Goal: Task Accomplishment & Management: Manage account settings

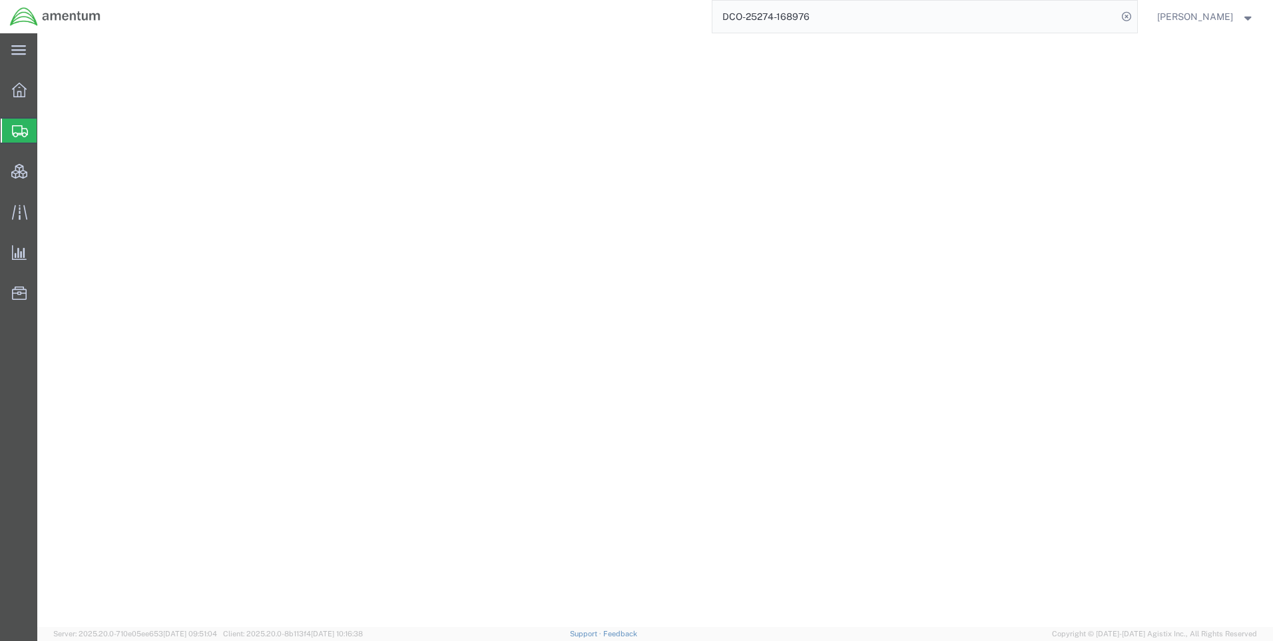
click at [1136, 13] on icon at bounding box center [1126, 16] width 19 height 19
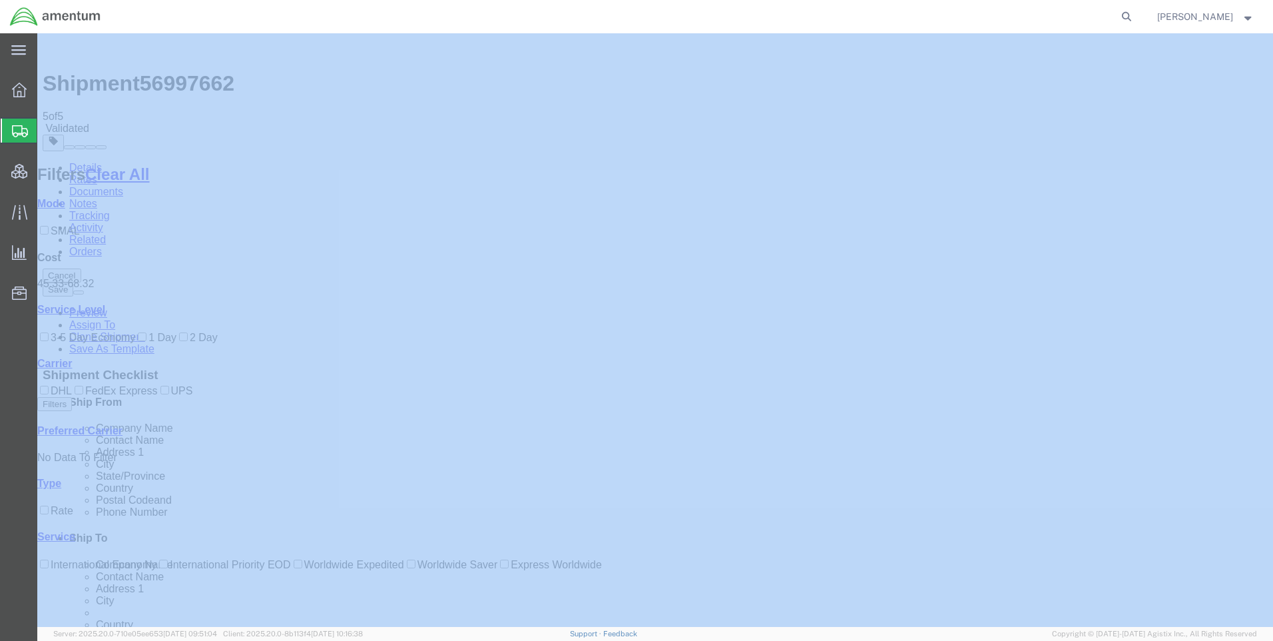
click at [1136, 13] on icon at bounding box center [1126, 16] width 19 height 19
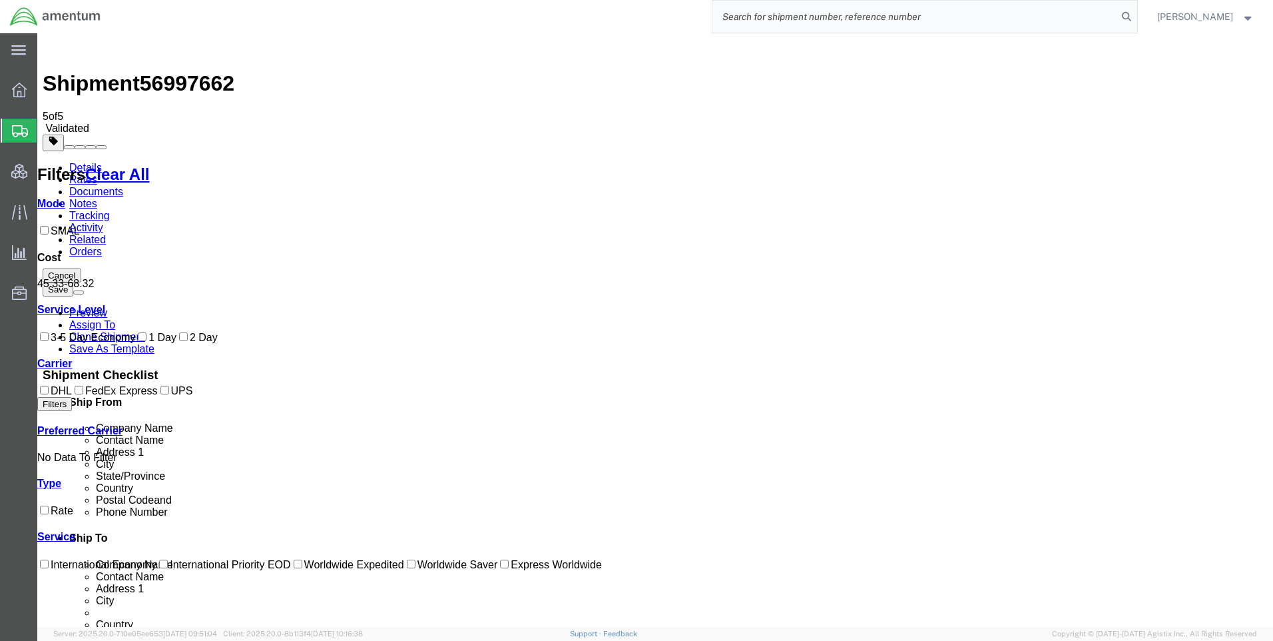
paste input "DCO-25272-168839"
click at [1135, 13] on icon at bounding box center [1126, 16] width 19 height 19
type input "DCO-25272-168839"
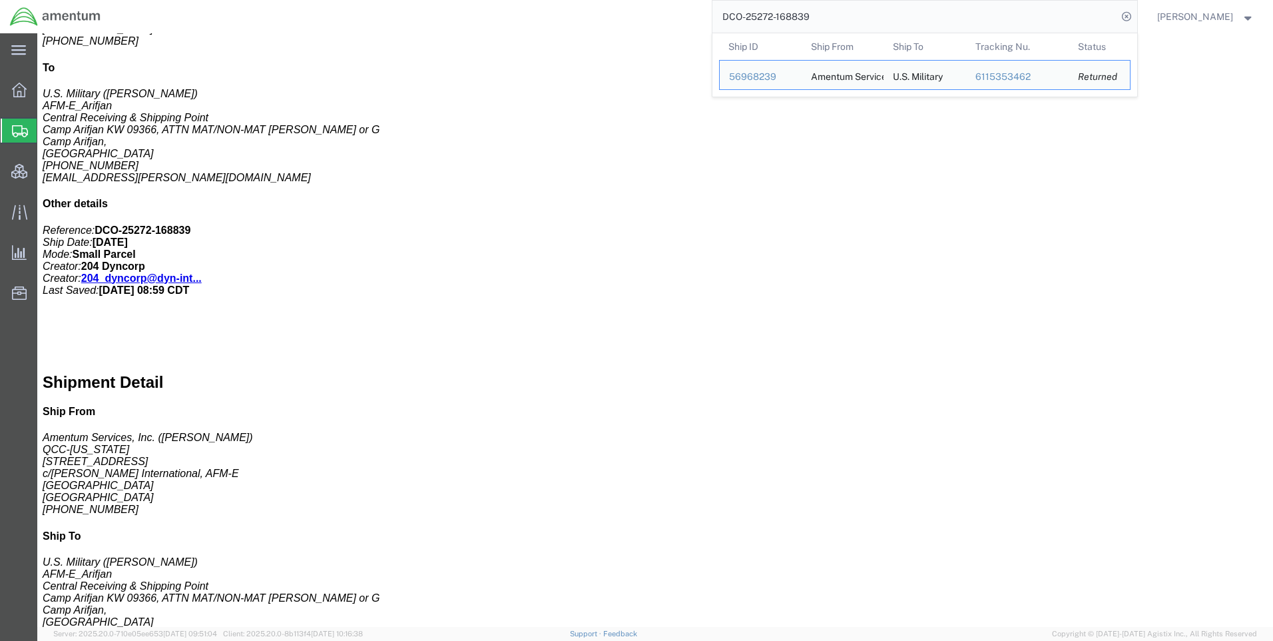
scroll to position [519, 0]
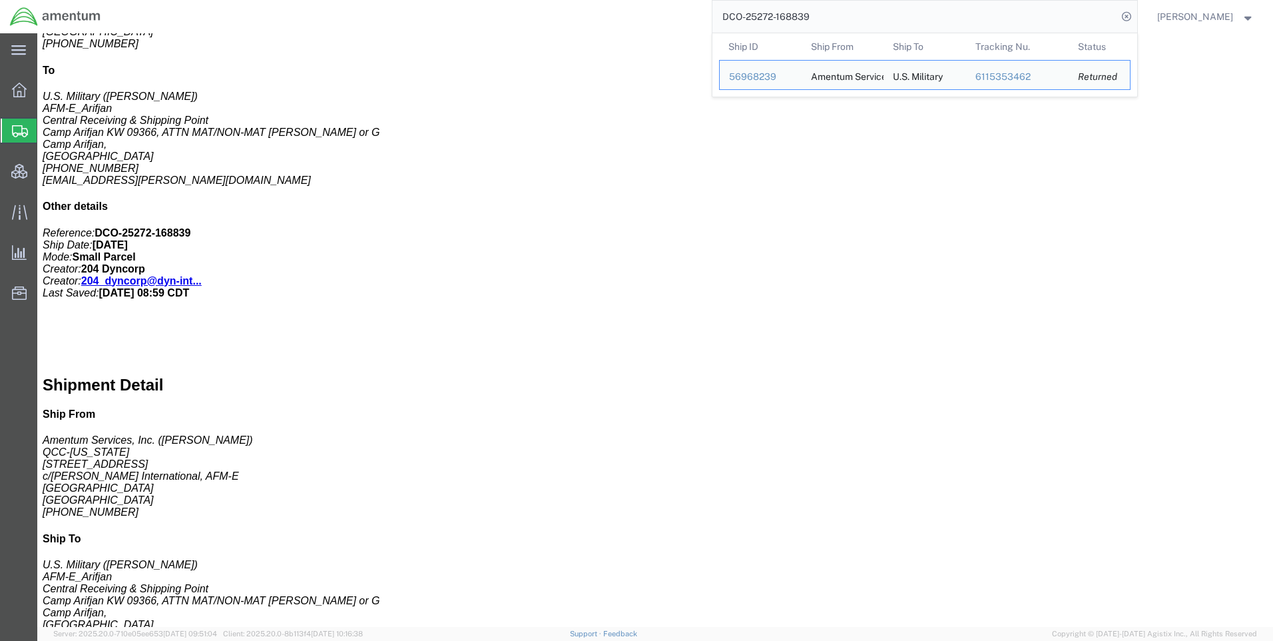
click link "Clone Shipment"
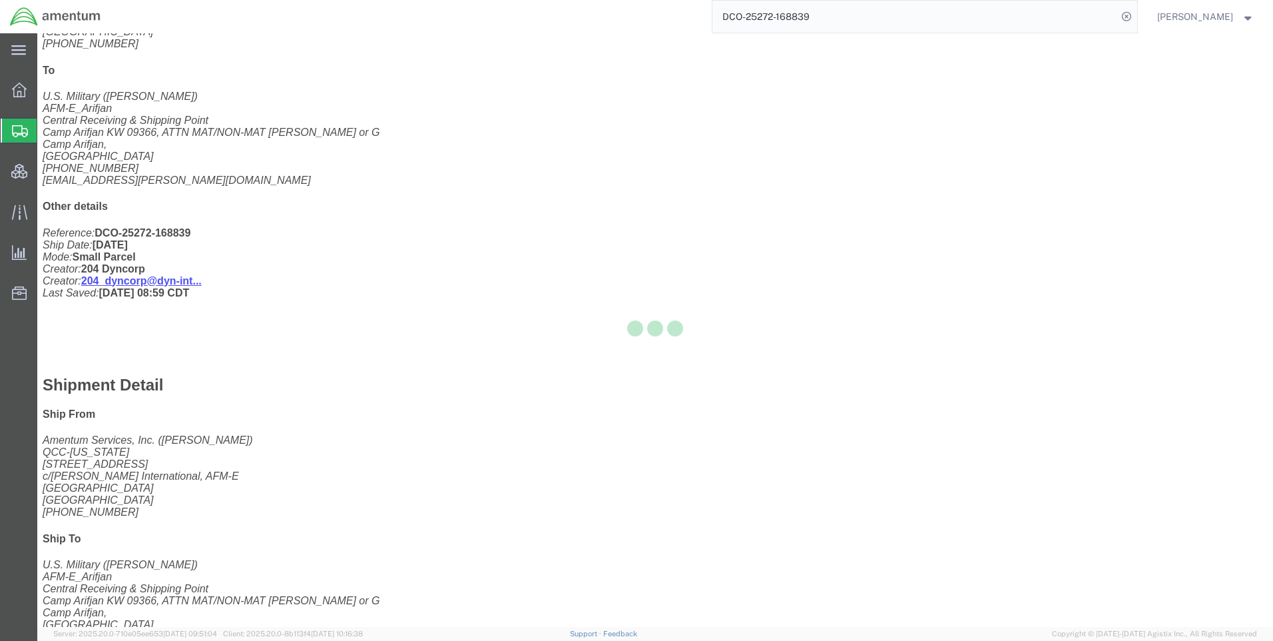
select select "42668"
select select "58431"
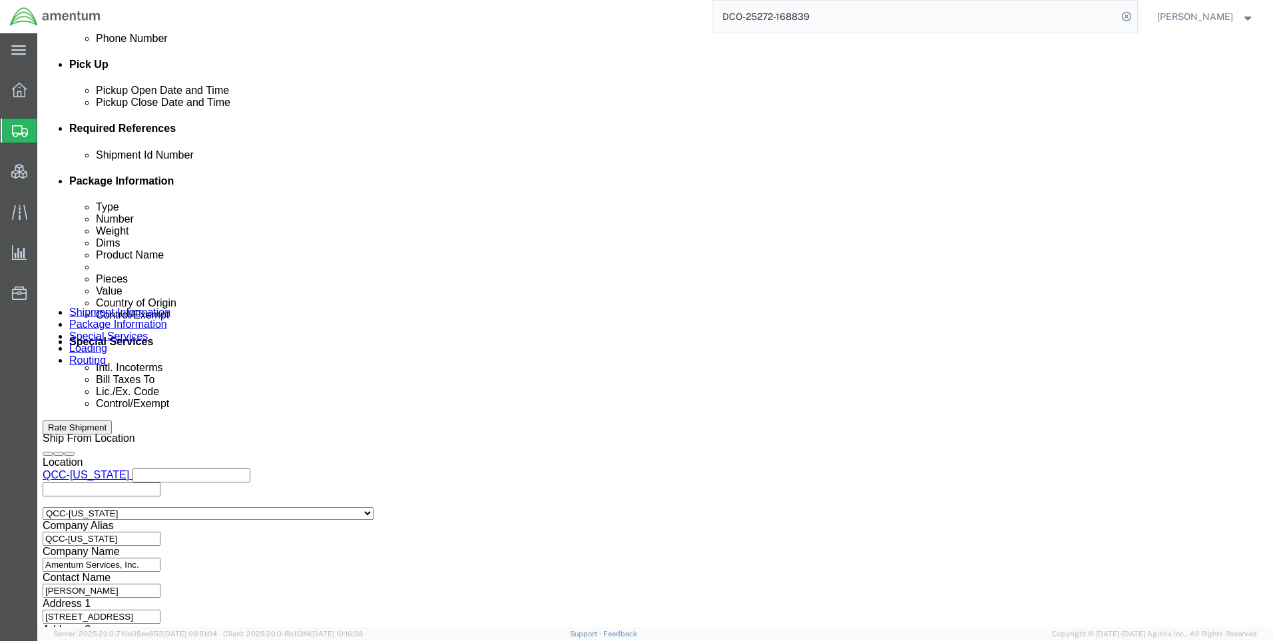
scroll to position [840, 0]
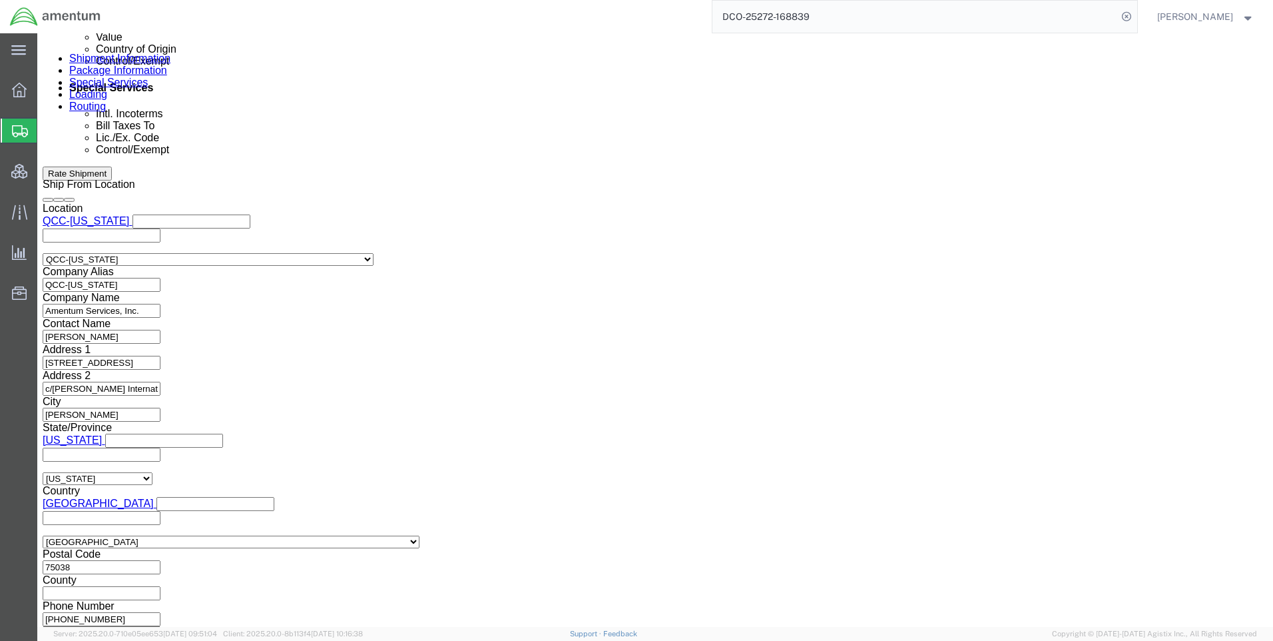
click link "Special Services"
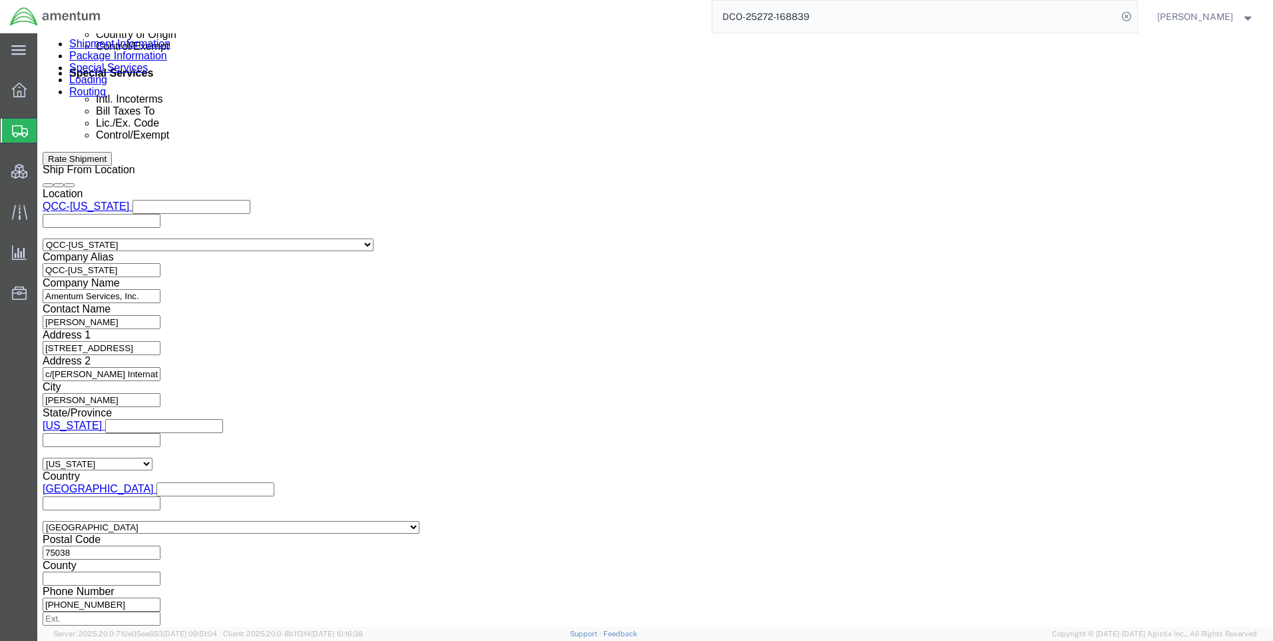
scroll to position [848, 0]
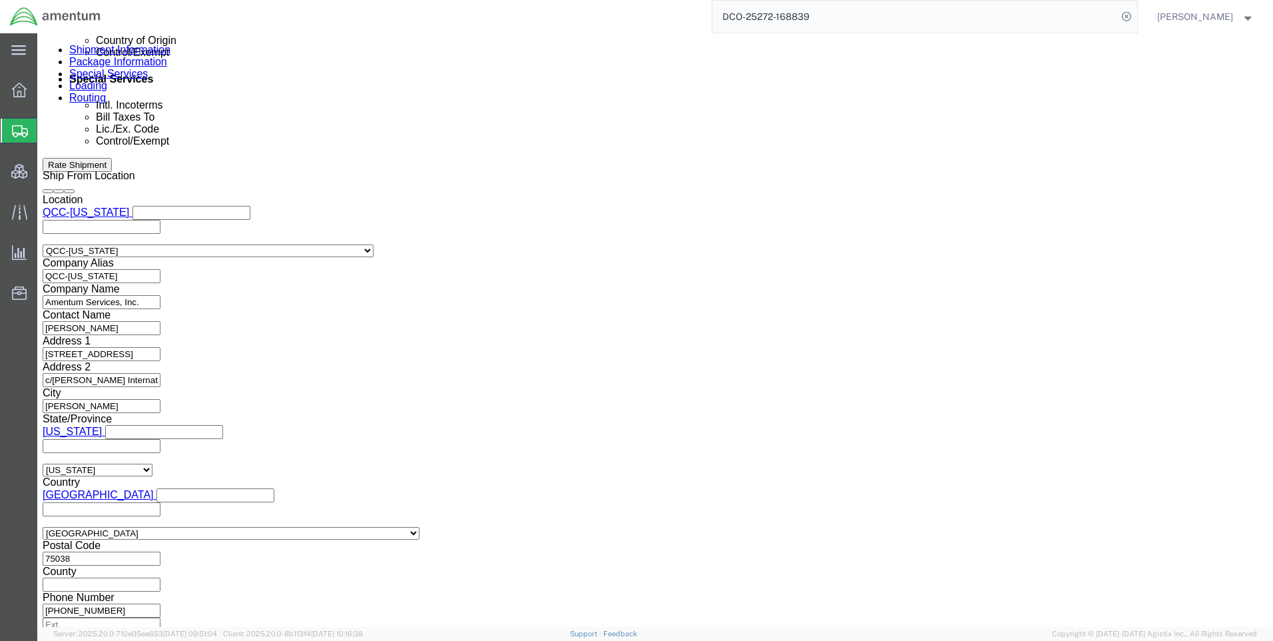
paste input "X20250929220040"
type input "X20250929220040"
drag, startPoint x: 714, startPoint y: 328, endPoint x: 715, endPoint y: 341, distance: 12.7
click select "Select AES-Direct EEI Carrier File EEI EEI Exempt"
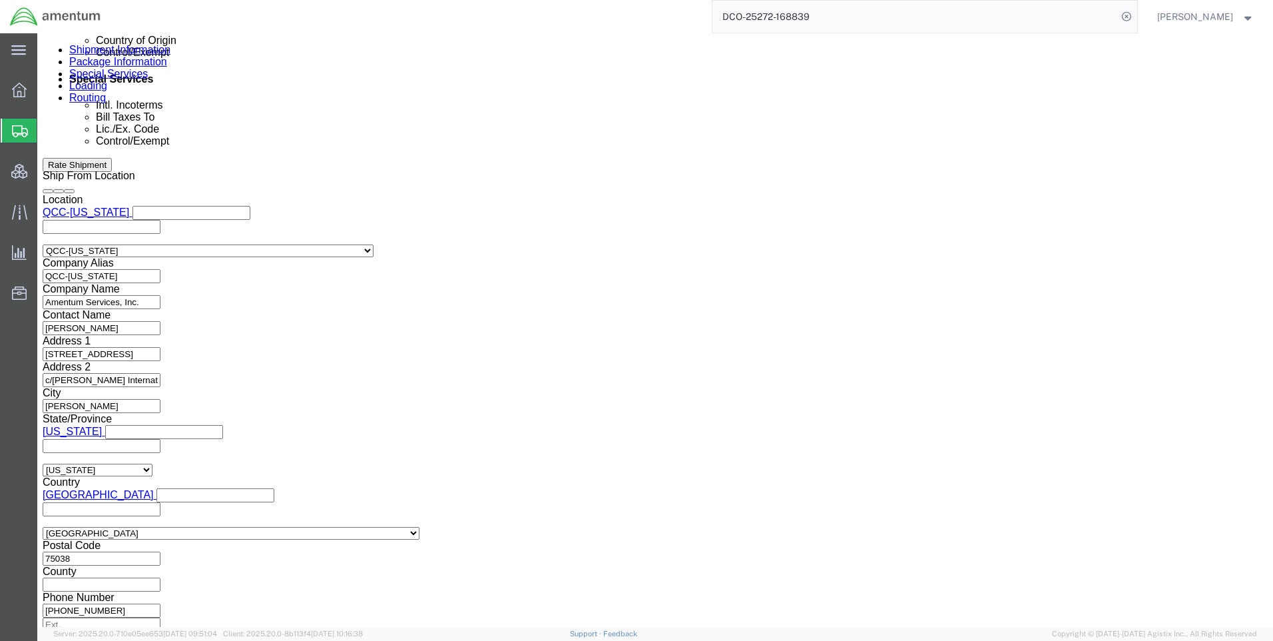
click button "Rate Shipment"
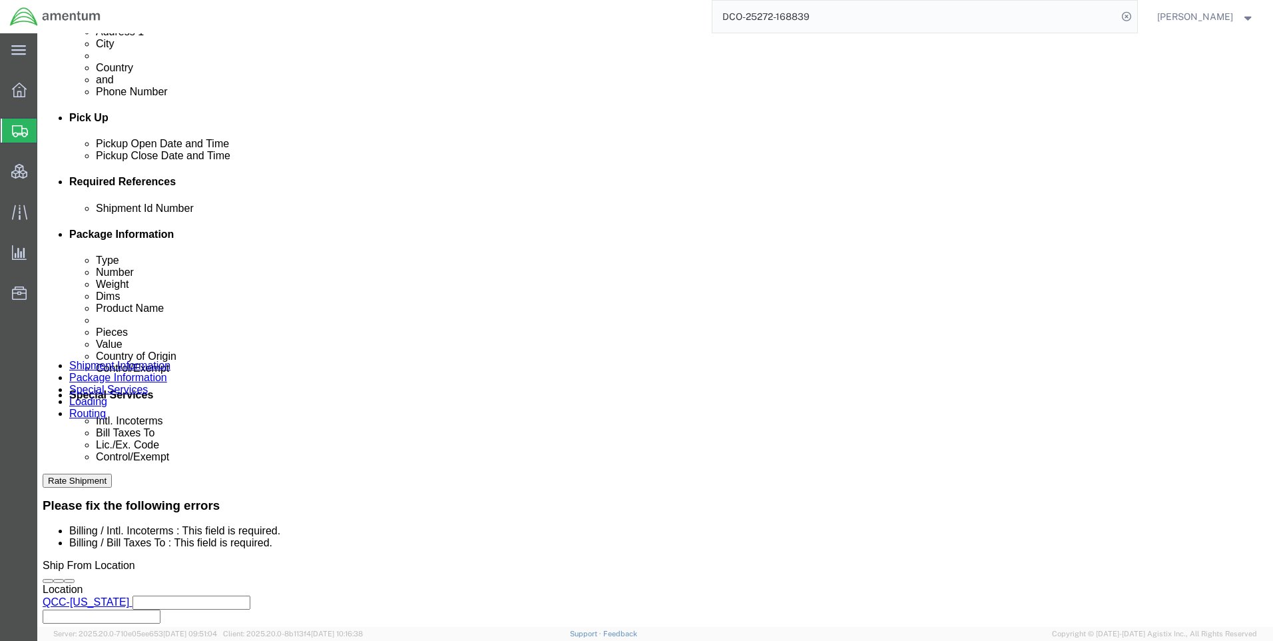
scroll to position [599, 0]
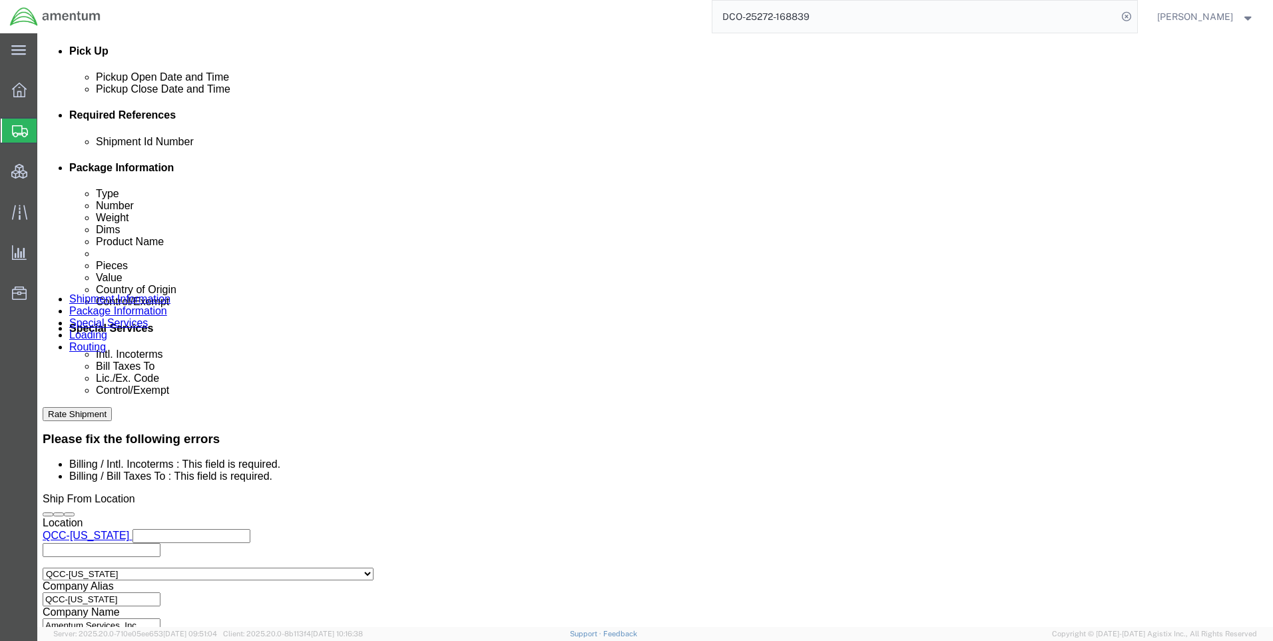
click select "Select Gift Personal Effects Repair/Warranty Return Sample Sold Temporary/Not S…"
select select "SOLD"
click select "Select Gift Personal Effects Repair/Warranty Return Sample Sold Temporary/Not S…"
click select "Select Recipient Account Sender/Shipper Third Party Account"
select select "SHIP"
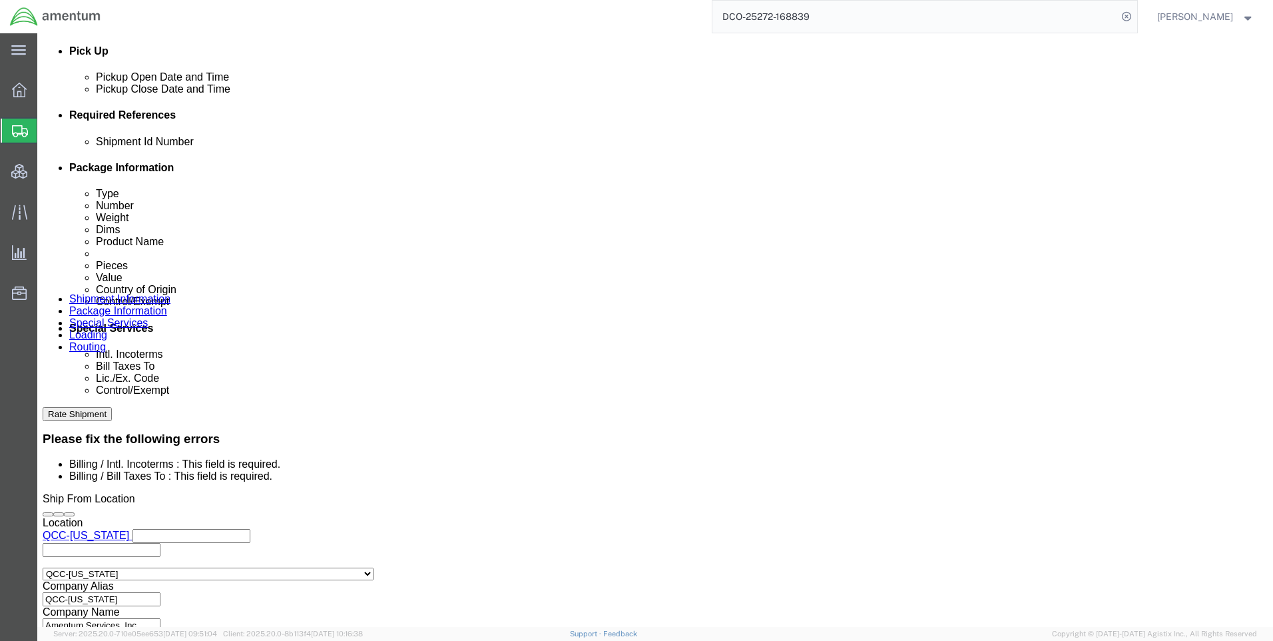
click select "Select Recipient Account Sender/Shipper Third Party Account"
click select "Select Carriage Insurance Paid Carriage Paid To Cost and Freight Cost Insurance…"
select select "DDP"
click select "Select Carriage Insurance Paid Carriage Paid To Cost and Freight Cost Insurance…"
select select "SHIP"
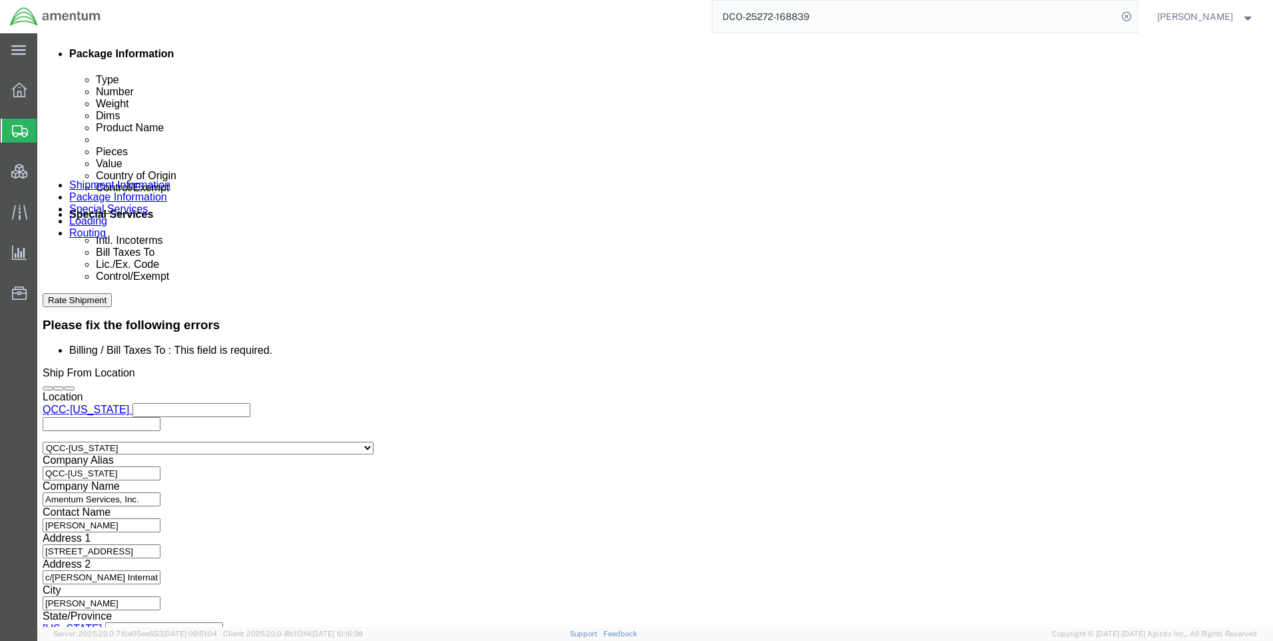
scroll to position [918, 0]
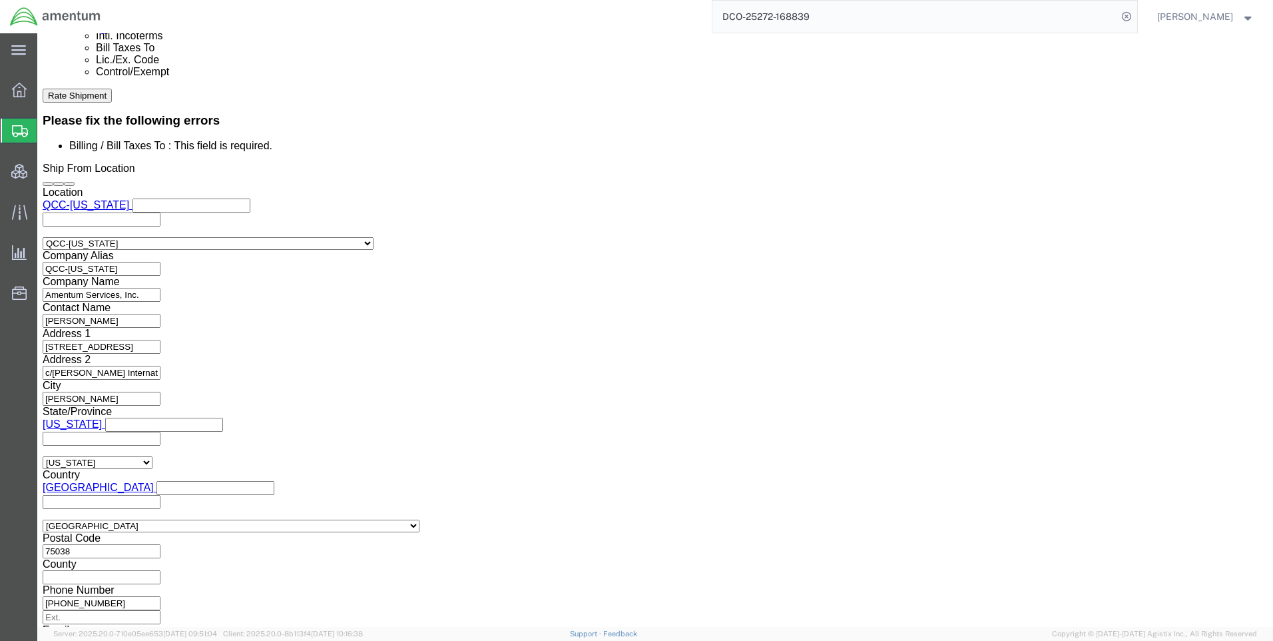
click button "Rate Shipment"
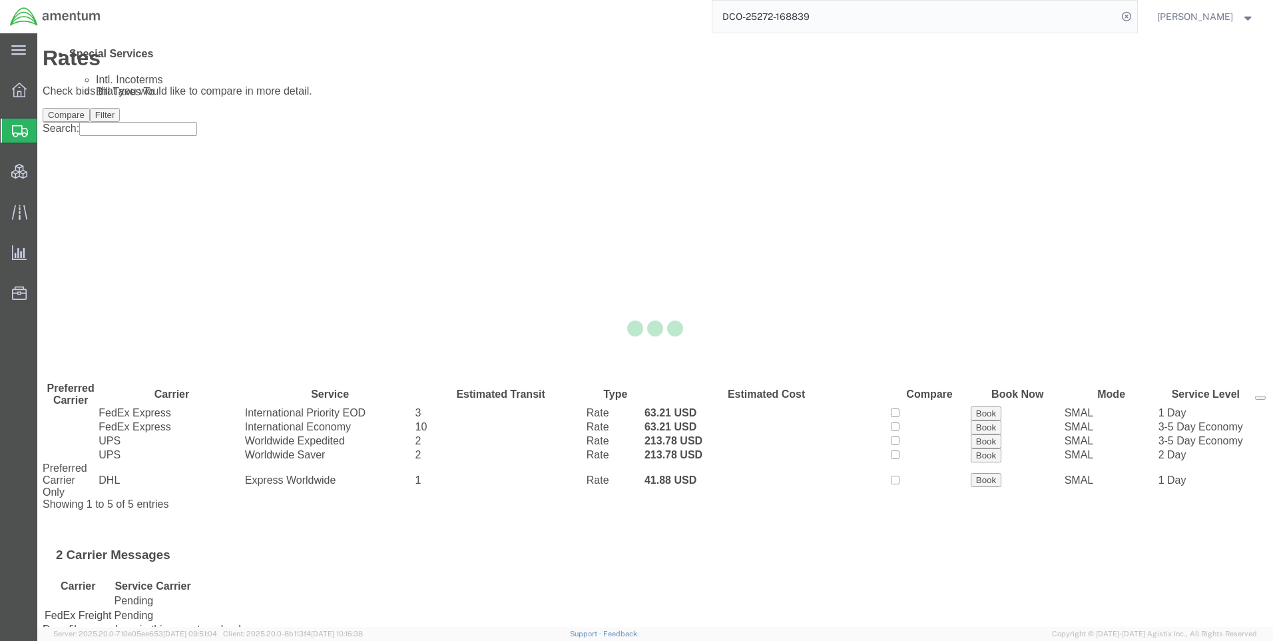
scroll to position [0, 0]
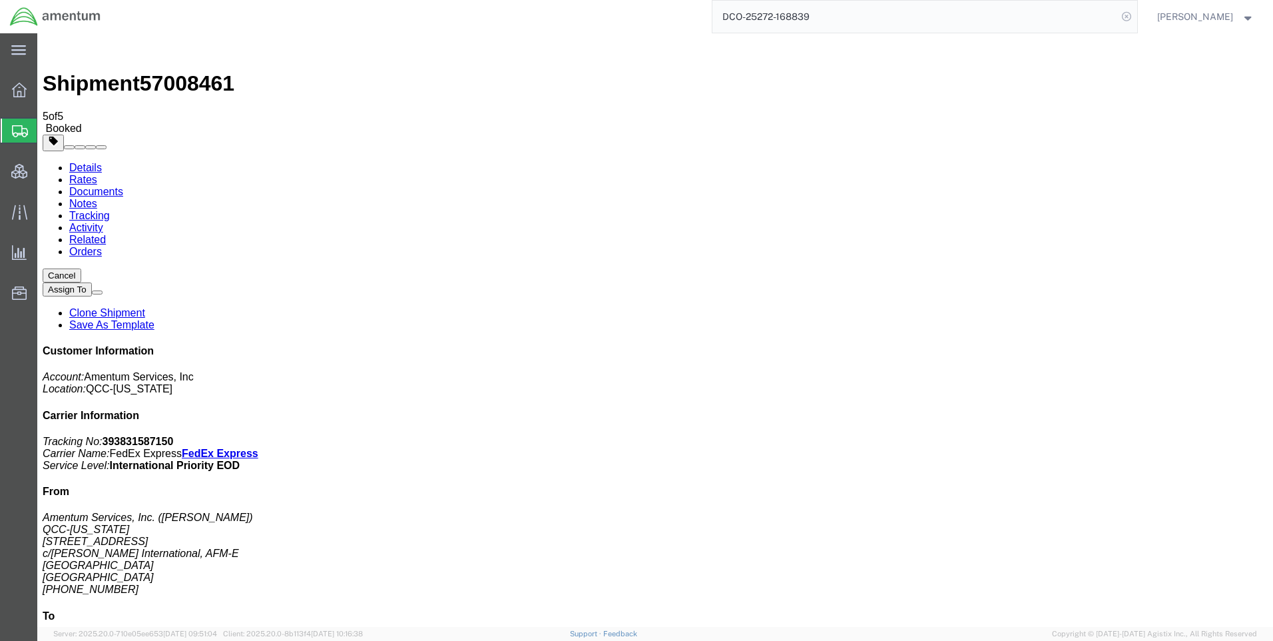
click at [1136, 16] on icon at bounding box center [1126, 16] width 19 height 19
click at [1130, 15] on icon at bounding box center [1126, 16] width 19 height 19
click at [941, 19] on input "search" at bounding box center [915, 17] width 405 height 32
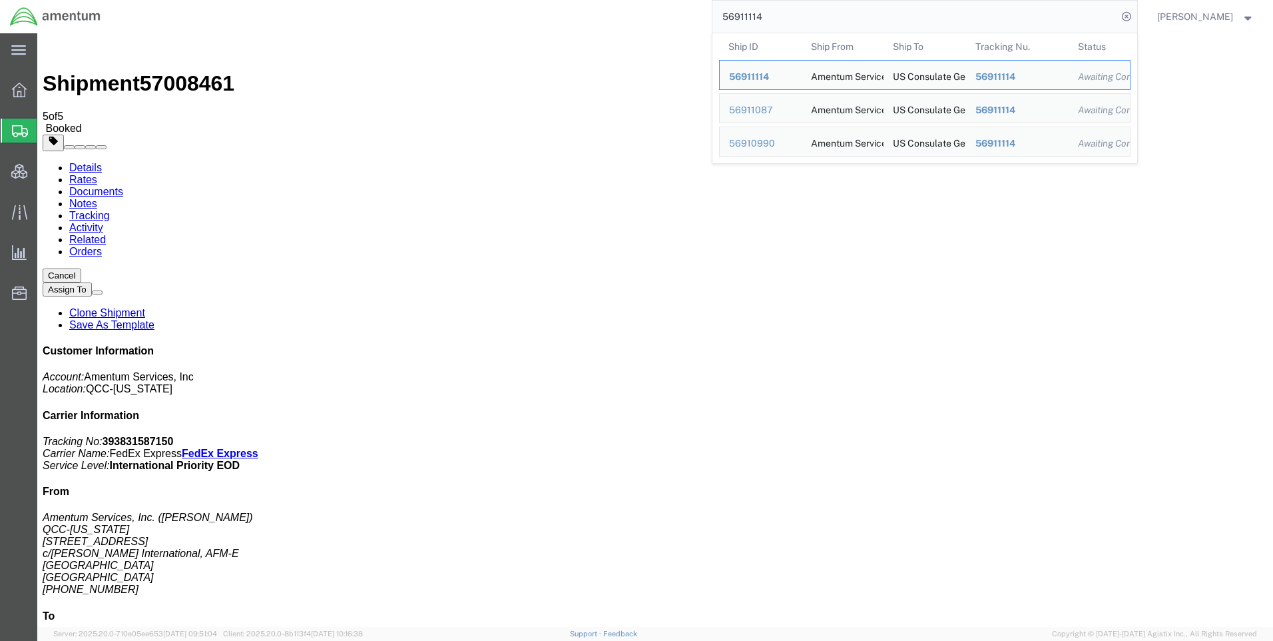
click at [765, 19] on input "56911114" at bounding box center [915, 17] width 405 height 32
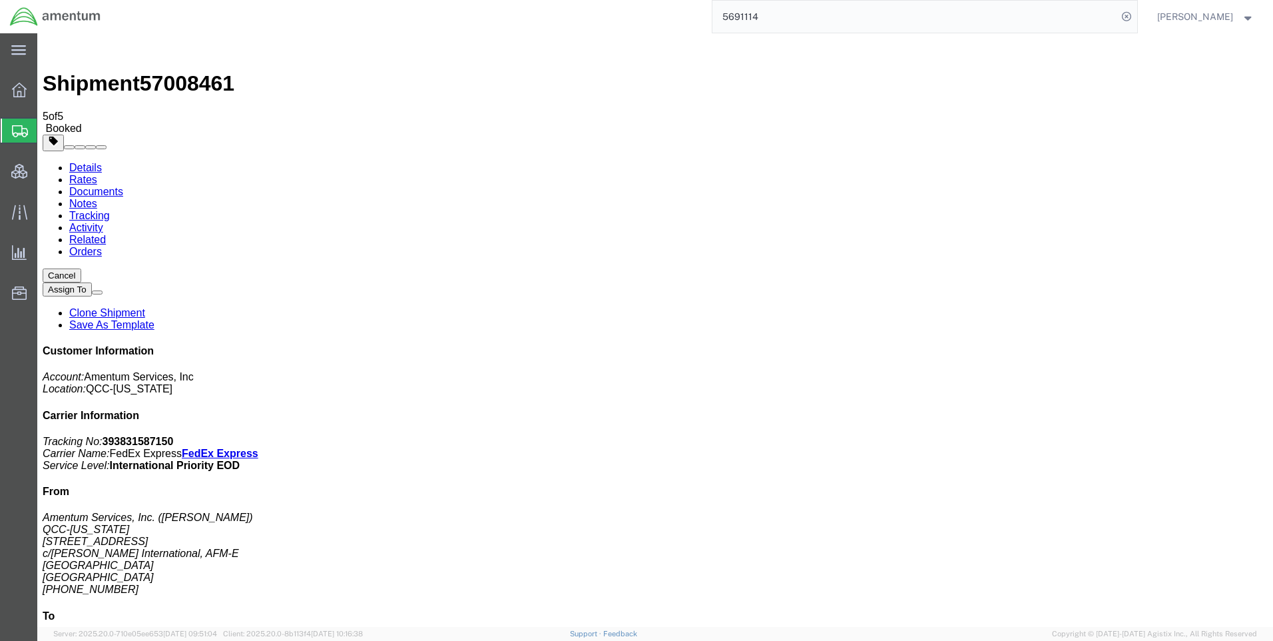
drag, startPoint x: 762, startPoint y: 15, endPoint x: 732, endPoint y: 1, distance: 34.0
click at [762, 15] on input "5691114" at bounding box center [915, 17] width 405 height 32
type input "56911114"
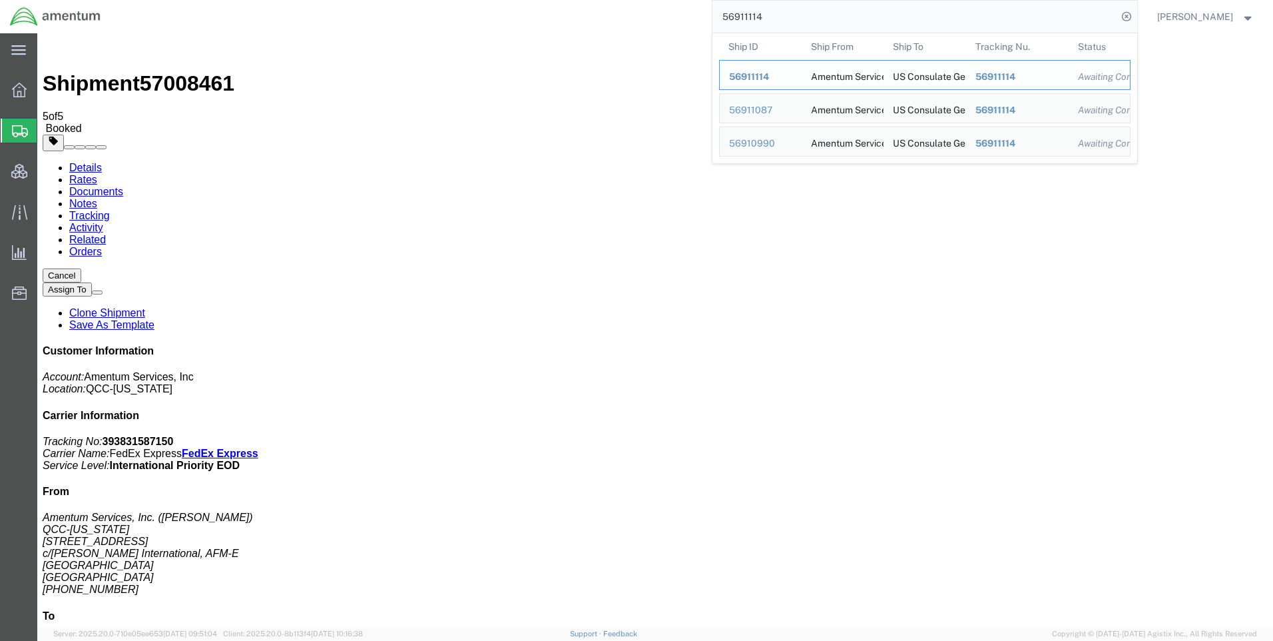
click at [792, 81] on div "56911114" at bounding box center [760, 77] width 63 height 14
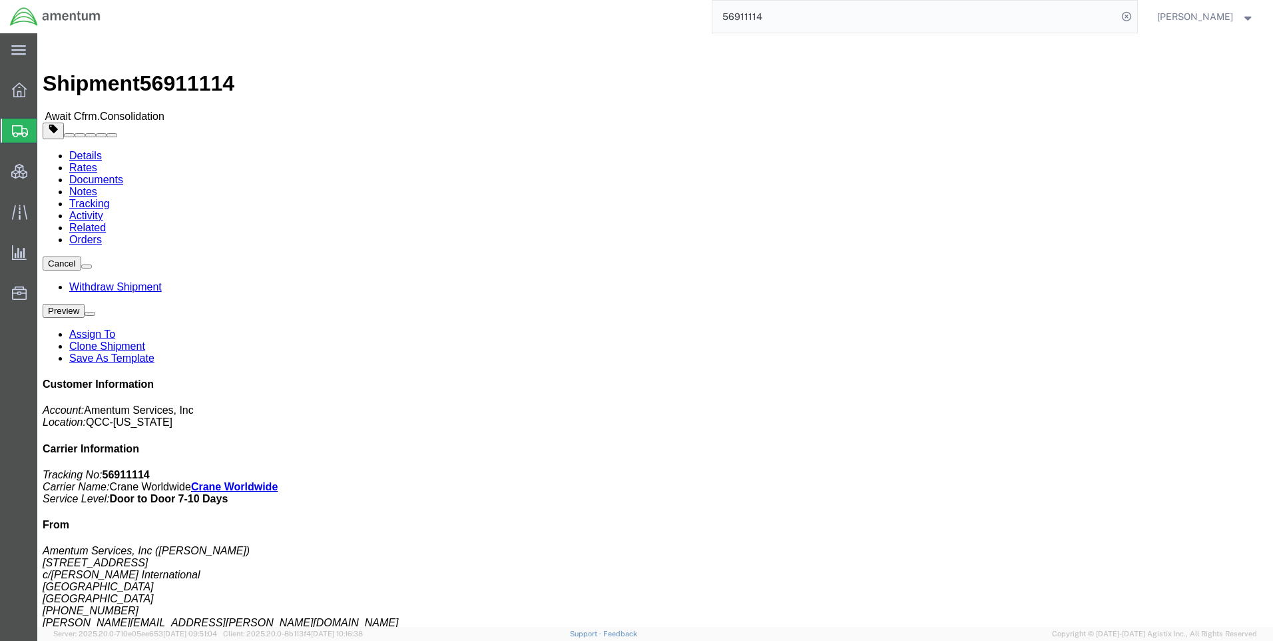
click link "Withdraw Shipment"
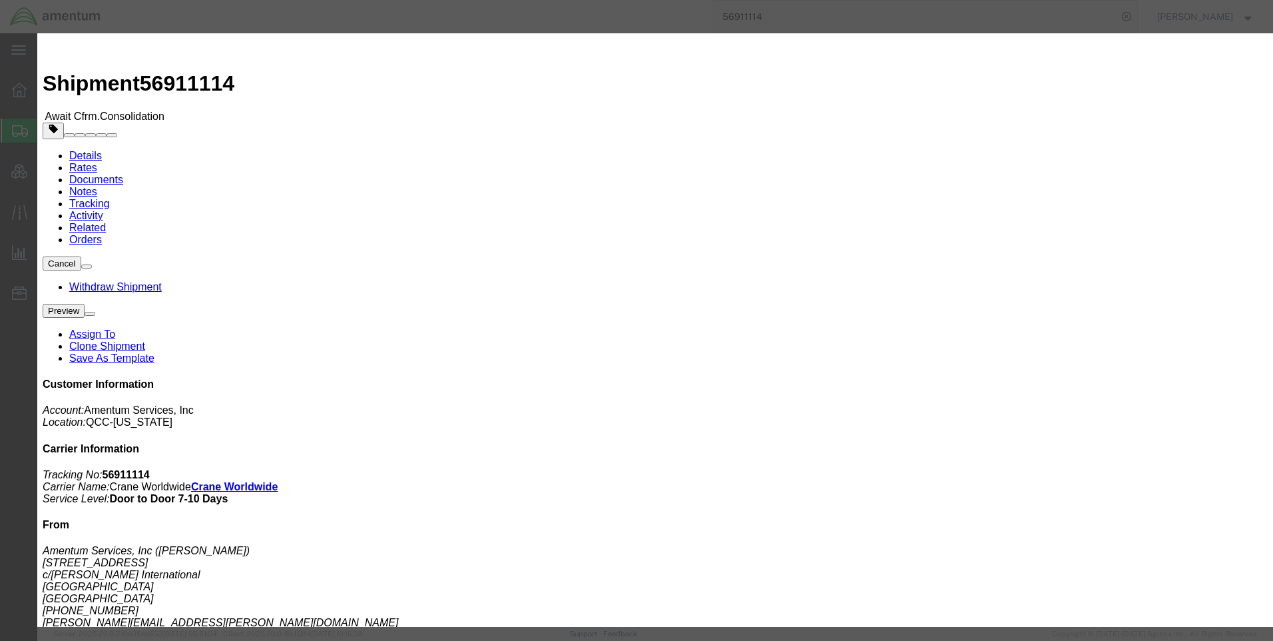
click button "Withdraw"
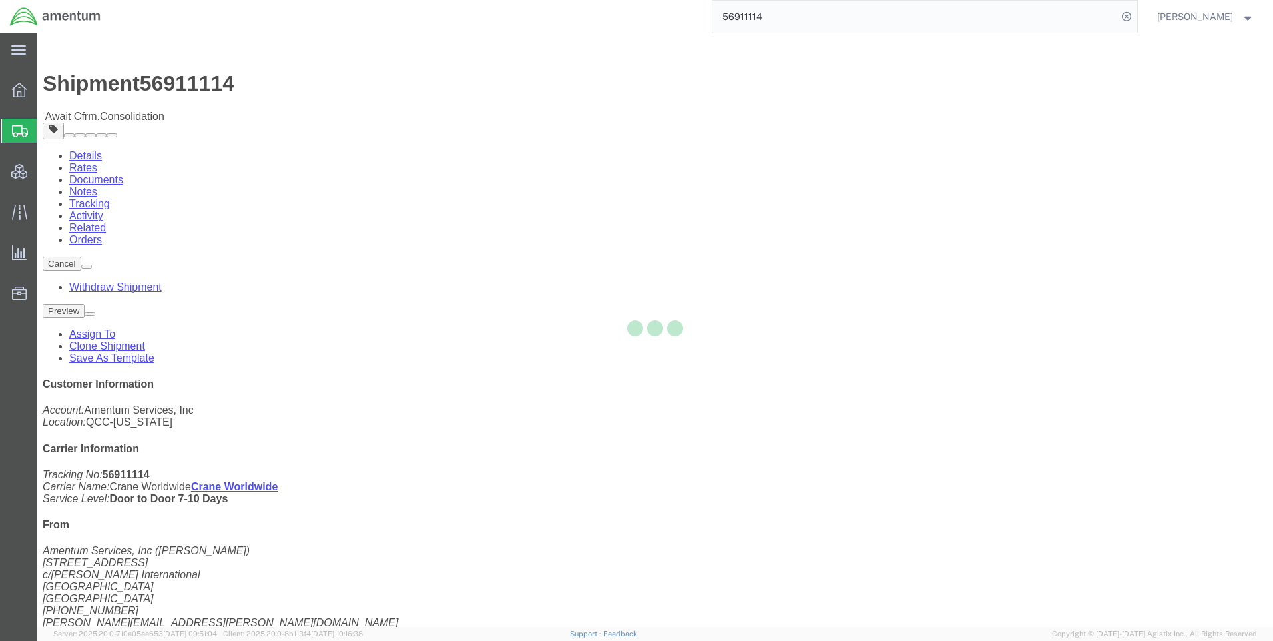
select select "42668"
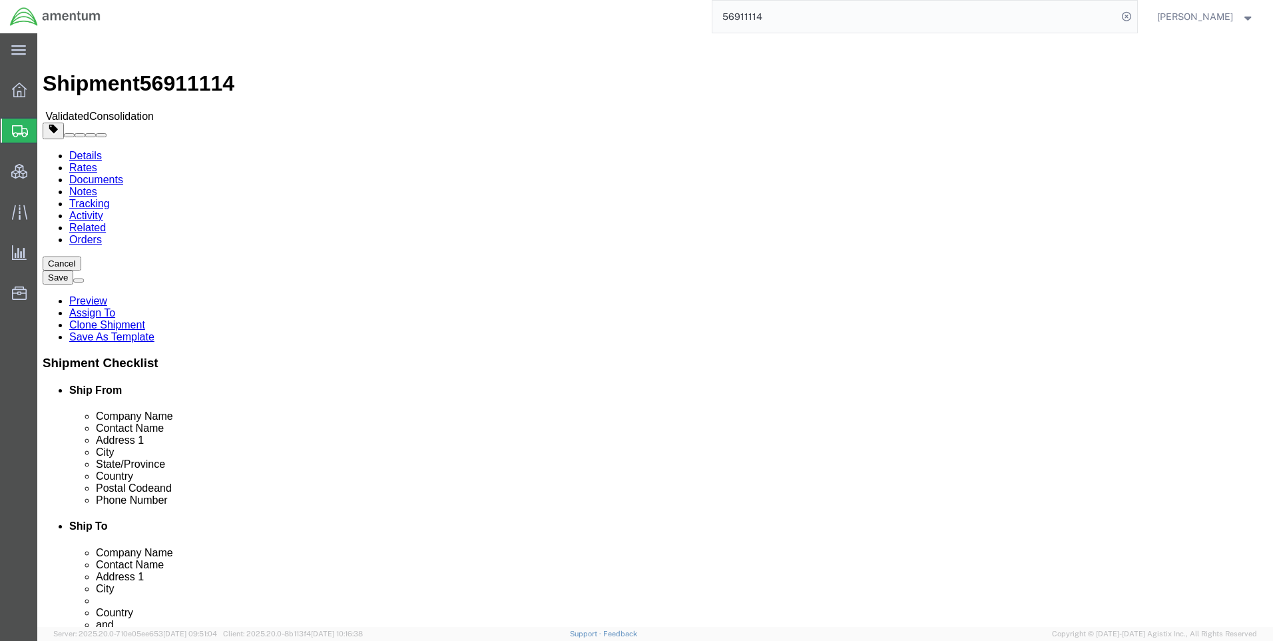
click span "56911114"
copy span "56911114"
click at [11, 175] on div at bounding box center [19, 171] width 37 height 27
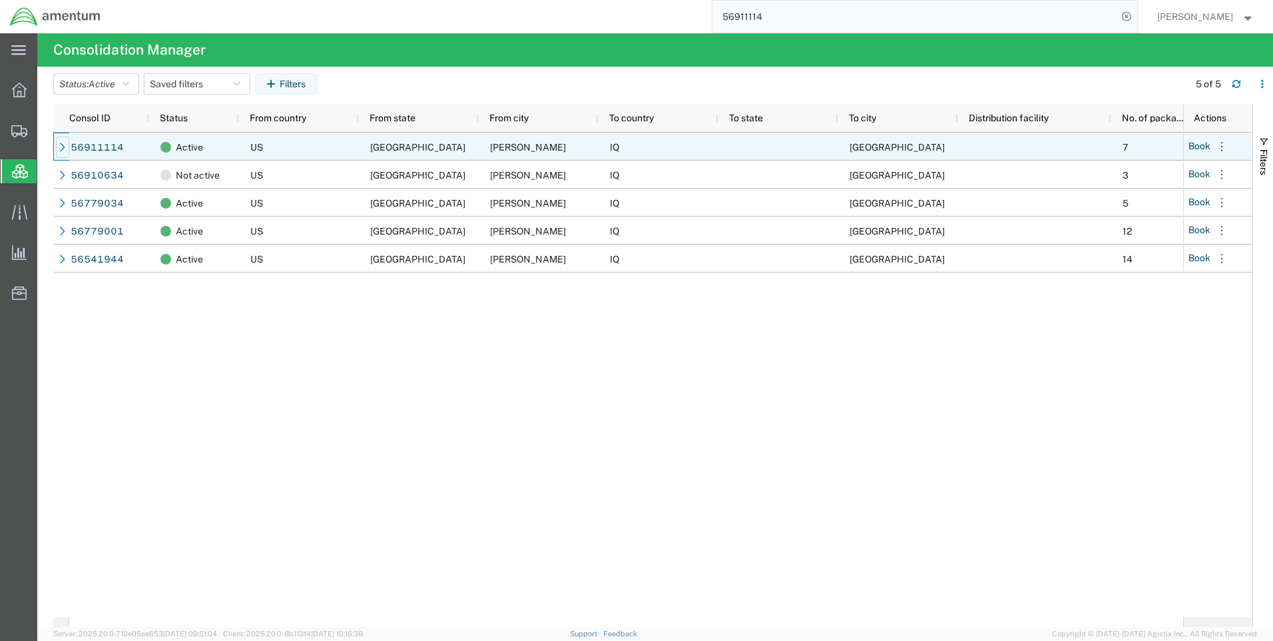
click at [60, 144] on icon at bounding box center [62, 147] width 9 height 9
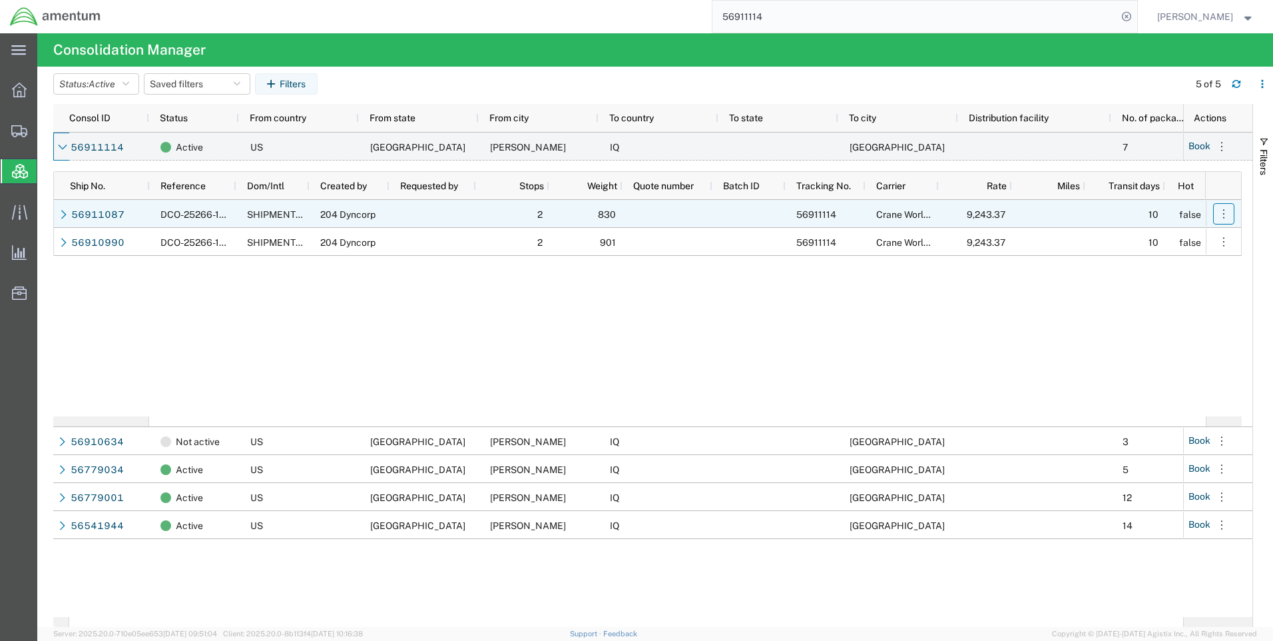
click at [1229, 217] on icon "button" at bounding box center [1223, 213] width 13 height 13
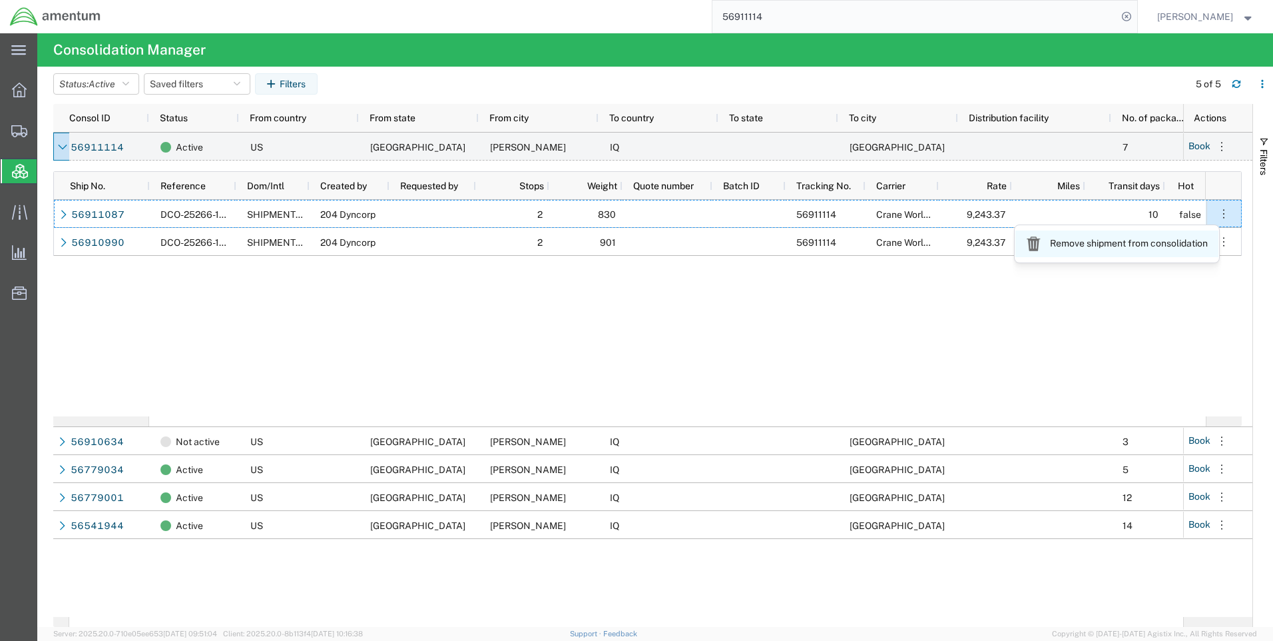
click at [1151, 246] on link "Remove shipment from consolidation" at bounding box center [1117, 243] width 203 height 27
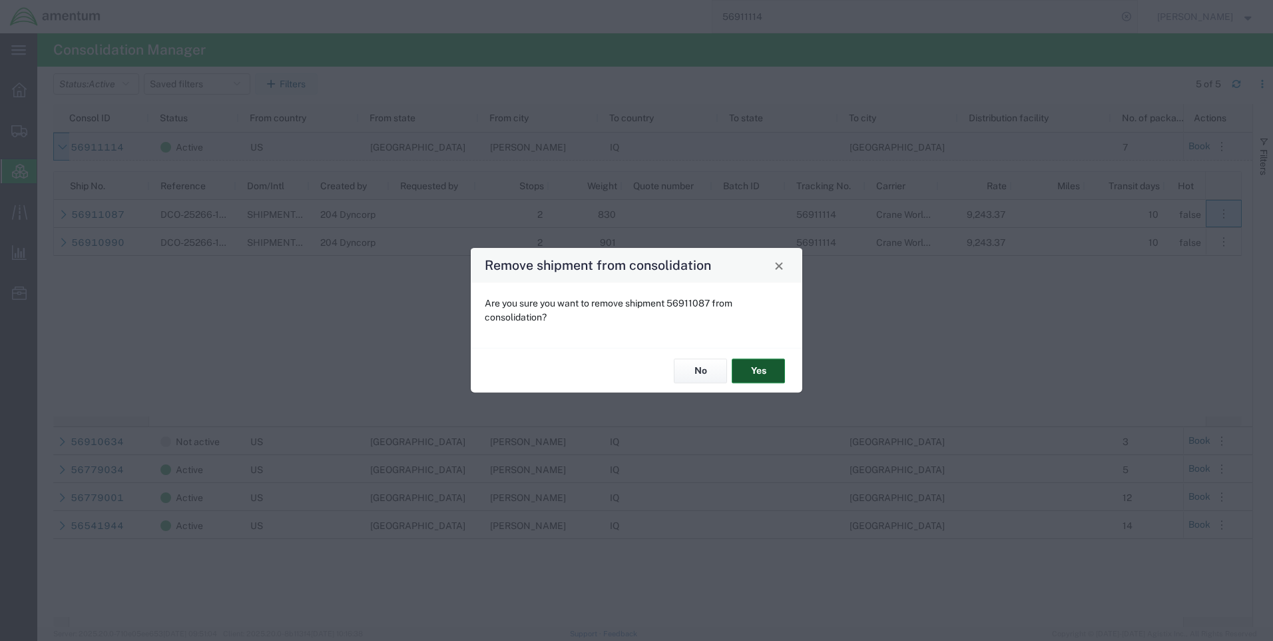
click at [758, 371] on button "Yes" at bounding box center [758, 370] width 53 height 25
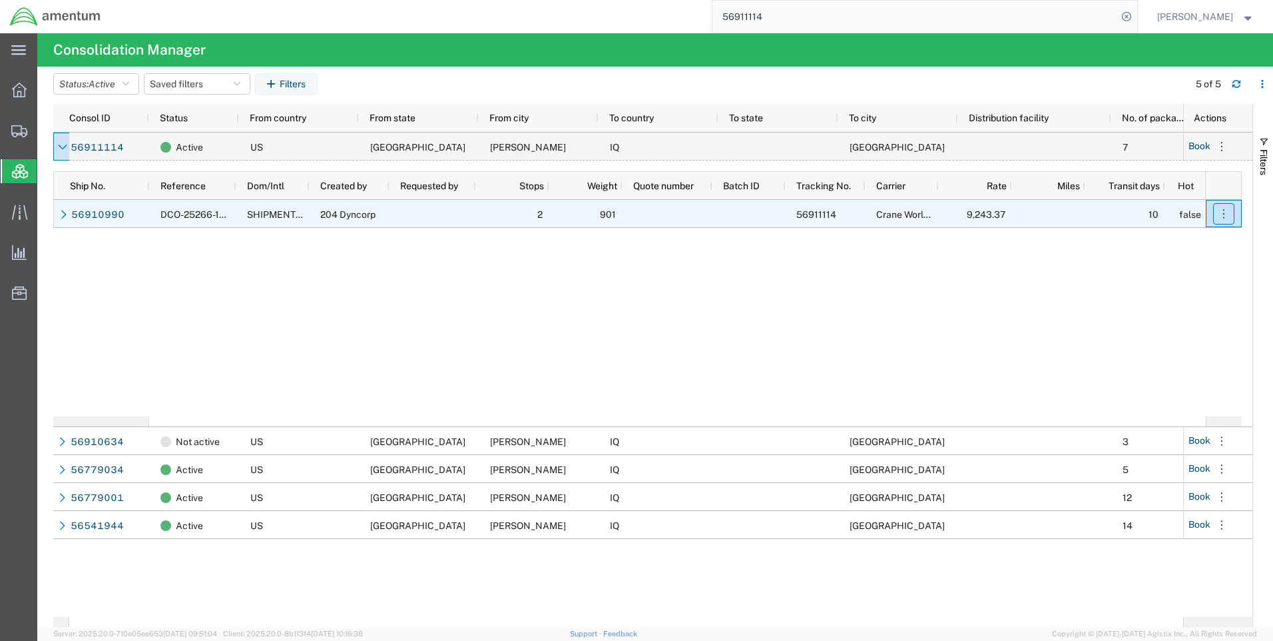
click at [1229, 212] on icon "button" at bounding box center [1223, 213] width 13 height 13
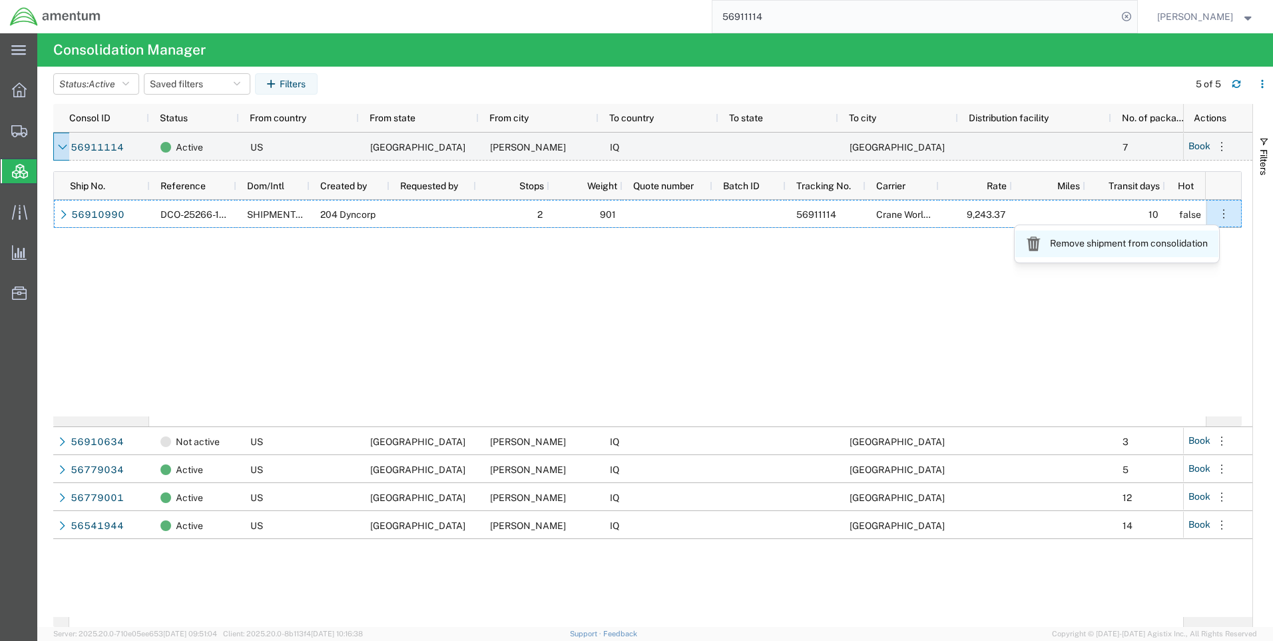
click at [1105, 241] on link "Remove shipment from consolidation" at bounding box center [1117, 243] width 203 height 27
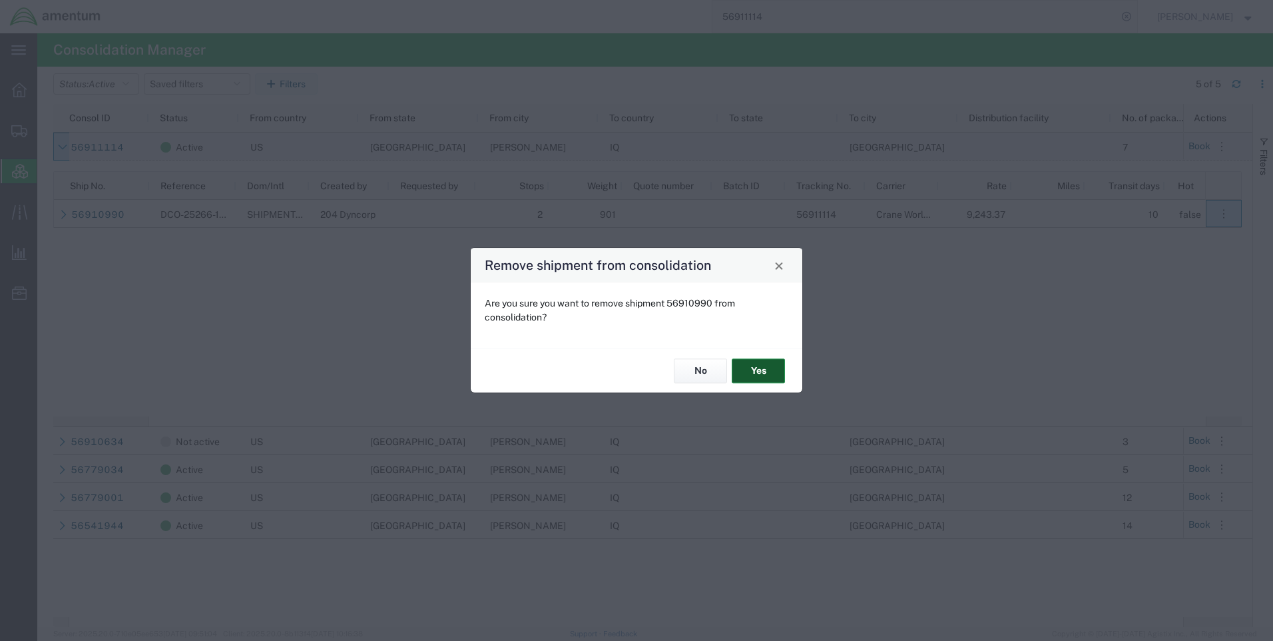
click at [778, 370] on button "Yes" at bounding box center [758, 370] width 53 height 25
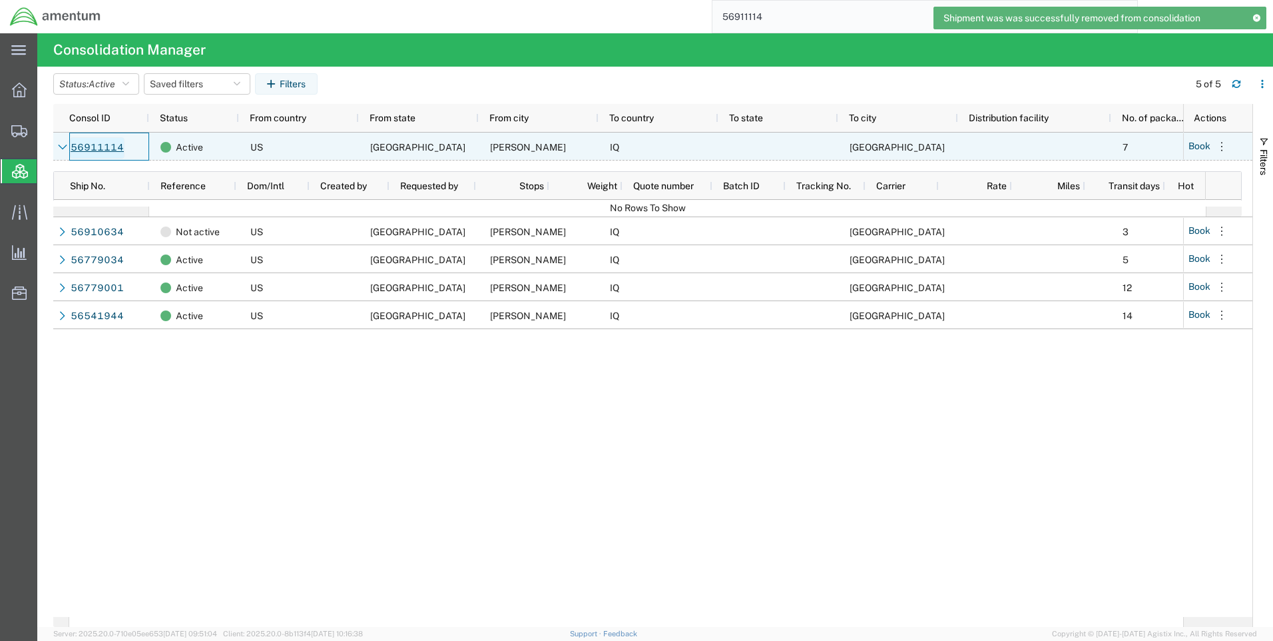
click at [100, 152] on link "56911114" at bounding box center [97, 147] width 55 height 21
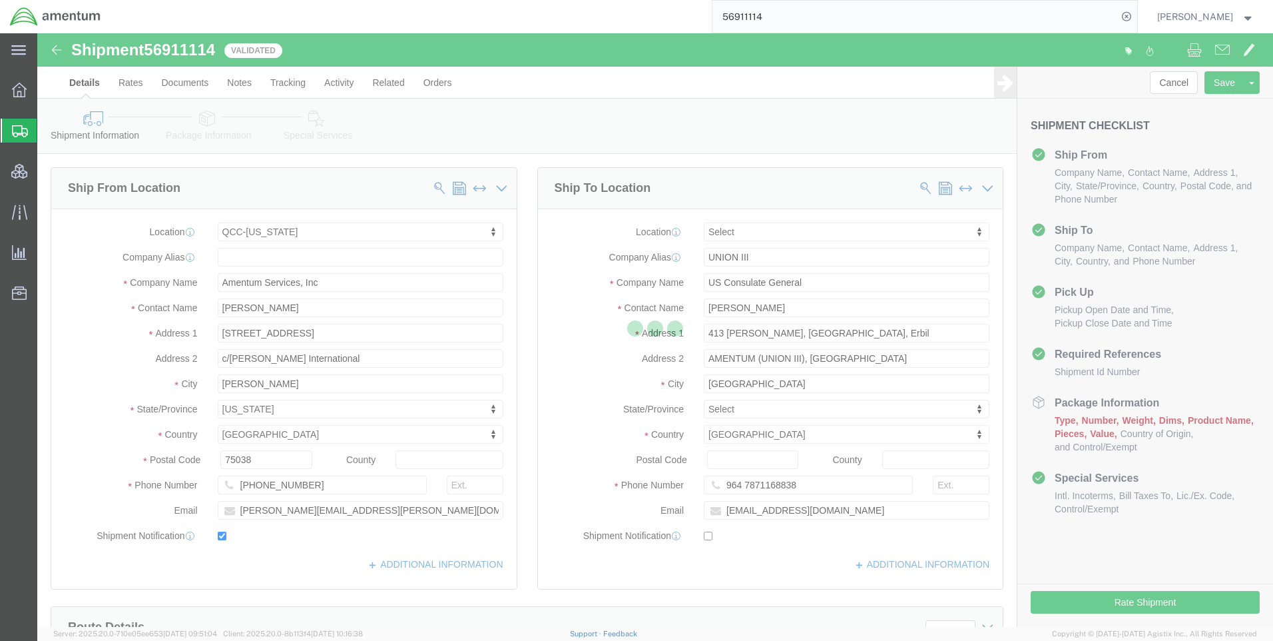
select select "42668"
select select
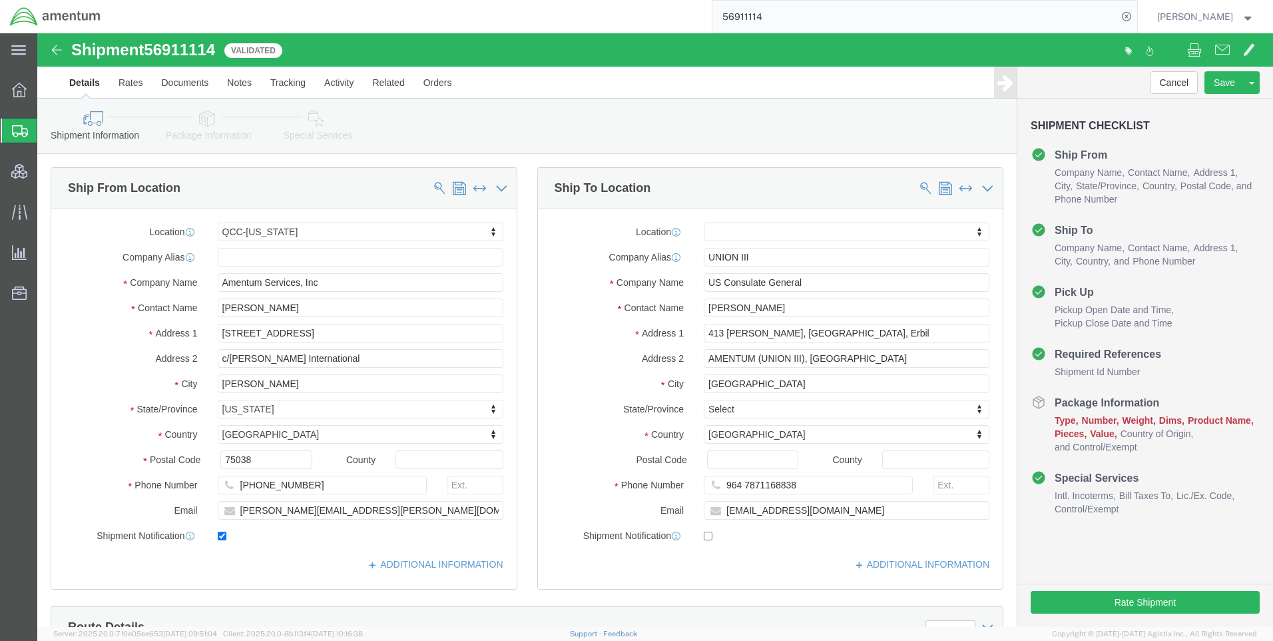
click icon
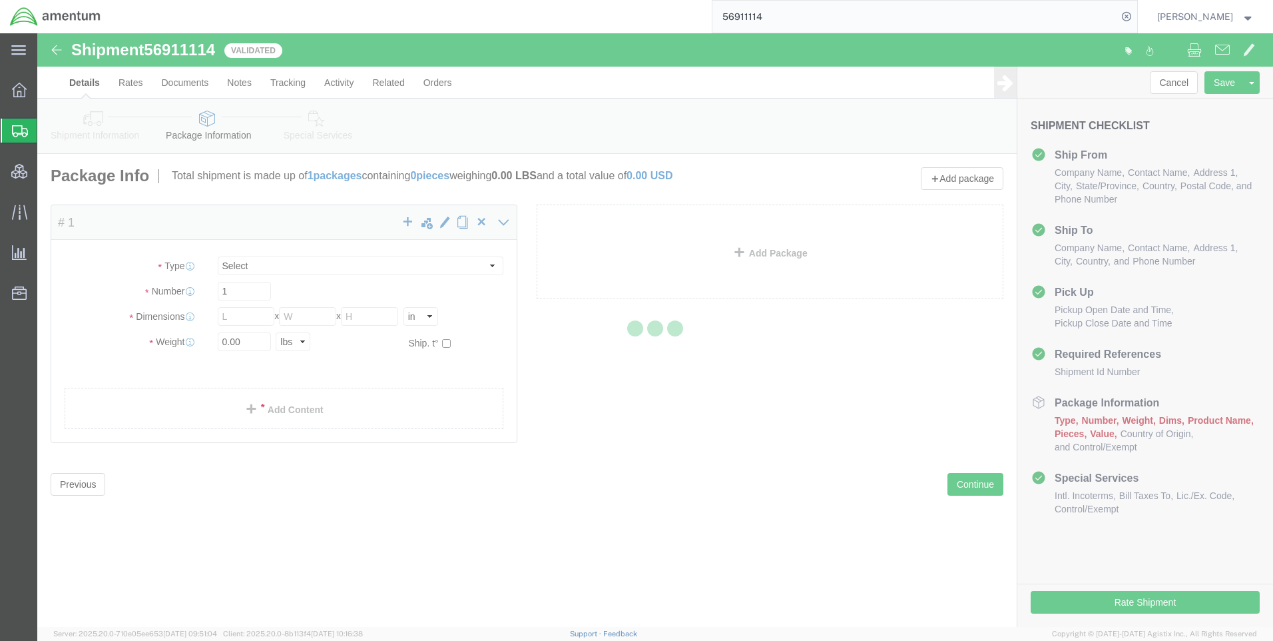
select select "CBOX"
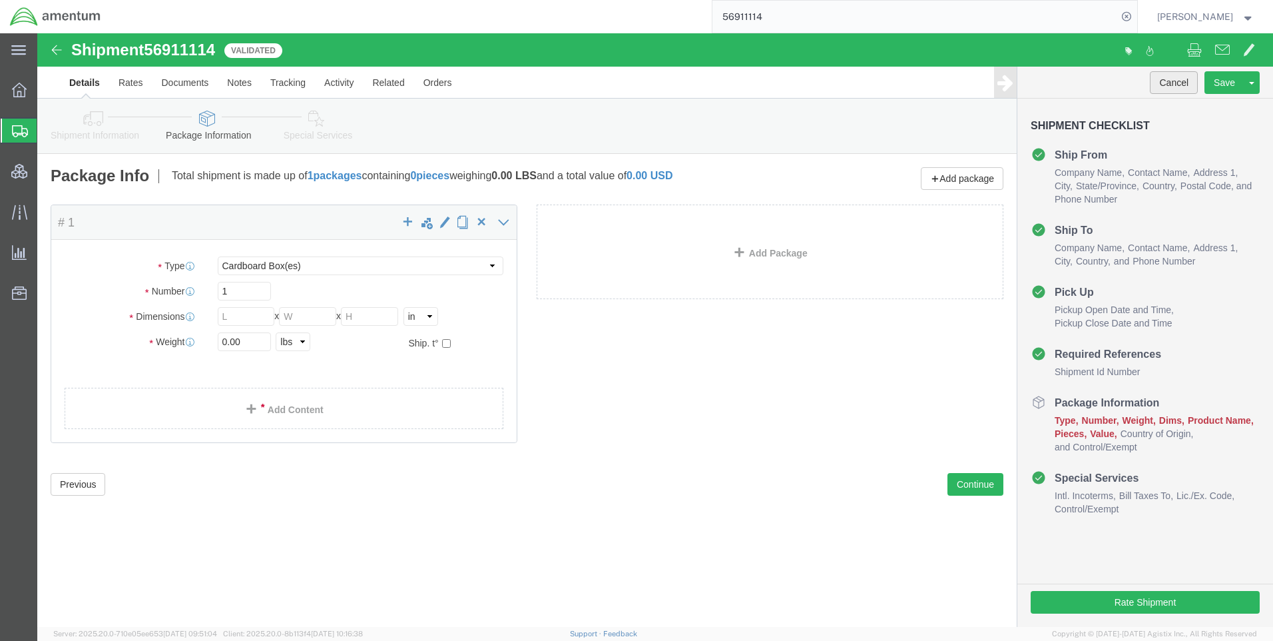
click button "Cancel"
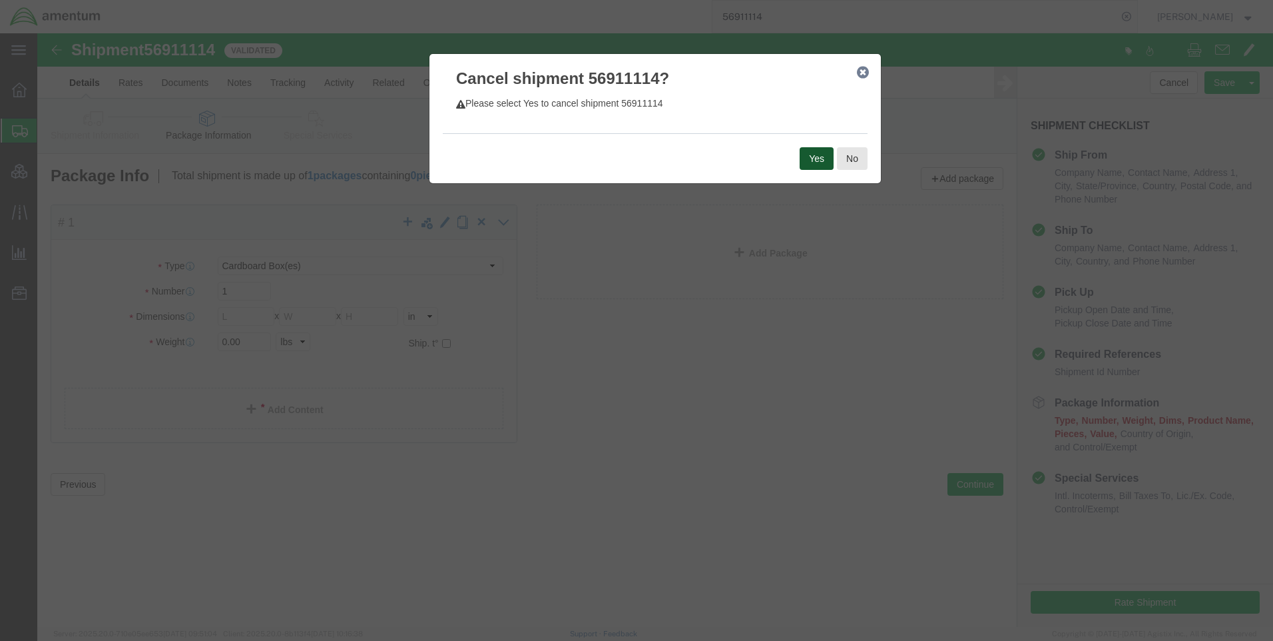
click button "Yes"
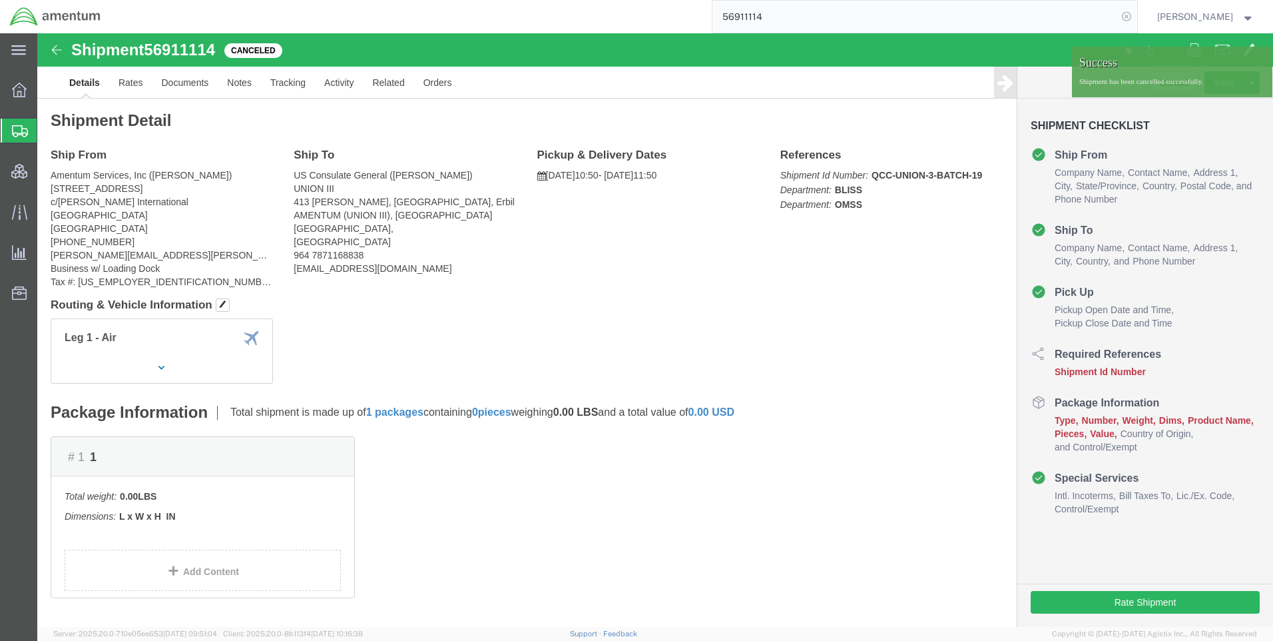
click at [1136, 15] on icon at bounding box center [1126, 16] width 19 height 19
type input "56910634"
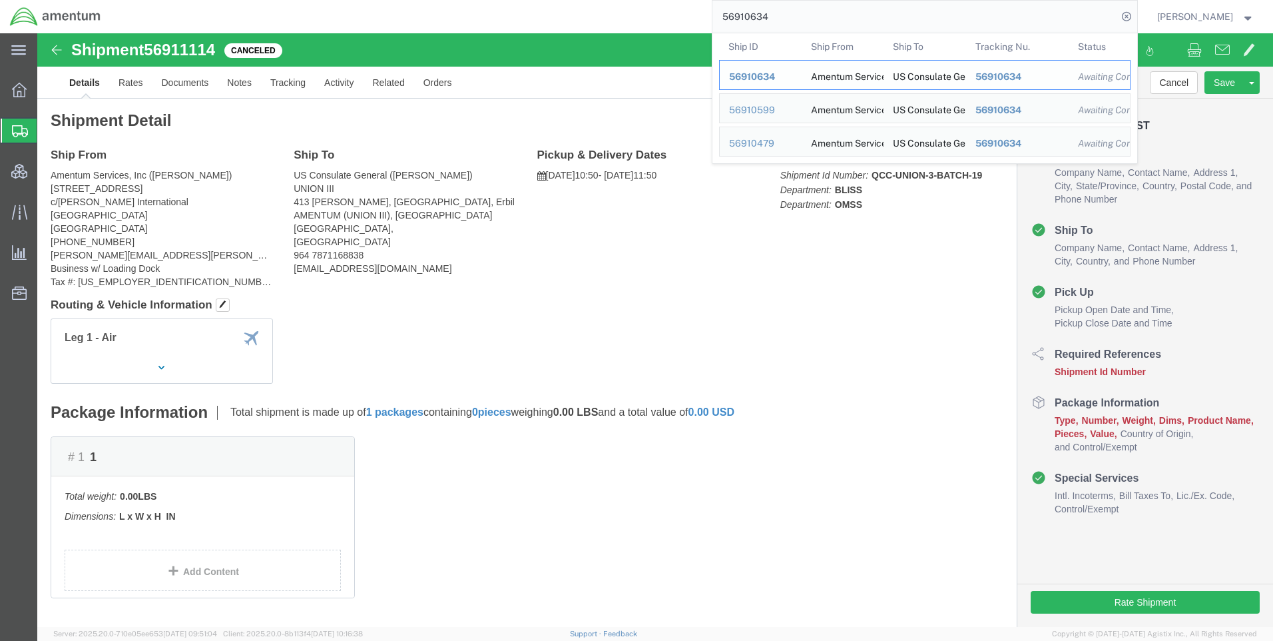
click at [789, 75] on div "56910634" at bounding box center [760, 77] width 63 height 14
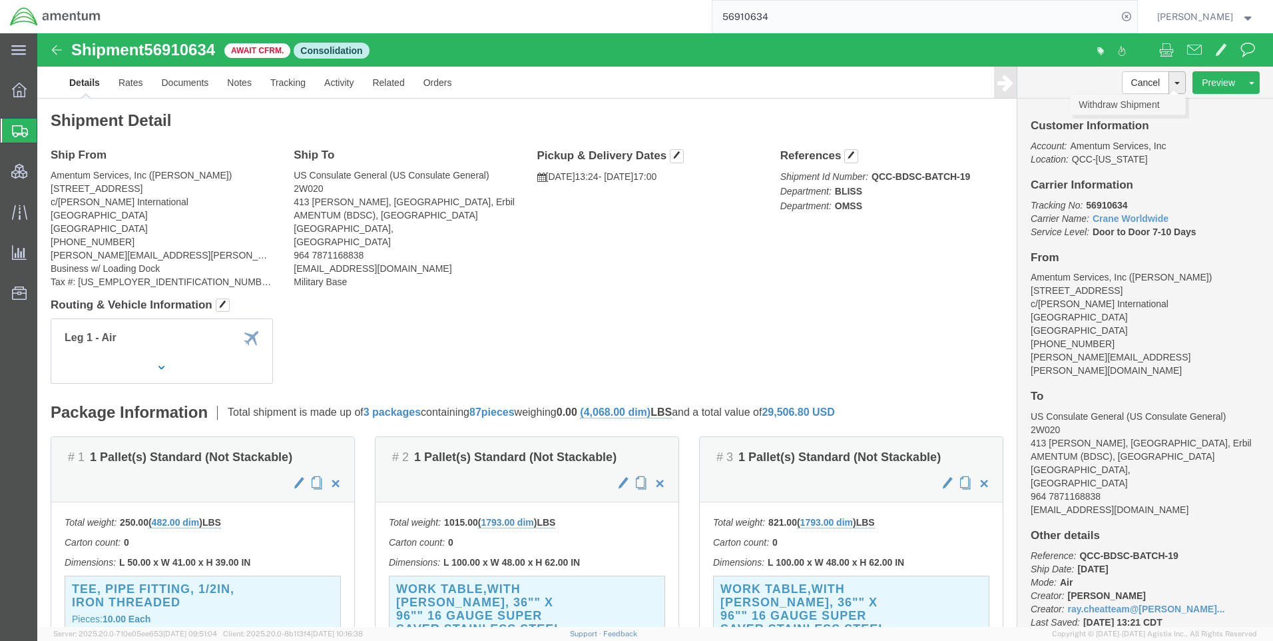
click link "Withdraw Shipment"
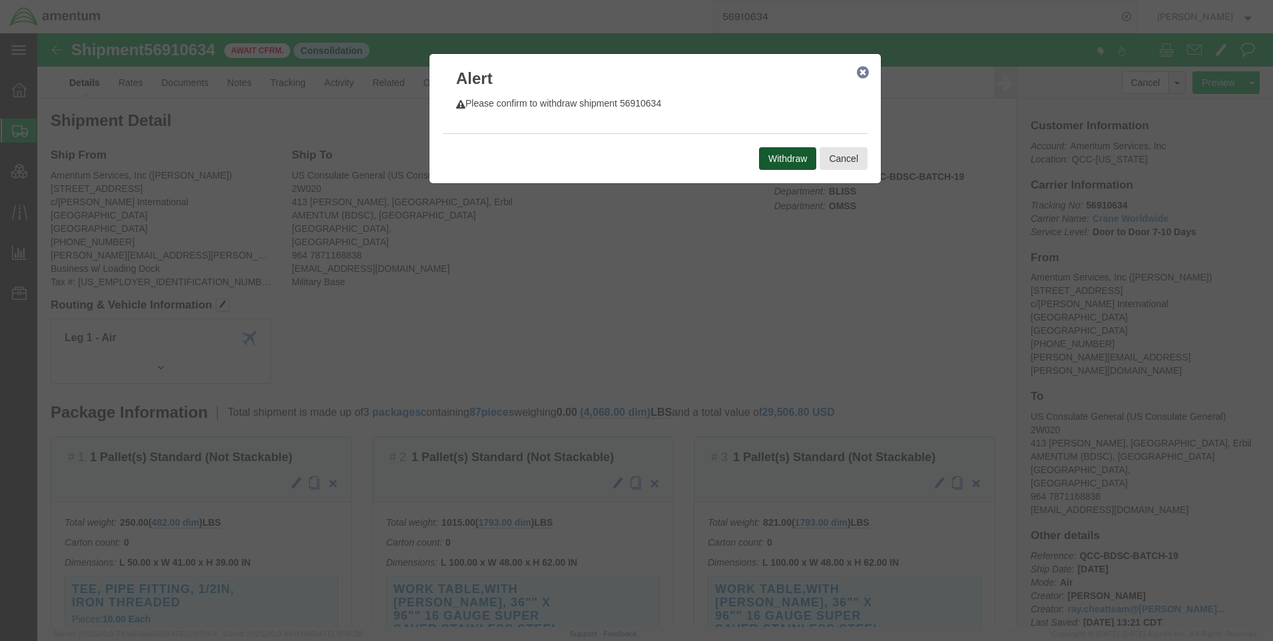
click button "Withdraw"
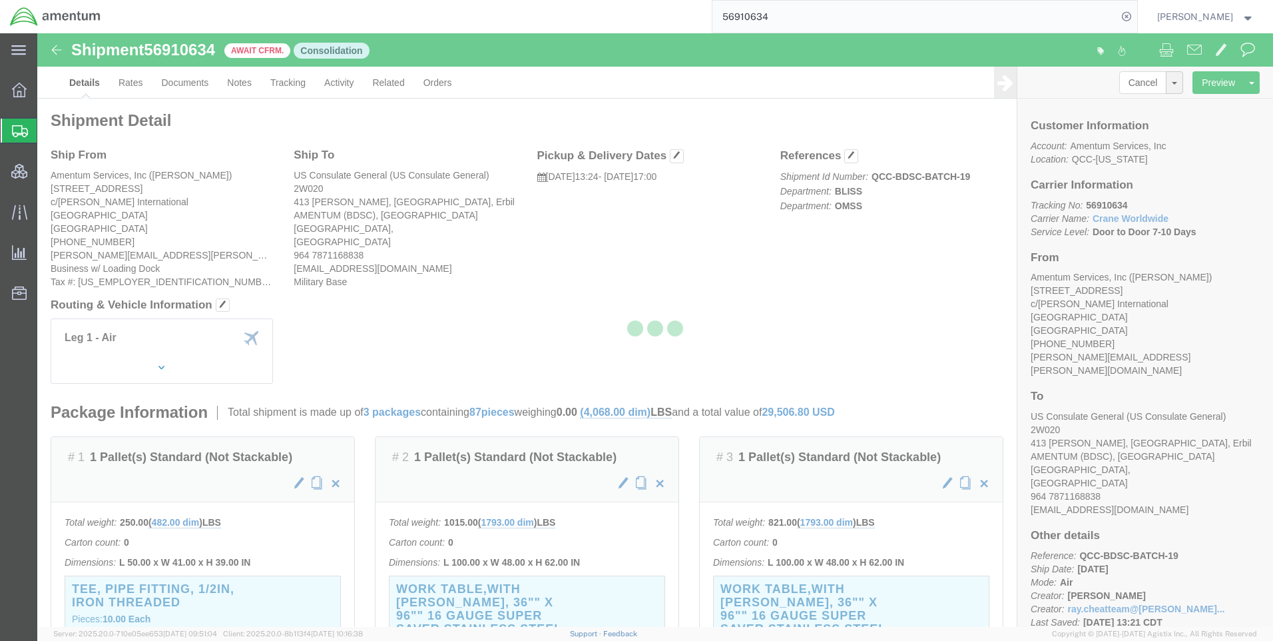
select select "42668"
select select "62012"
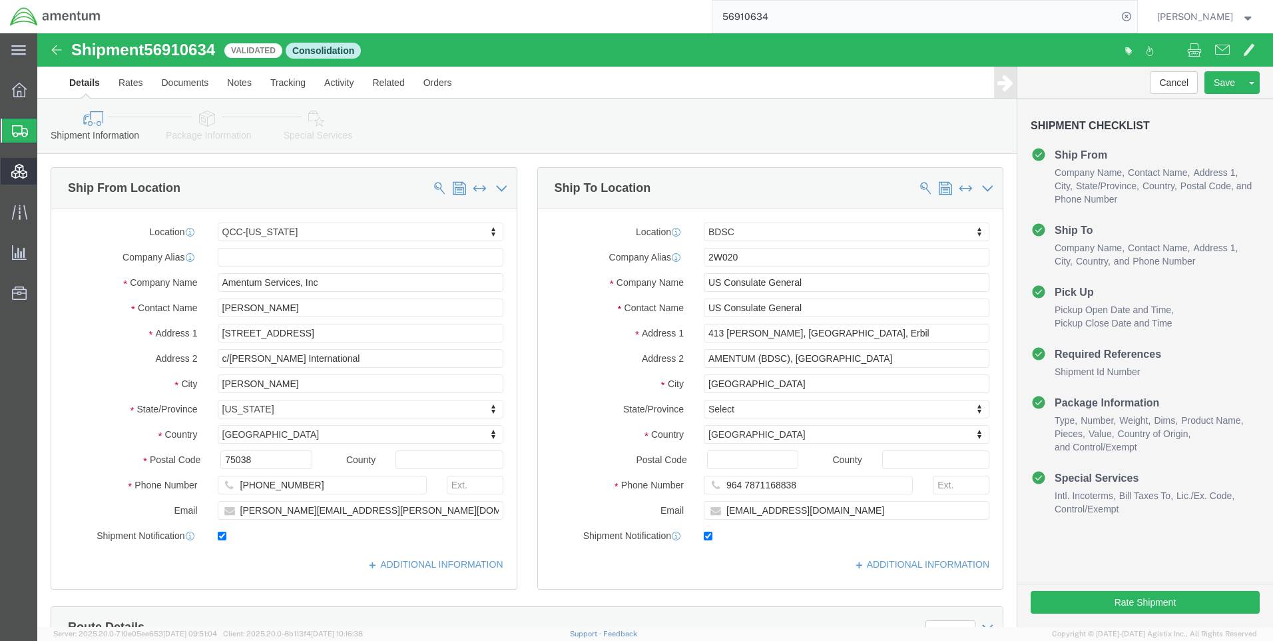
click at [46, 169] on span "Consolidation Manager" at bounding box center [41, 171] width 9 height 27
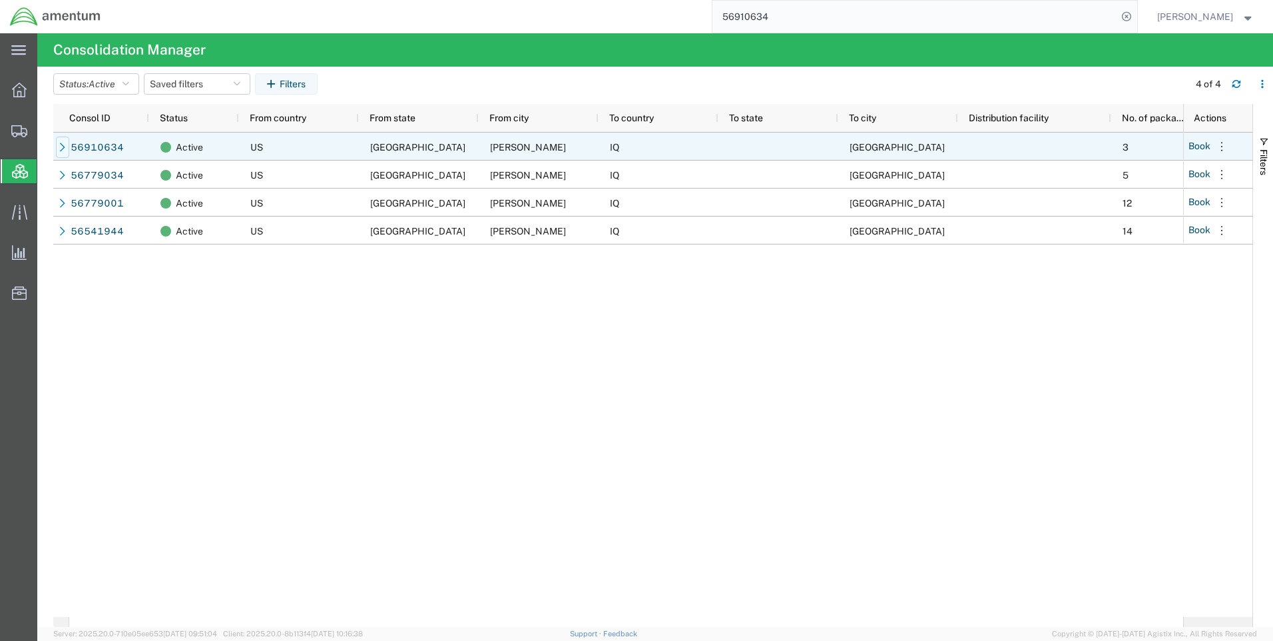
click at [65, 145] on icon at bounding box center [62, 147] width 9 height 9
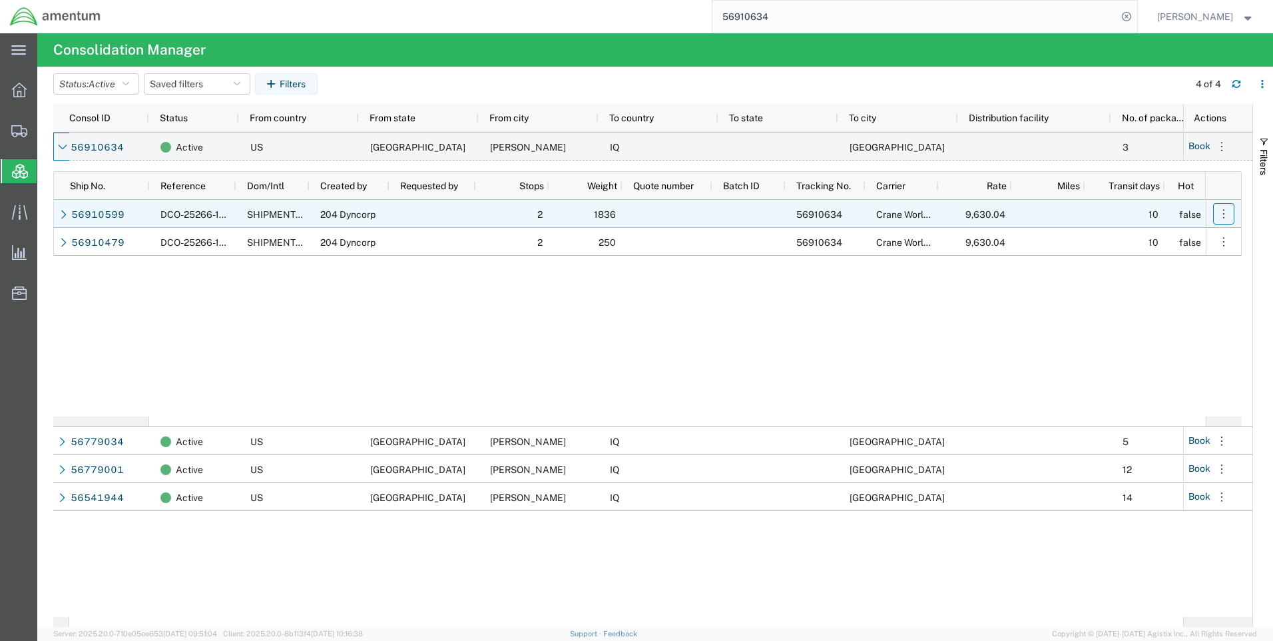
click at [1219, 207] on icon "button" at bounding box center [1223, 213] width 13 height 13
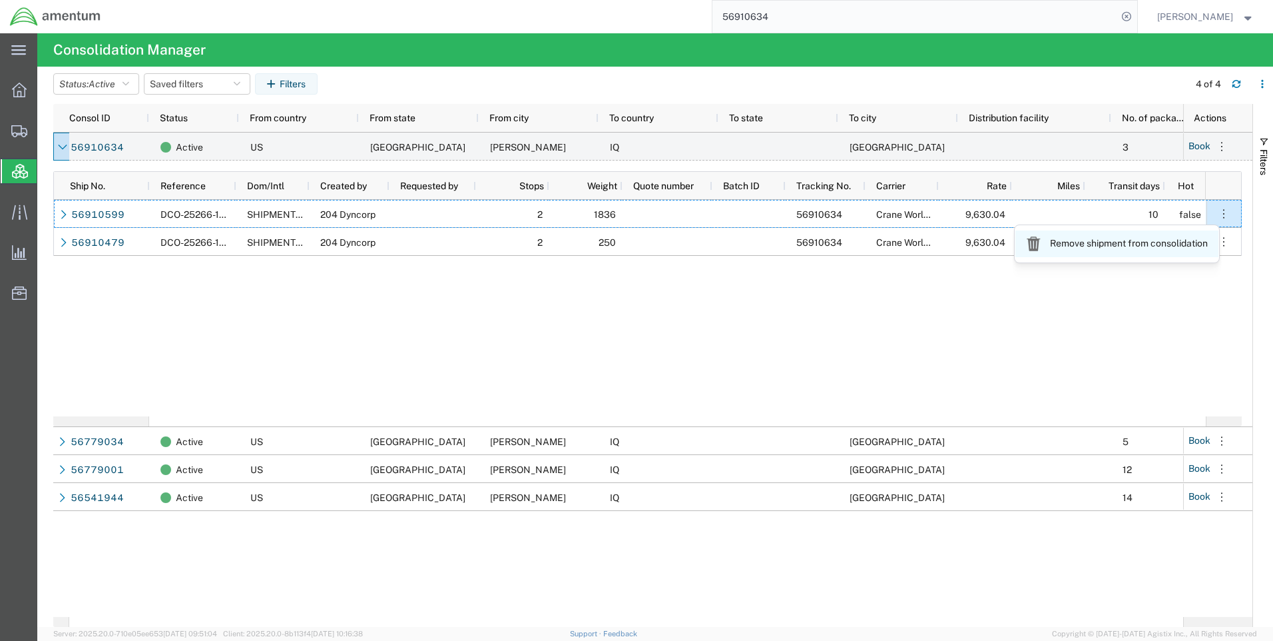
click at [1149, 245] on link "Remove shipment from consolidation" at bounding box center [1117, 243] width 203 height 27
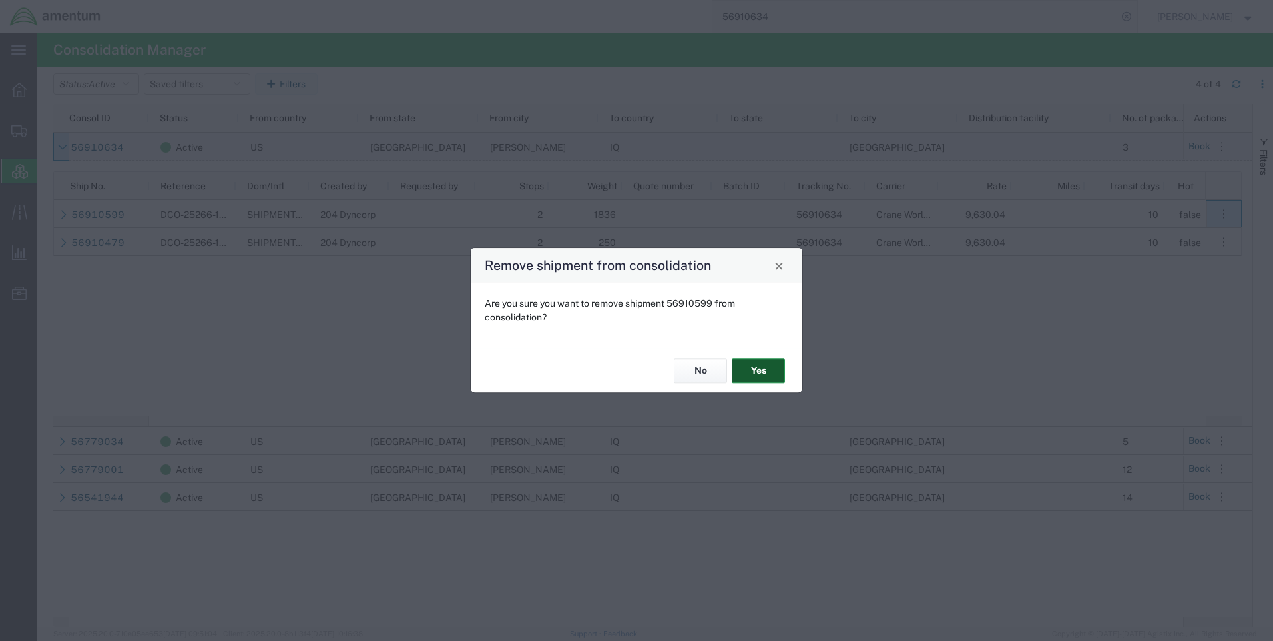
click at [759, 376] on button "Yes" at bounding box center [758, 370] width 53 height 25
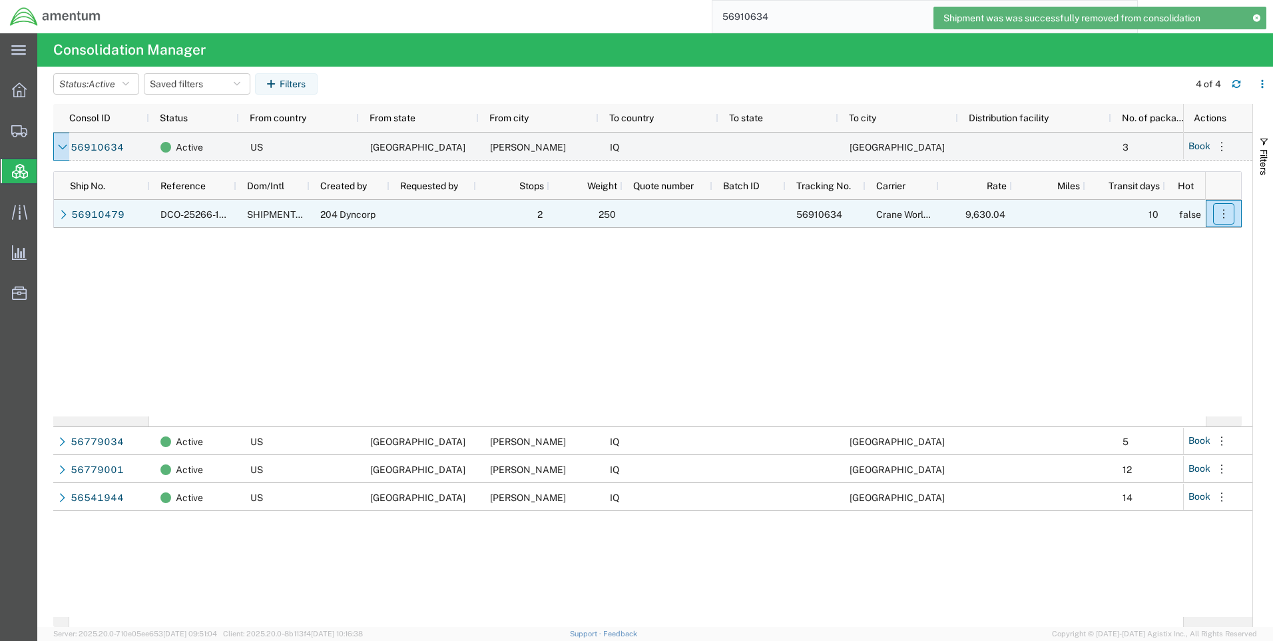
click at [1218, 214] on icon "button" at bounding box center [1223, 213] width 13 height 13
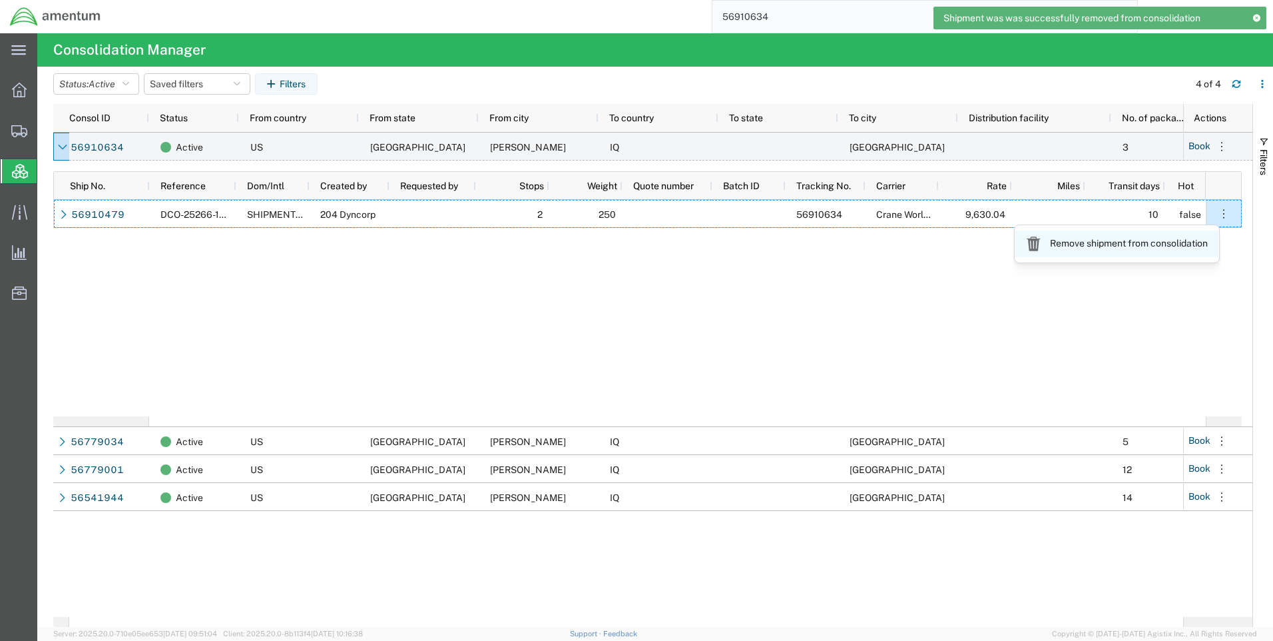
click at [1125, 252] on link "Remove shipment from consolidation" at bounding box center [1117, 243] width 203 height 27
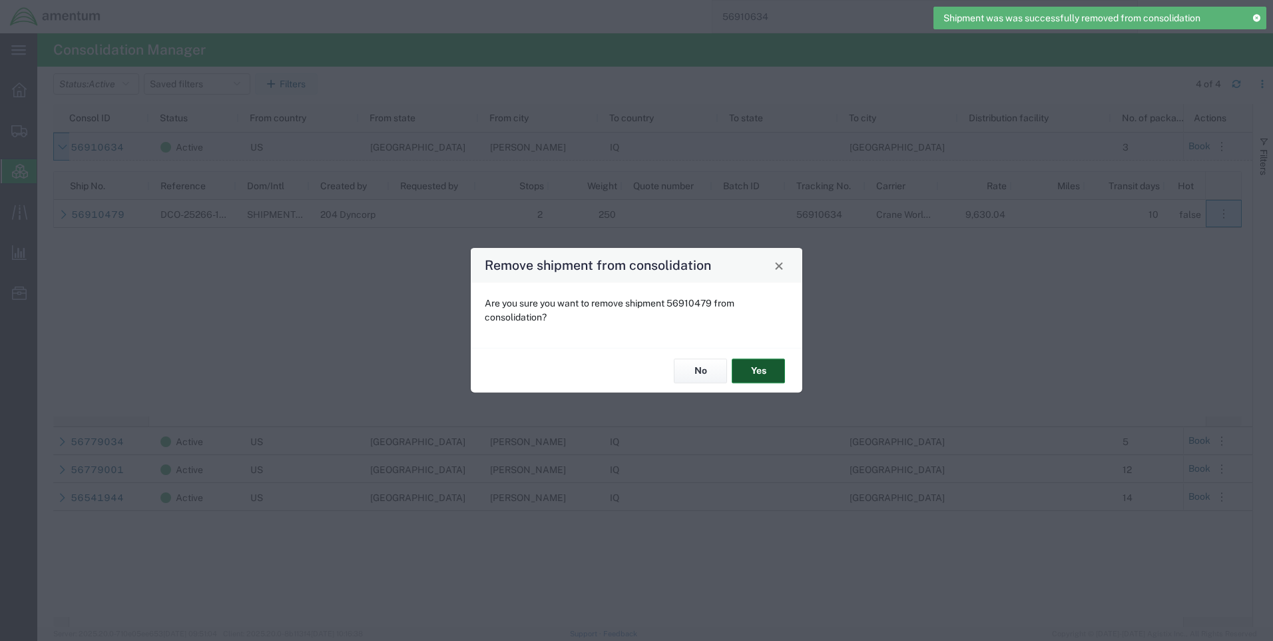
click at [760, 373] on button "Yes" at bounding box center [758, 370] width 53 height 25
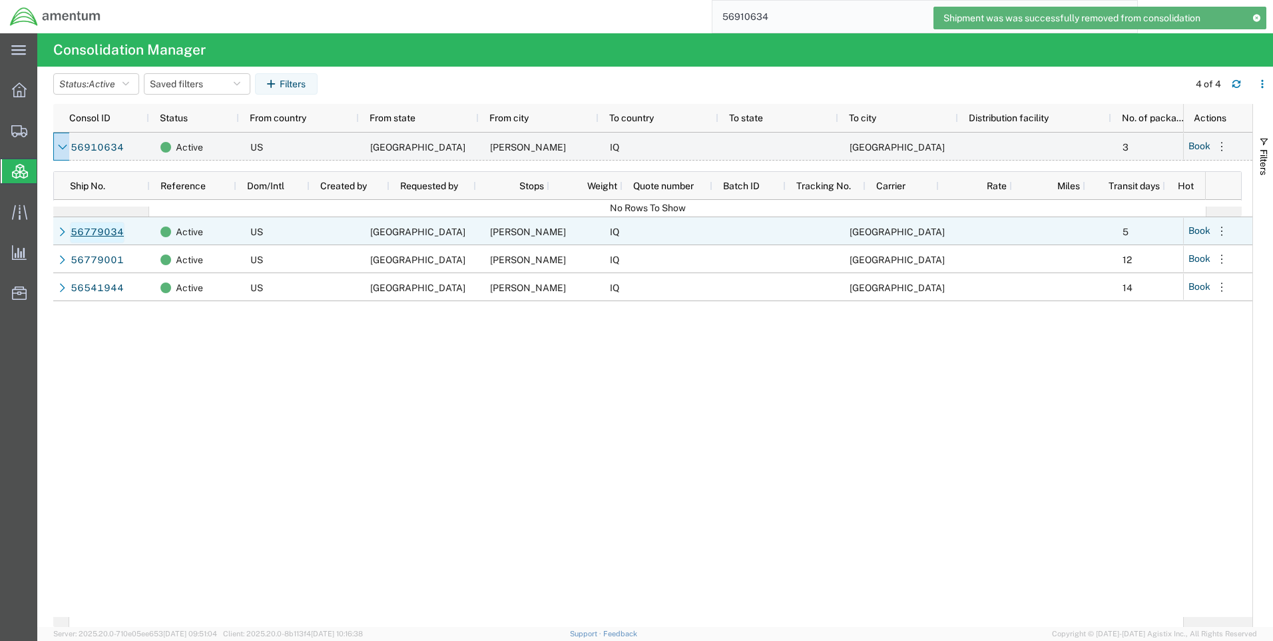
click at [85, 232] on link "56779034" at bounding box center [97, 232] width 55 height 21
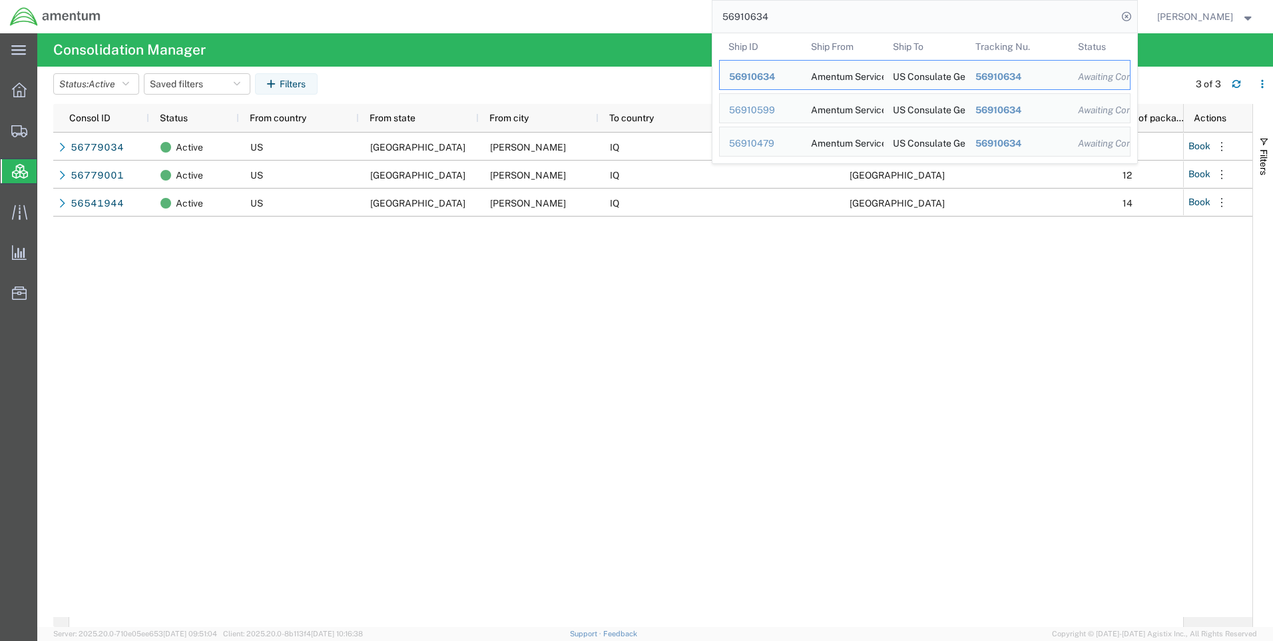
click at [805, 15] on input "56910634" at bounding box center [915, 17] width 405 height 32
click at [775, 80] on span "56910634" at bounding box center [752, 76] width 46 height 11
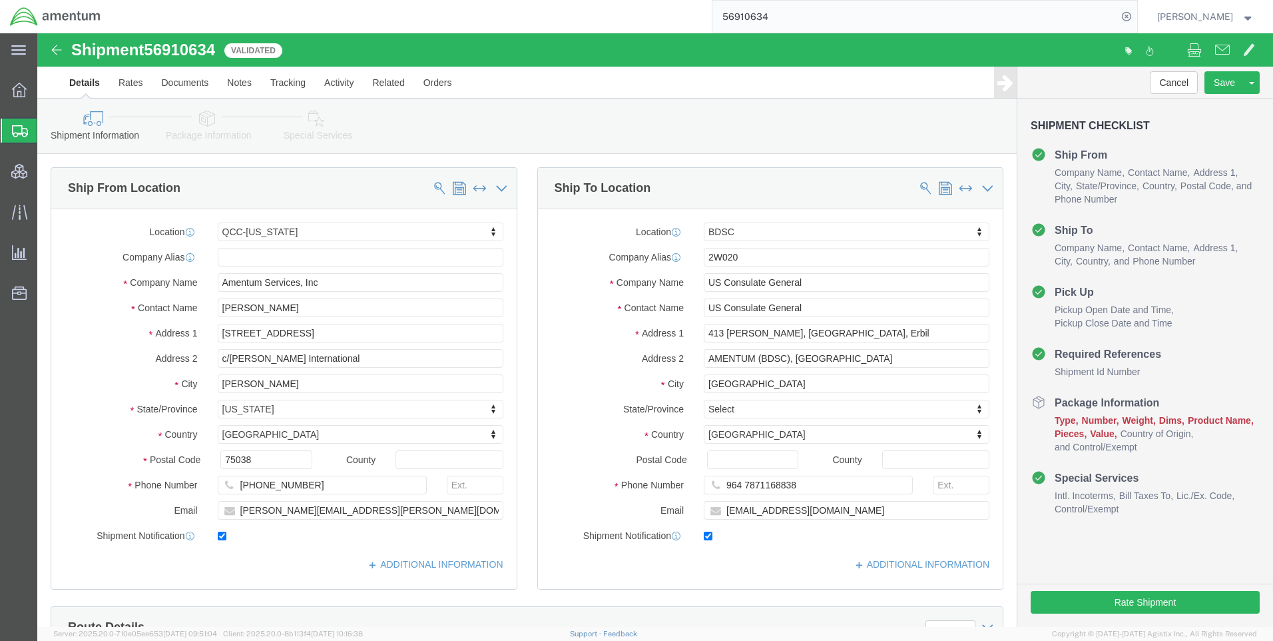
select select "42668"
select select "62012"
click link "Package Information"
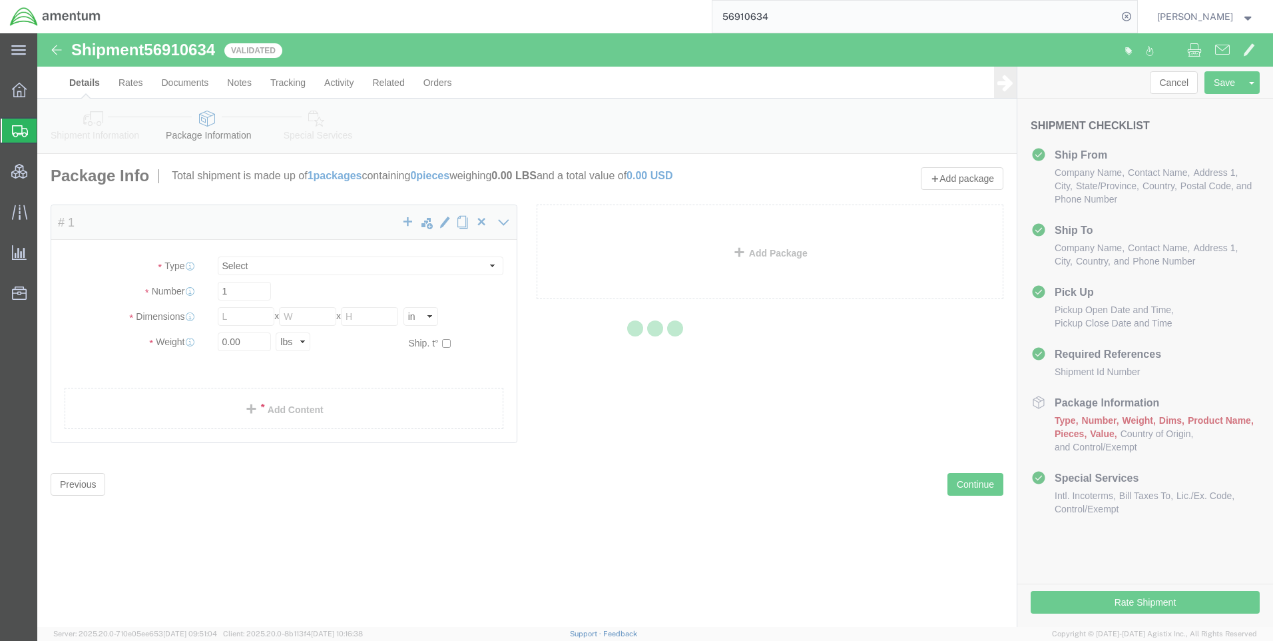
select select "CBOX"
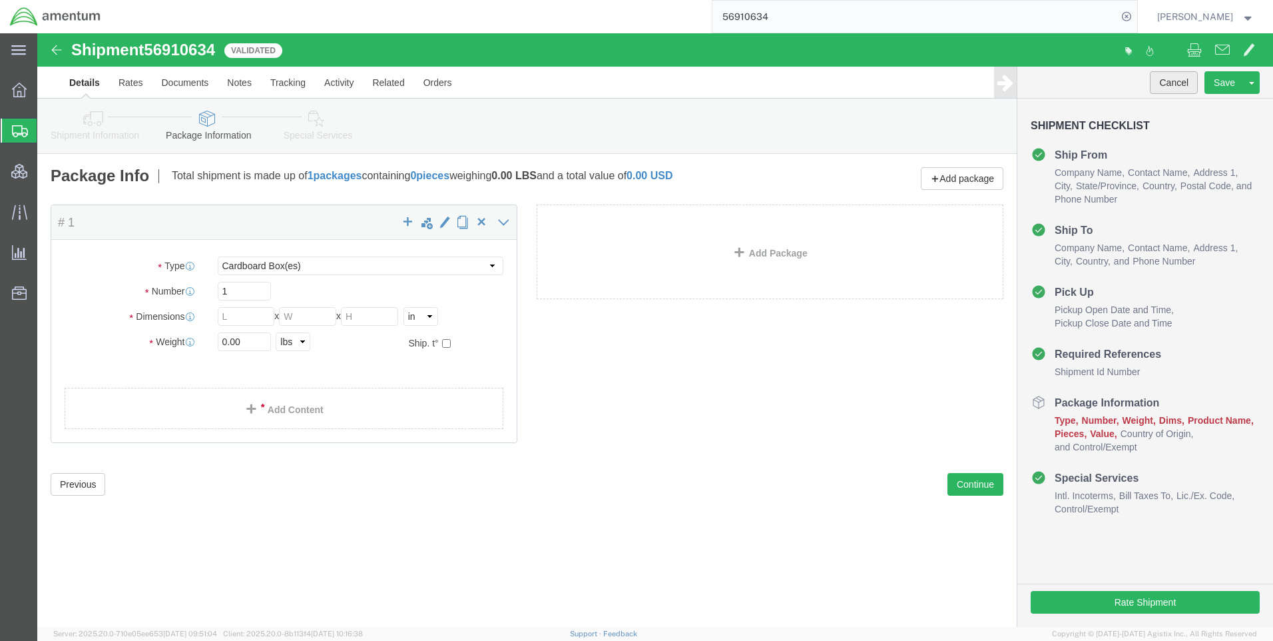
click button "Cancel"
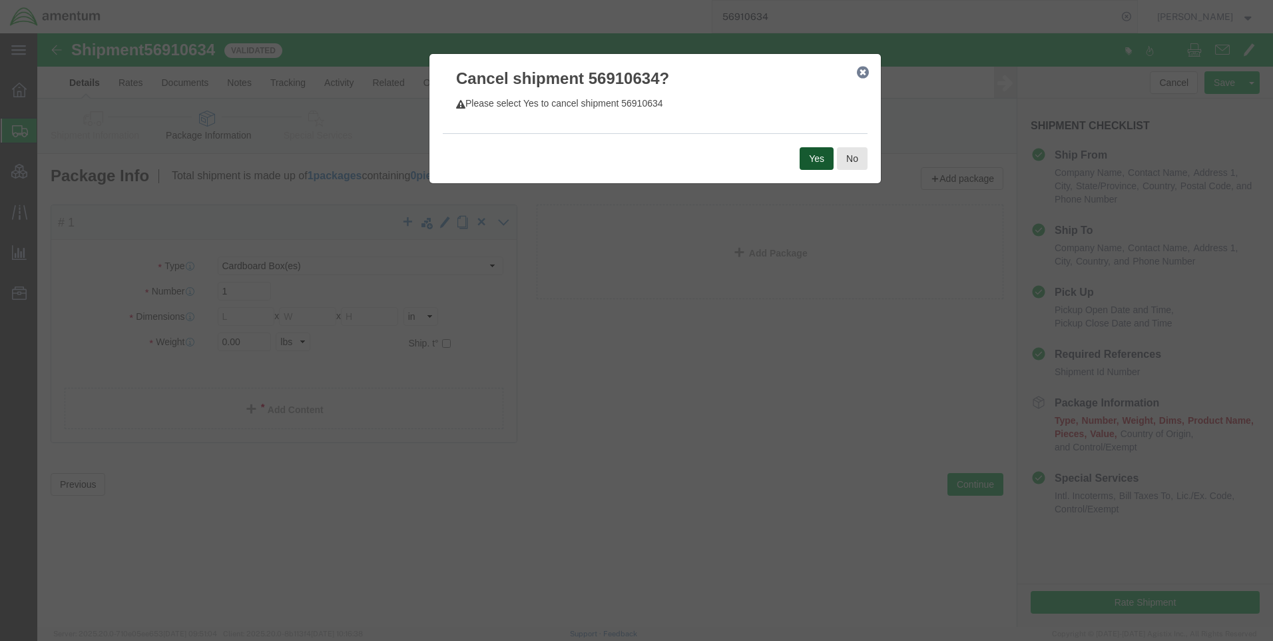
click button "Yes"
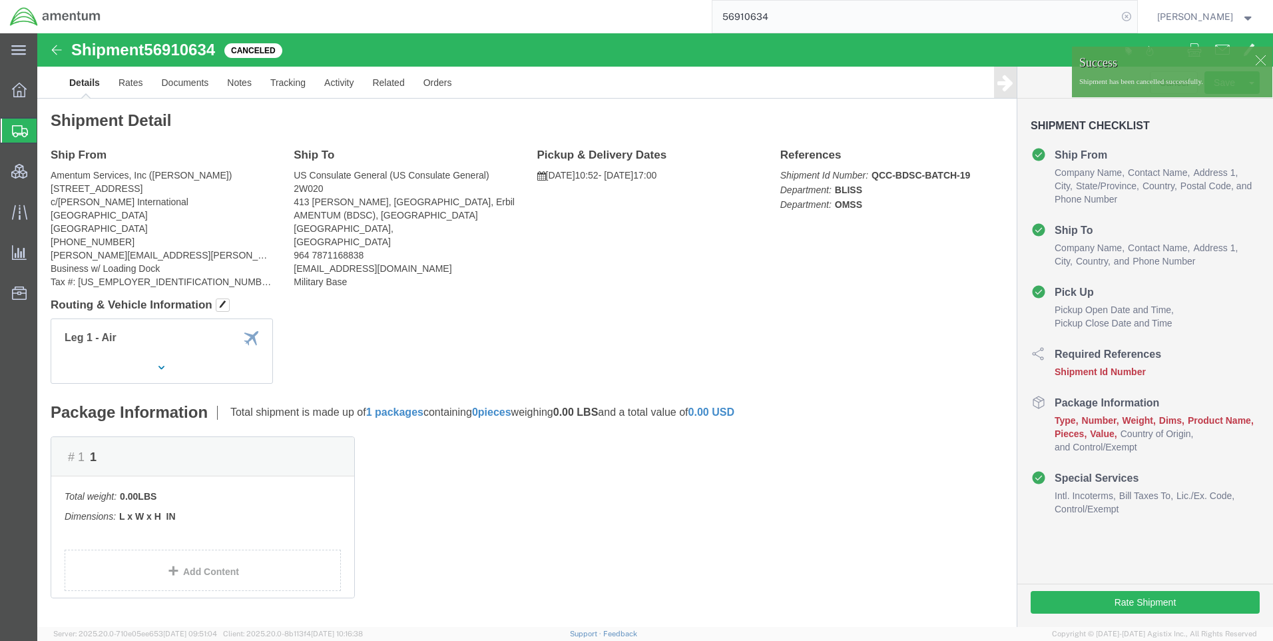
click at [1136, 17] on icon at bounding box center [1126, 16] width 19 height 19
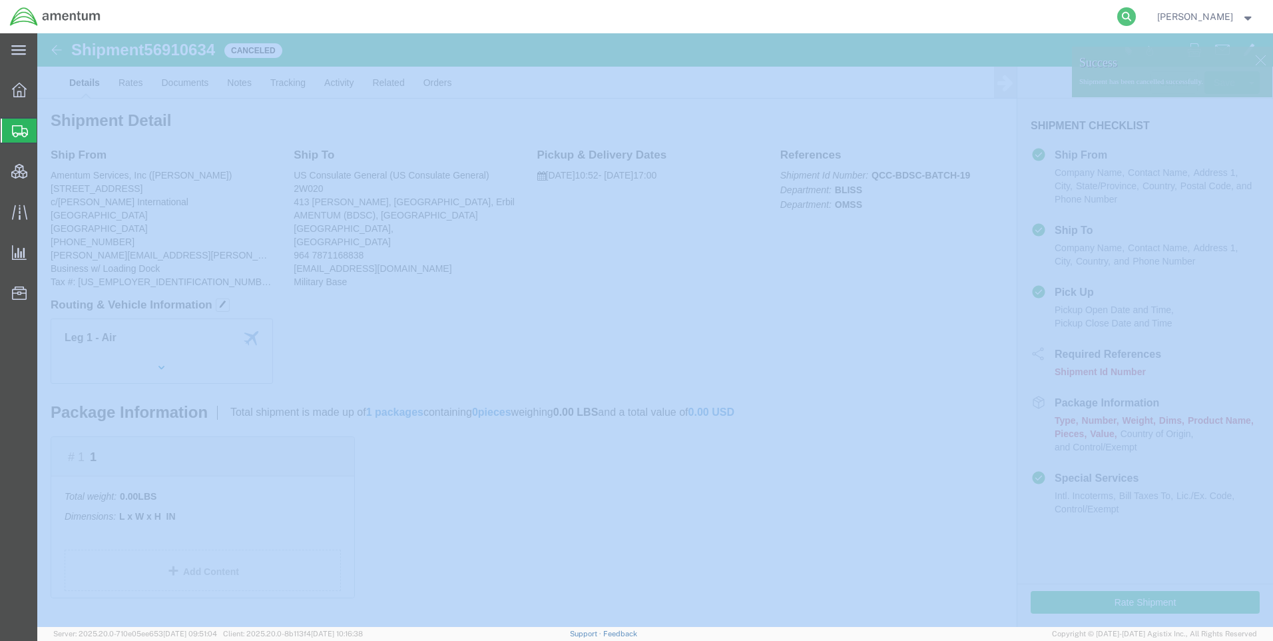
click at [1136, 17] on icon at bounding box center [1126, 16] width 19 height 19
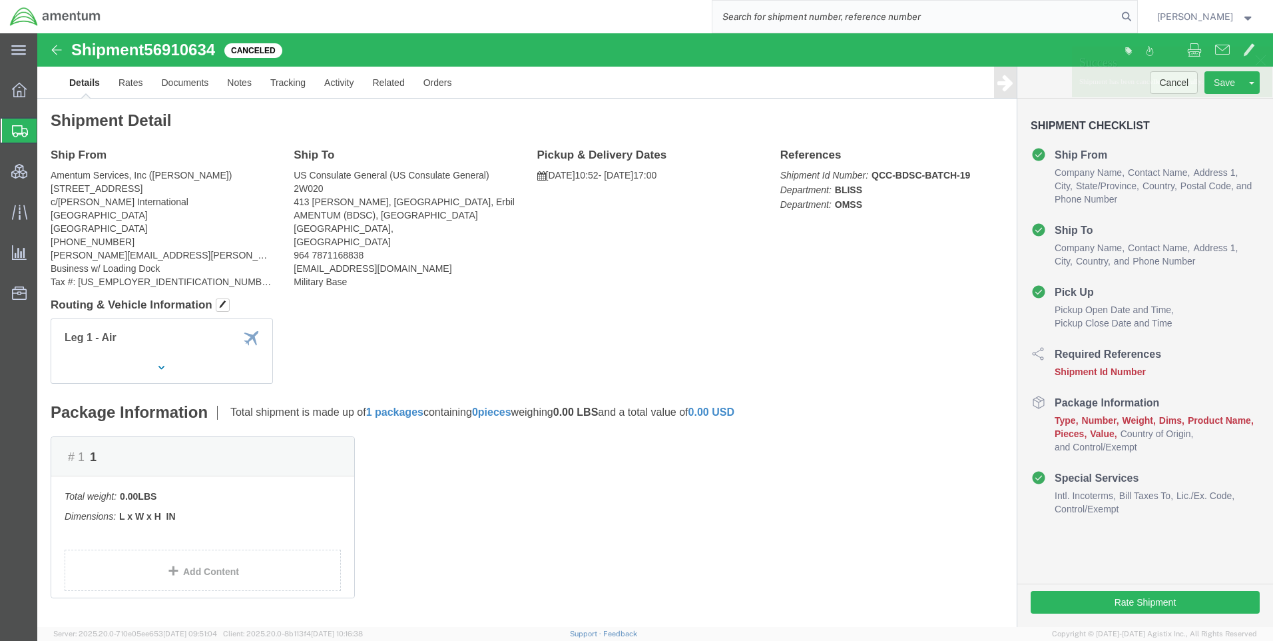
paste input "DCO-25266-168571"
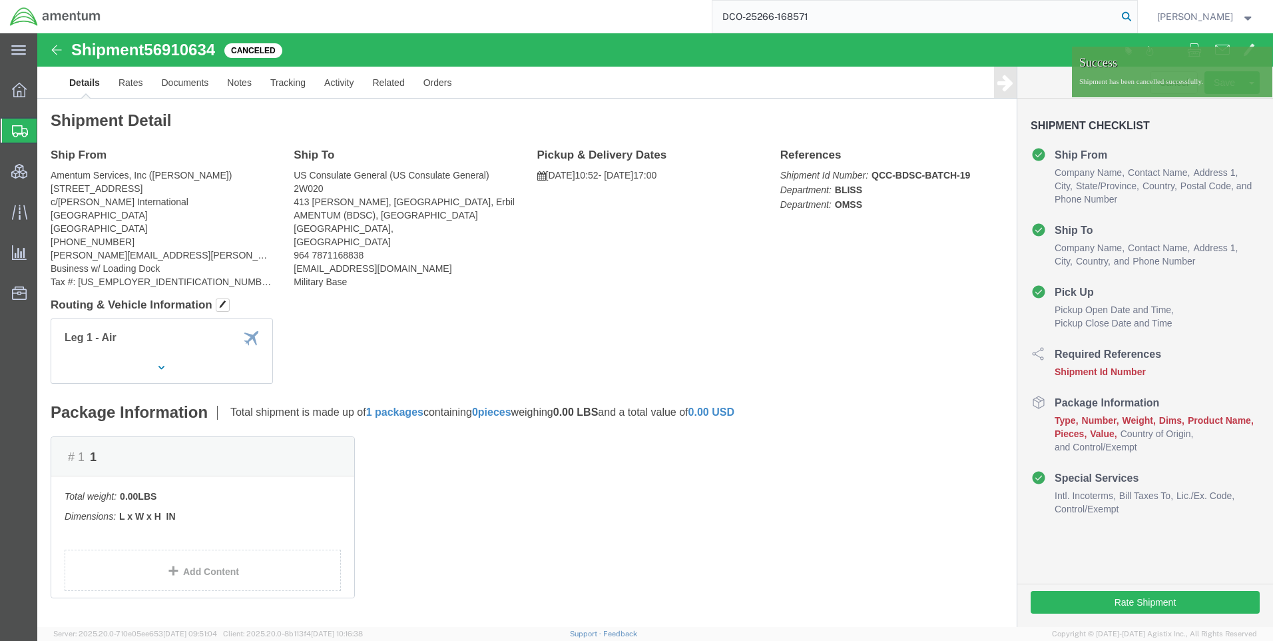
type input "DCO-25266-168571"
click at [1133, 14] on icon at bounding box center [1126, 16] width 19 height 19
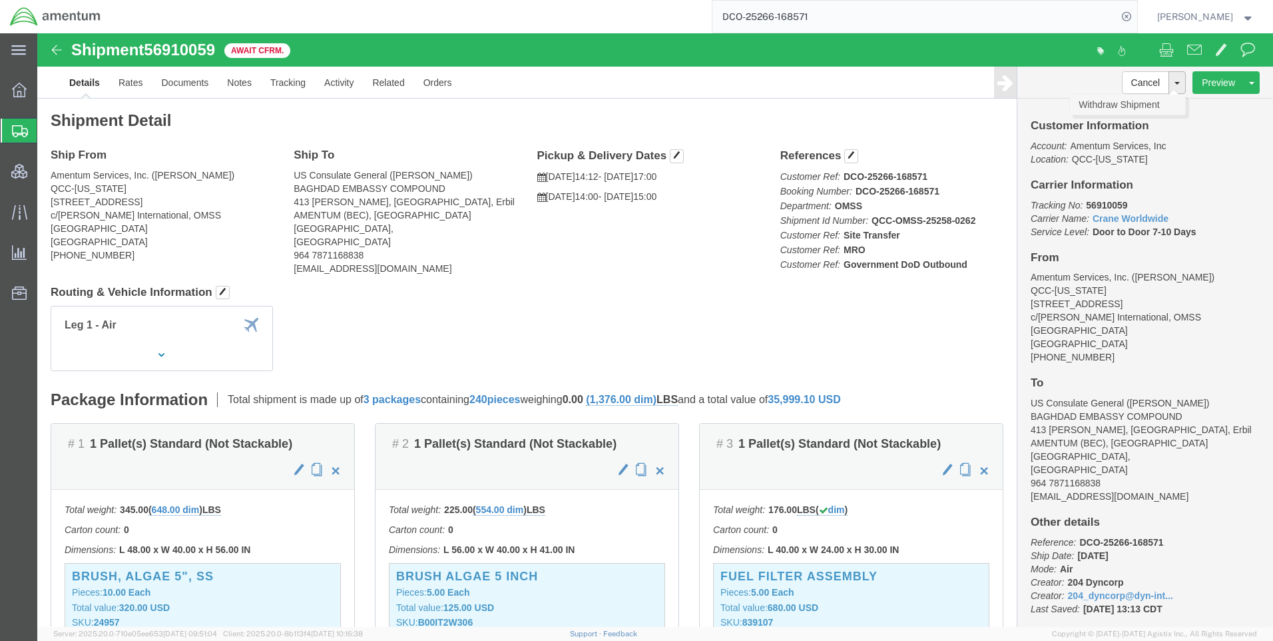
click link "Withdraw Shipment"
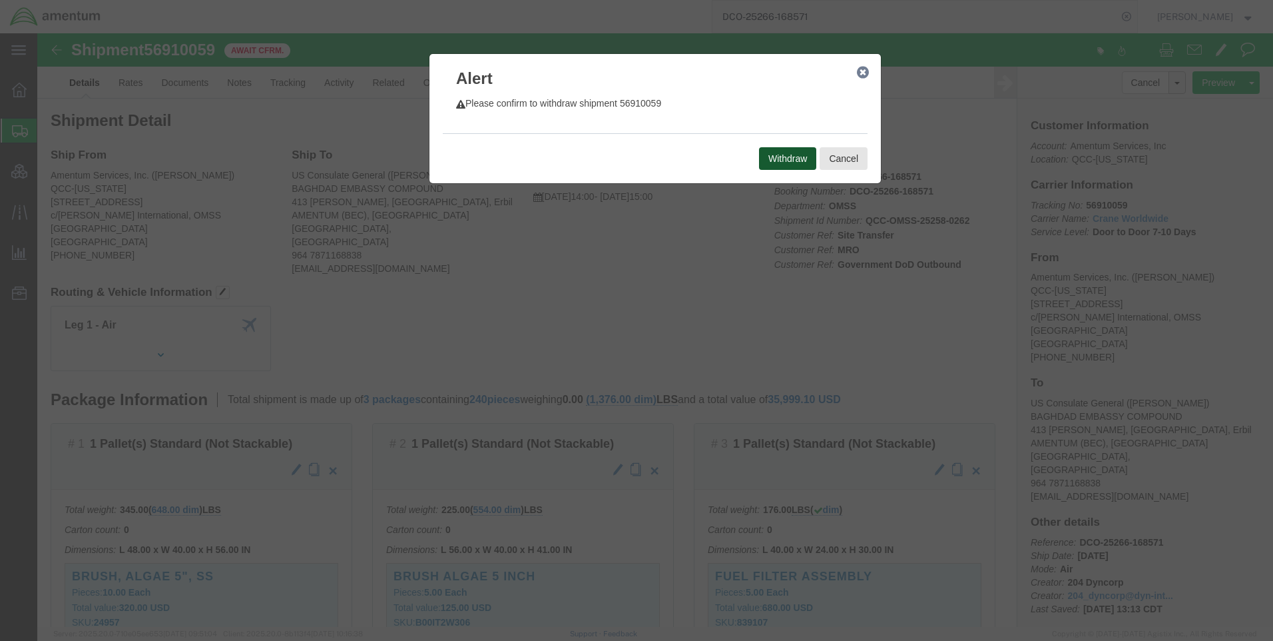
click button "Withdraw"
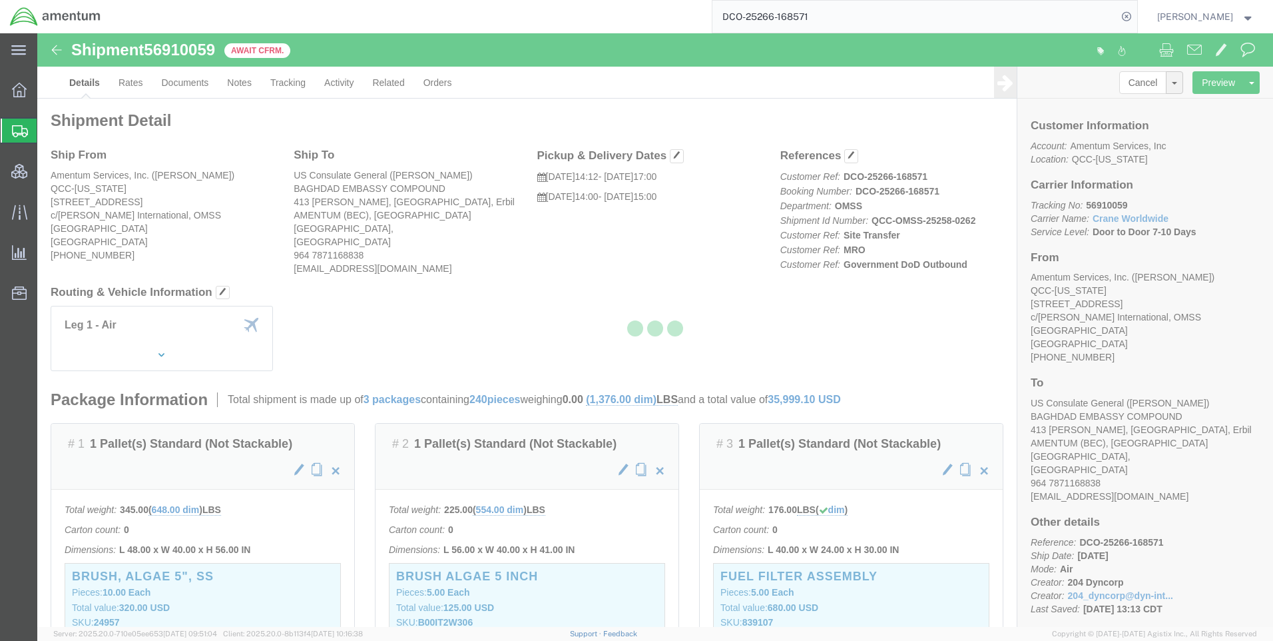
select select "42668"
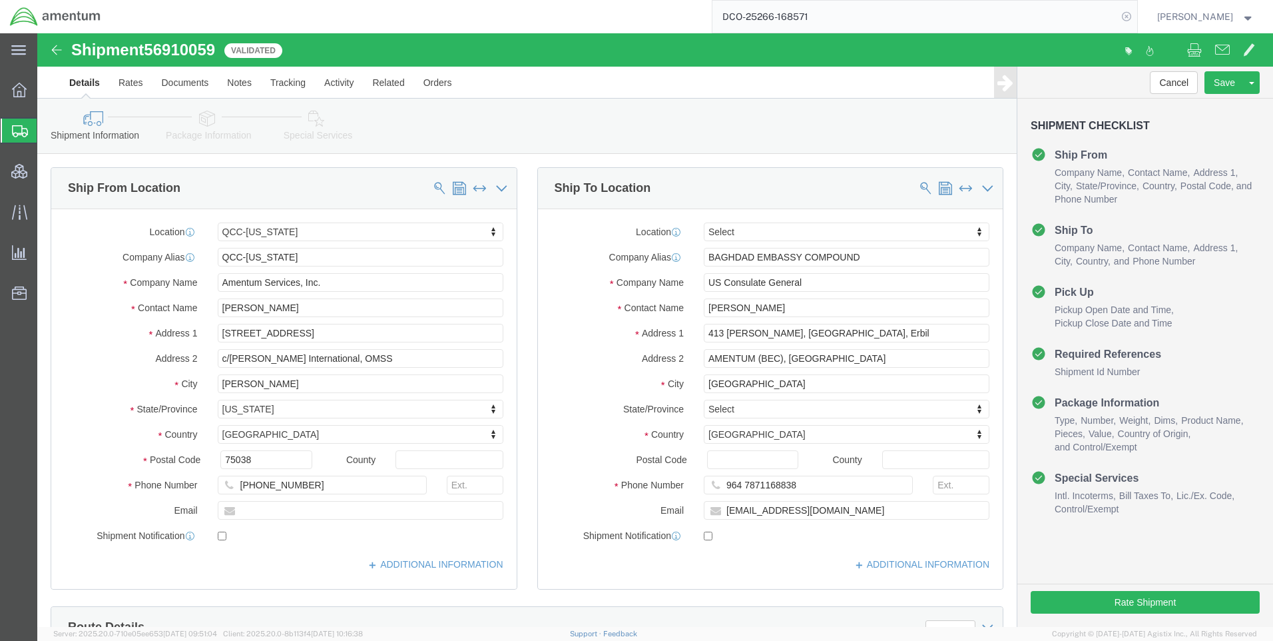
click at [1134, 19] on icon at bounding box center [1126, 16] width 19 height 19
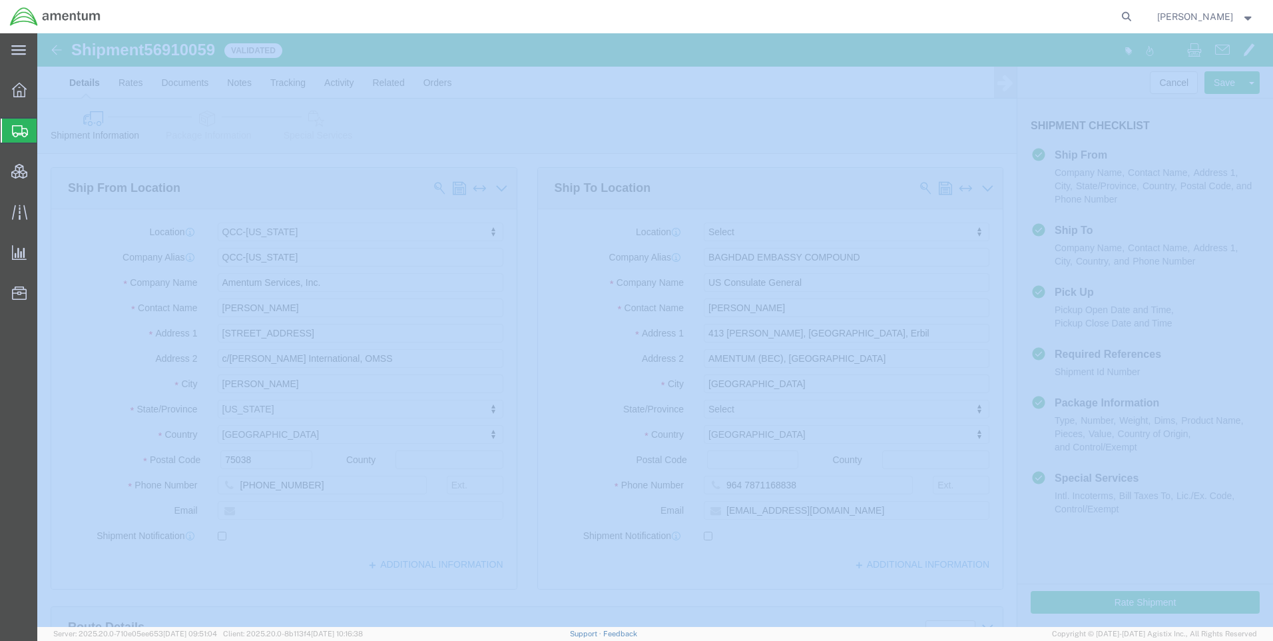
click at [1134, 19] on icon at bounding box center [1126, 16] width 19 height 19
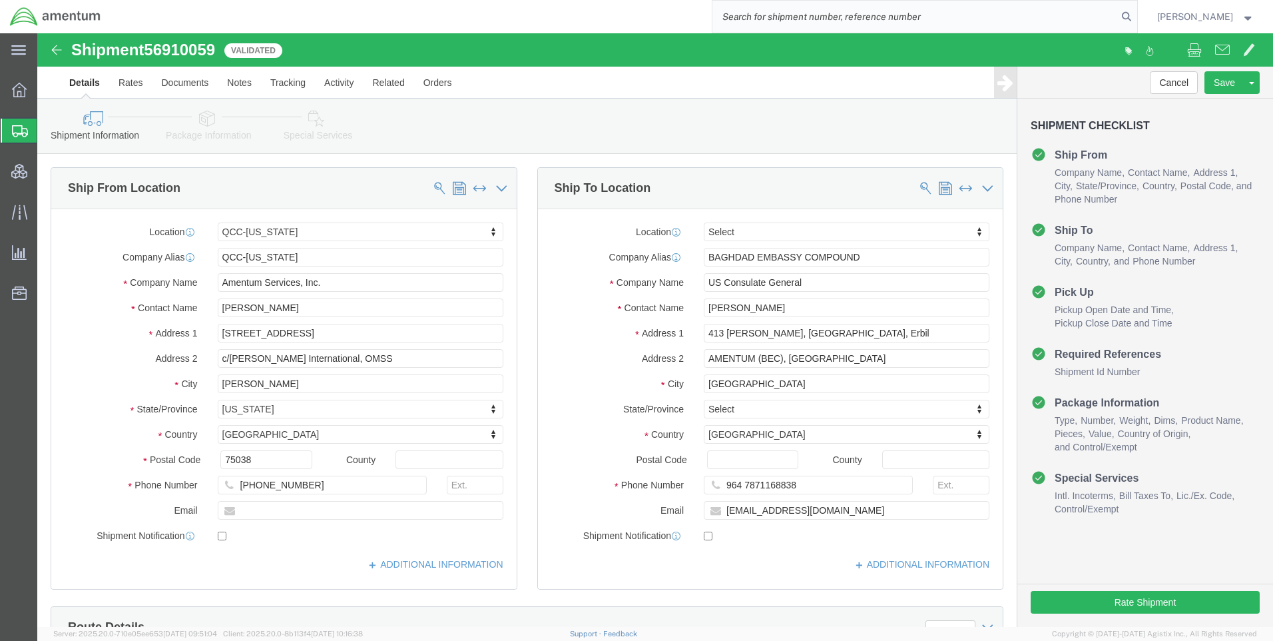
paste input "DCO-25266-168577"
click at [1136, 18] on icon at bounding box center [1126, 16] width 19 height 19
type input "DCO-25266-168577"
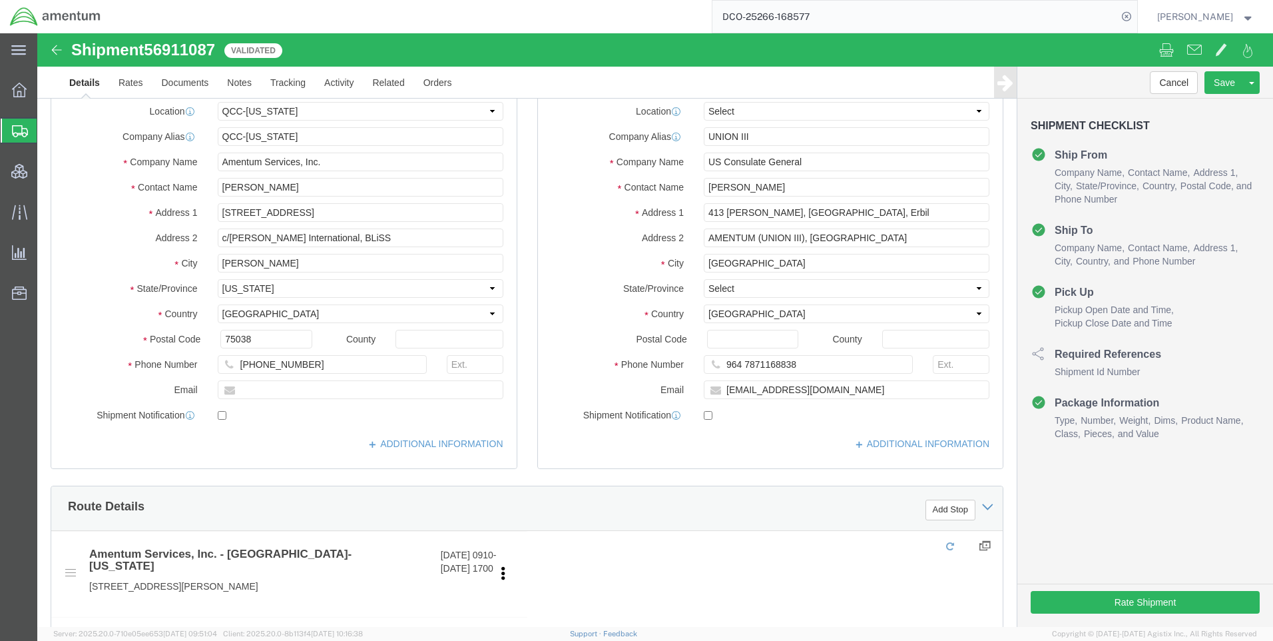
select select "42668"
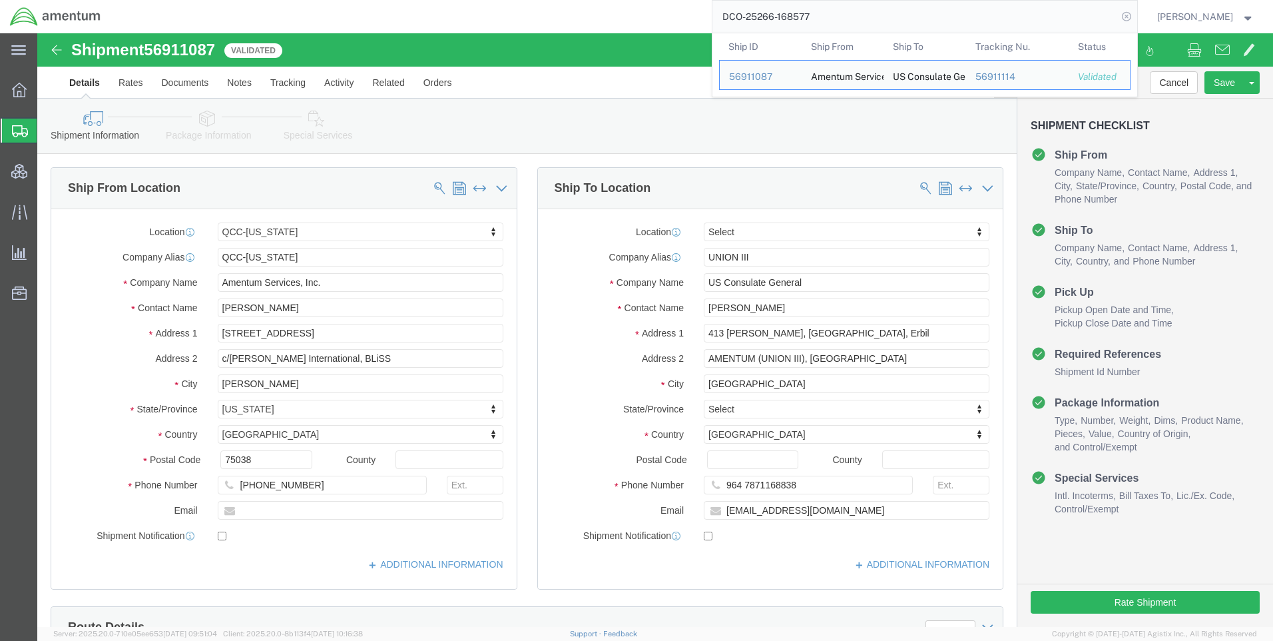
click at [1136, 18] on icon at bounding box center [1126, 16] width 19 height 19
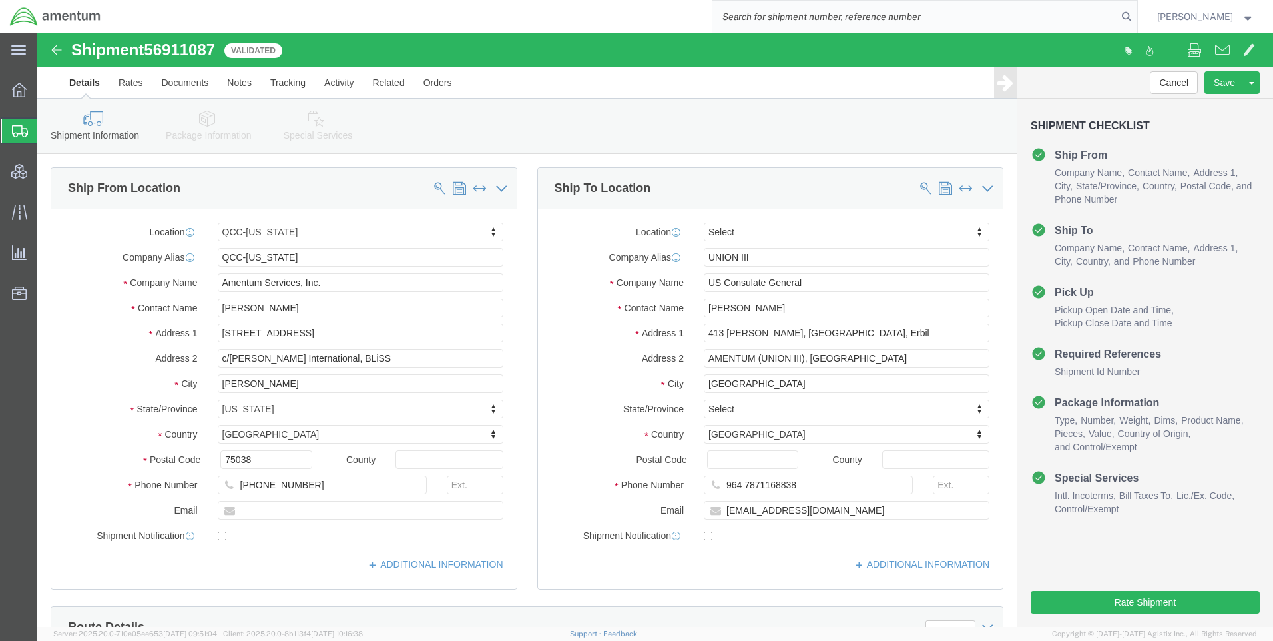
paste input "DCO-25266-168575"
type input "DCO-25266-168575"
click at [1136, 15] on icon at bounding box center [1126, 16] width 19 height 19
select select "42668"
click at [1134, 16] on icon at bounding box center [1126, 16] width 19 height 19
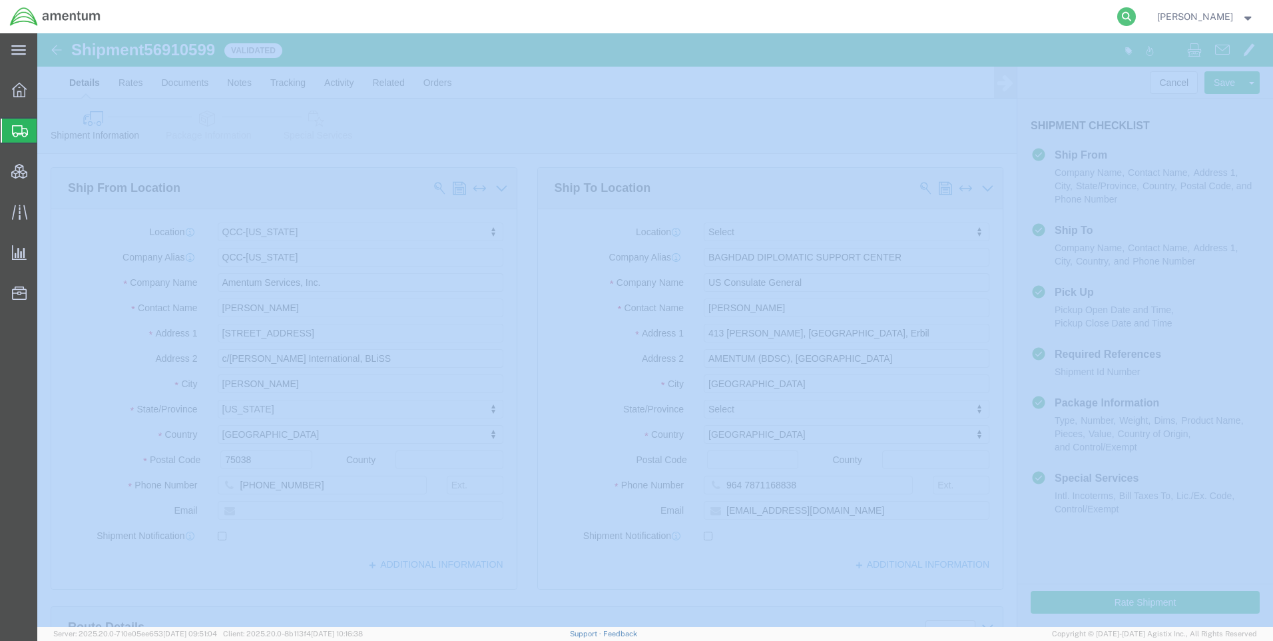
click at [1135, 16] on icon at bounding box center [1126, 16] width 19 height 19
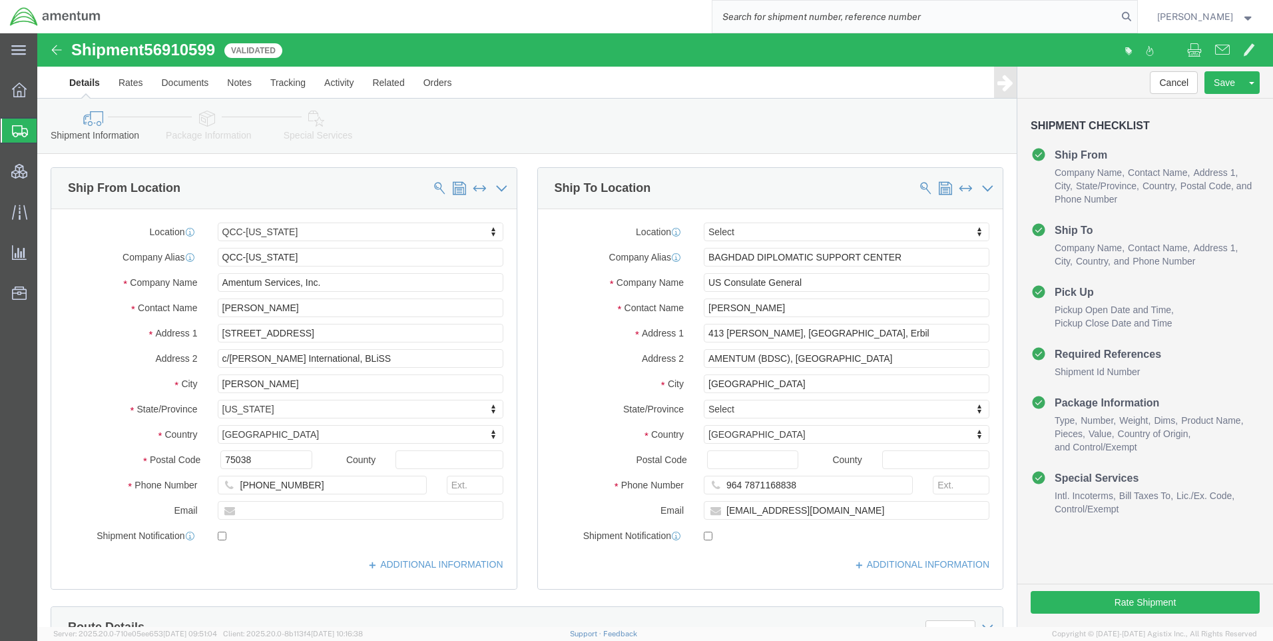
paste input "DCO-25275-169016"
type input "DCO-25275-169016"
click at [1136, 14] on icon at bounding box center [1126, 16] width 19 height 19
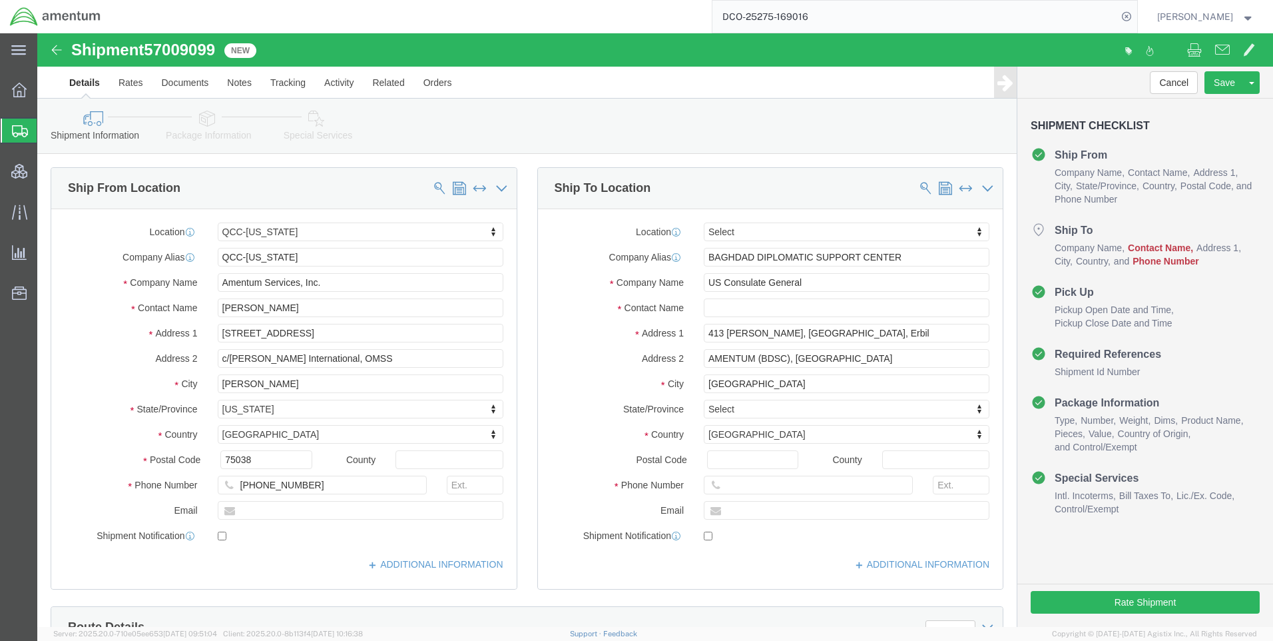
select select "42668"
type input "bd"
select select "62012"
click input "text"
paste input "[EMAIL_ADDRESS][DOMAIN_NAME]"
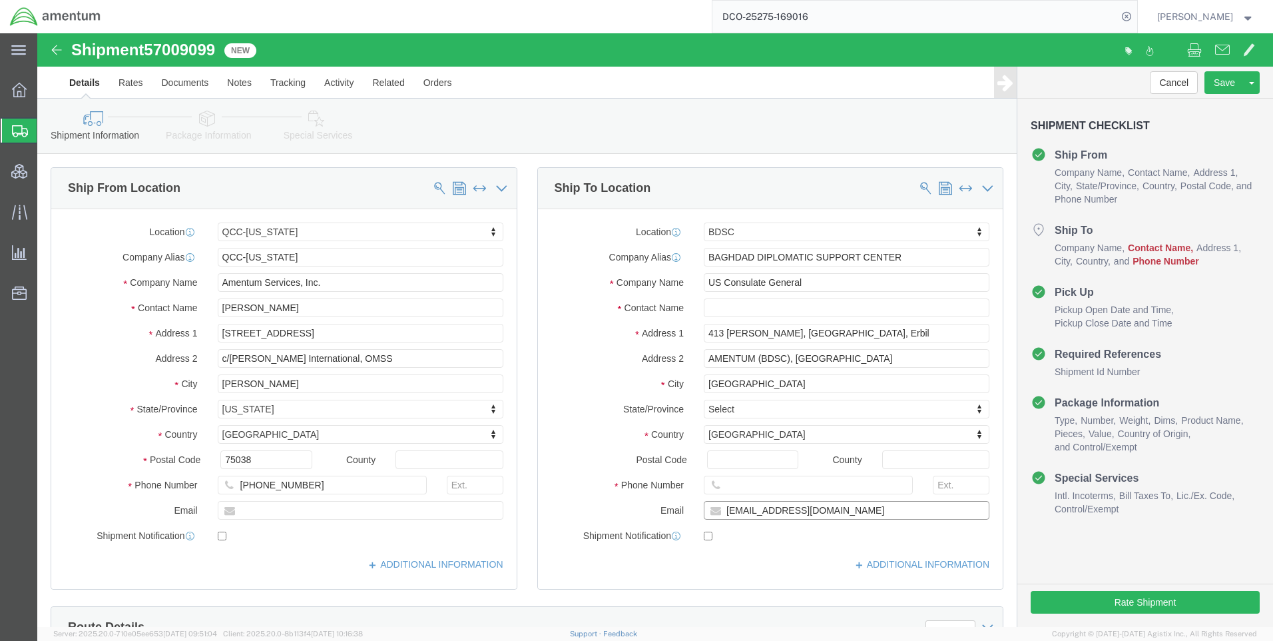
type input "[EMAIL_ADDRESS][DOMAIN_NAME]"
drag, startPoint x: 677, startPoint y: 451, endPoint x: 661, endPoint y: 421, distance: 34.0
click label "Postal Code"
click input "Postal Code"
paste input "964 7871168838"
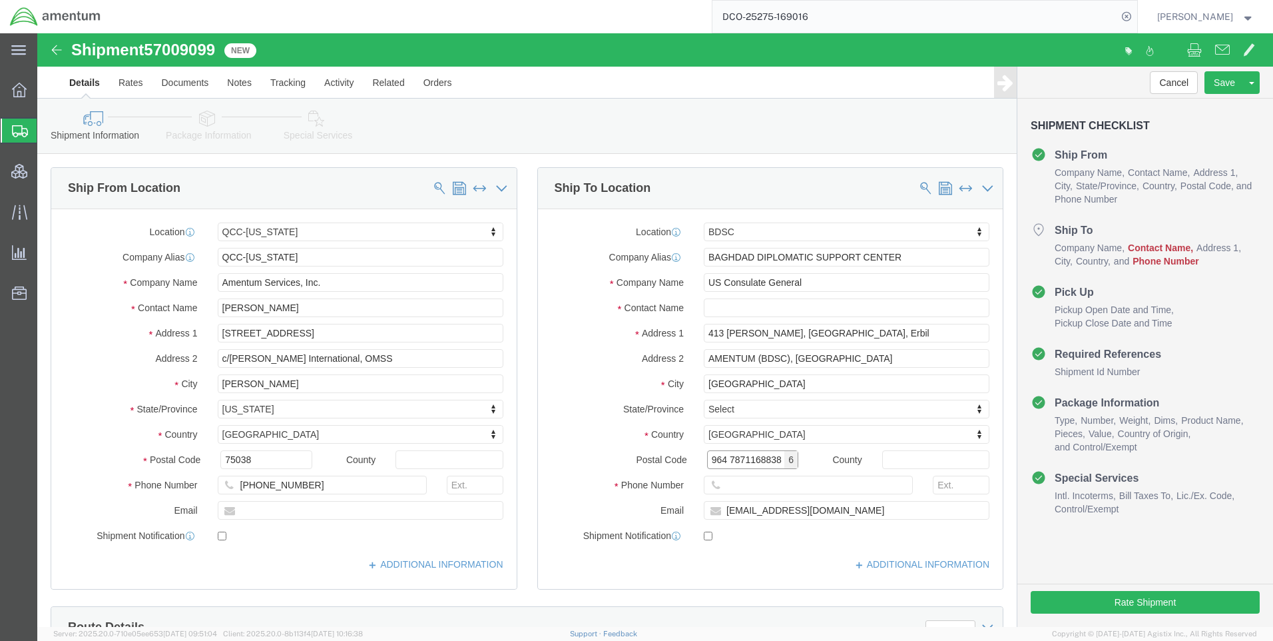
type input "964 7871168838"
select select
drag, startPoint x: 731, startPoint y: 426, endPoint x: 667, endPoint y: 422, distance: 64.7
click div "964 7871168838 6"
click input "text"
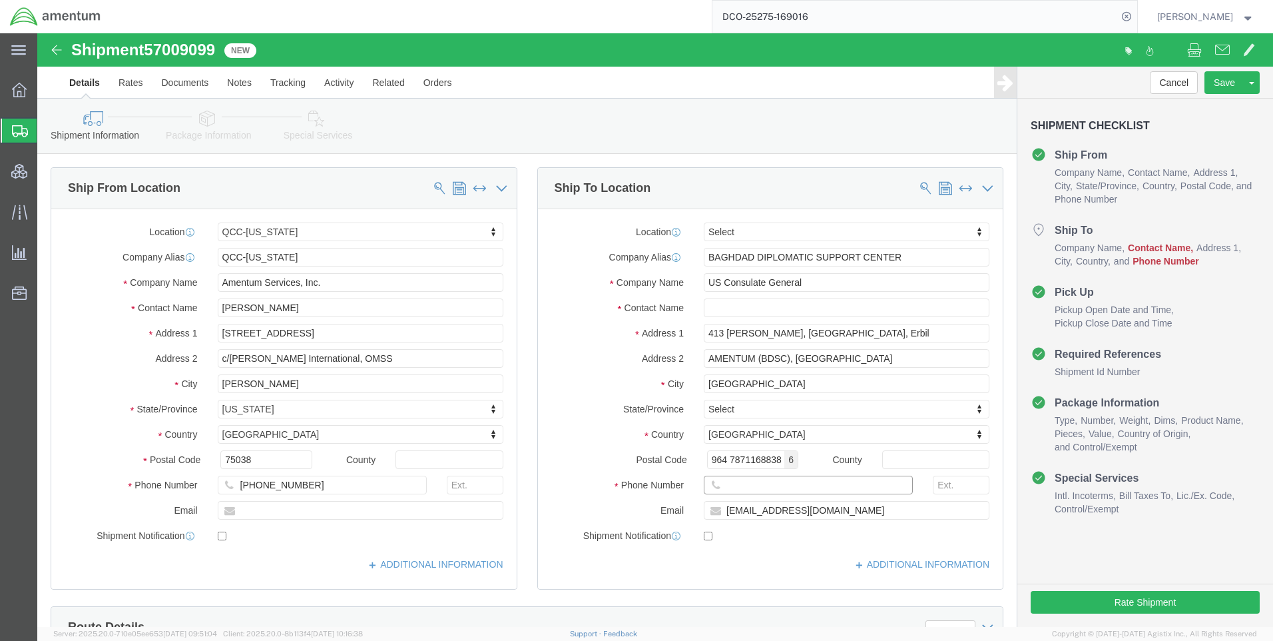
paste input "964 7871168838"
type input "964 7871168838"
drag, startPoint x: 671, startPoint y: 429, endPoint x: 738, endPoint y: 429, distance: 67.9
click input "964 7871168838"
drag, startPoint x: 747, startPoint y: 479, endPoint x: 674, endPoint y: 480, distance: 73.3
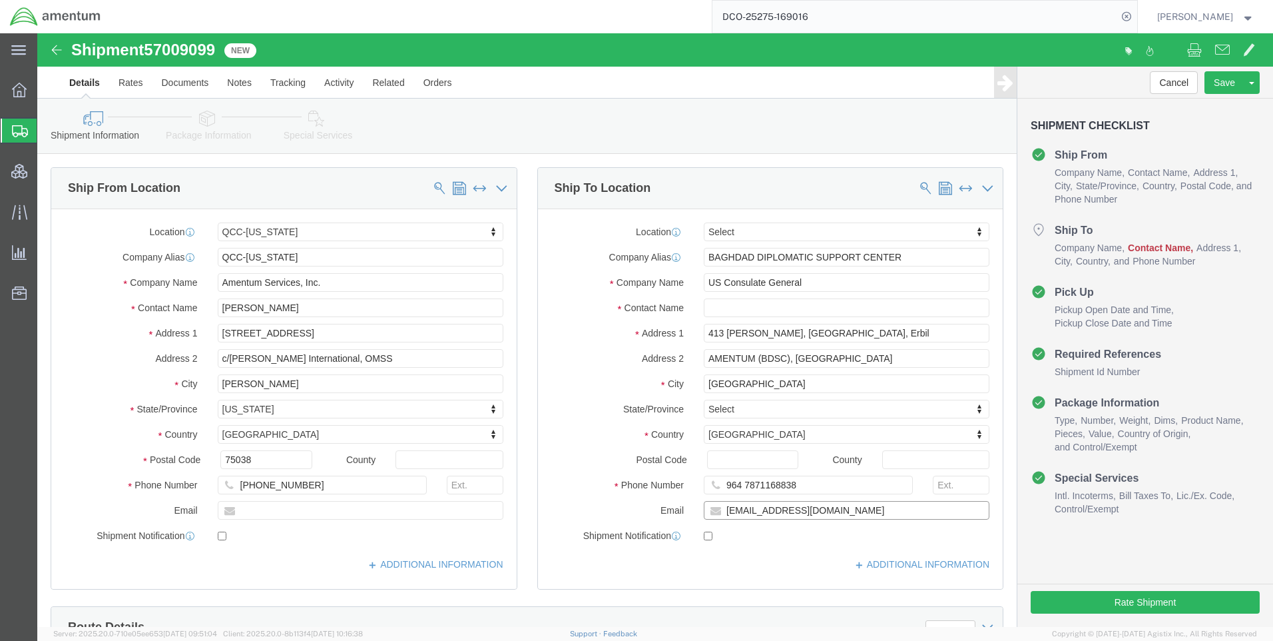
click div "[EMAIL_ADDRESS][DOMAIN_NAME]"
paste input "Annah.Gichimu"
drag, startPoint x: 694, startPoint y: 276, endPoint x: 697, endPoint y: 285, distance: 9.1
click input "Annah.Gichimu"
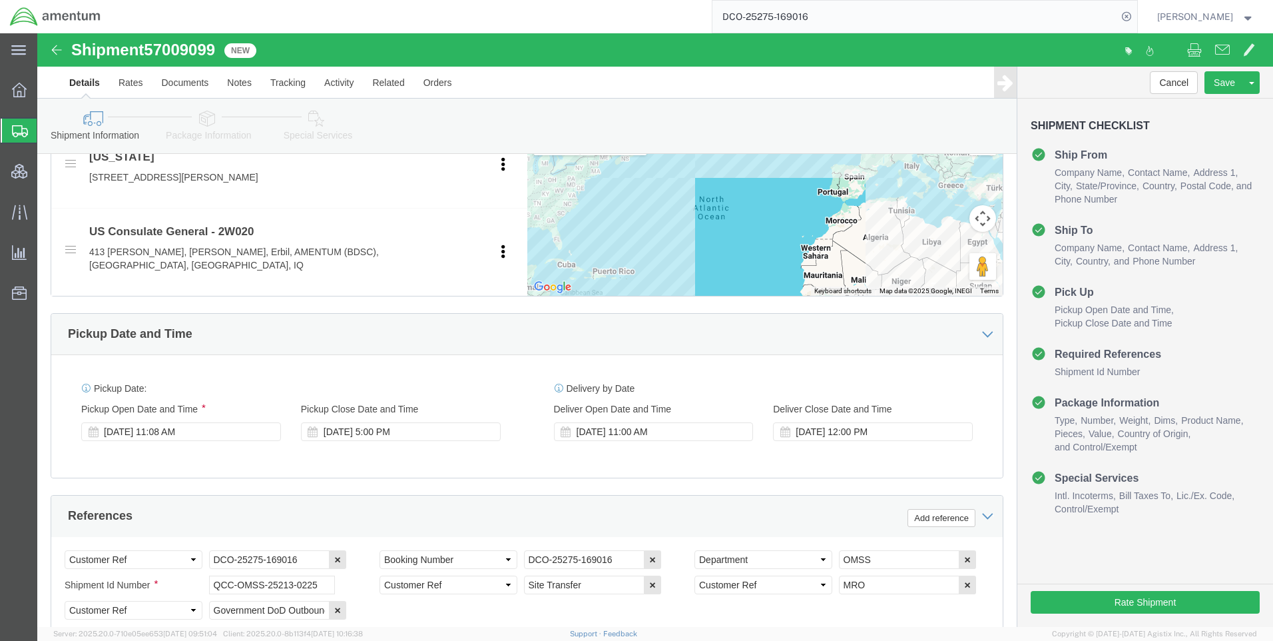
scroll to position [533, 0]
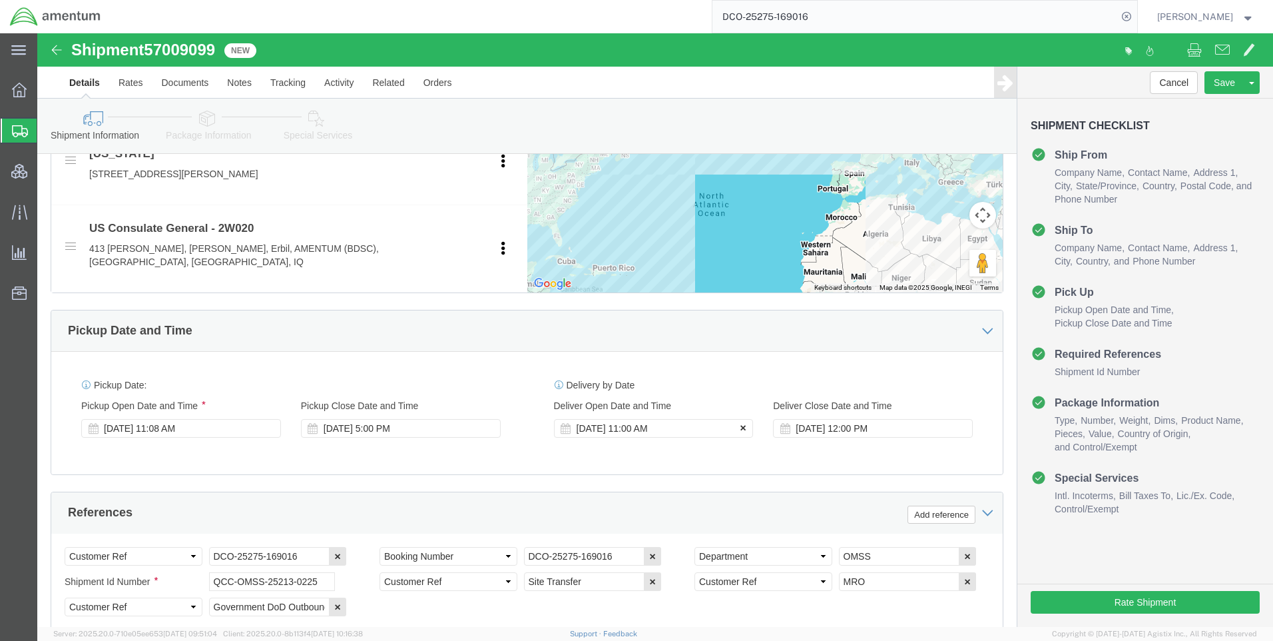
type input "[PERSON_NAME]"
click icon
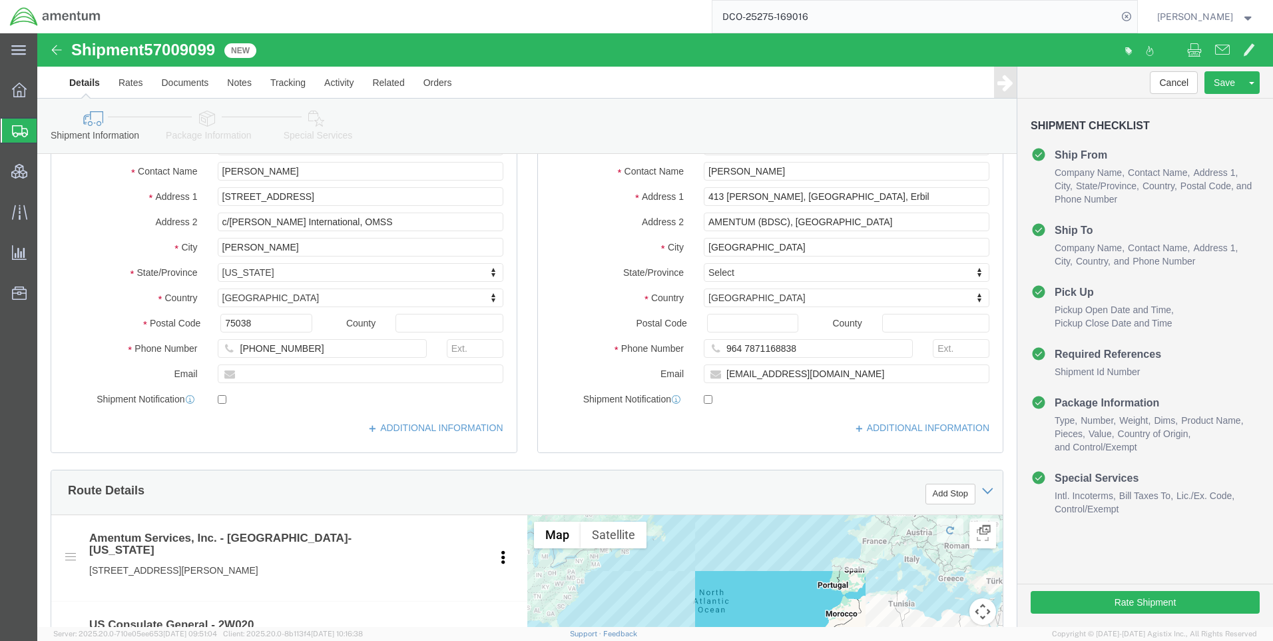
scroll to position [133, 0]
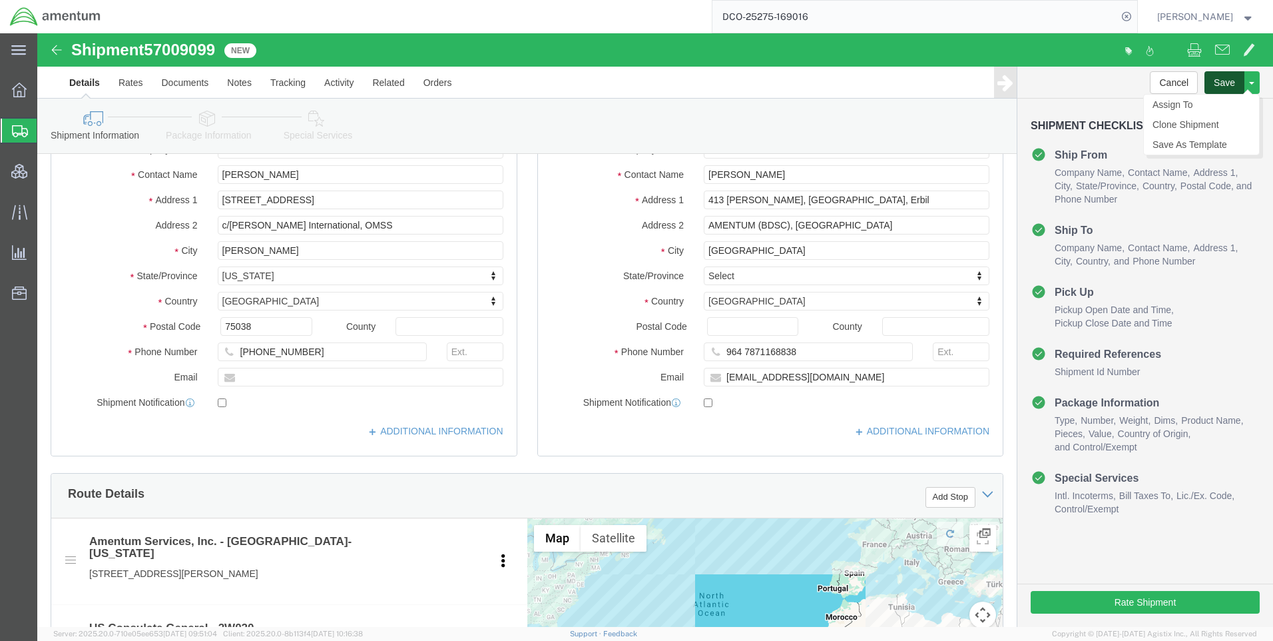
click button "Save"
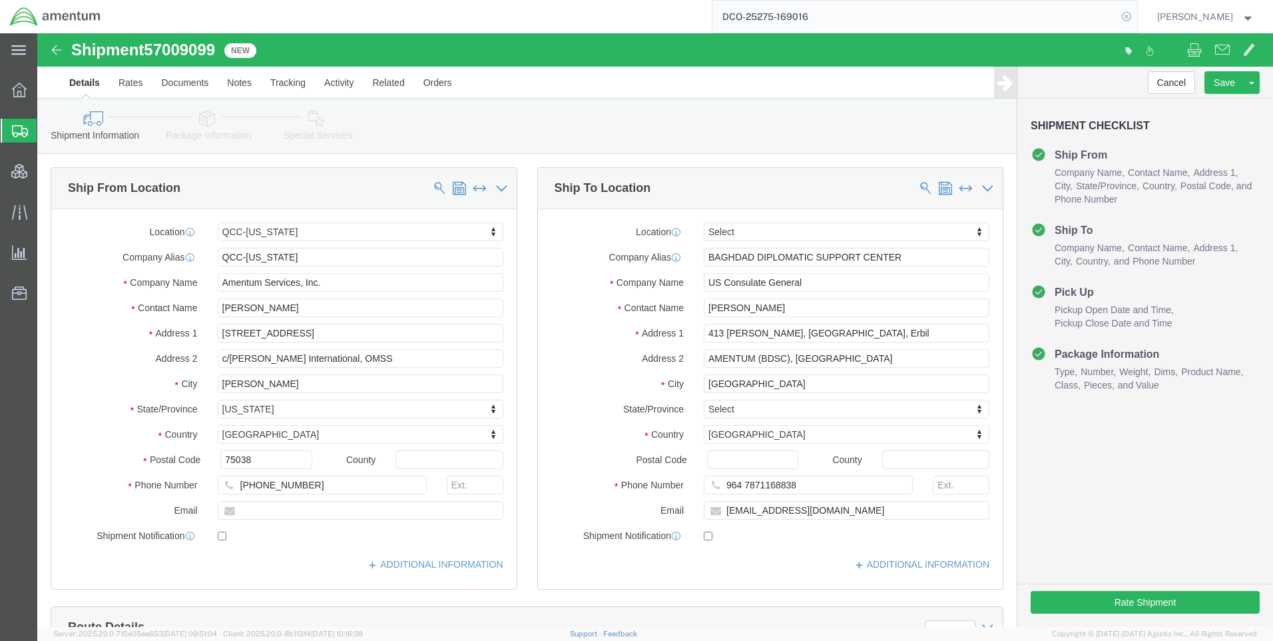
click at [1136, 15] on icon at bounding box center [1126, 16] width 19 height 19
paste input "DCO-25275-169018"
type input "DCO-25275-169018"
click at [1135, 13] on icon at bounding box center [1126, 16] width 19 height 19
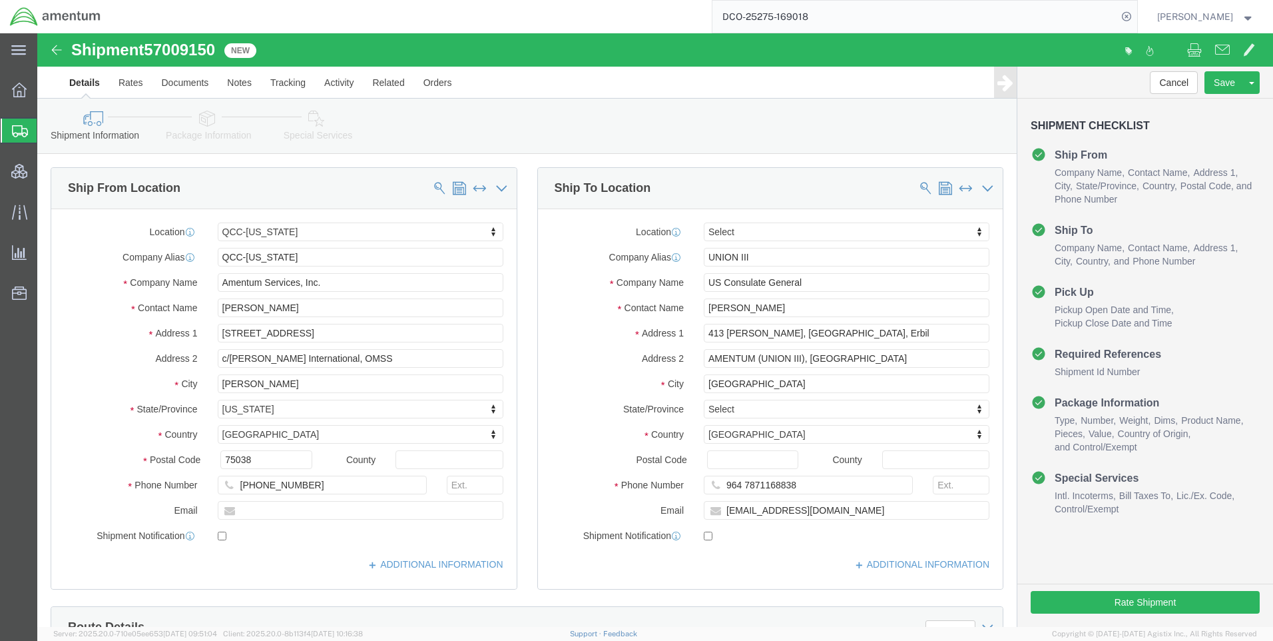
select select "42668"
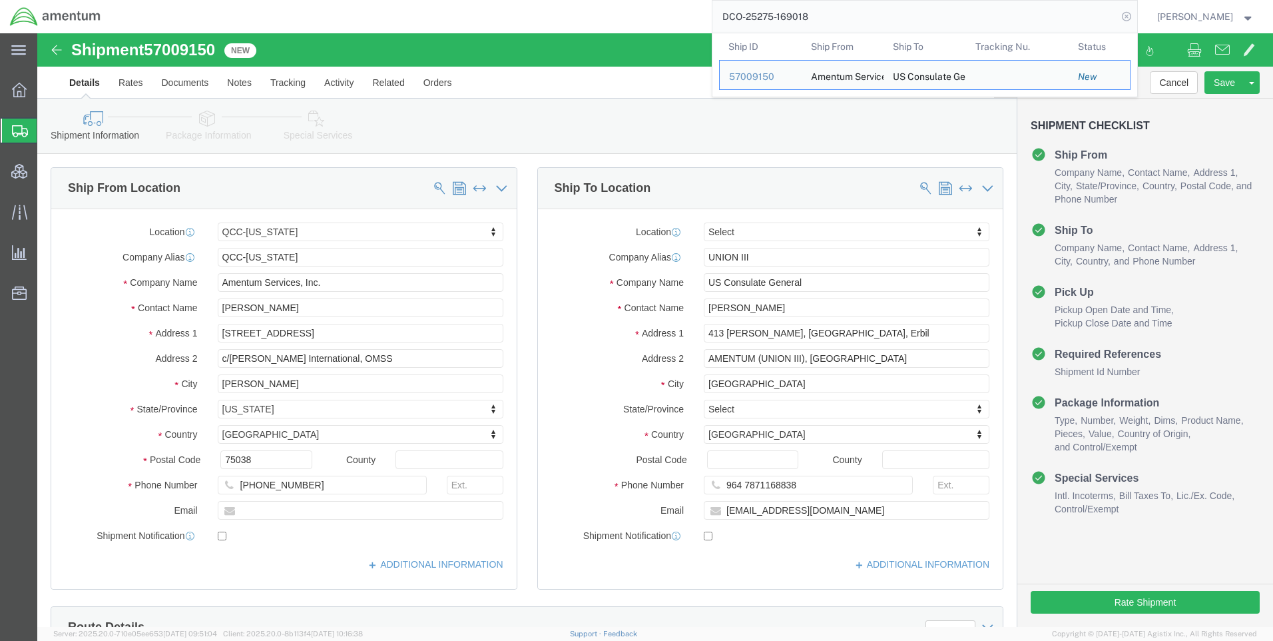
click at [1136, 16] on icon at bounding box center [1126, 16] width 19 height 19
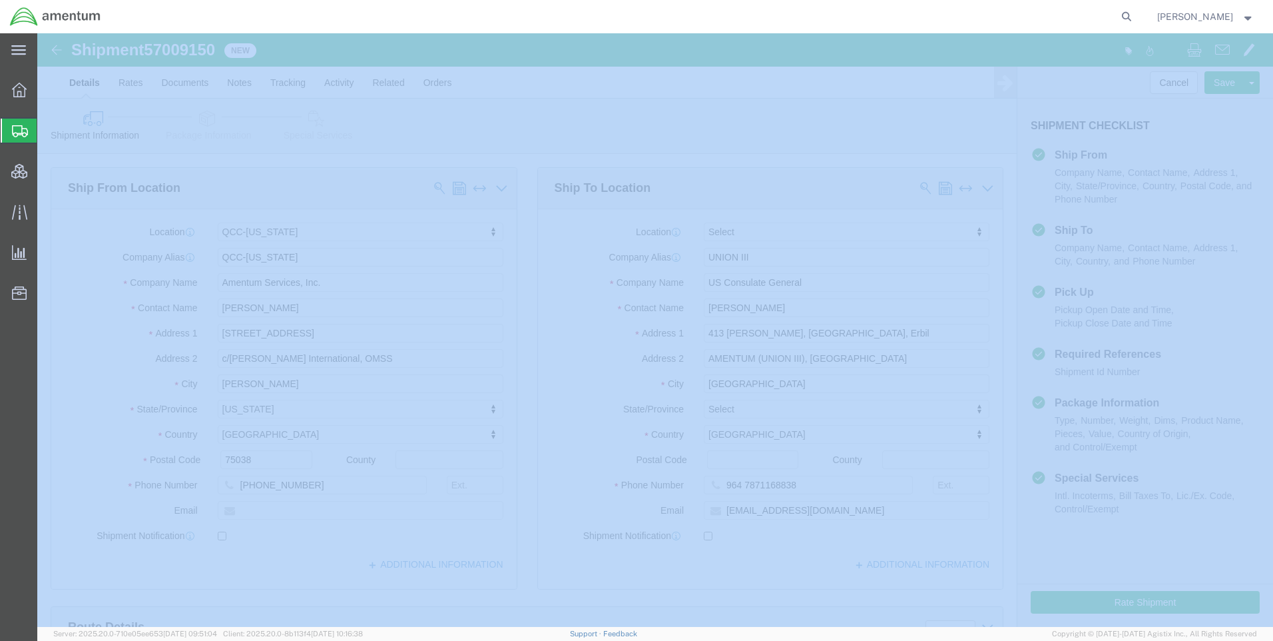
click at [1136, 16] on icon at bounding box center [1126, 16] width 19 height 19
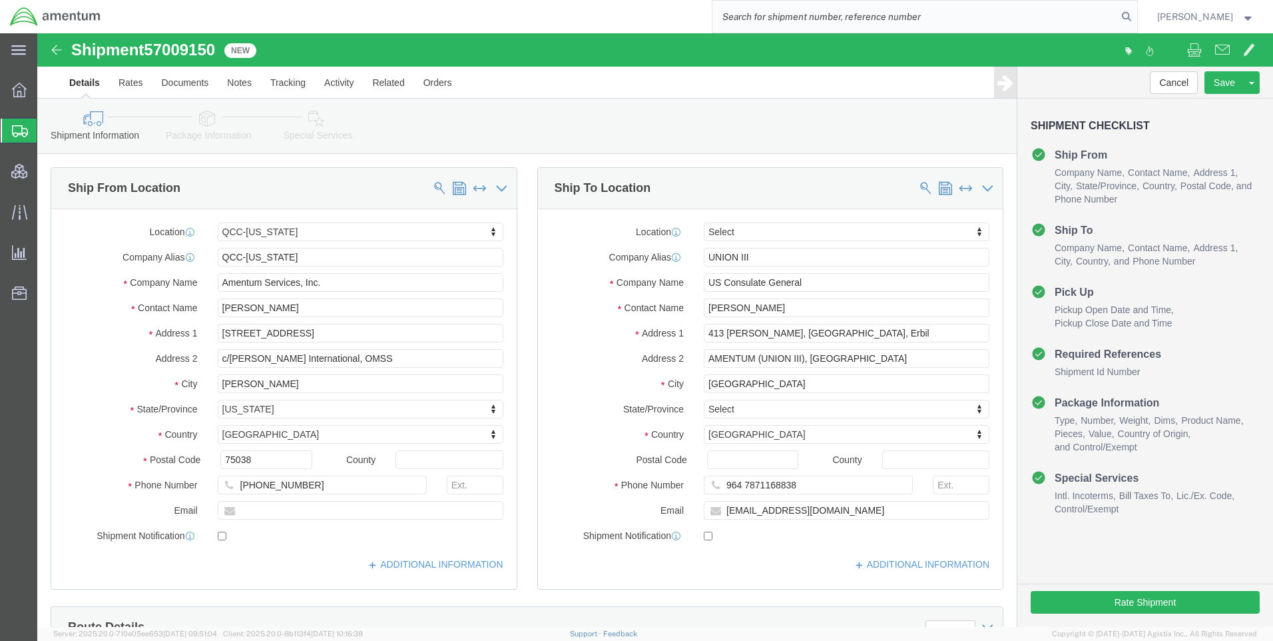
paste input "DCO-25275-169021"
type input "DCO-25275-169021"
click at [1136, 12] on icon at bounding box center [1126, 16] width 19 height 19
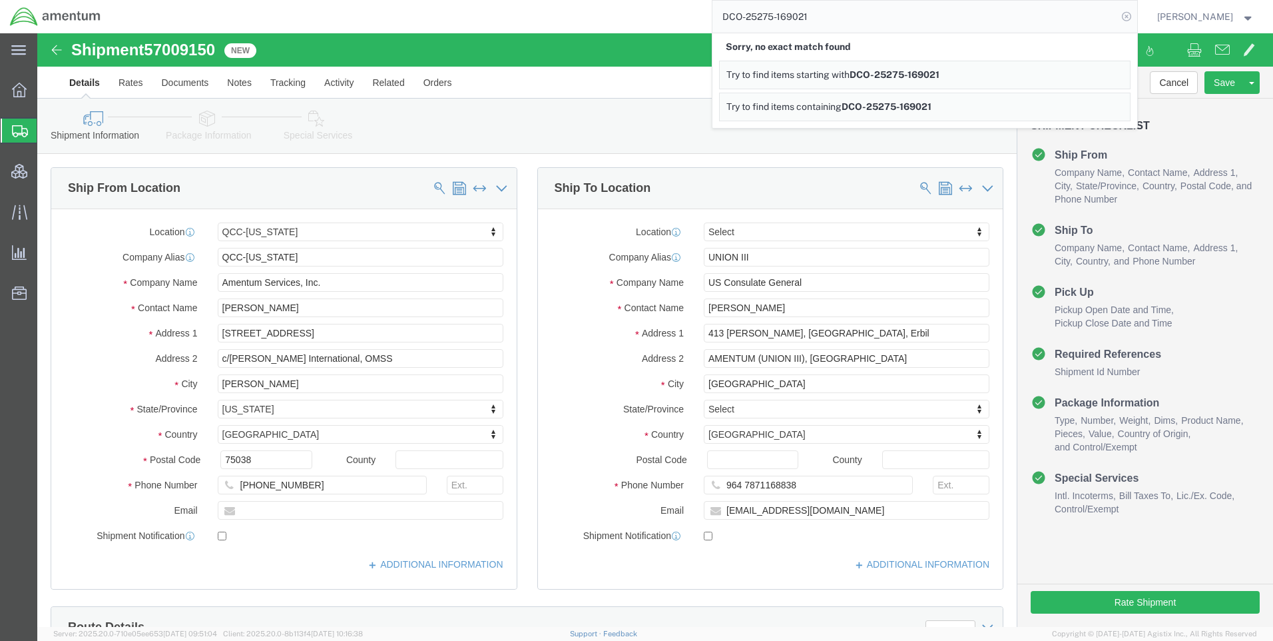
click at [1135, 20] on icon at bounding box center [1126, 16] width 19 height 19
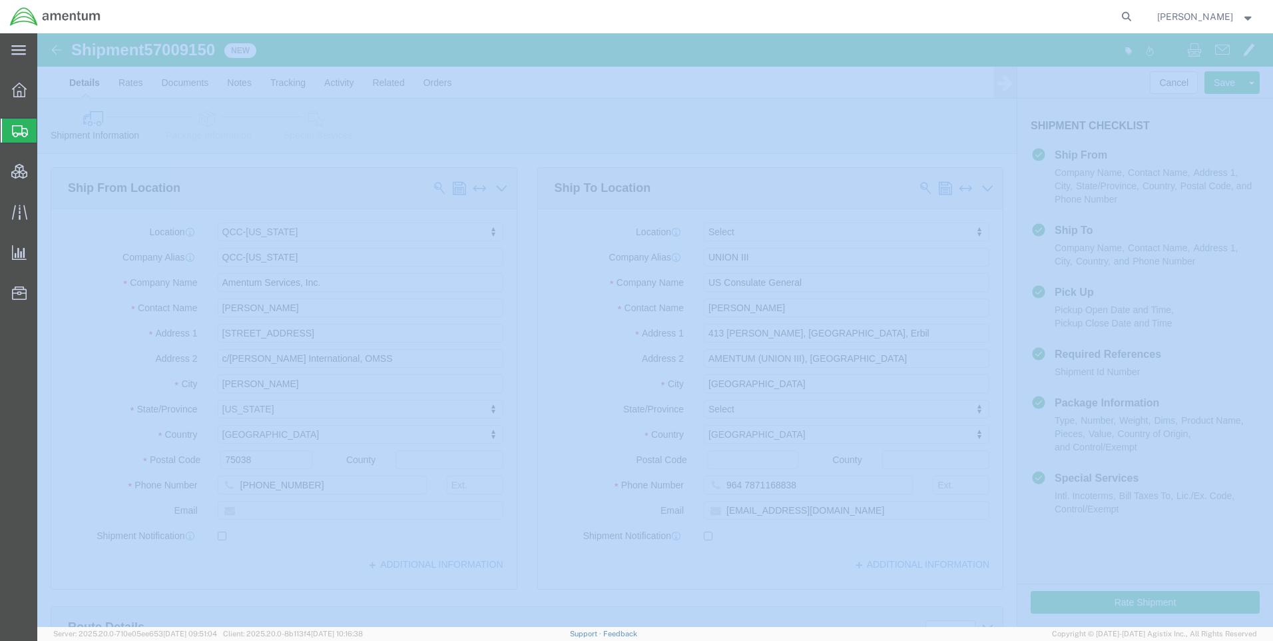
click at [1135, 20] on icon at bounding box center [1126, 16] width 19 height 19
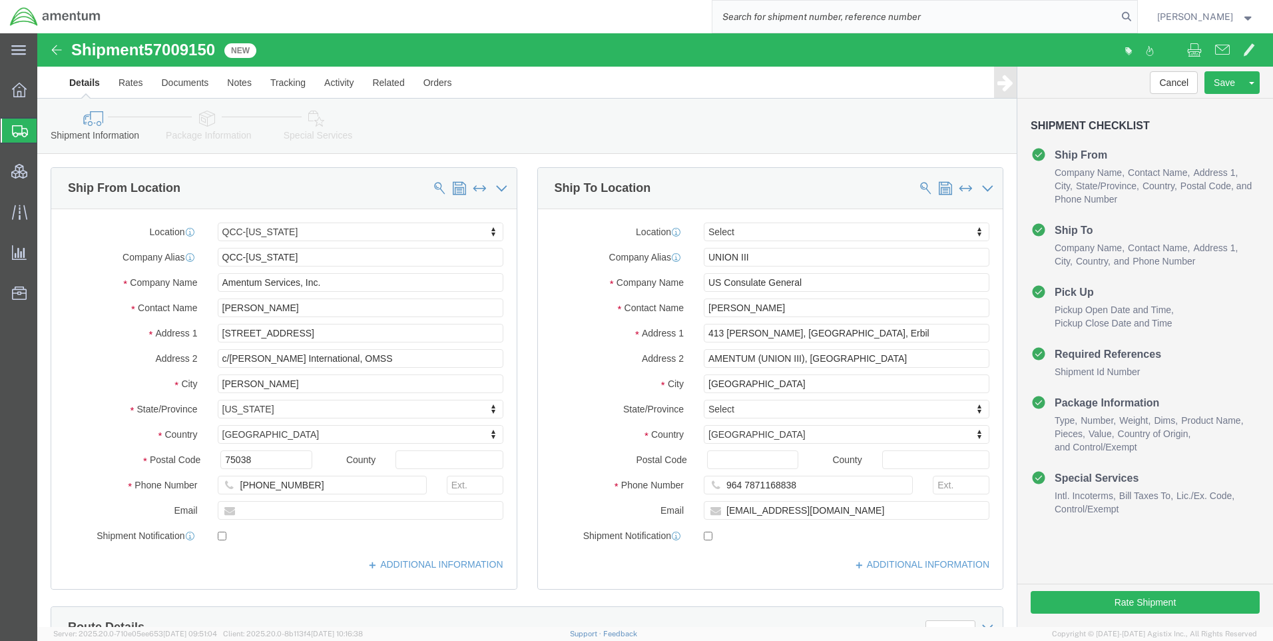
paste input "DCO-25275-169021"
type input "DCO-25275-169021"
click at [1136, 15] on icon at bounding box center [1126, 16] width 19 height 19
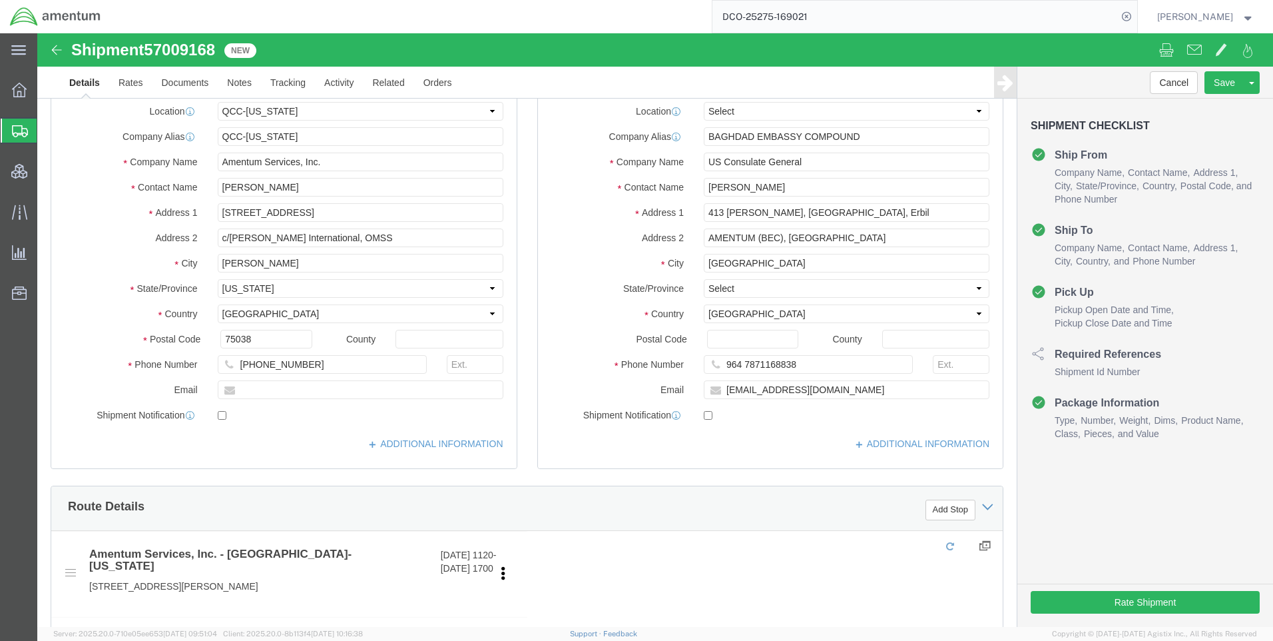
select select "42668"
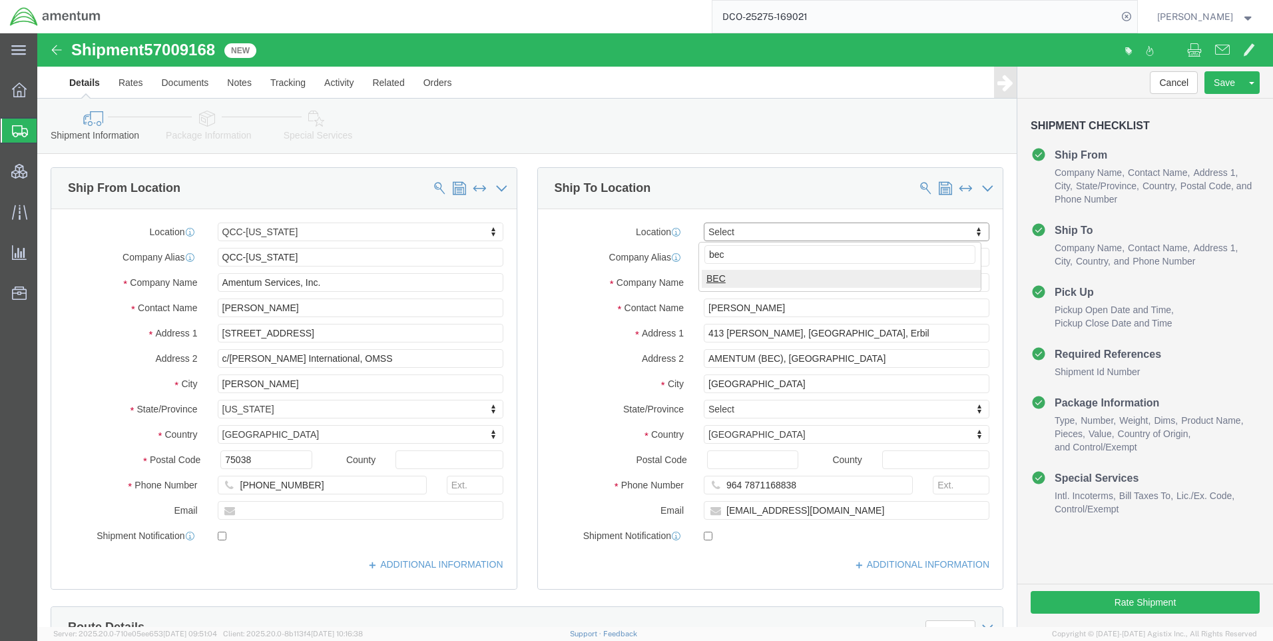
type input "bec"
select select "62011"
paste input "Annah.G"
type input "[EMAIL_ADDRESS][DOMAIN_NAME]"
paste input ".[EMAIL_ADDRESS][DOMAIN_NAME]"
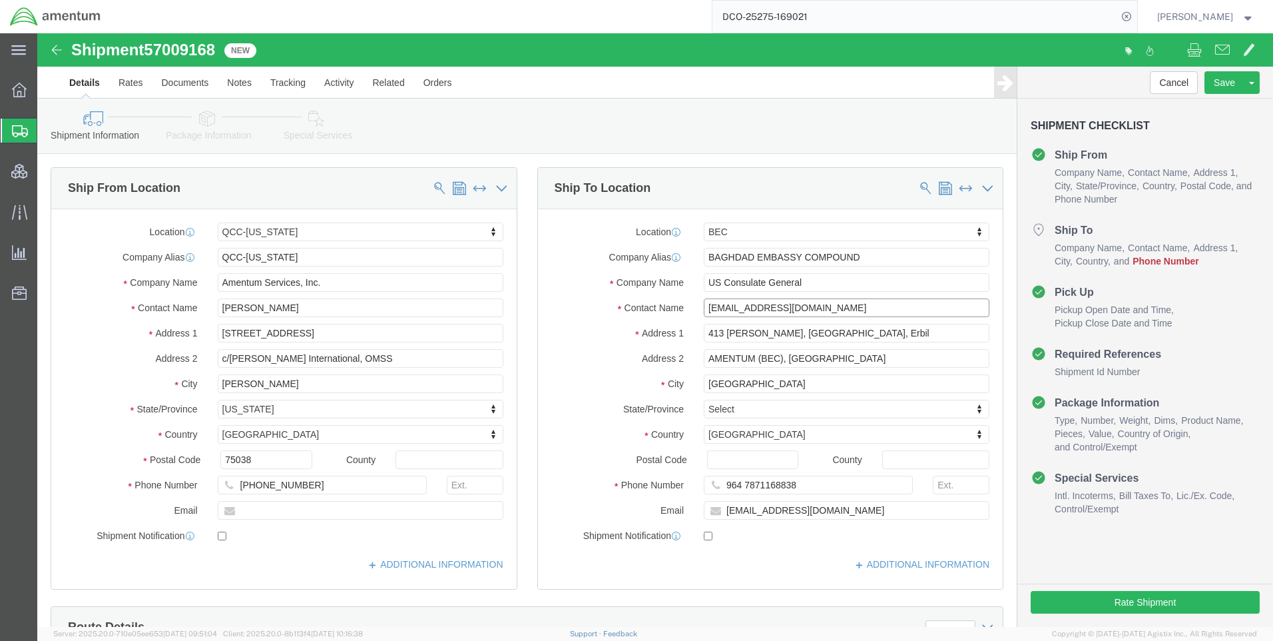
drag, startPoint x: 815, startPoint y: 274, endPoint x: 724, endPoint y: 275, distance: 91.2
click input "[EMAIL_ADDRESS][DOMAIN_NAME]"
drag, startPoint x: 837, startPoint y: 269, endPoint x: 732, endPoint y: 272, distance: 104.6
click input "[EMAIL_ADDRESS][DOMAIN_NAME]"
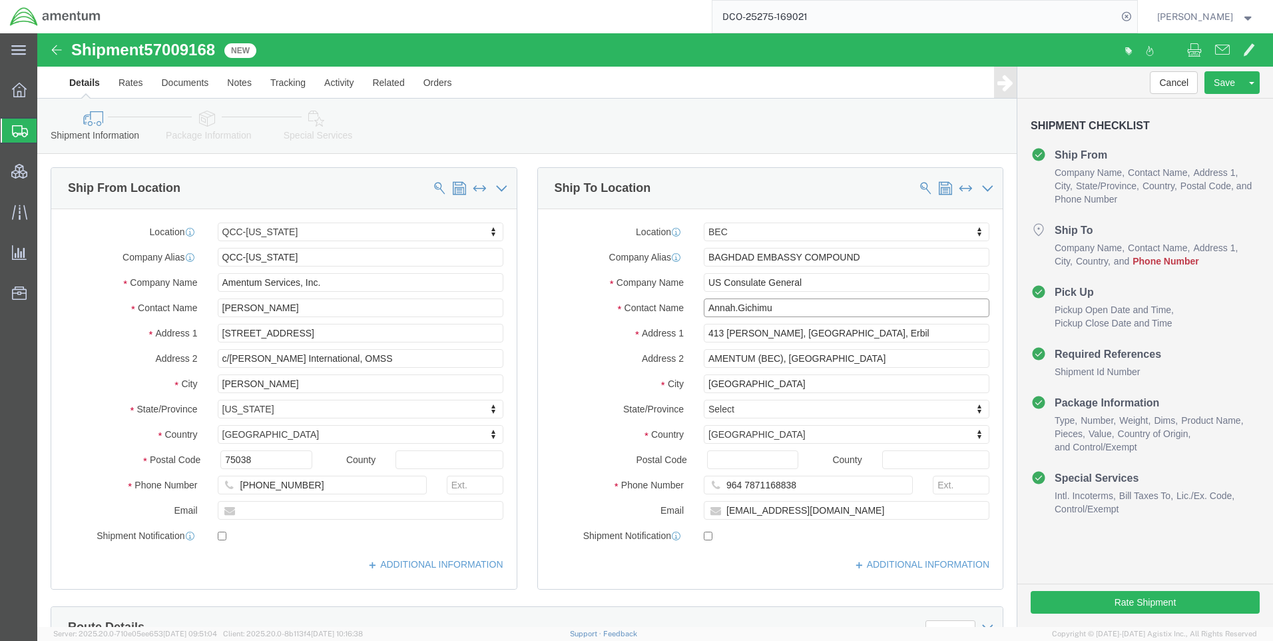
click input "Annah.Gichimu"
type input "[PERSON_NAME]"
type input "964 7871168838"
click button "Save"
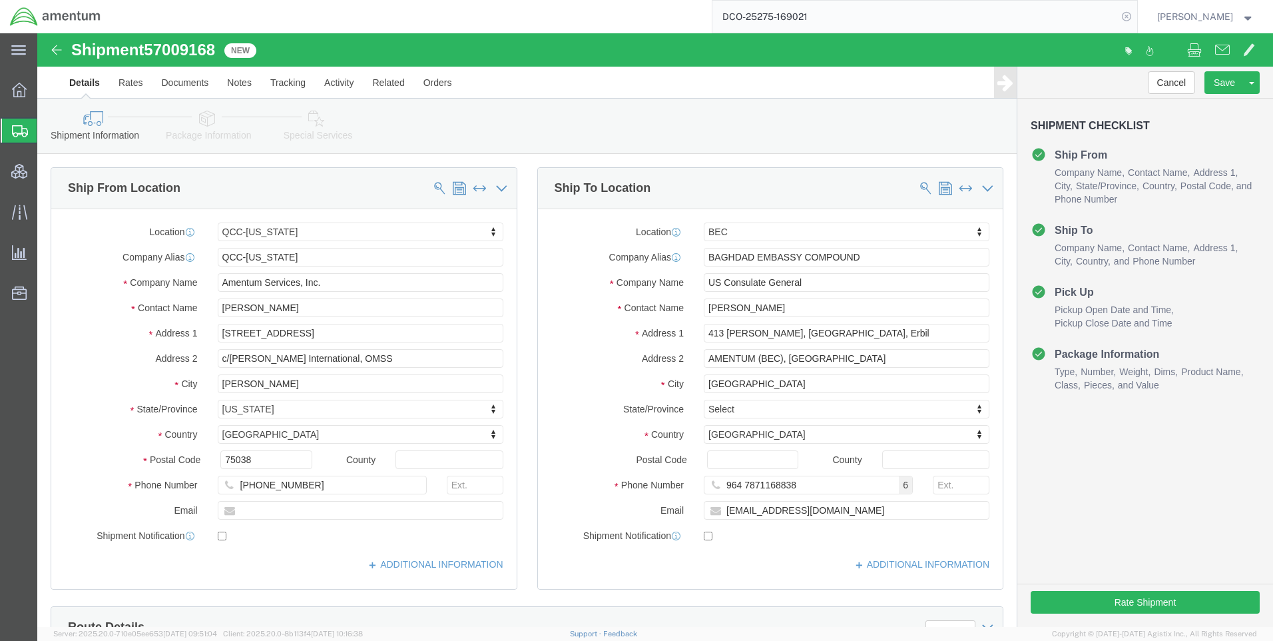
click at [1133, 15] on icon at bounding box center [1126, 16] width 19 height 19
click at [1129, 17] on icon at bounding box center [1126, 16] width 19 height 19
paste input "DCO-25275-169026"
type input "DCO-25275-169026"
click at [1135, 15] on icon at bounding box center [1126, 16] width 19 height 19
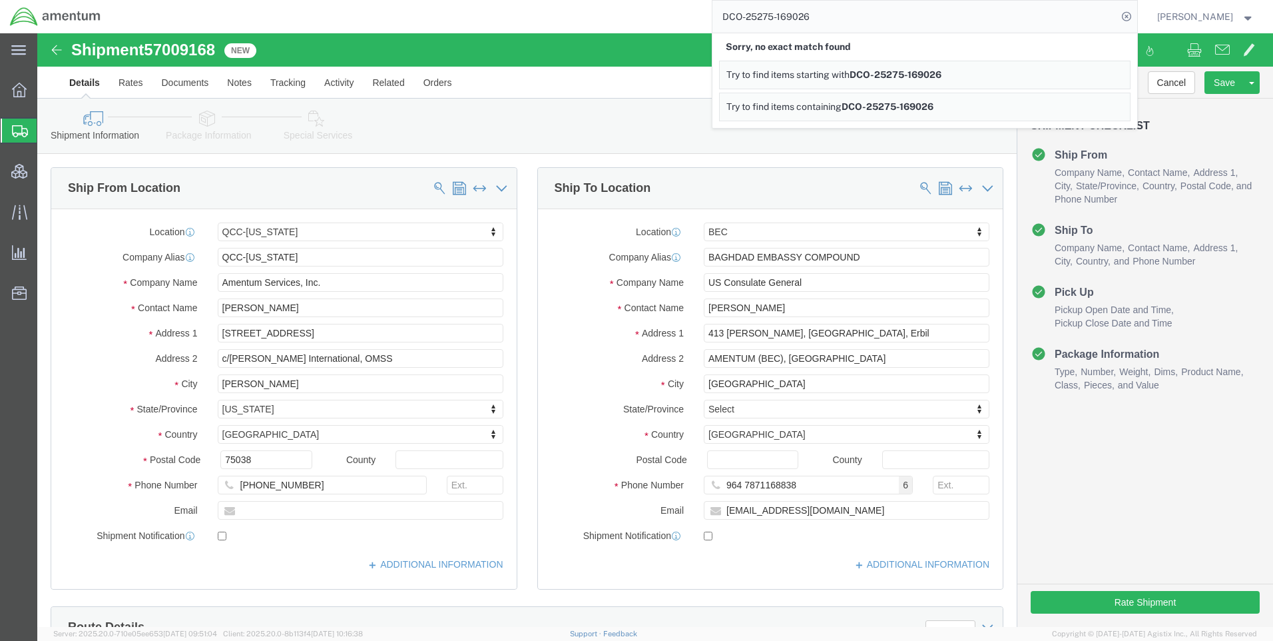
click at [1135, 15] on icon at bounding box center [1126, 16] width 19 height 19
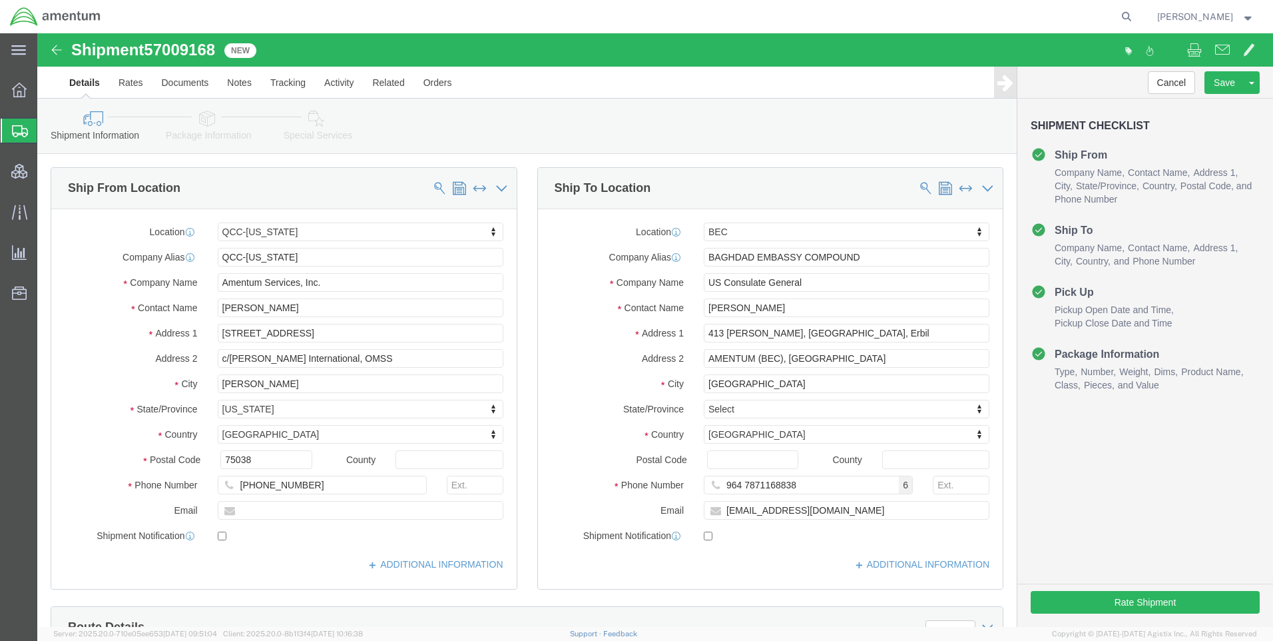
click at [1135, 15] on icon at bounding box center [1126, 16] width 19 height 19
paste input "DCO-25275-169026"
type input "DCO-25275-169026"
click at [1136, 13] on icon at bounding box center [1126, 16] width 19 height 19
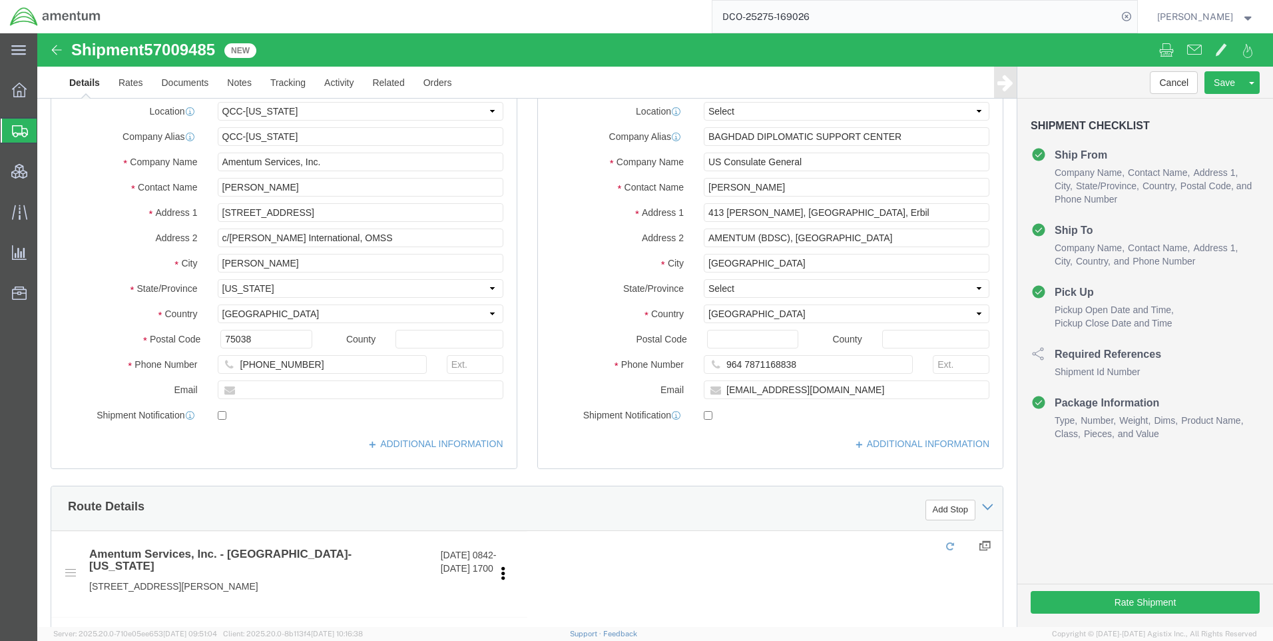
select select "42668"
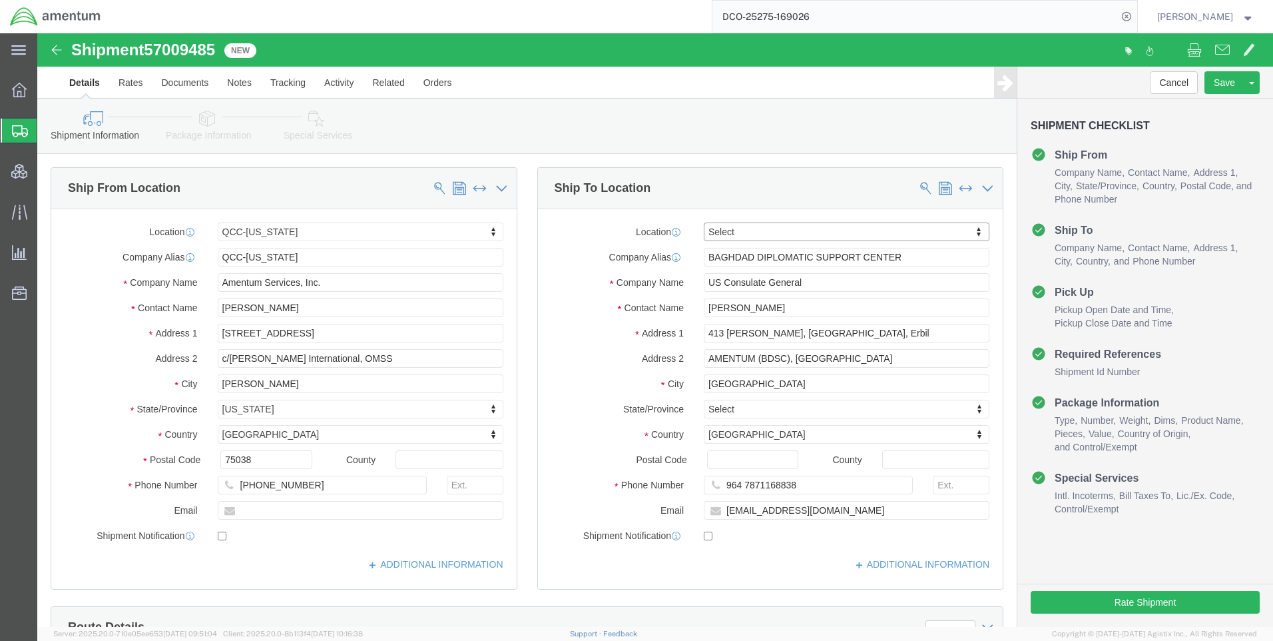
type input "b"
type input "bd"
select select "62012"
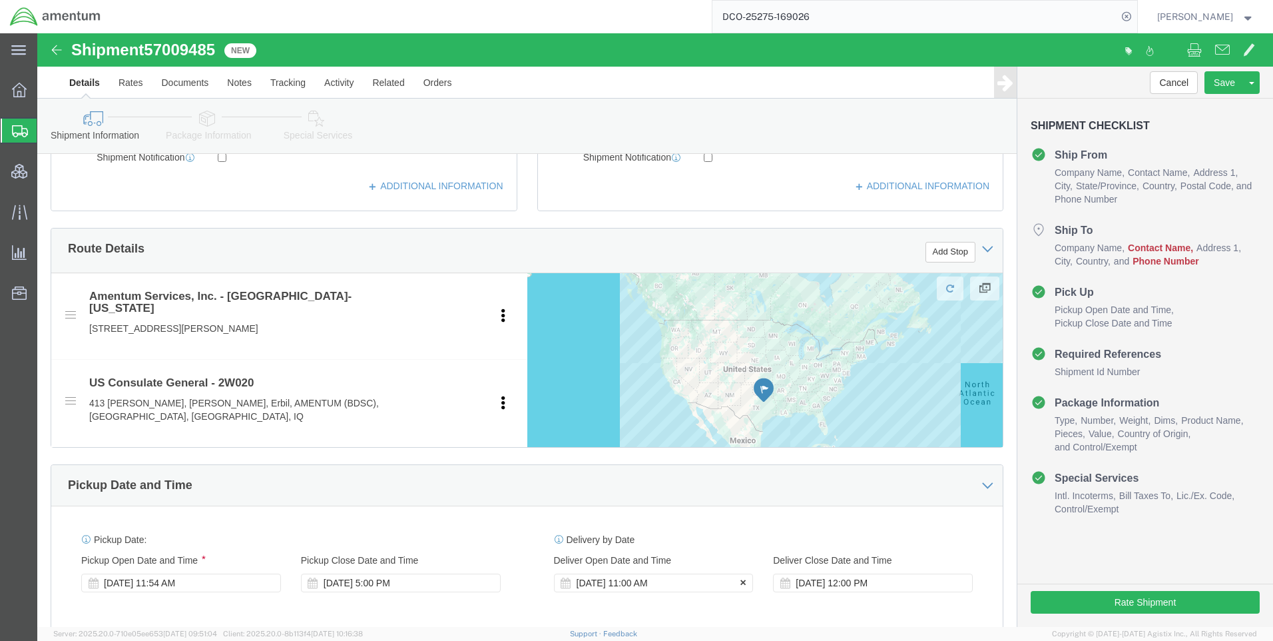
scroll to position [466, 0]
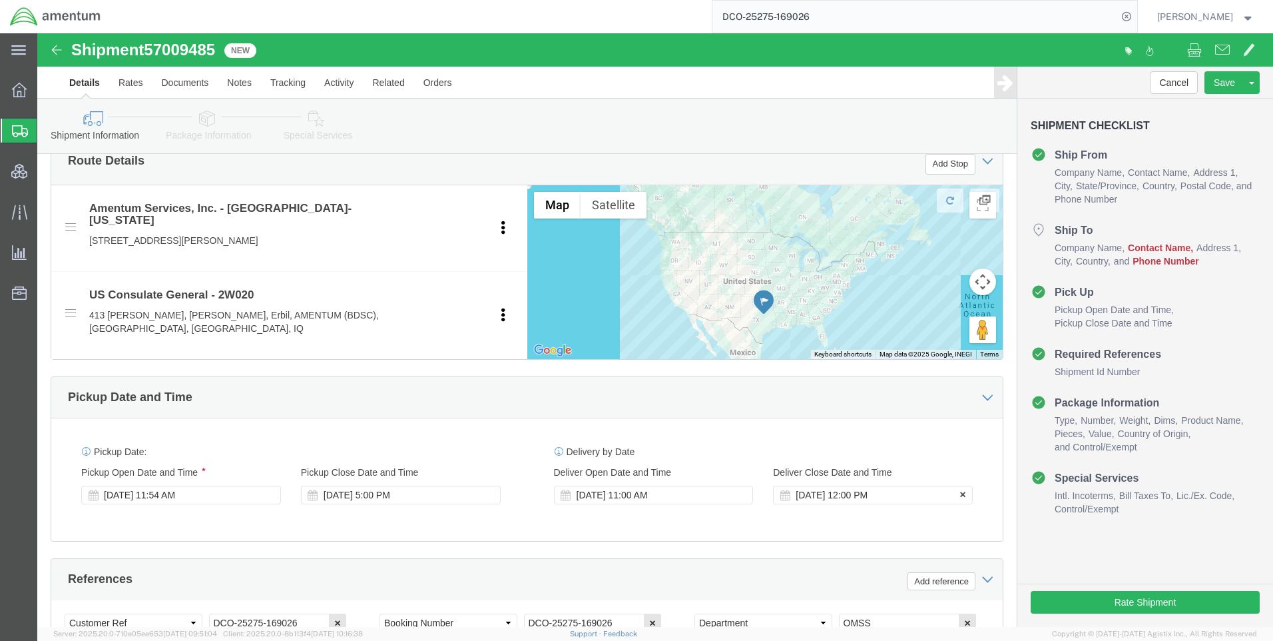
drag, startPoint x: 703, startPoint y: 450, endPoint x: 771, endPoint y: 441, distance: 68.5
click icon
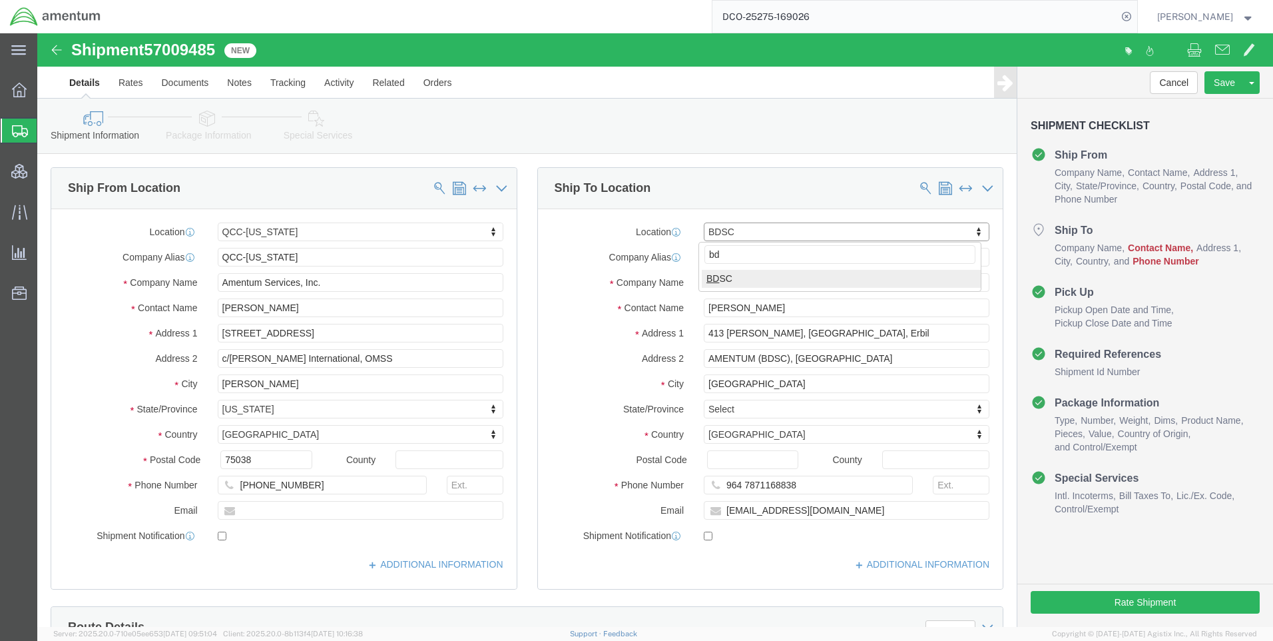
scroll to position [0, 0]
type input "bd"
drag, startPoint x: 737, startPoint y: 227, endPoint x: 645, endPoint y: 227, distance: 92.6
click div "Company Alias BAGHDAD DIPLOMATIC SUPPORT CENTER"
type input "2W020"
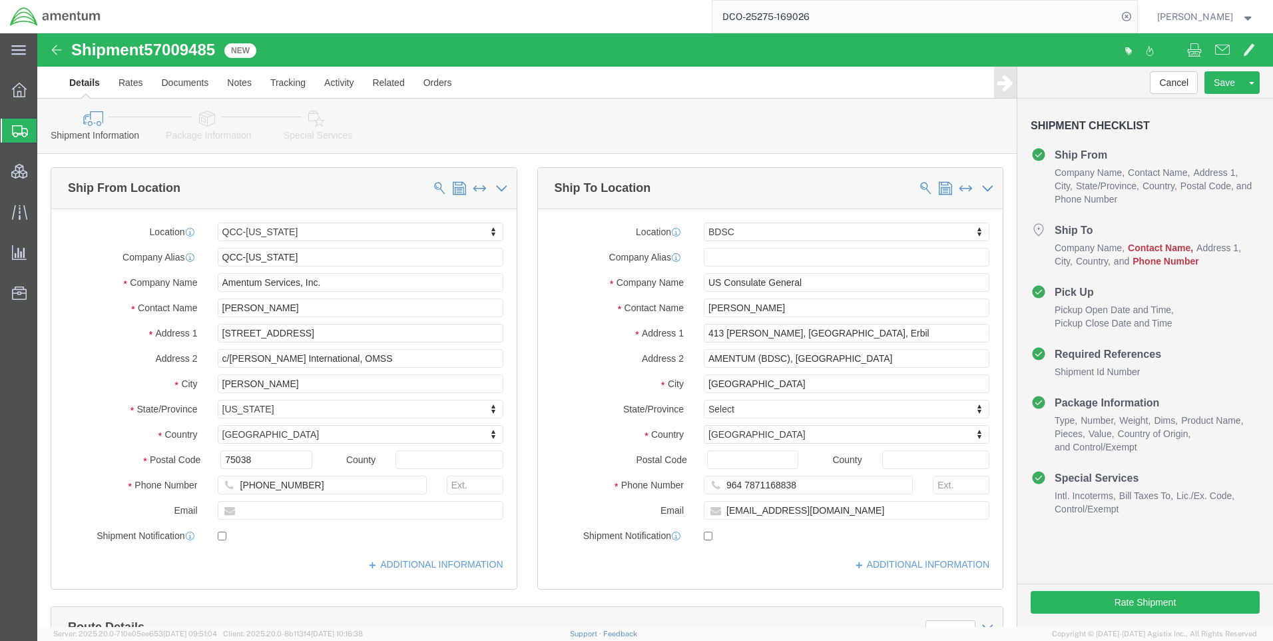
click label "Address 2"
paste input "Annah.G"
type input "[EMAIL_ADDRESS][DOMAIN_NAME]"
paste input ".[EMAIL_ADDRESS][DOMAIN_NAME]"
drag, startPoint x: 804, startPoint y: 273, endPoint x: 730, endPoint y: 274, distance: 73.9
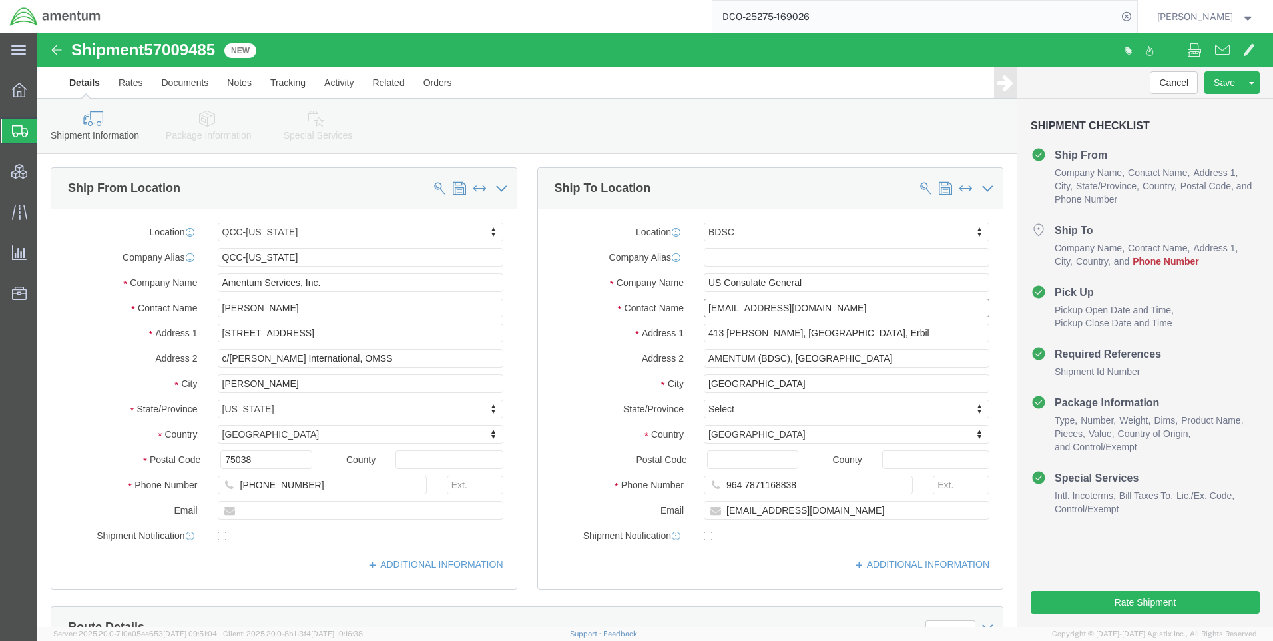
click input "[EMAIL_ADDRESS][DOMAIN_NAME]"
click input "Annah.Gichimu"
type input "[PERSON_NAME]"
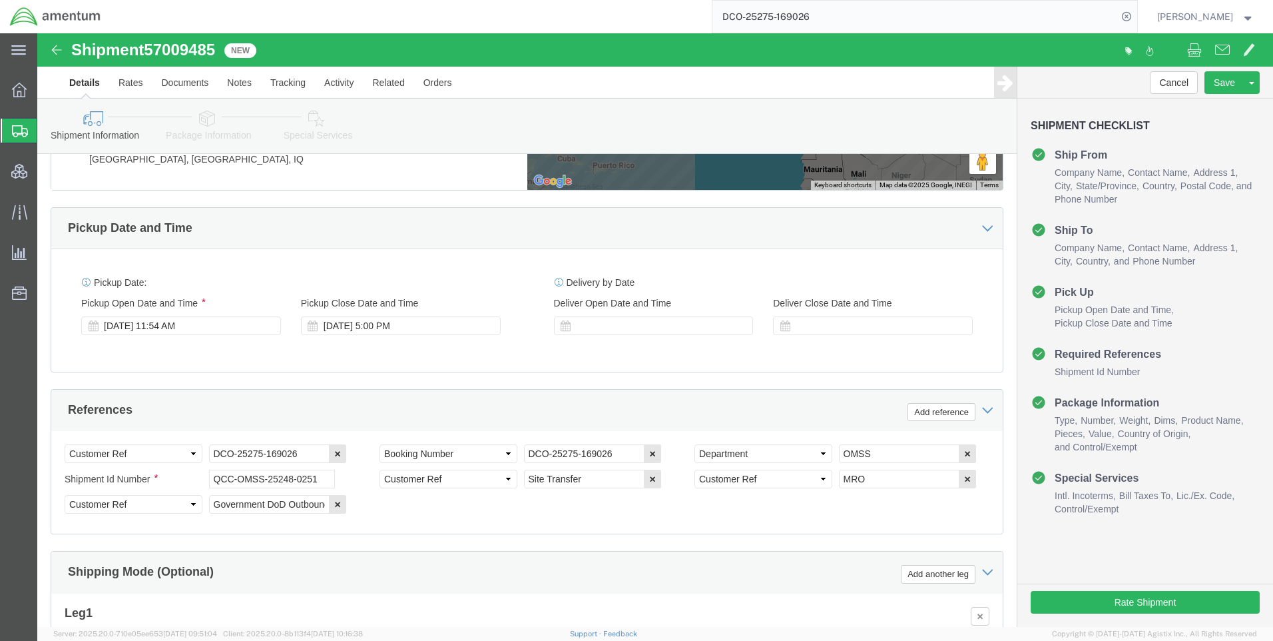
scroll to position [533, 0]
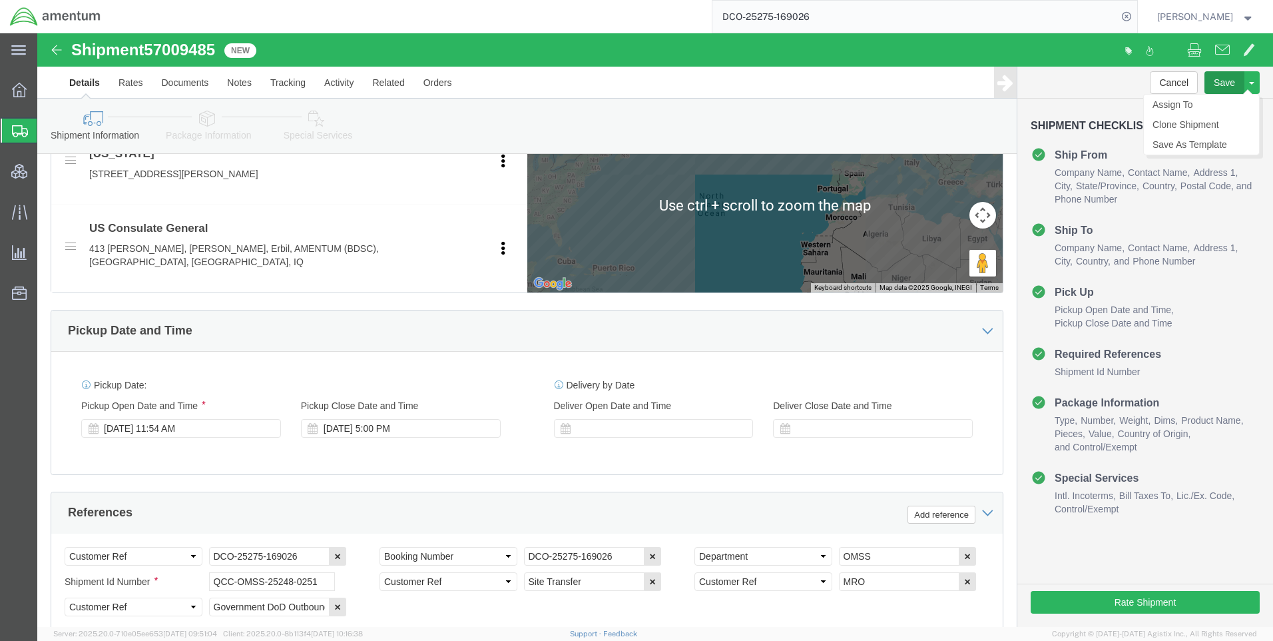
type input "964 7871168838"
click button "Save"
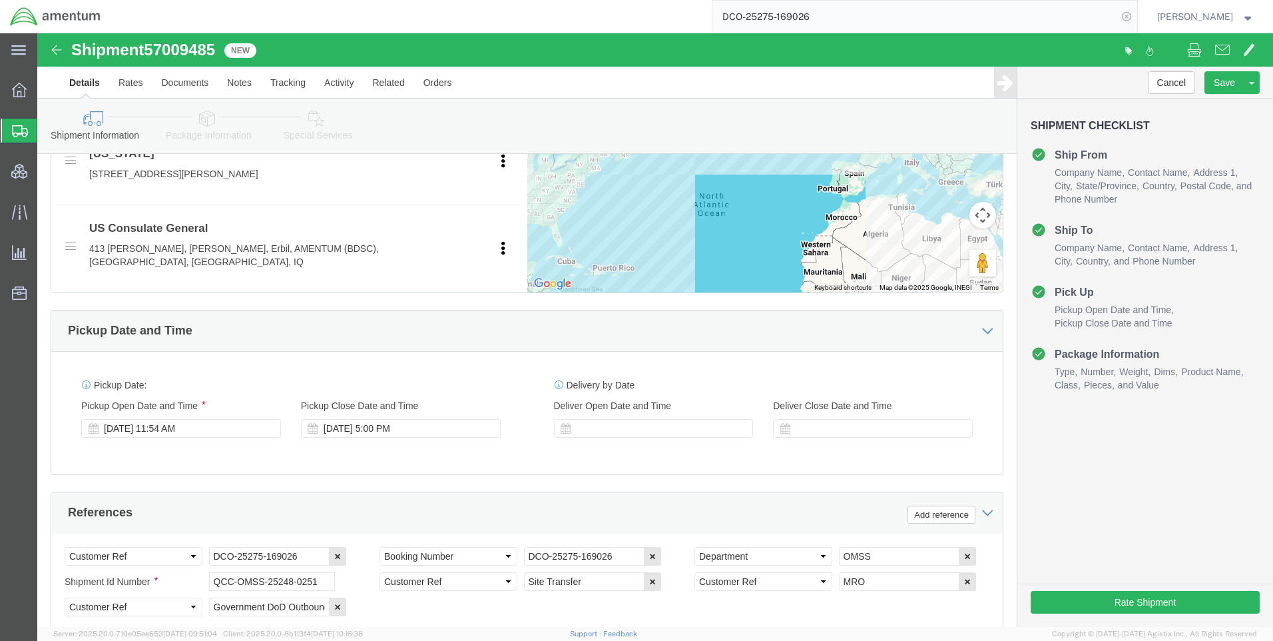
click at [1135, 17] on icon at bounding box center [1126, 16] width 19 height 19
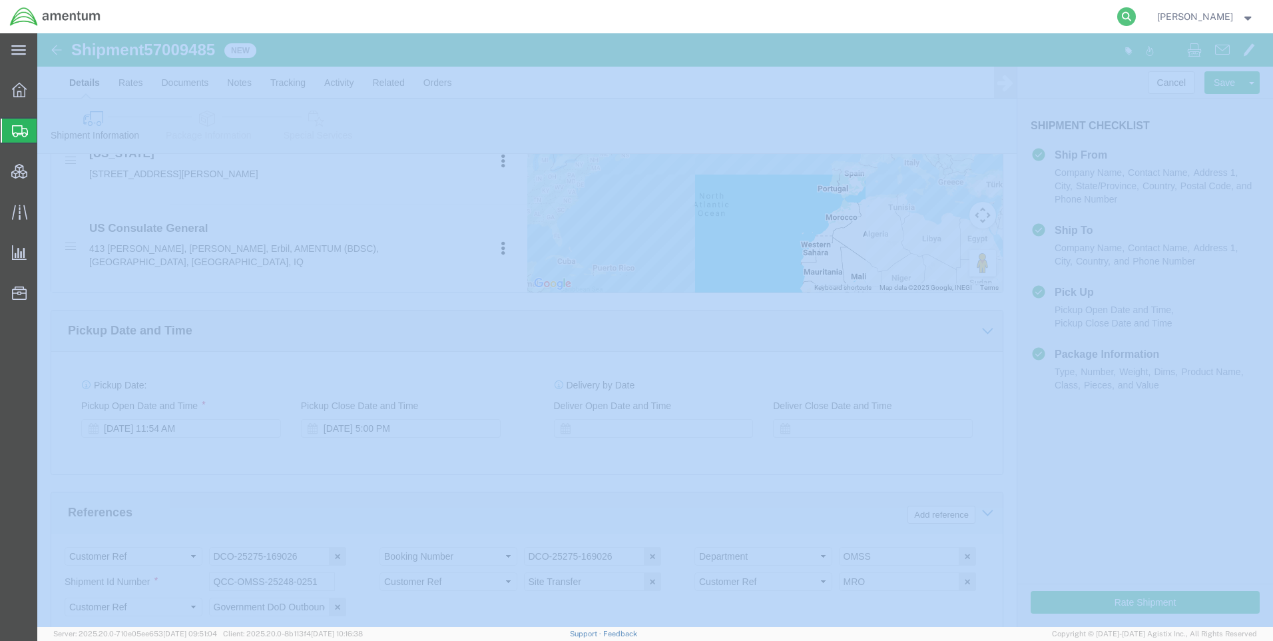
click at [1135, 16] on icon at bounding box center [1126, 16] width 19 height 19
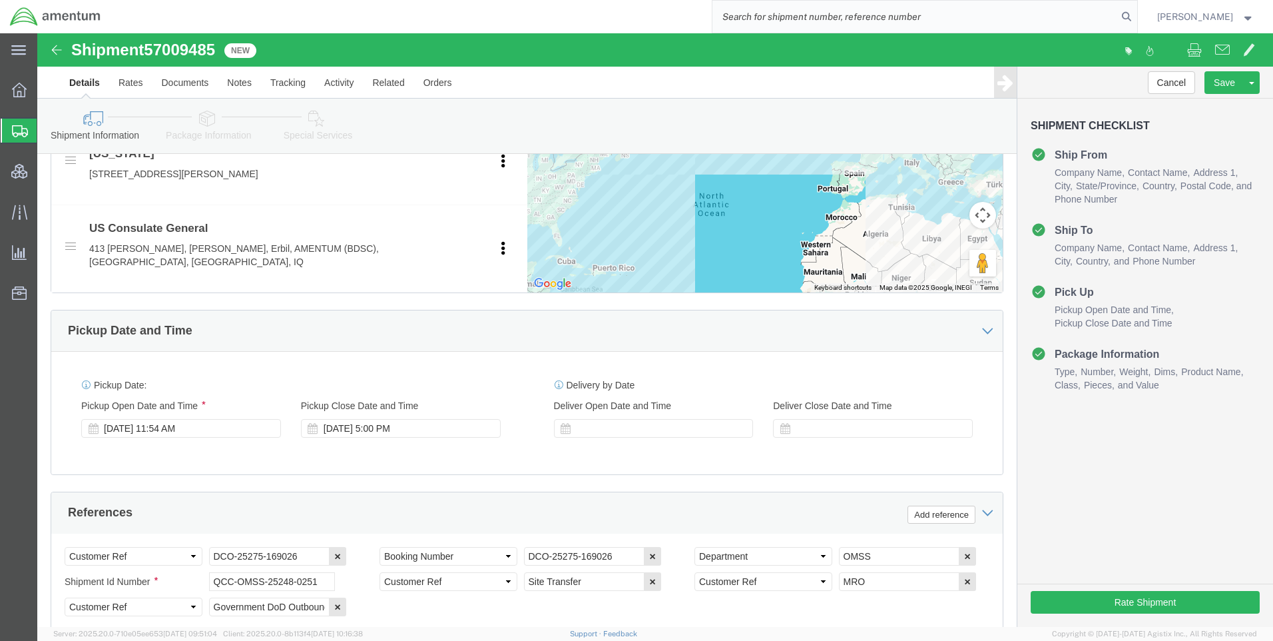
paste input "DCO-25266-168574"
type input "DCO-25266-168574"
click at [1136, 10] on icon at bounding box center [1126, 16] width 19 height 19
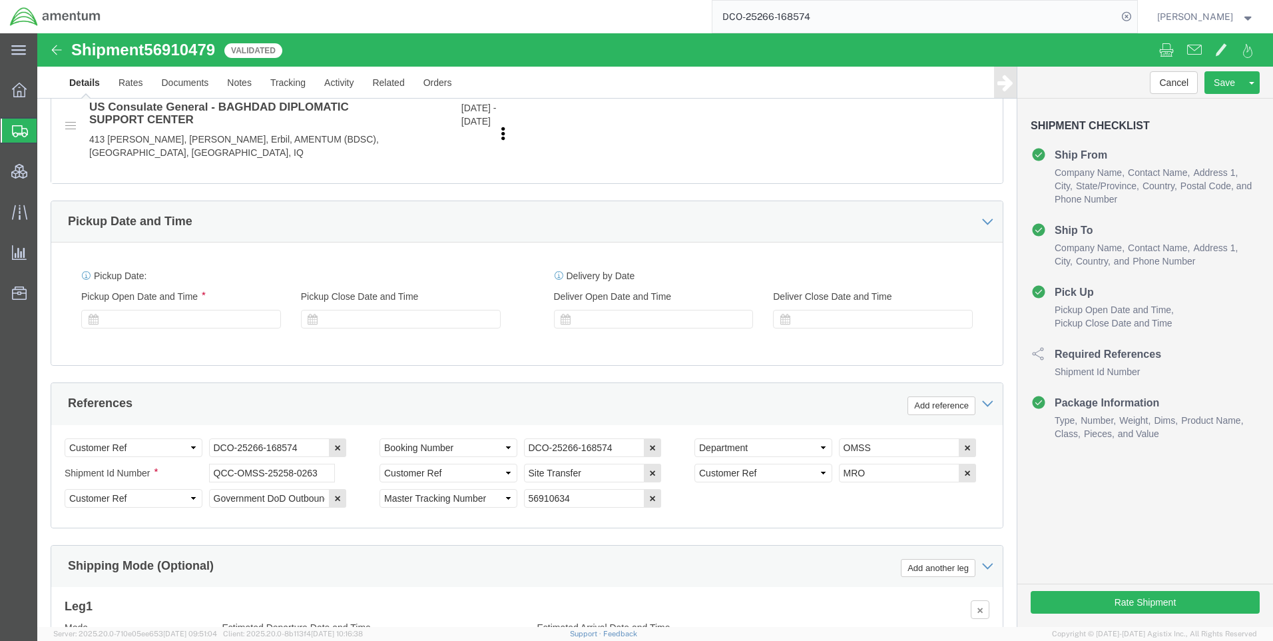
scroll to position [599, 0]
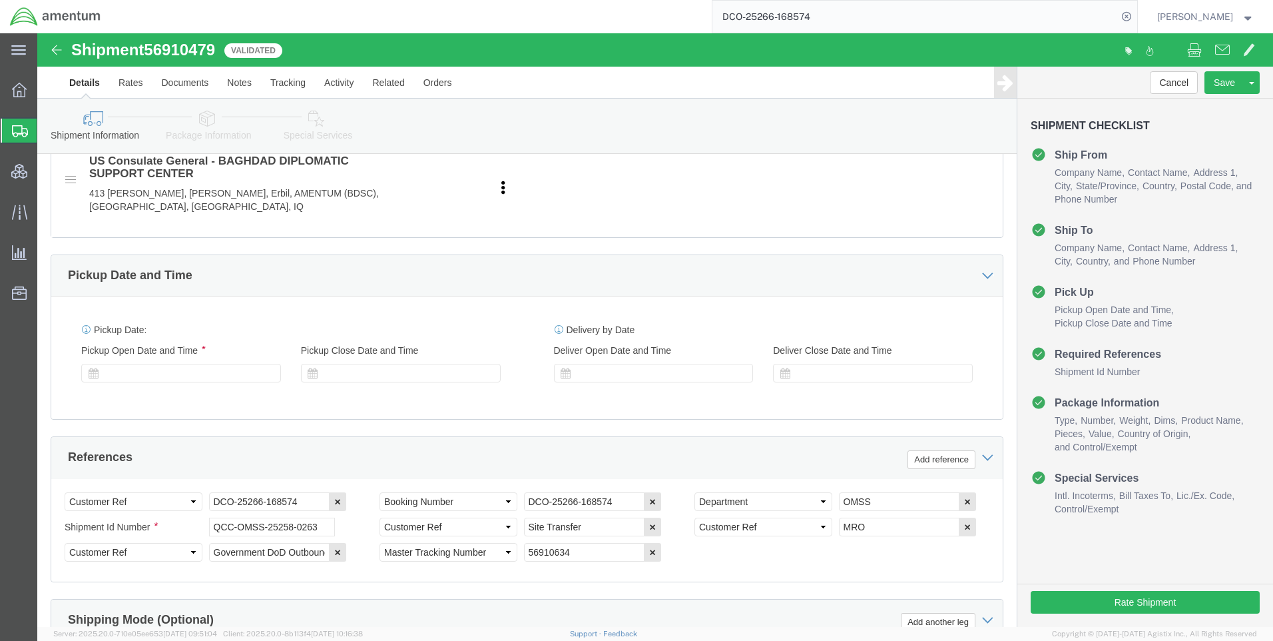
select select "42668"
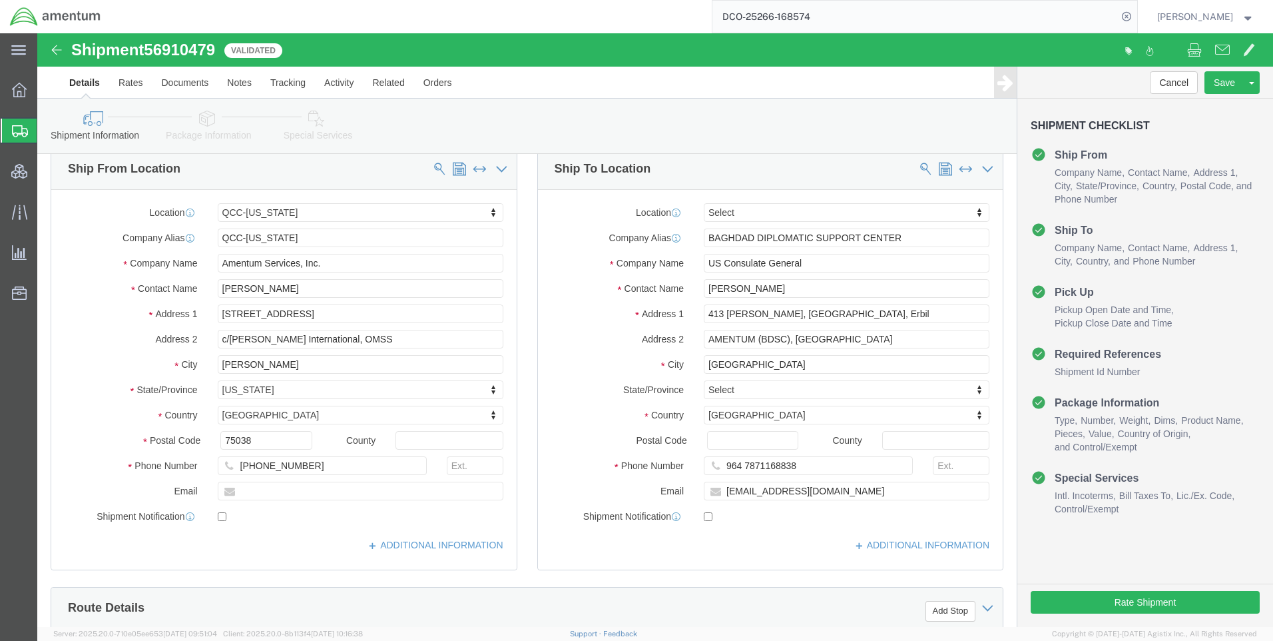
scroll to position [0, 0]
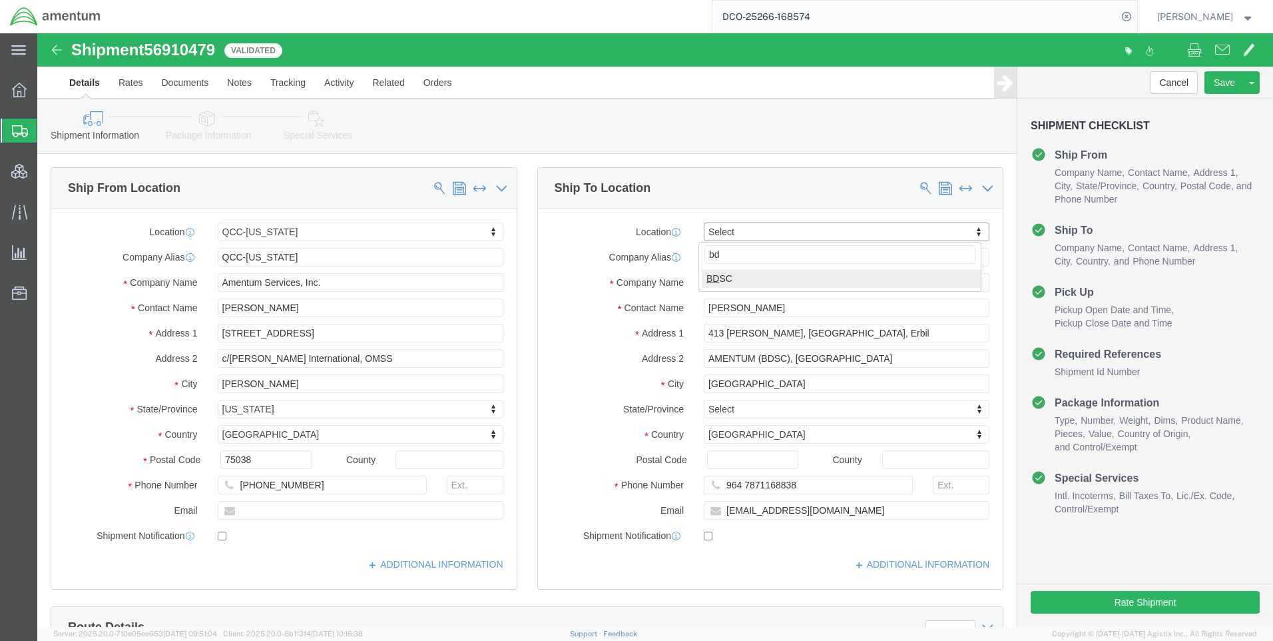
type input "bd"
select select "62012"
click div "Company Alias BAGHDAD DIPLOMATIC SUPPORT CENTER"
type input "2W020"
click label "Address 2"
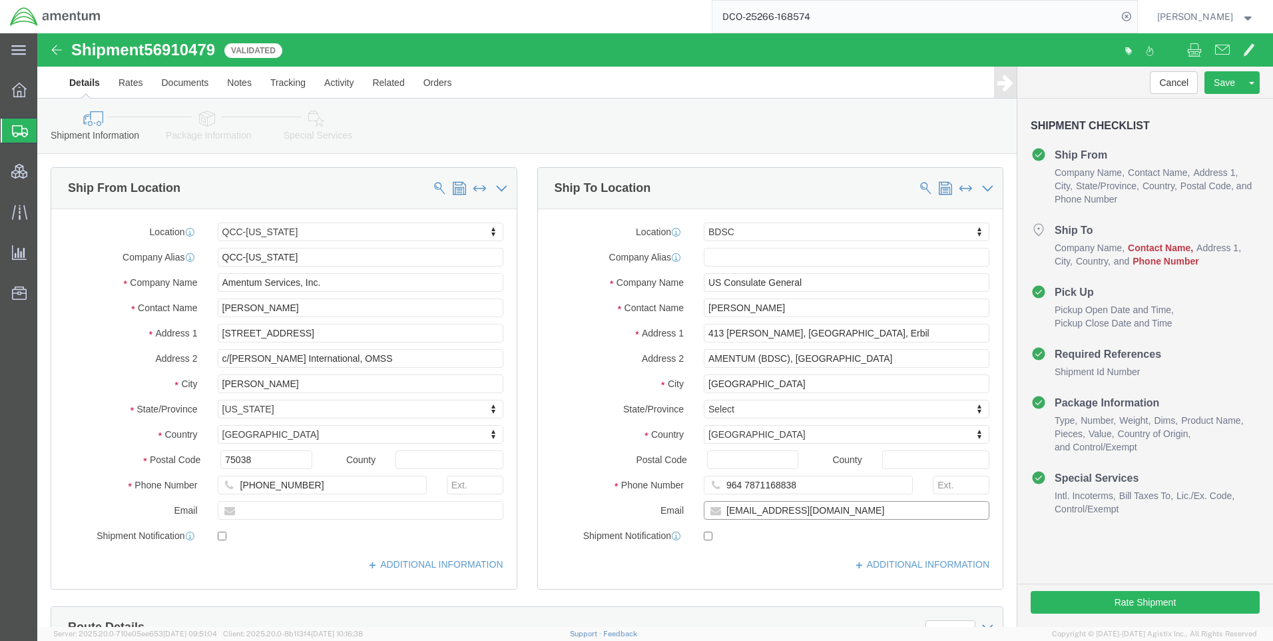
paste input "Annah.G"
type input "[EMAIL_ADDRESS][DOMAIN_NAME]"
paste input ".[EMAIL_ADDRESS][DOMAIN_NAME]"
drag, startPoint x: 814, startPoint y: 268, endPoint x: 736, endPoint y: 266, distance: 78.6
click input "[EMAIL_ADDRESS][DOMAIN_NAME]"
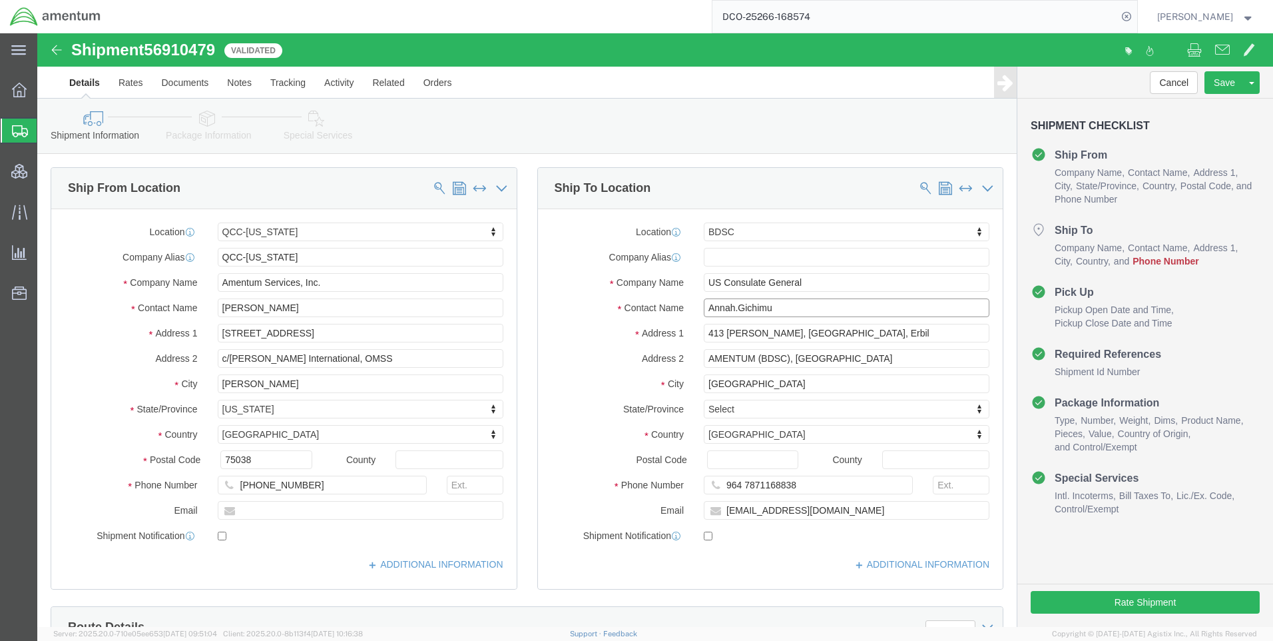
click input "Annah.Gichimu"
type input "[PERSON_NAME]"
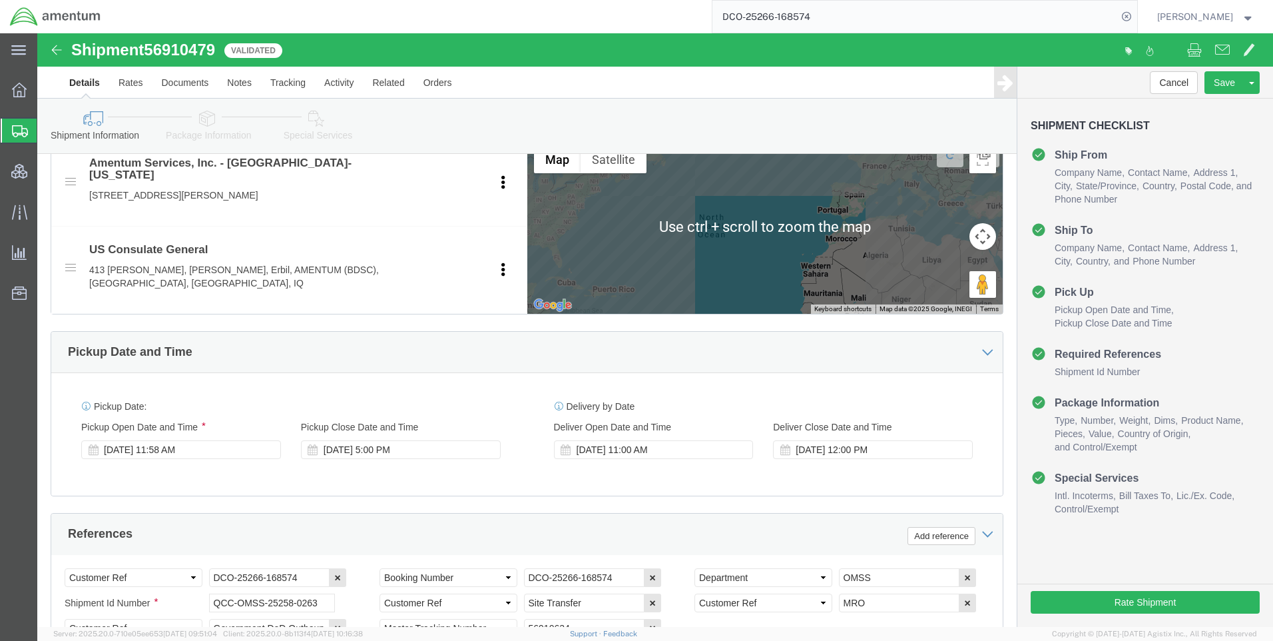
scroll to position [533, 0]
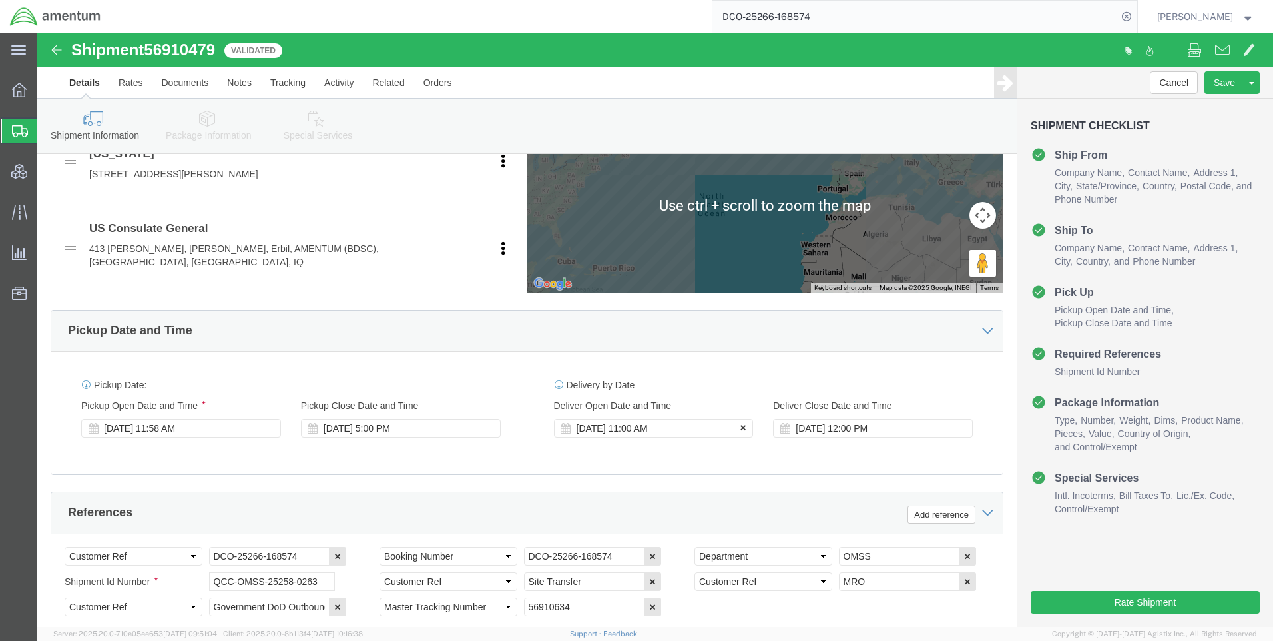
type input "964 7871168838"
click icon
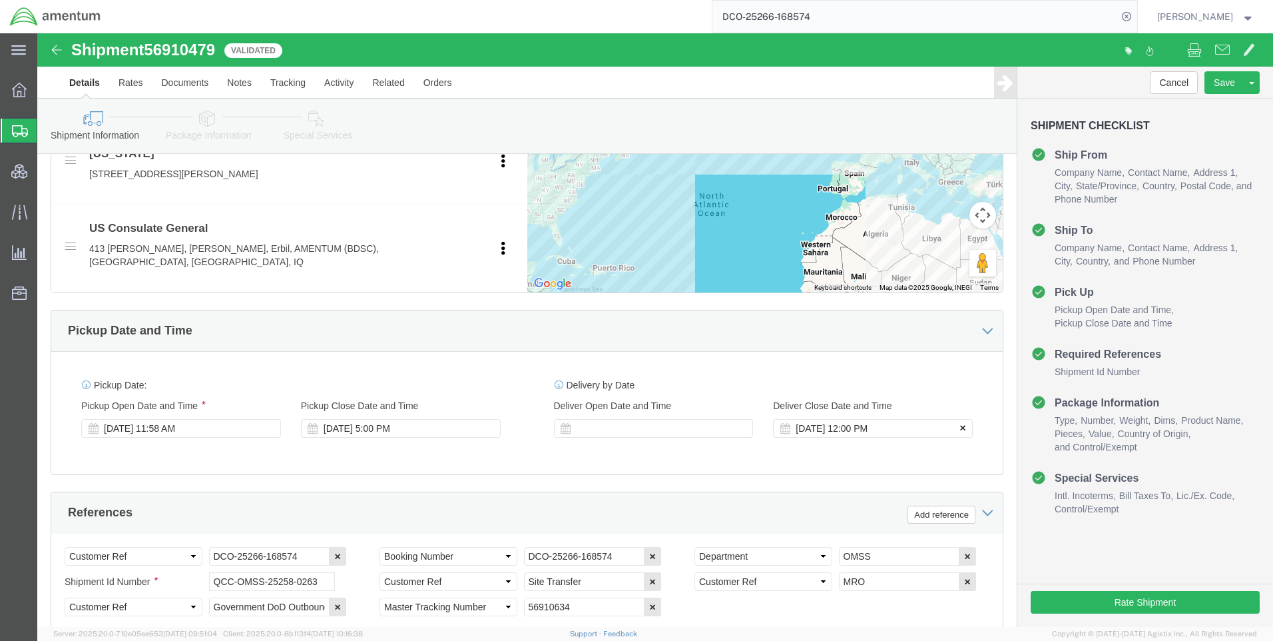
click icon
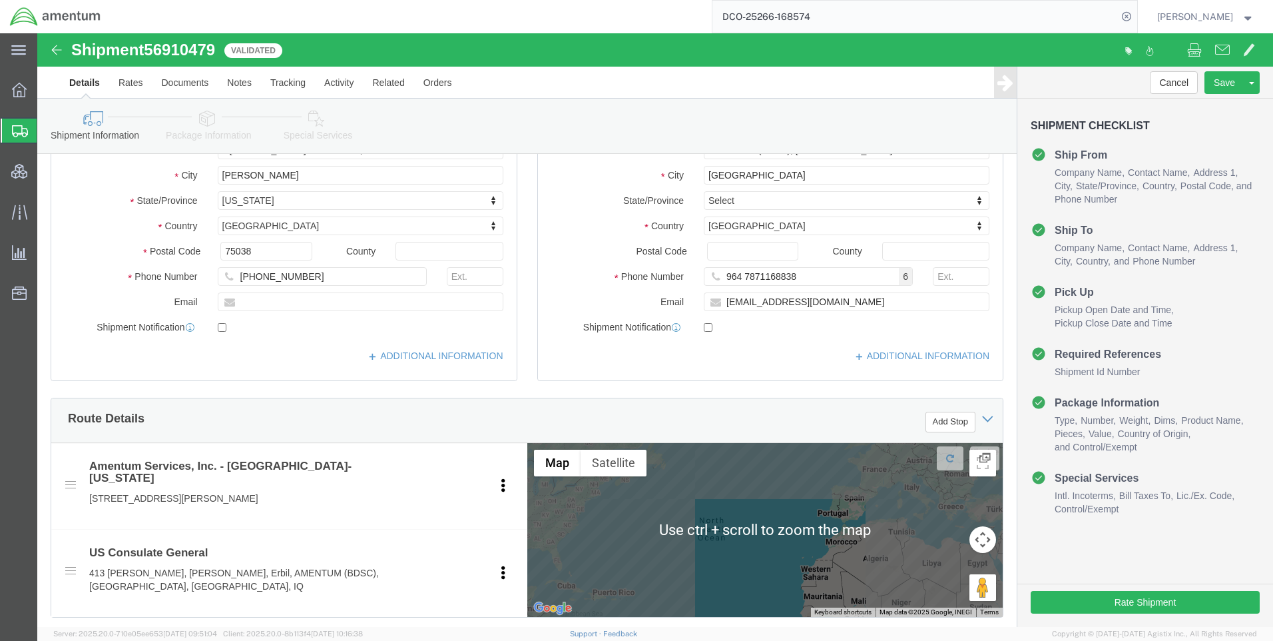
scroll to position [67, 0]
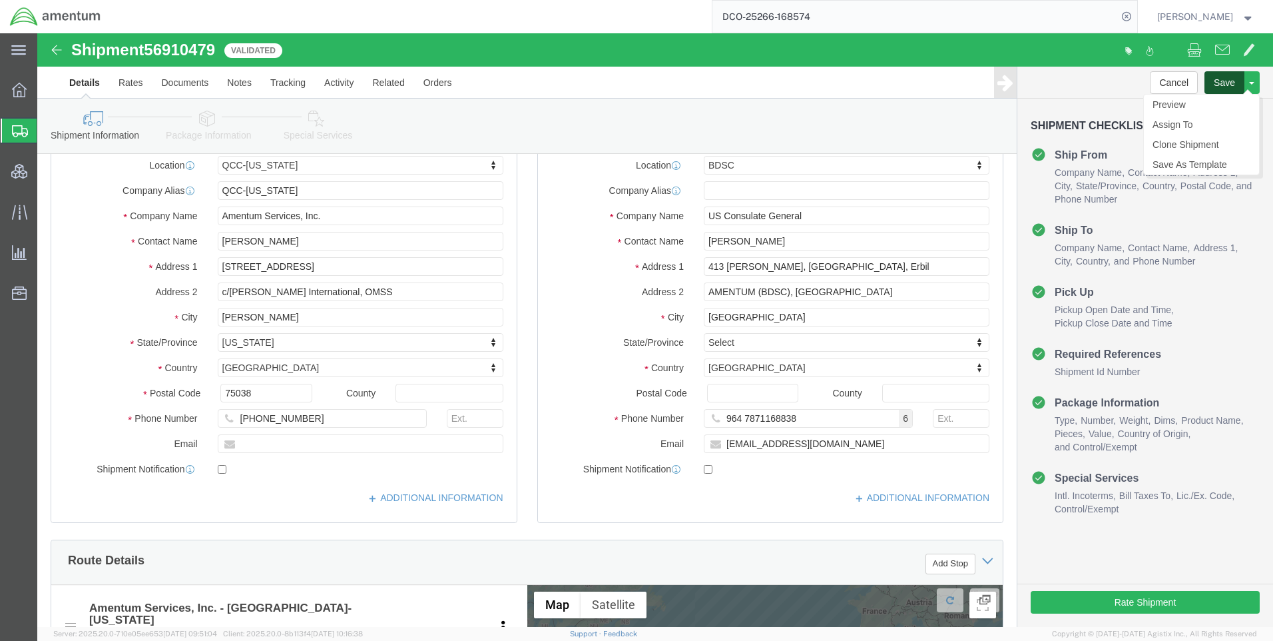
click button "Save"
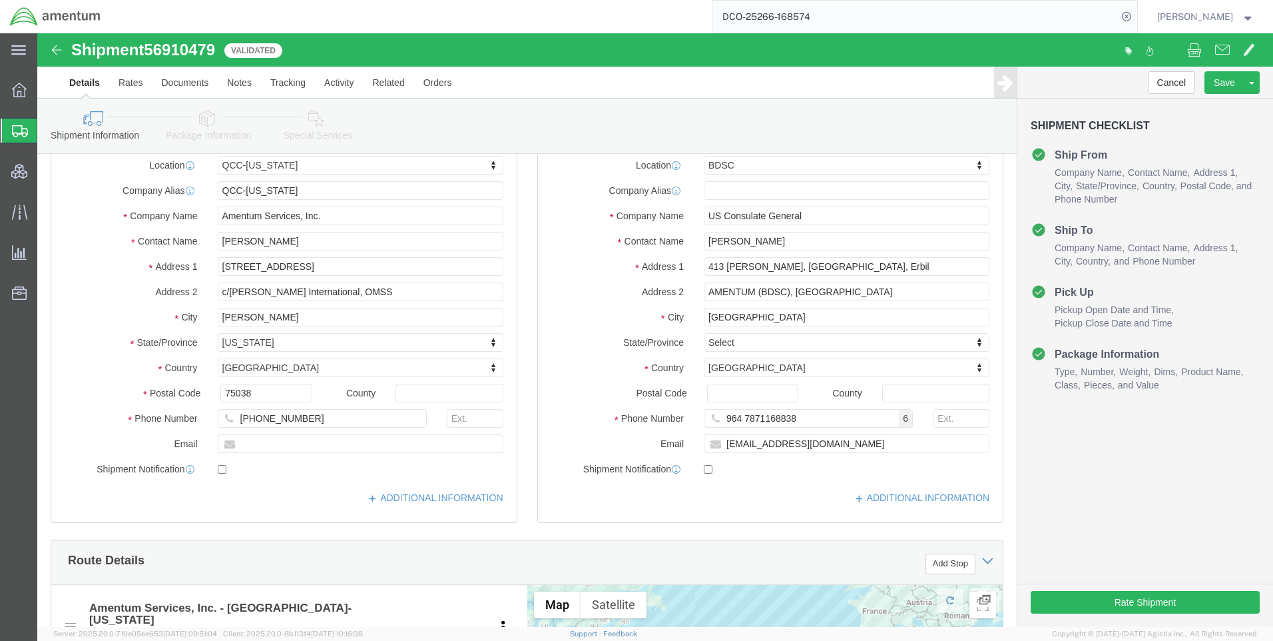
click icon
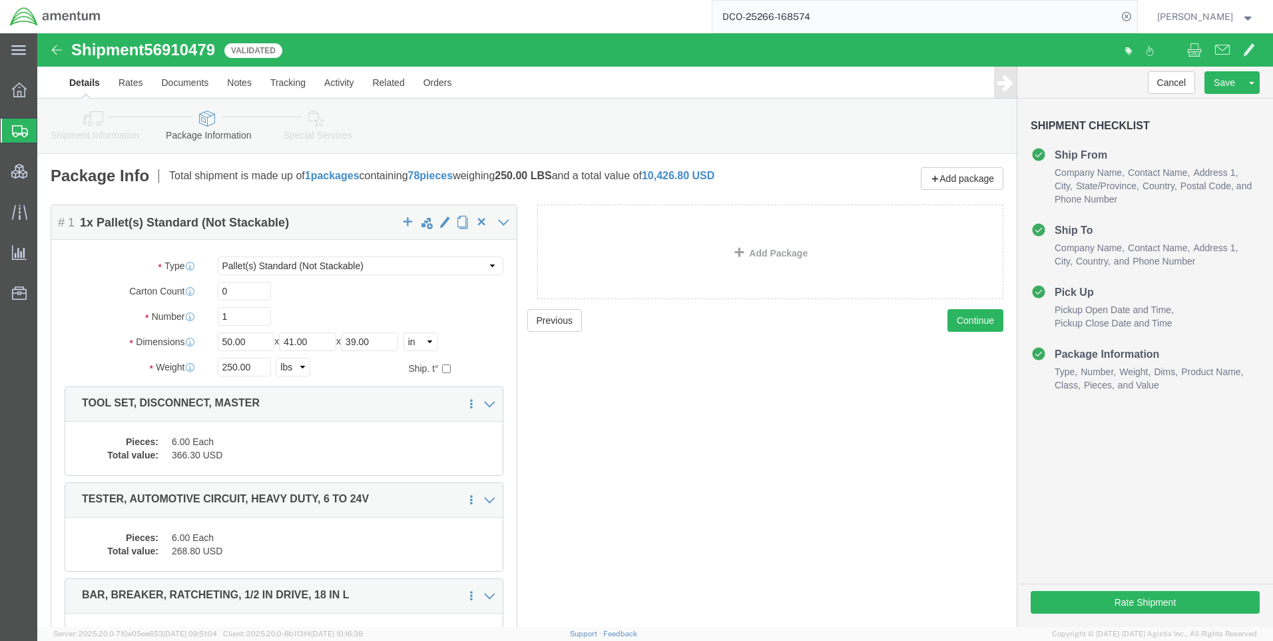
click icon
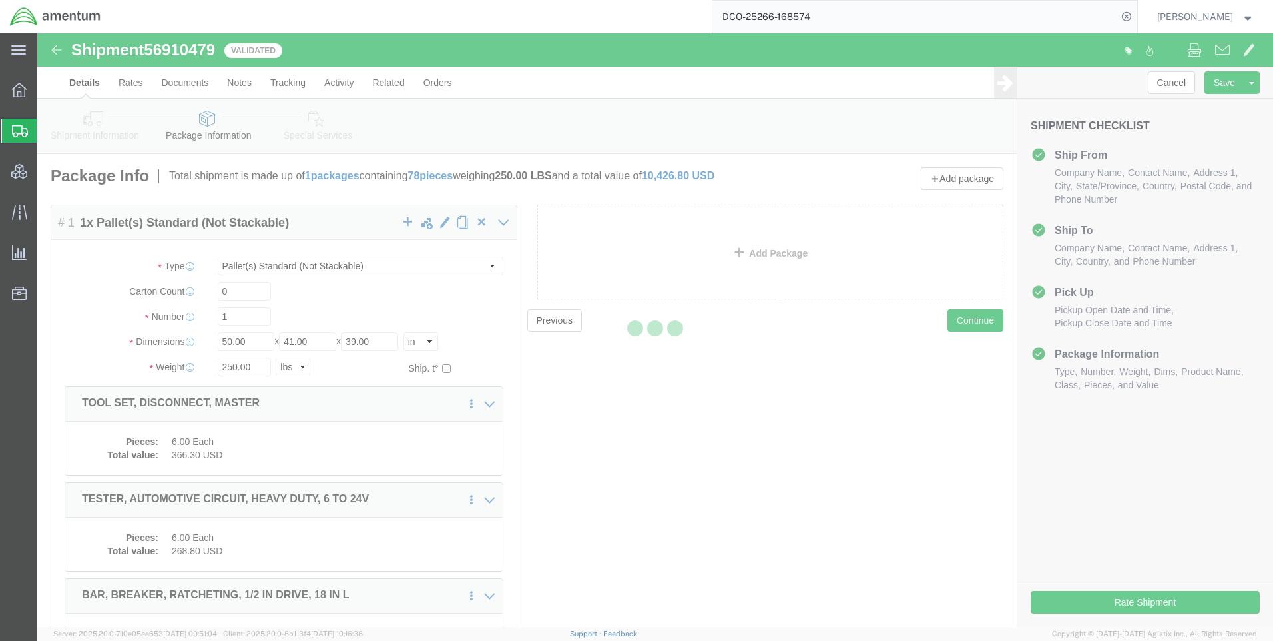
select select
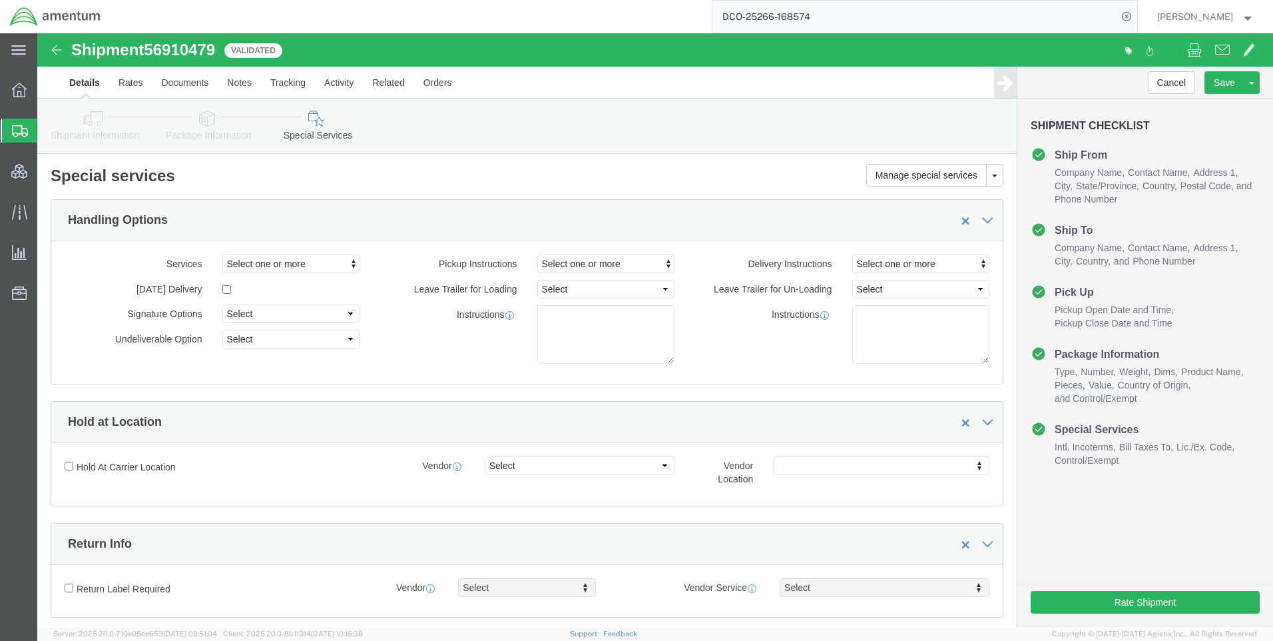
select select "DEPARTMENT"
click at [1136, 18] on icon at bounding box center [1126, 16] width 19 height 19
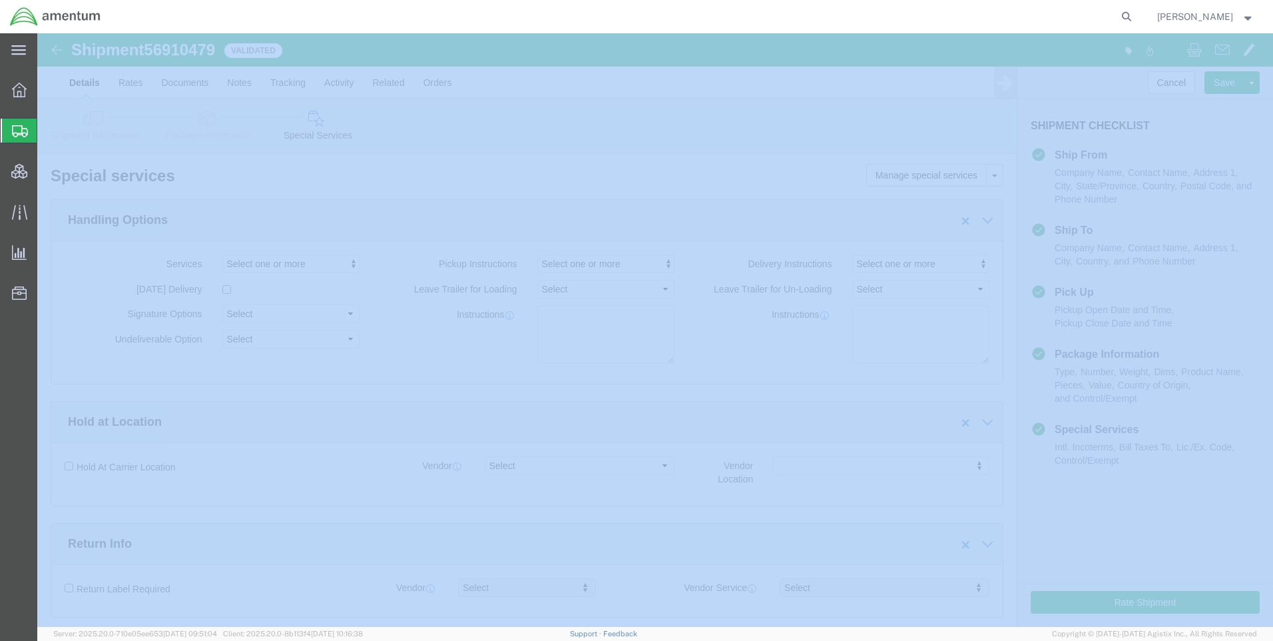
click at [1136, 18] on icon at bounding box center [1126, 16] width 19 height 19
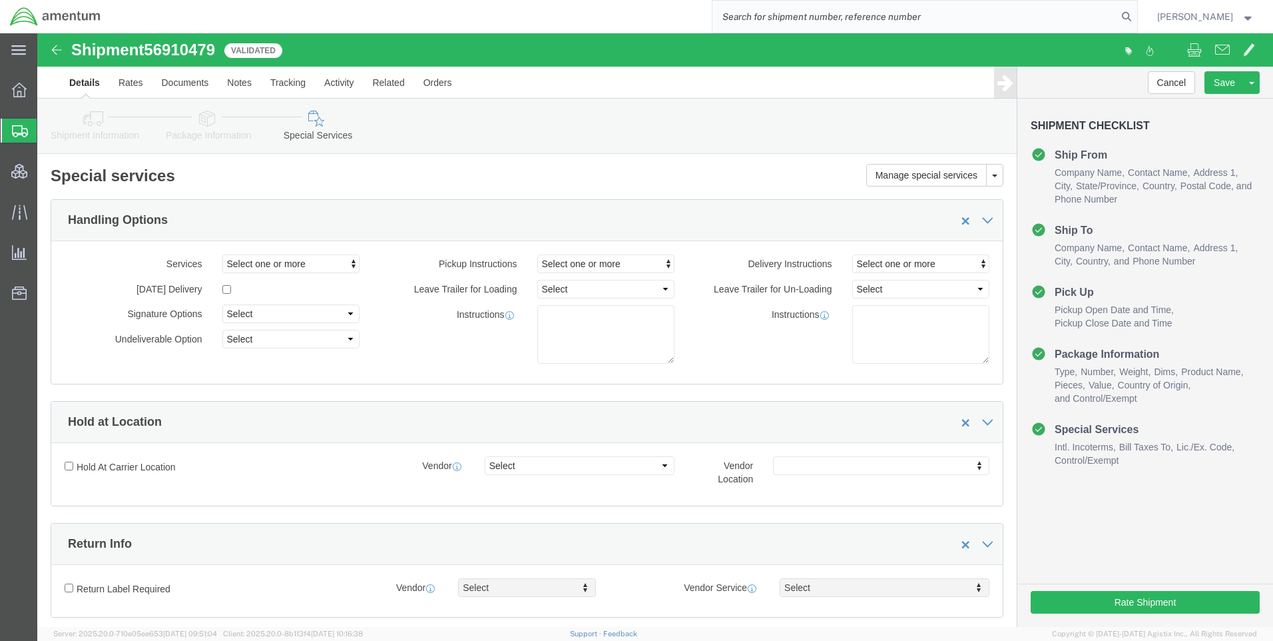
paste input "DCO-25266-168571"
type input "DCO-25266-168571"
click at [1136, 17] on icon at bounding box center [1126, 16] width 19 height 19
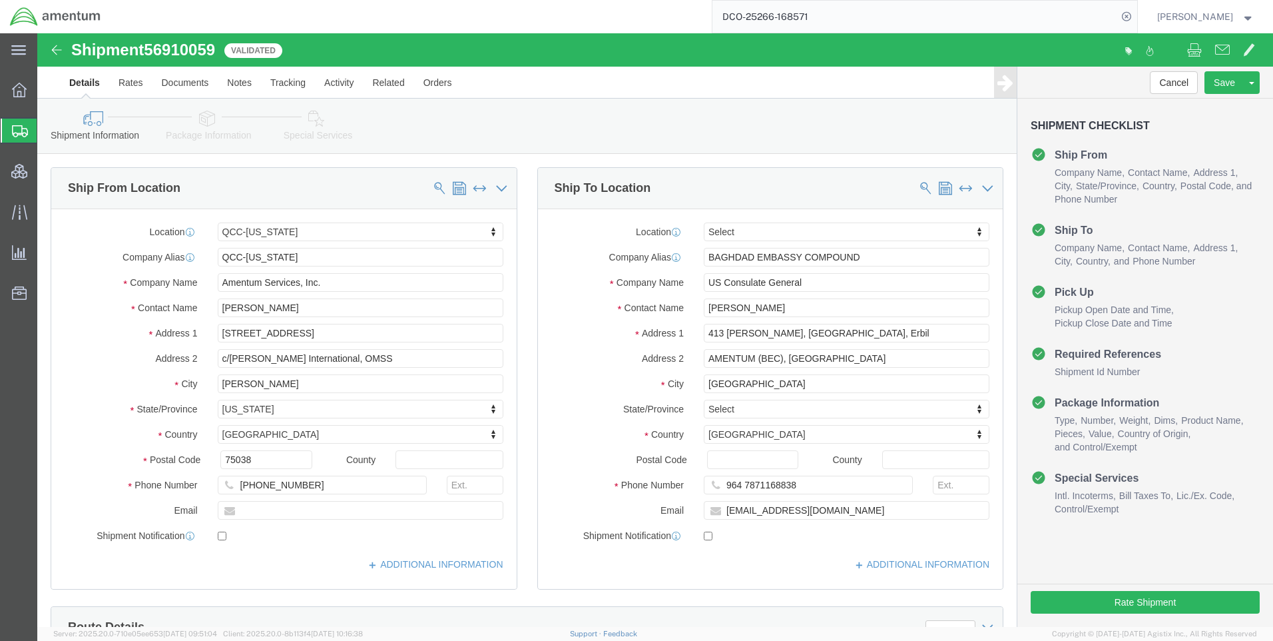
select select "42668"
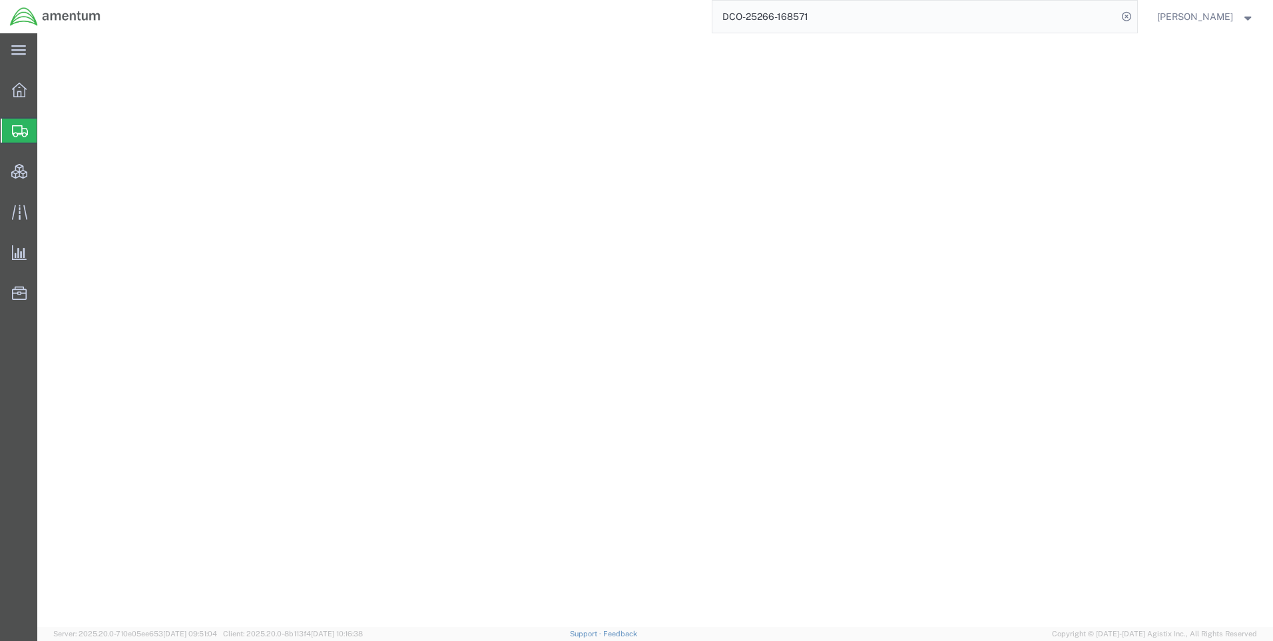
select select "42668"
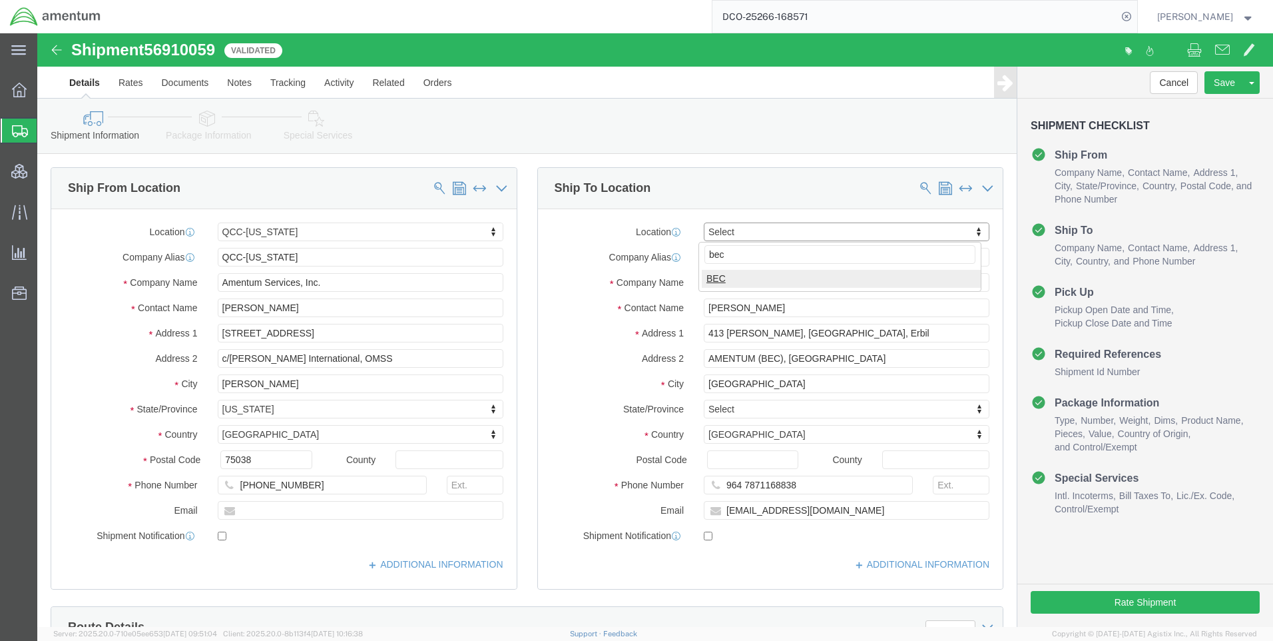
type input "bec"
select select "62011"
click input "[EMAIL_ADDRESS][DOMAIN_NAME]"
drag, startPoint x: 1197, startPoint y: 531, endPoint x: 711, endPoint y: 475, distance: 490.0
paste input "Annah.G"
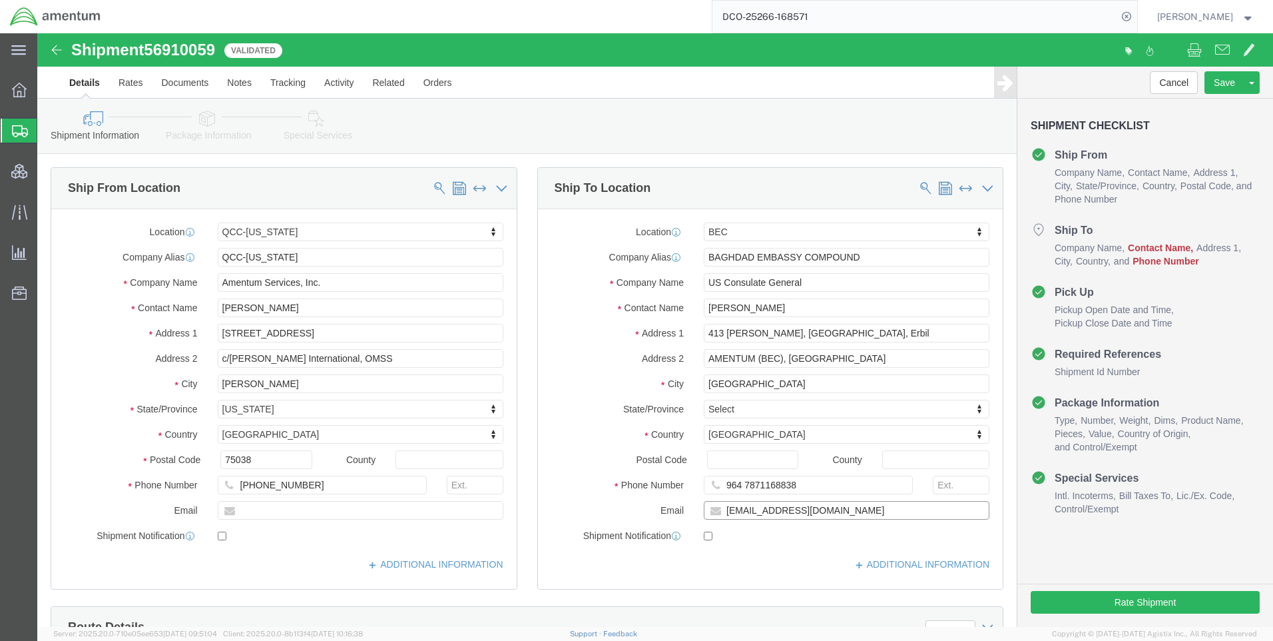
type input "[EMAIL_ADDRESS][DOMAIN_NAME]"
paste input ".[EMAIL_ADDRESS][DOMAIN_NAME]"
type input "[EMAIL_ADDRESS][DOMAIN_NAME]"
drag, startPoint x: 705, startPoint y: 222, endPoint x: 657, endPoint y: 225, distance: 47.4
click div "BAGHDAD EMBASSY COMPOUND"
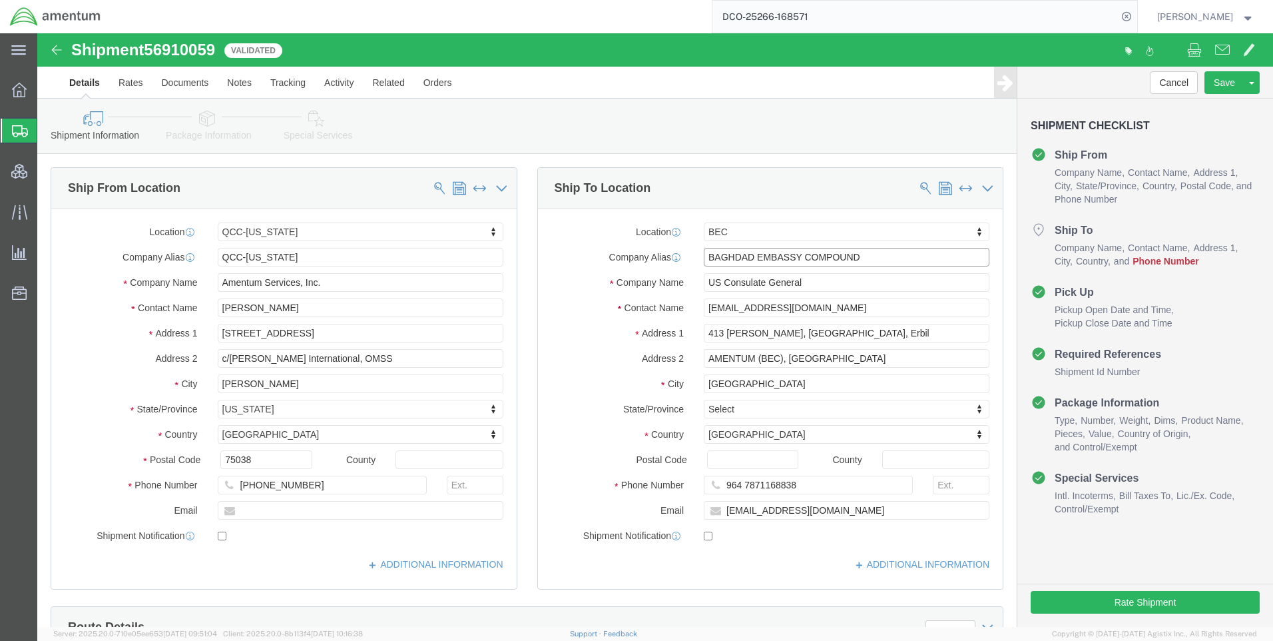
type input "2W016"
click label "City"
drag, startPoint x: 806, startPoint y: 270, endPoint x: 732, endPoint y: 276, distance: 74.1
click input "[EMAIL_ADDRESS][DOMAIN_NAME]"
drag, startPoint x: 699, startPoint y: 278, endPoint x: 699, endPoint y: 291, distance: 13.3
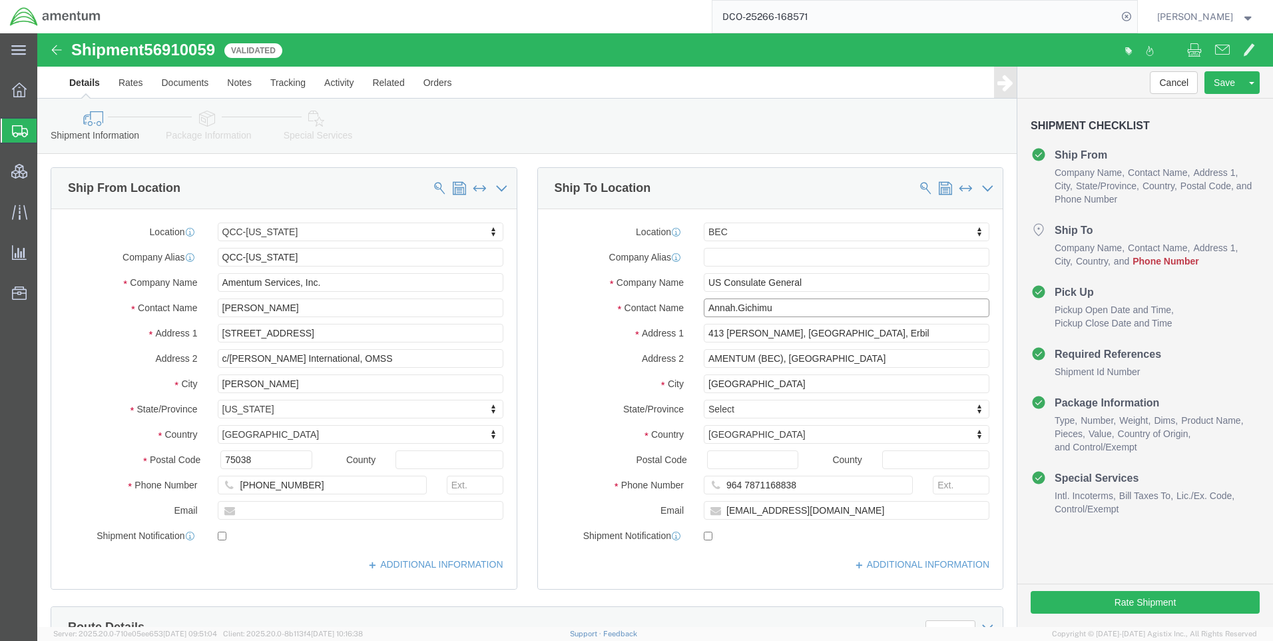
click input "Annah.Gichimu"
type input "[PERSON_NAME]"
drag, startPoint x: 707, startPoint y: 449, endPoint x: 721, endPoint y: 445, distance: 15.2
type input "964 7871168838"
click button "Save"
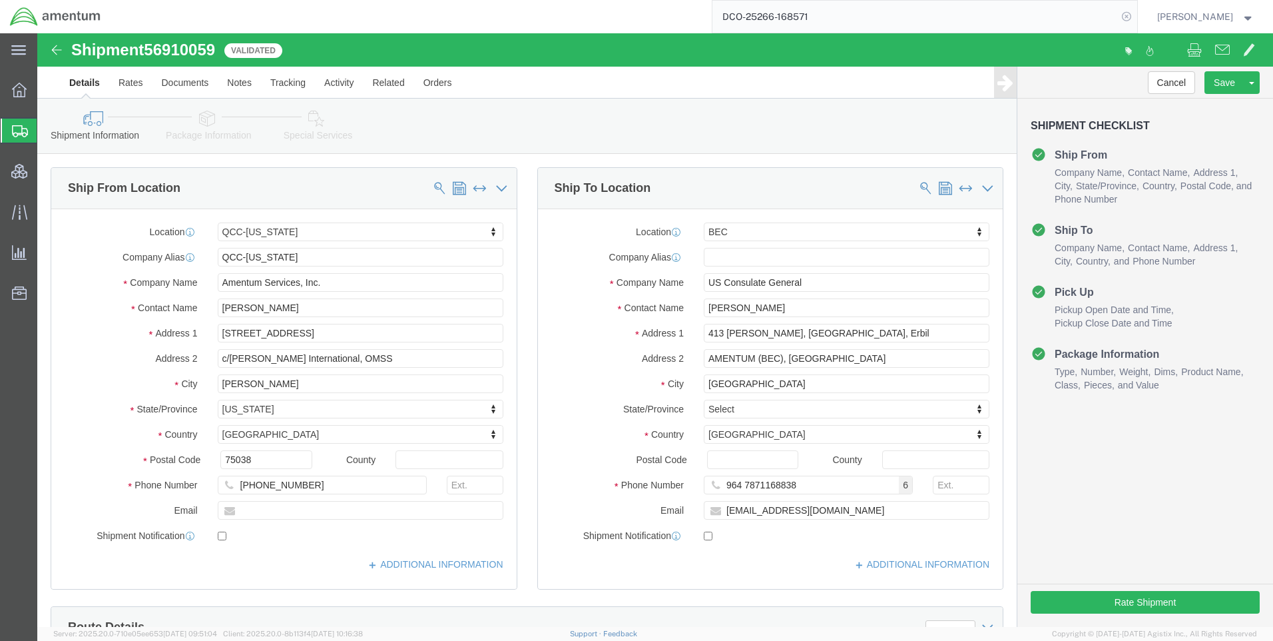
click at [1136, 16] on icon at bounding box center [1126, 16] width 19 height 19
drag, startPoint x: 1137, startPoint y: 11, endPoint x: 1018, endPoint y: 22, distance: 119.7
click at [1136, 11] on icon at bounding box center [1126, 16] width 19 height 19
paste input "DCO-25266-168576"
type input "DCO-25266-168576"
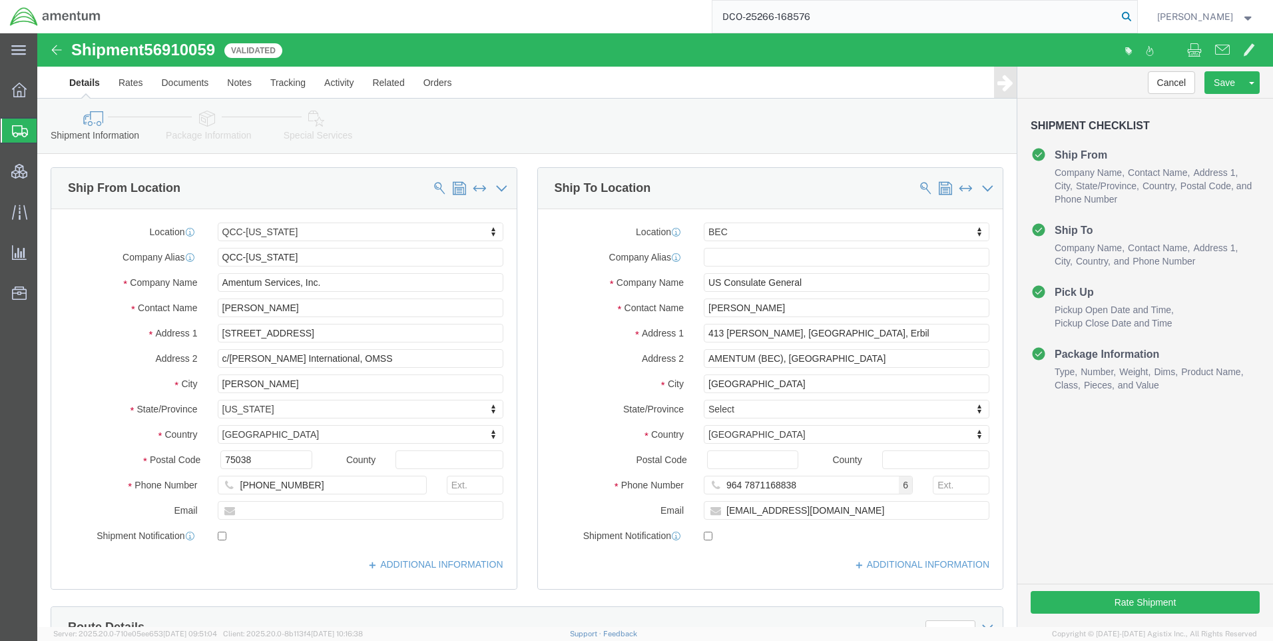
click at [1133, 11] on icon at bounding box center [1126, 16] width 19 height 19
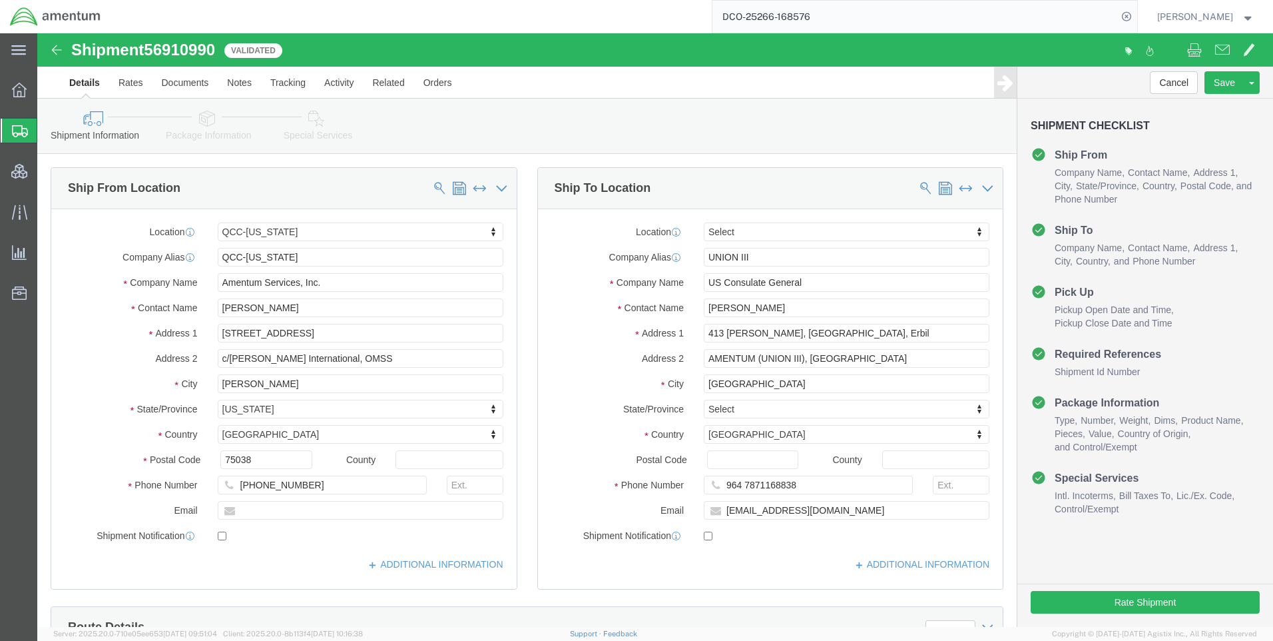
select select "42668"
type input "u"
drag, startPoint x: 723, startPoint y: 222, endPoint x: 659, endPoint y: 231, distance: 63.9
click div "UNION III"
click div "Please fix the following errors Ship From Location Location QCC-[US_STATE] Sele…"
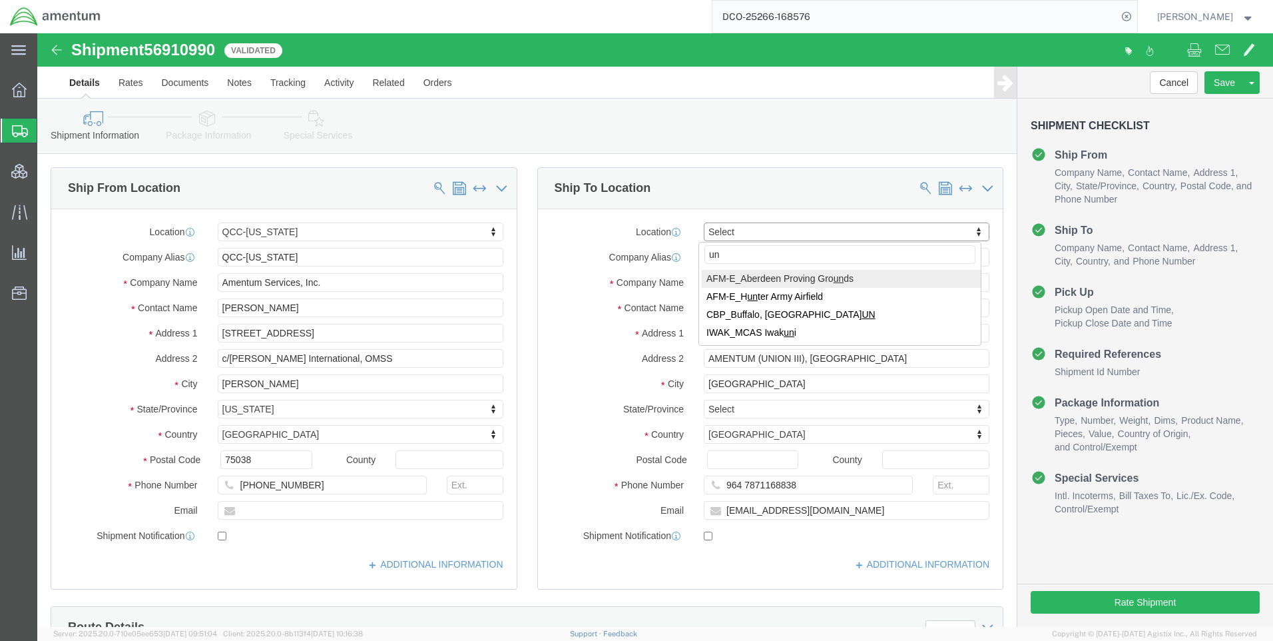
type input "u"
type input "uni"
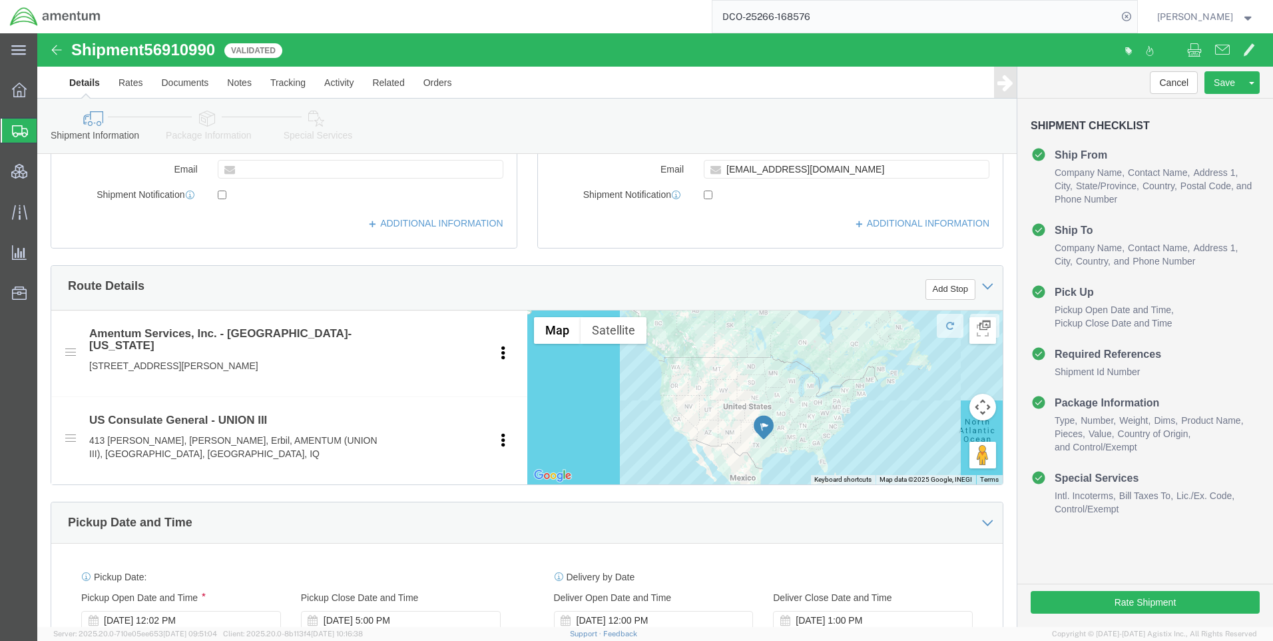
scroll to position [466, 0]
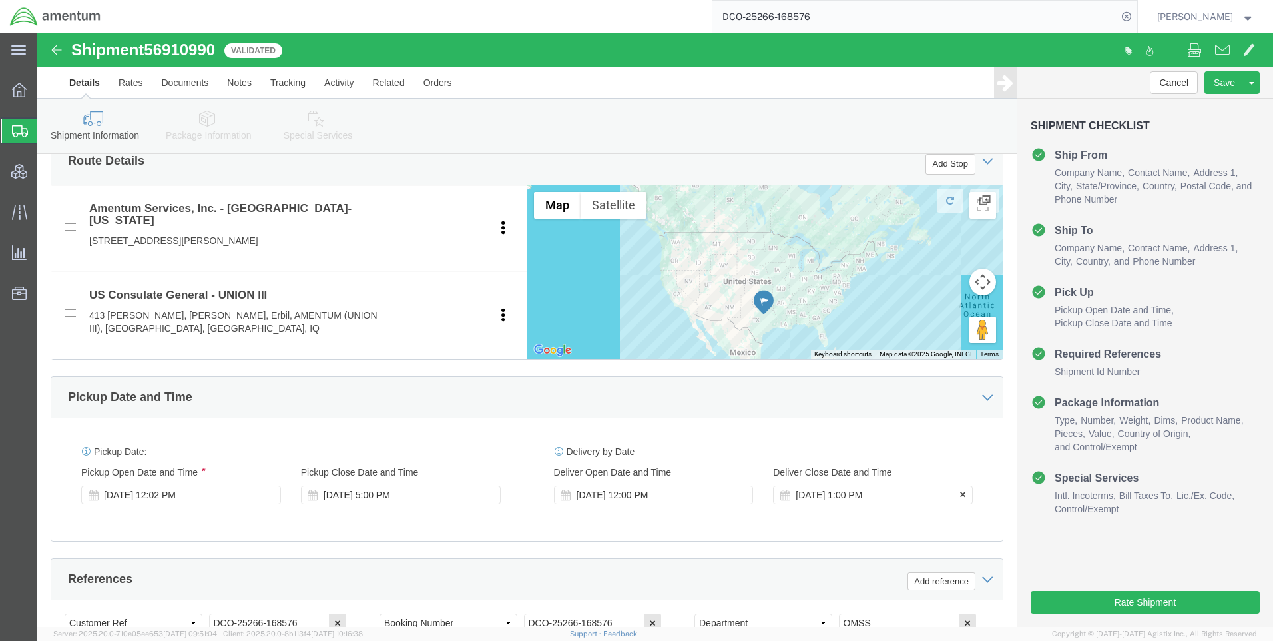
drag, startPoint x: 698, startPoint y: 463, endPoint x: 731, endPoint y: 465, distance: 33.4
click icon
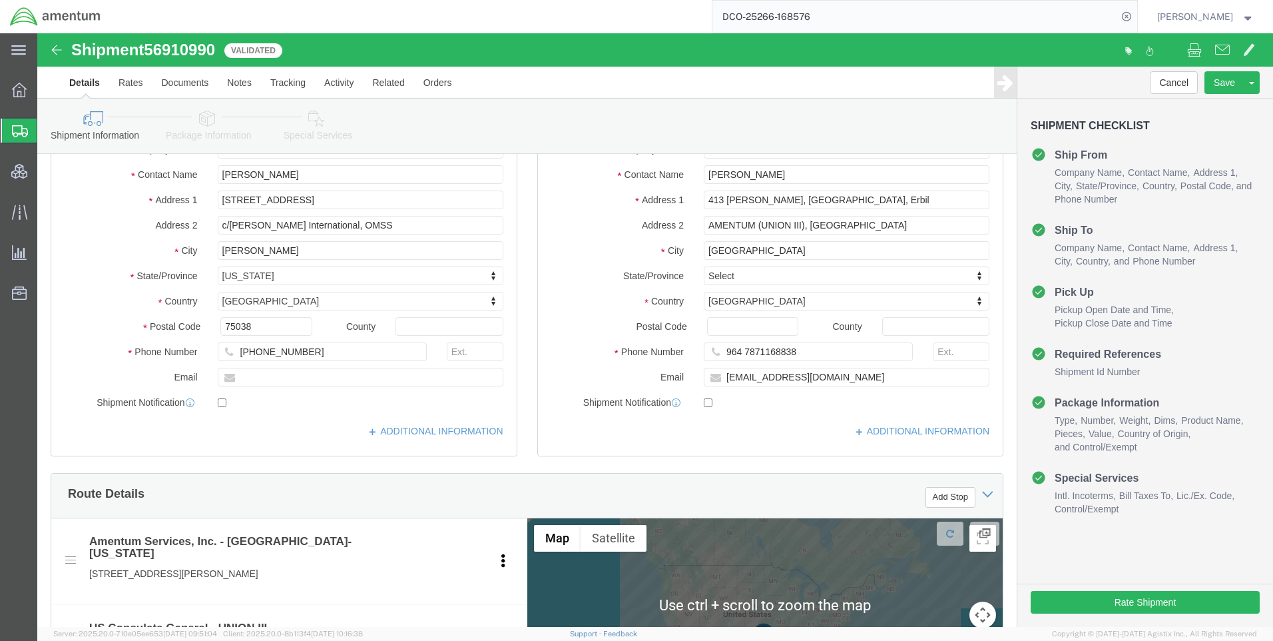
scroll to position [0, 0]
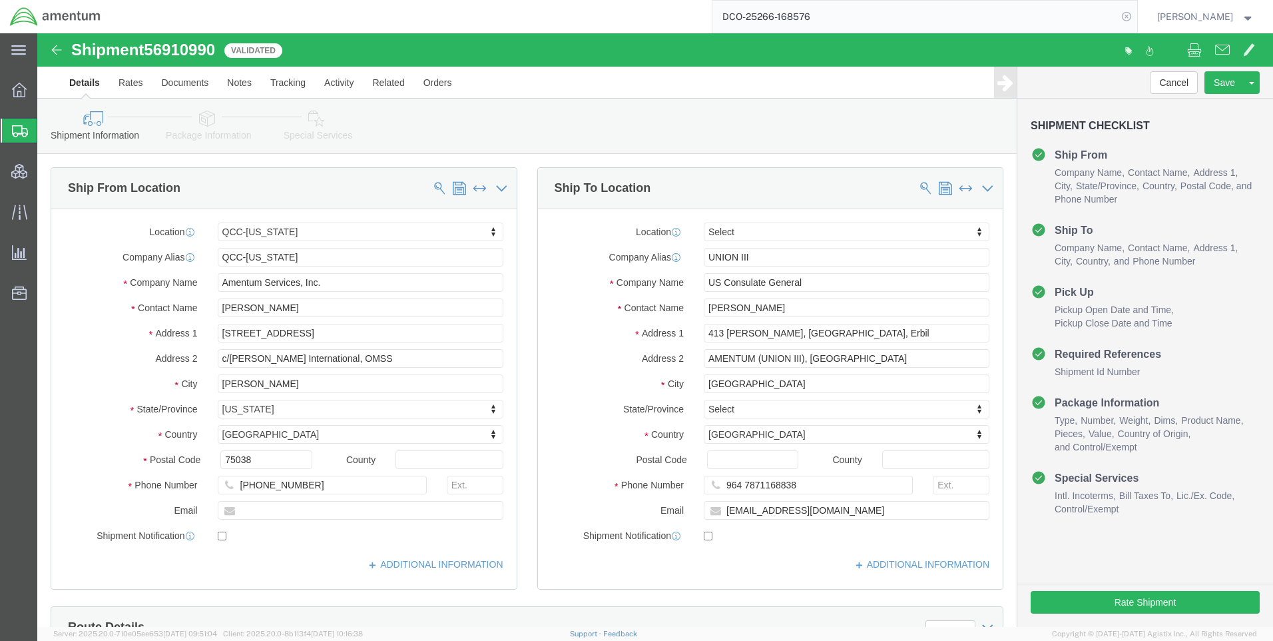
click at [1136, 11] on icon at bounding box center [1126, 16] width 19 height 19
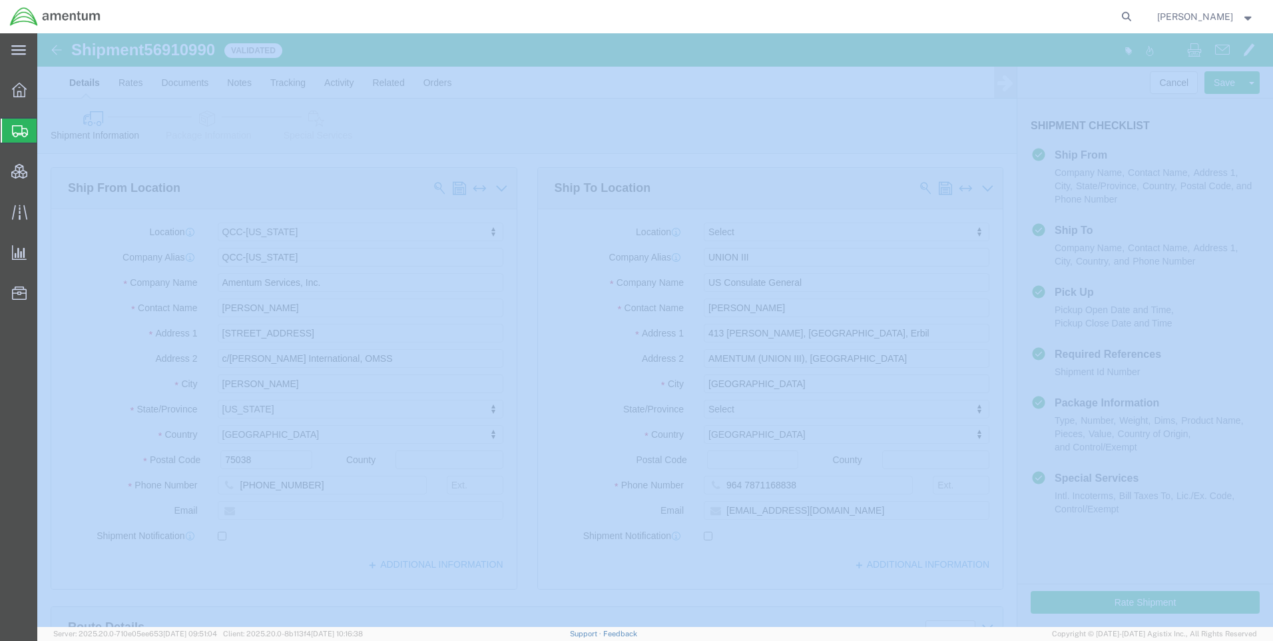
click at [1136, 11] on icon at bounding box center [1126, 16] width 19 height 19
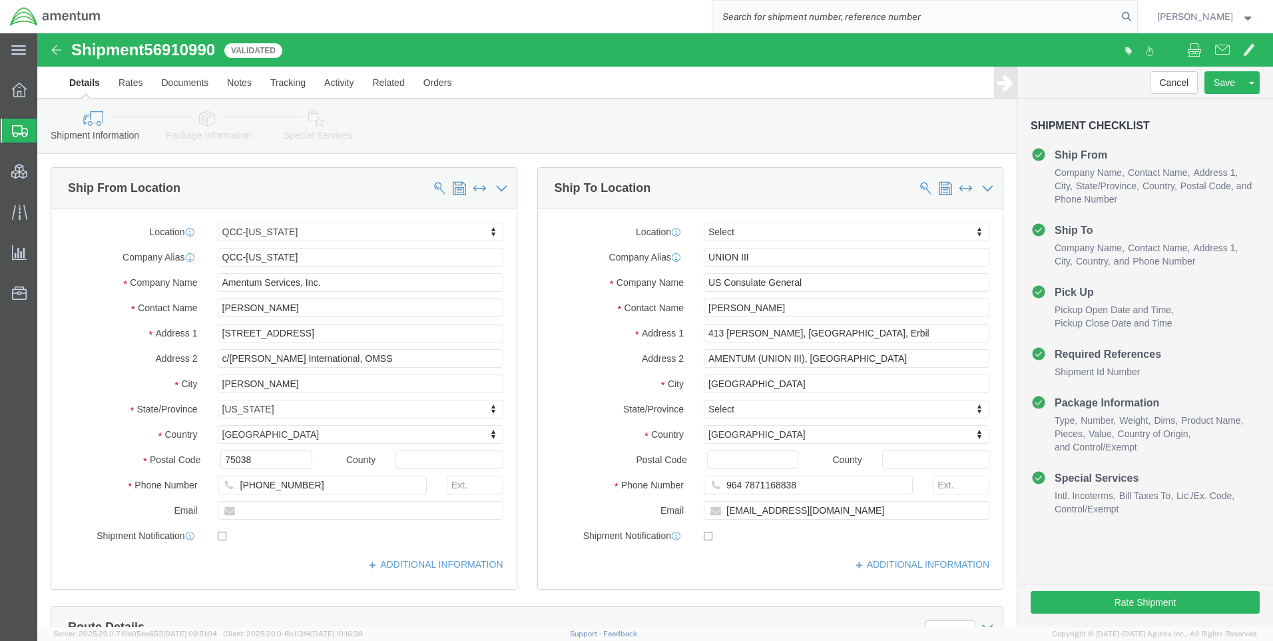
paste input "DCO-25275-169033"
type input "DCO-25275-169033"
click at [1135, 19] on icon at bounding box center [1126, 16] width 19 height 19
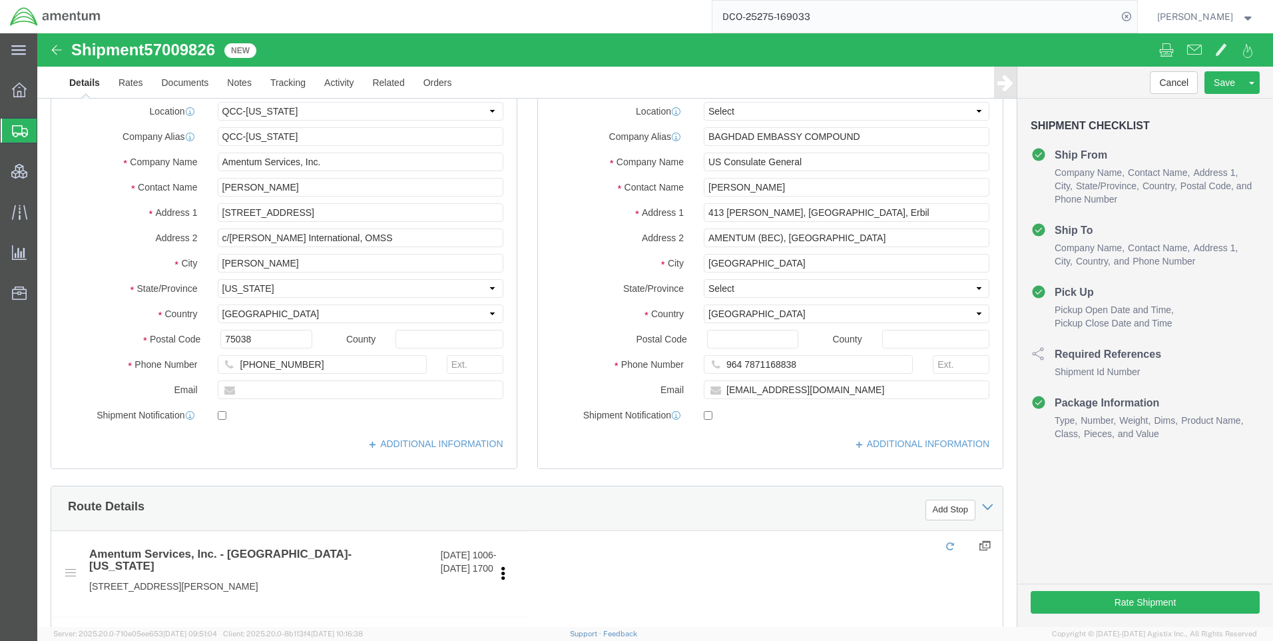
scroll to position [451, 0]
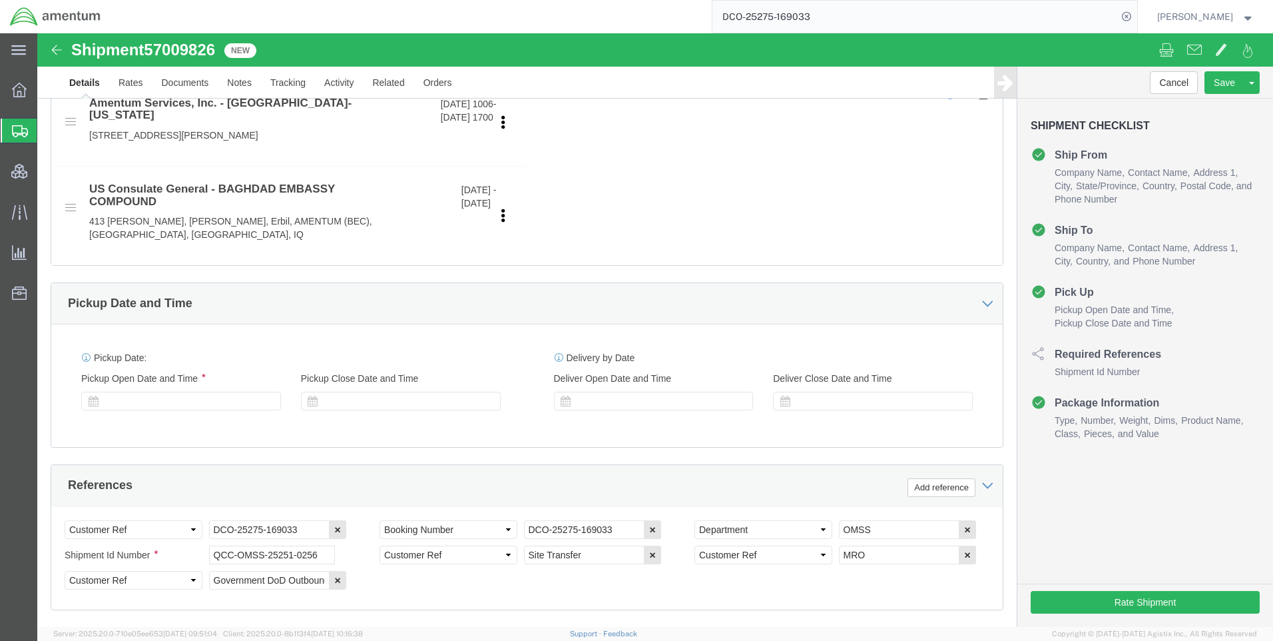
select select "42668"
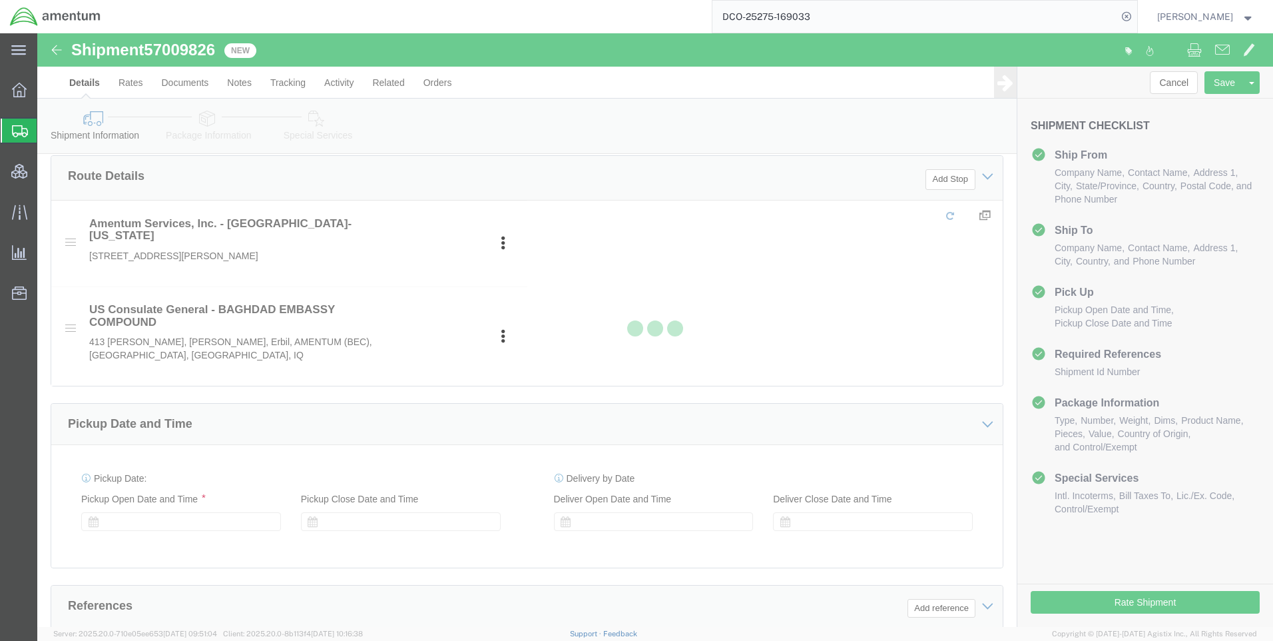
scroll to position [571, 0]
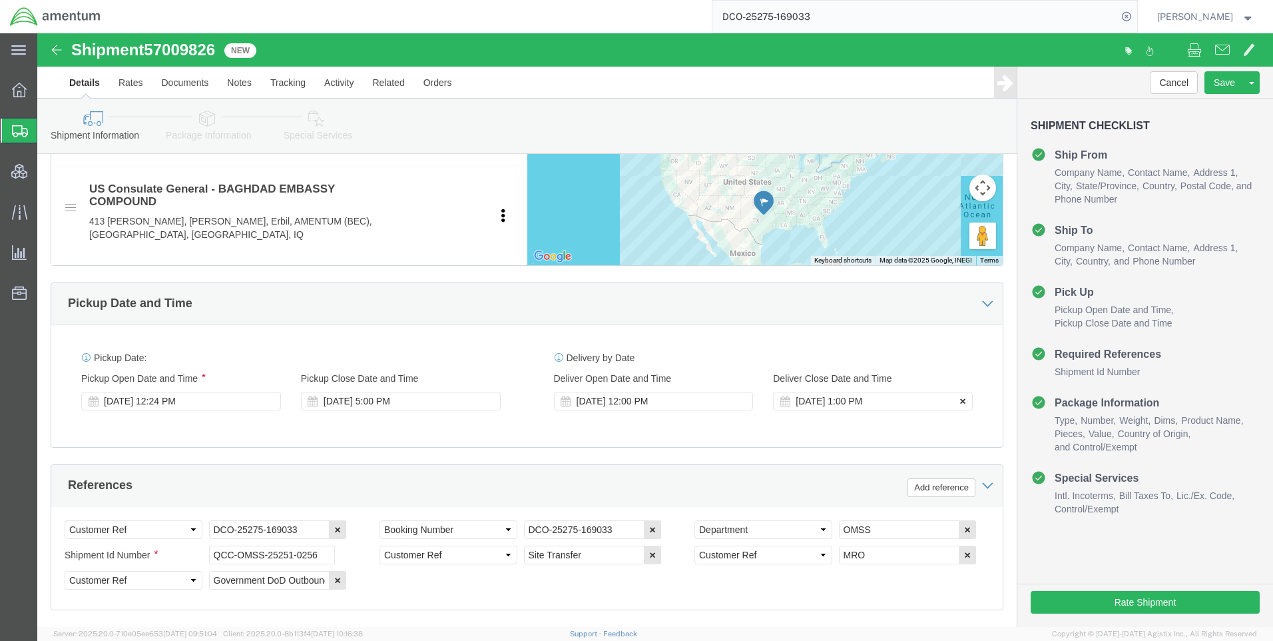
click icon
click button
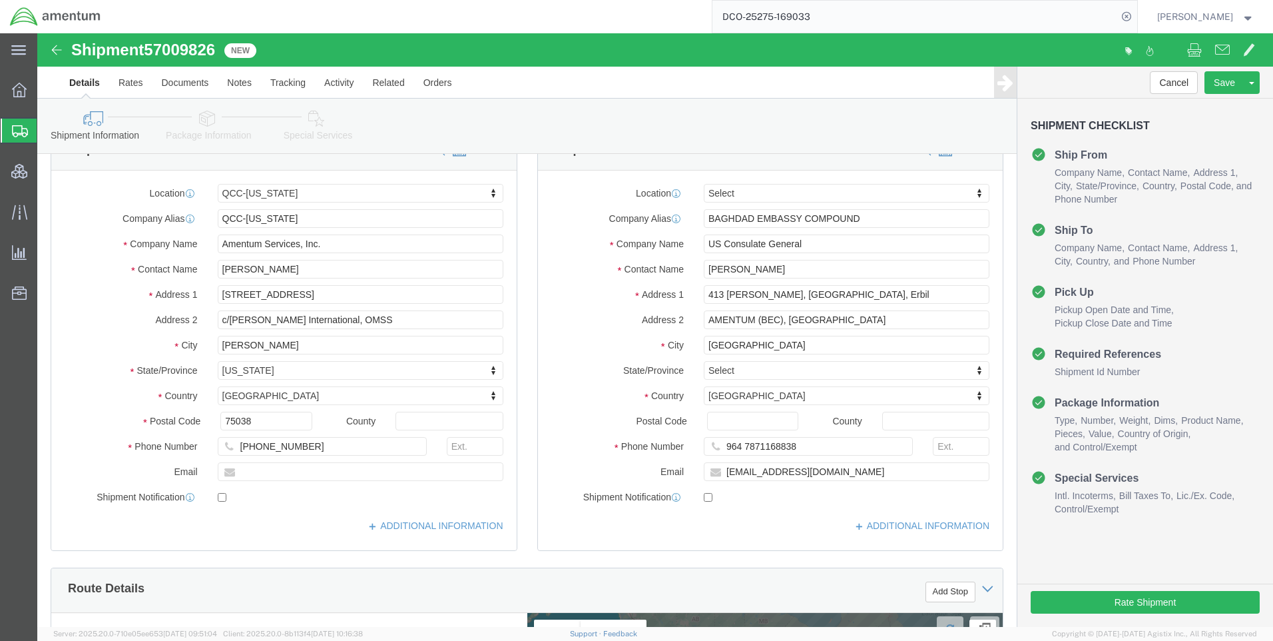
scroll to position [0, 0]
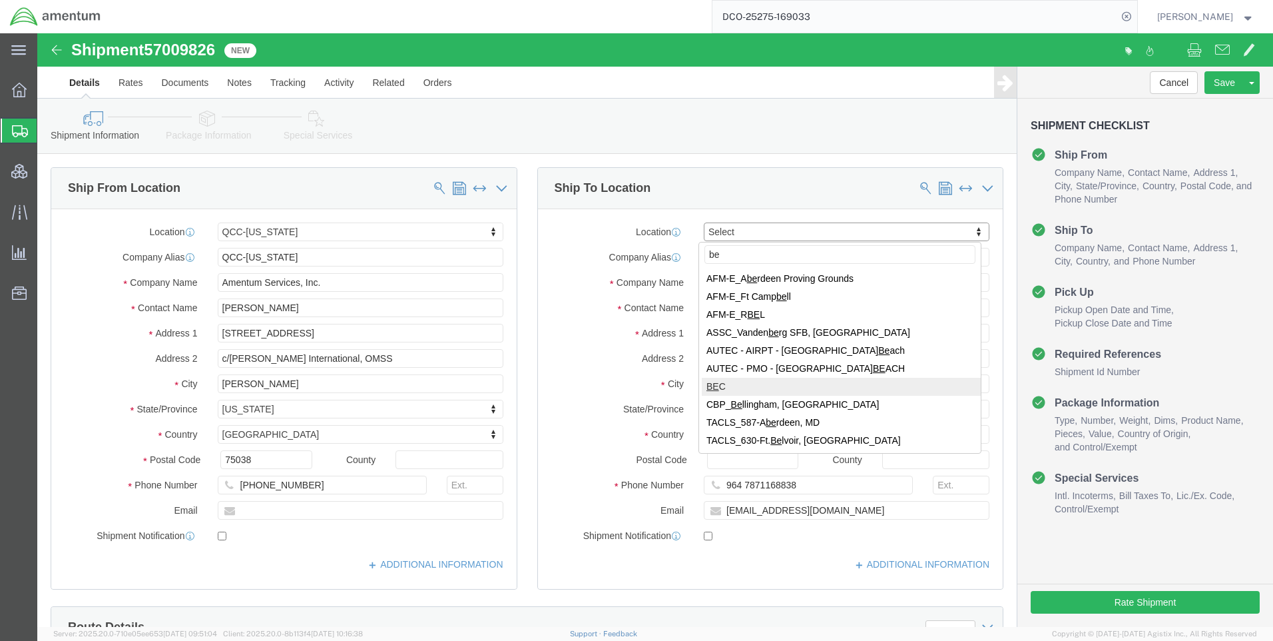
type input "be"
select select "62011"
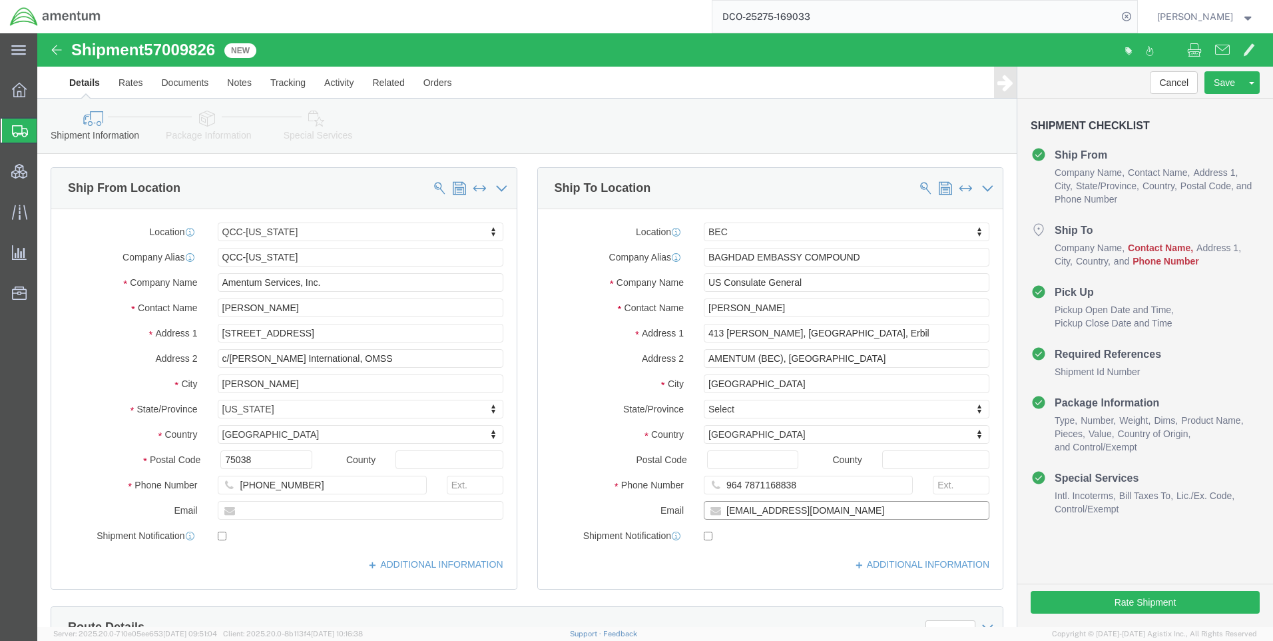
paste input "Annah.G"
drag, startPoint x: 830, startPoint y: 475, endPoint x: 774, endPoint y: 479, distance: 56.7
click input "[EMAIL_ADDRESS][DOMAIN_NAME]"
type input "[EMAIL_ADDRESS][DOMAIN_NAME]"
click div "Location BEC Select My Profile Location [PHONE_NUMBER] [PHONE_NUMBER] [PHONE_NU…"
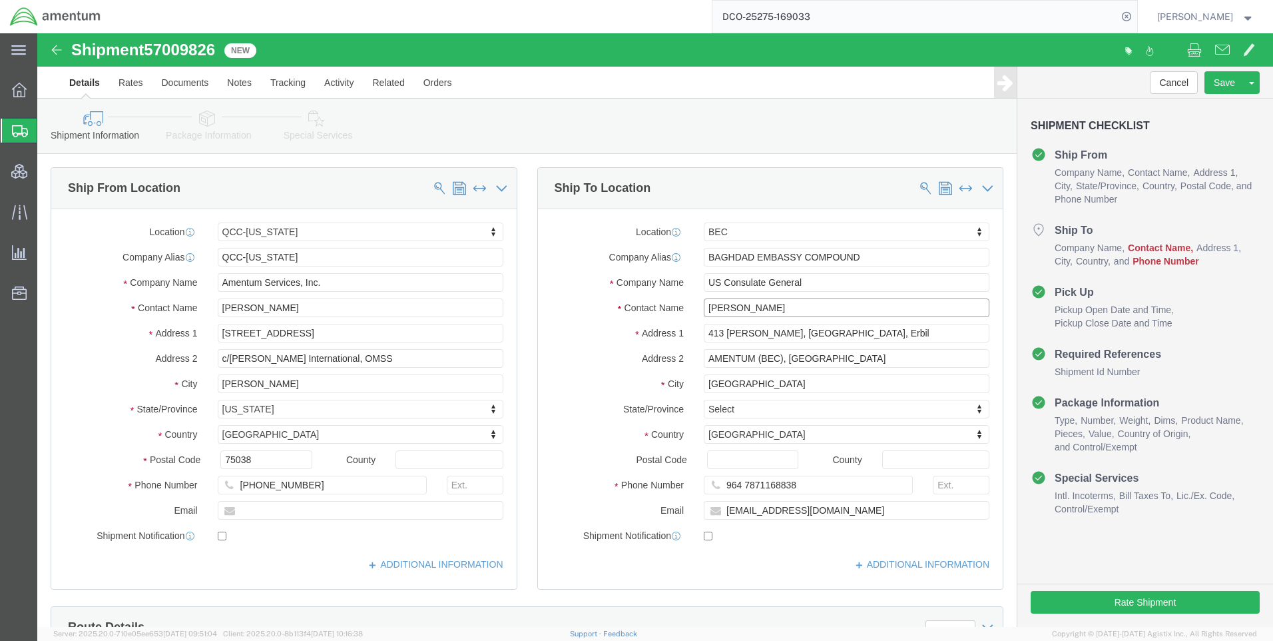
paste input ".[EMAIL_ADDRESS][DOMAIN_NAME]"
drag, startPoint x: 837, startPoint y: 275, endPoint x: 734, endPoint y: 272, distance: 102.6
click input "[EMAIL_ADDRESS][DOMAIN_NAME]"
drag, startPoint x: 696, startPoint y: 275, endPoint x: 701, endPoint y: 283, distance: 9.6
click input "Annah.Gichimu"
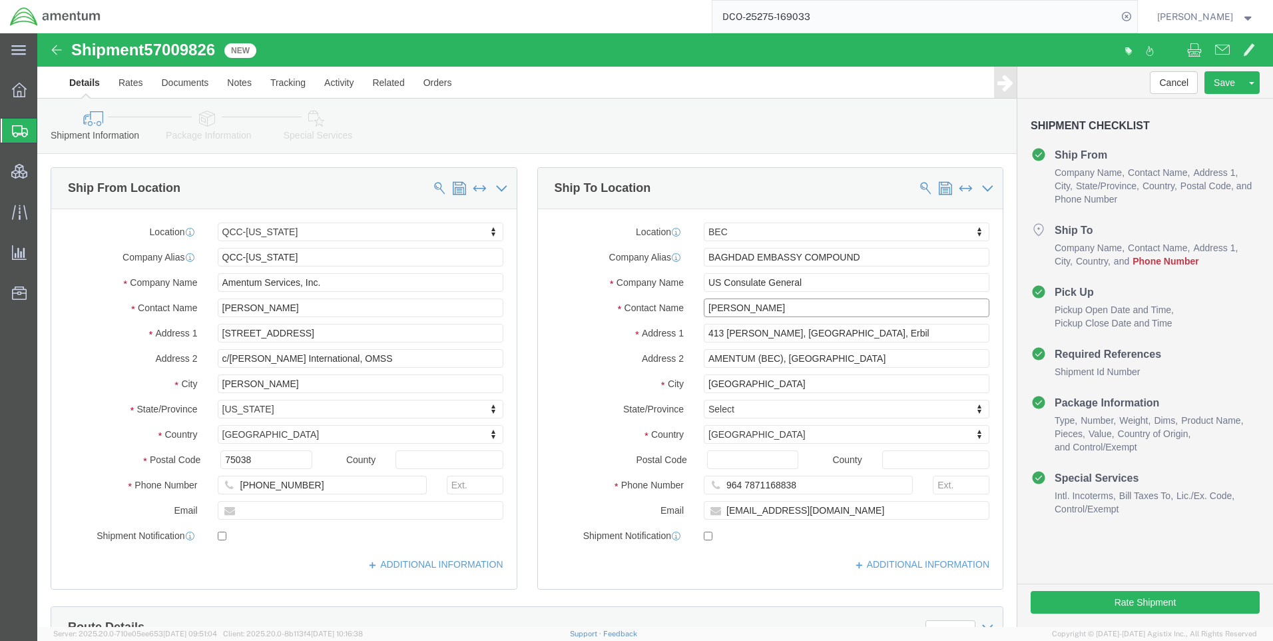
type input "[PERSON_NAME]"
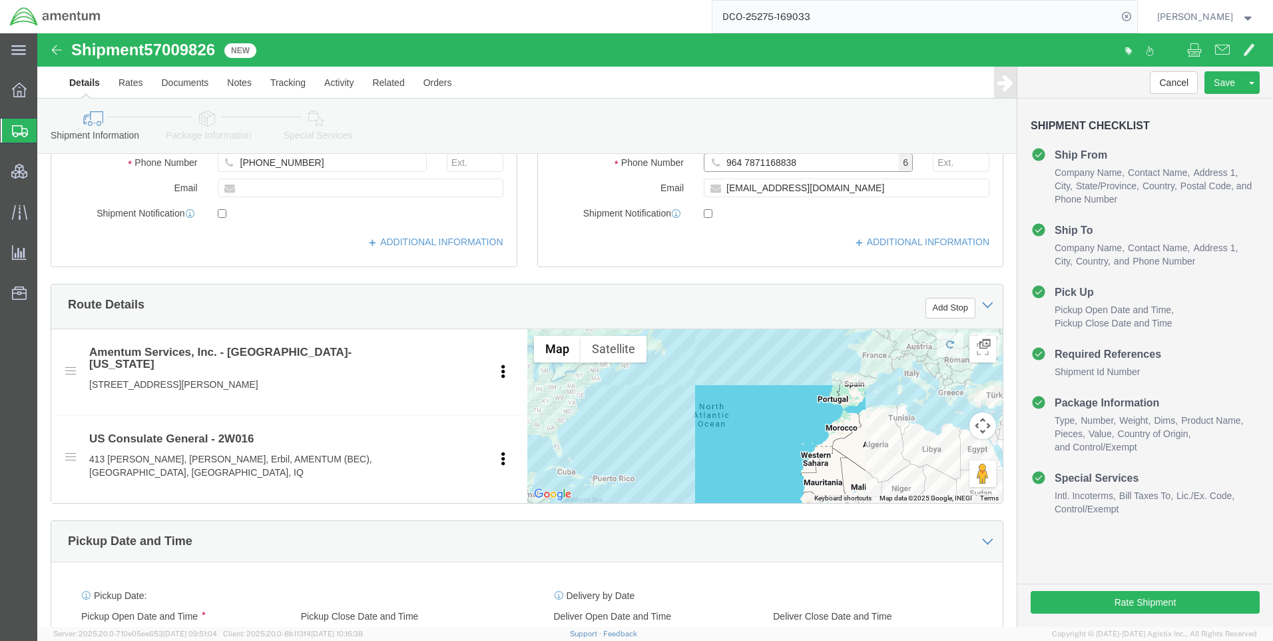
scroll to position [67, 0]
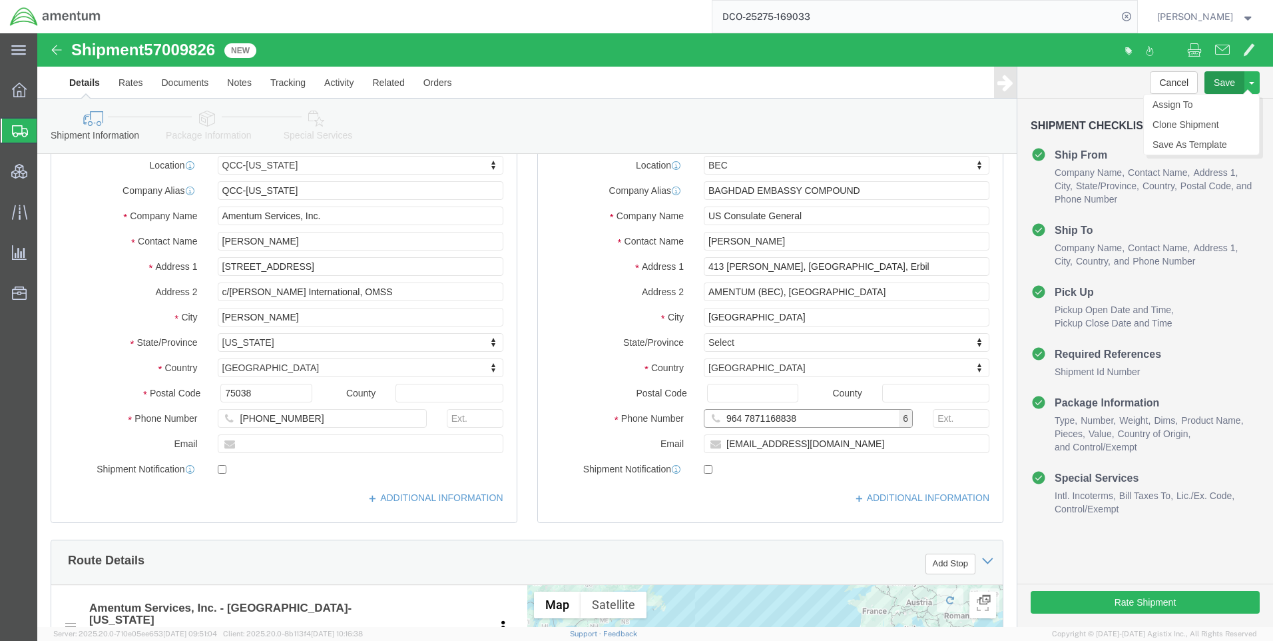
type input "964 7871168838"
click button "Save"
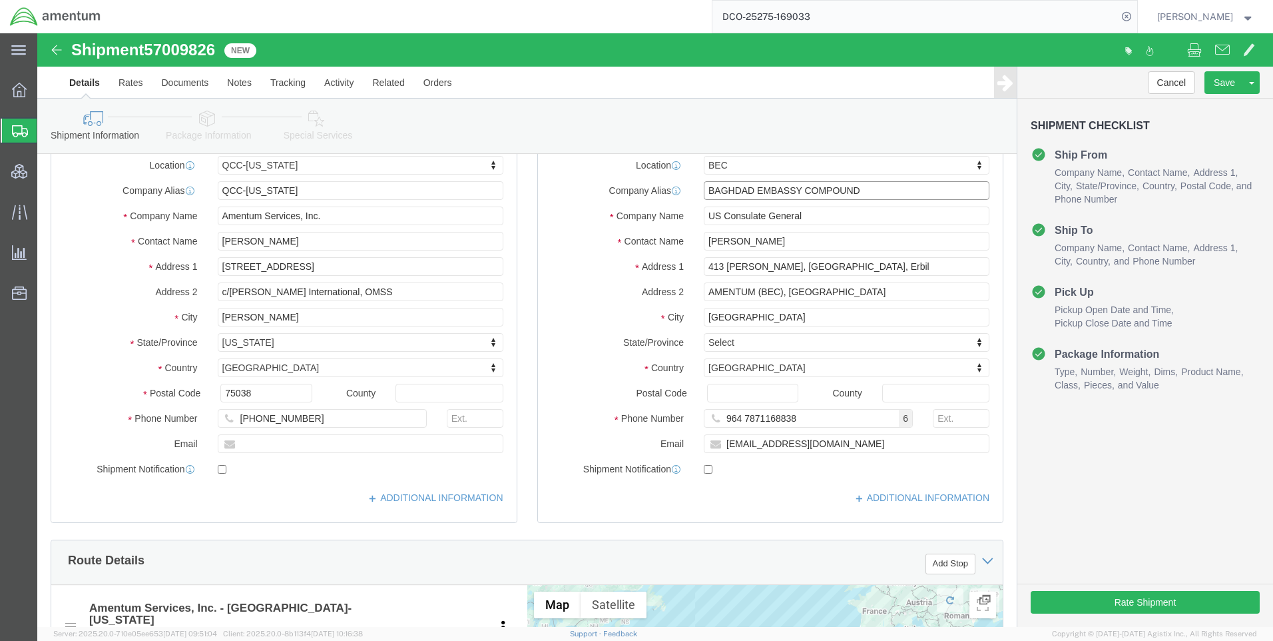
drag, startPoint x: 716, startPoint y: 159, endPoint x: 661, endPoint y: 156, distance: 54.7
click input "BAGHDAD EMBASSY COMPOUND"
type input "2W016"
click button "Save"
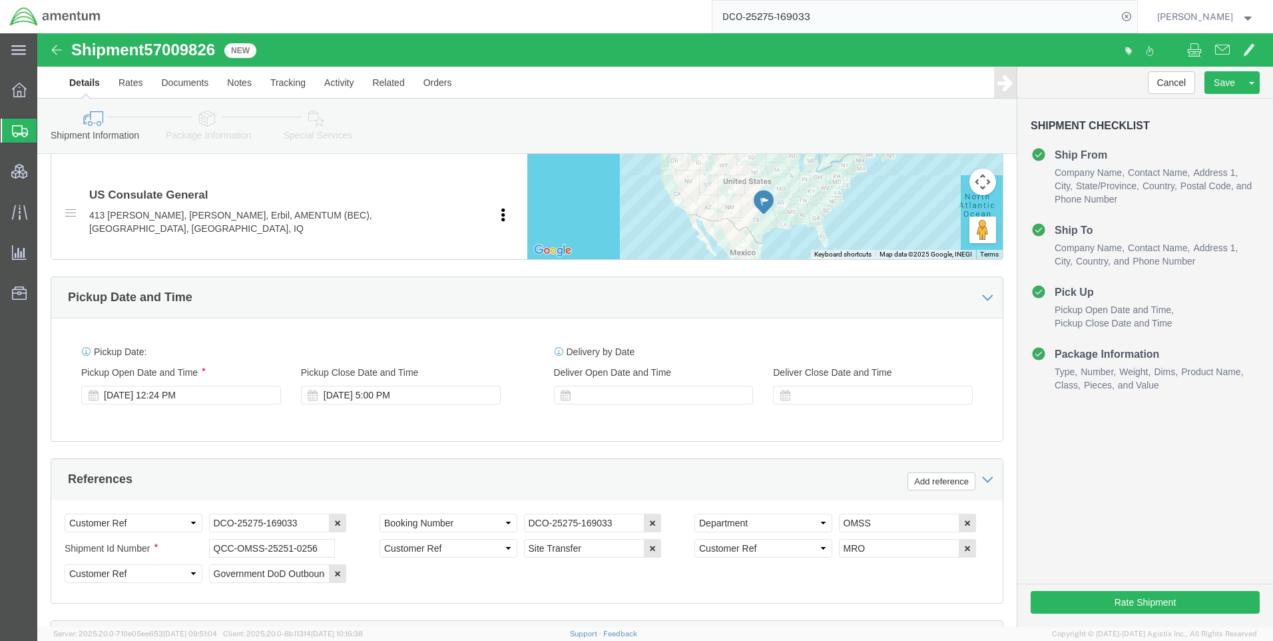
scroll to position [560, 0]
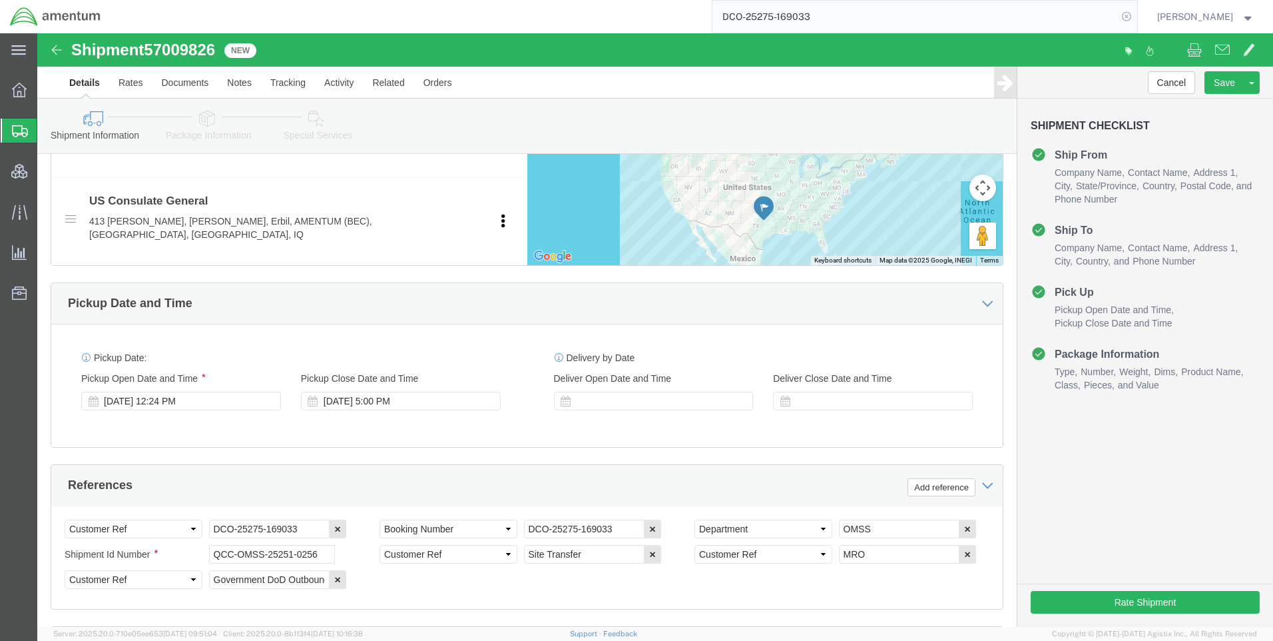
click at [1136, 15] on icon at bounding box center [1126, 16] width 19 height 19
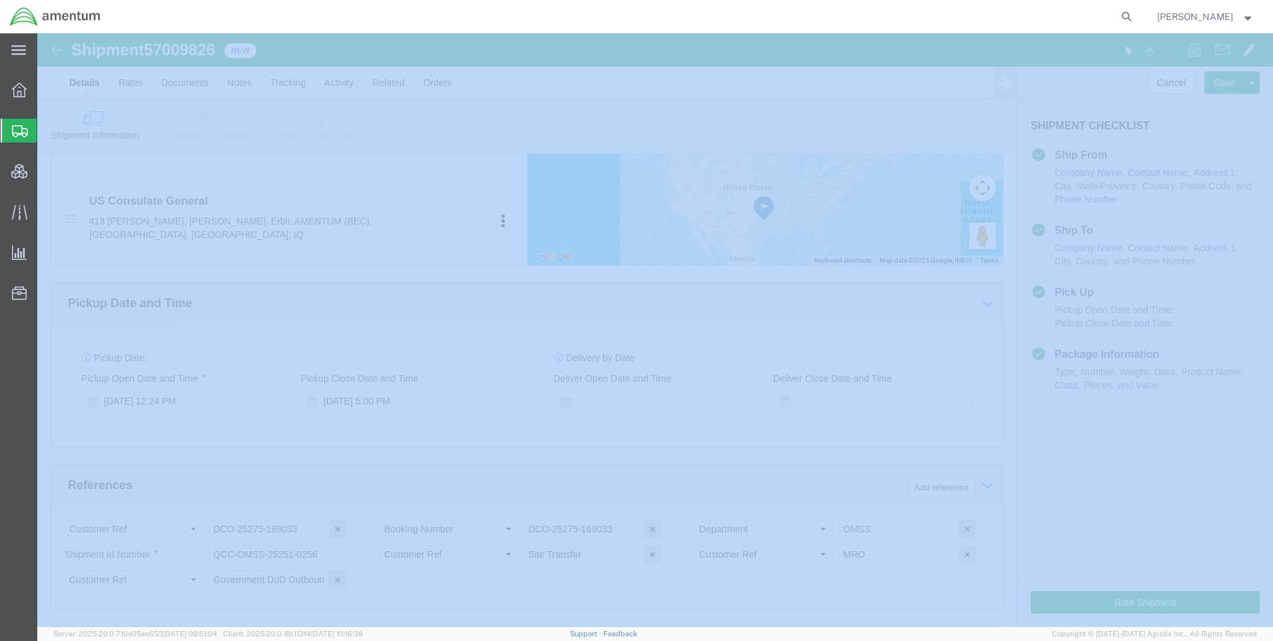
click at [1136, 15] on icon at bounding box center [1126, 16] width 19 height 19
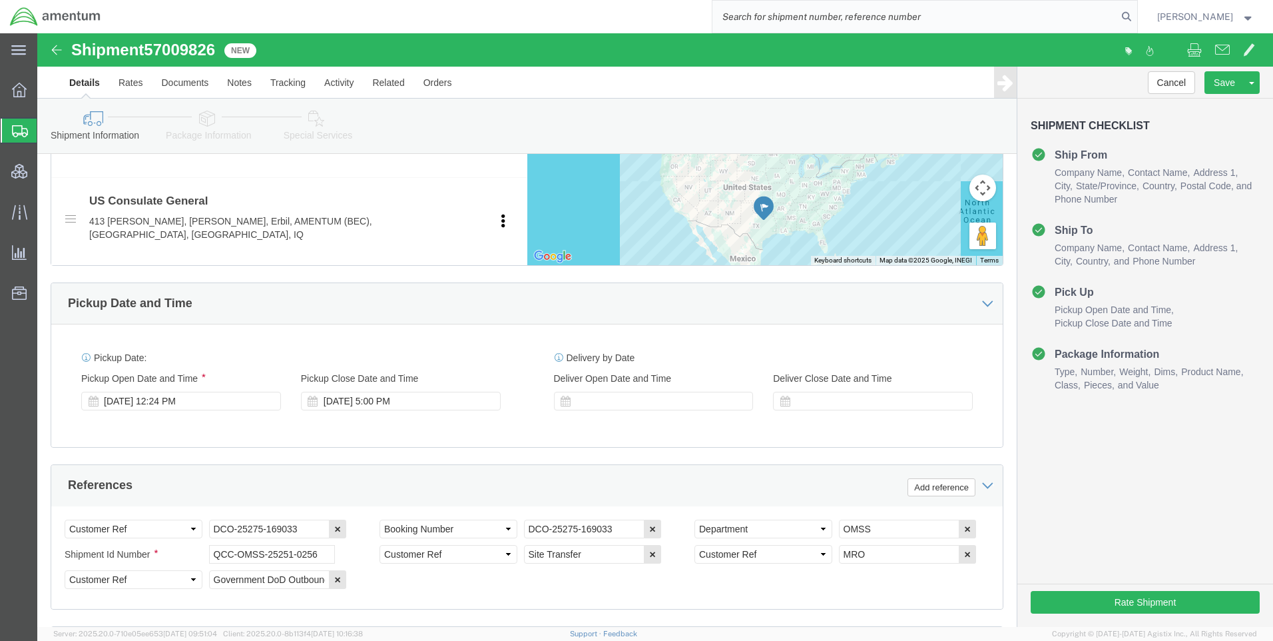
paste input "DCO-25275-169034"
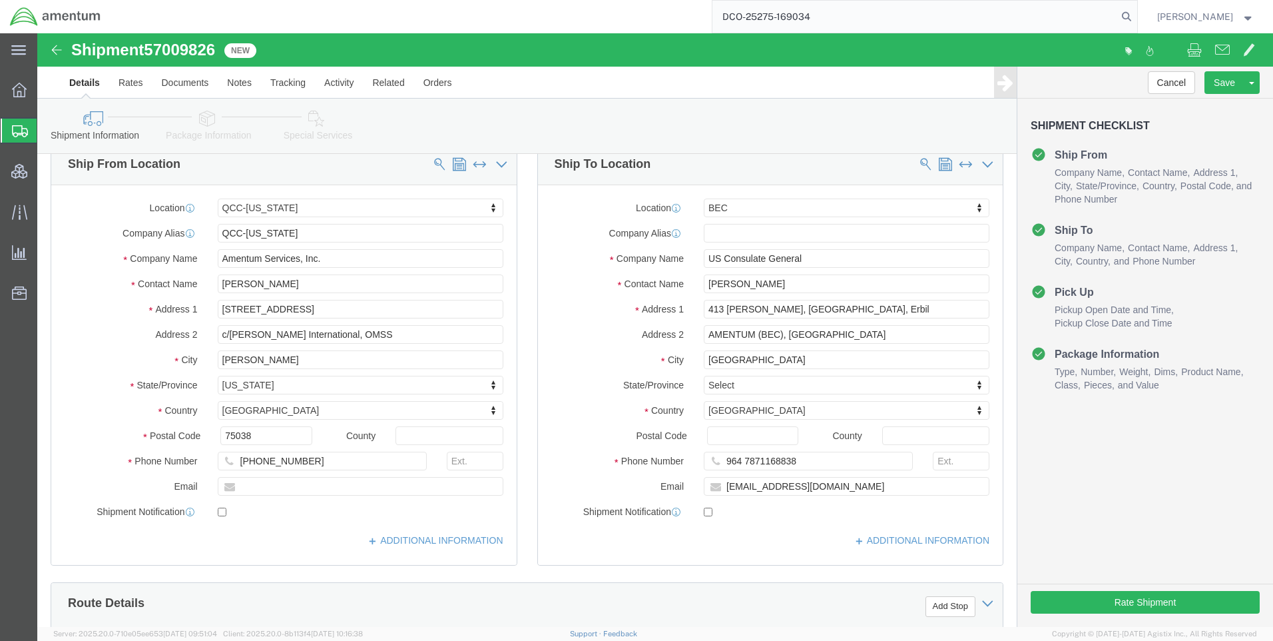
scroll to position [0, 0]
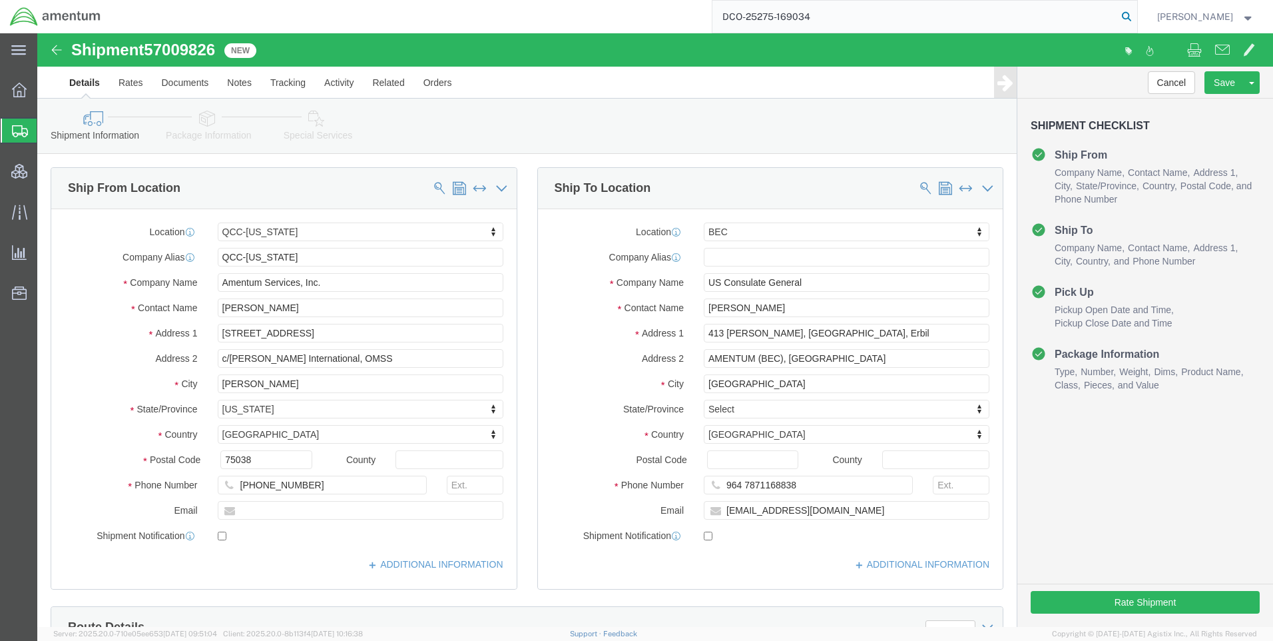
type input "DCO-25275-169034"
click at [1135, 15] on icon at bounding box center [1126, 16] width 19 height 19
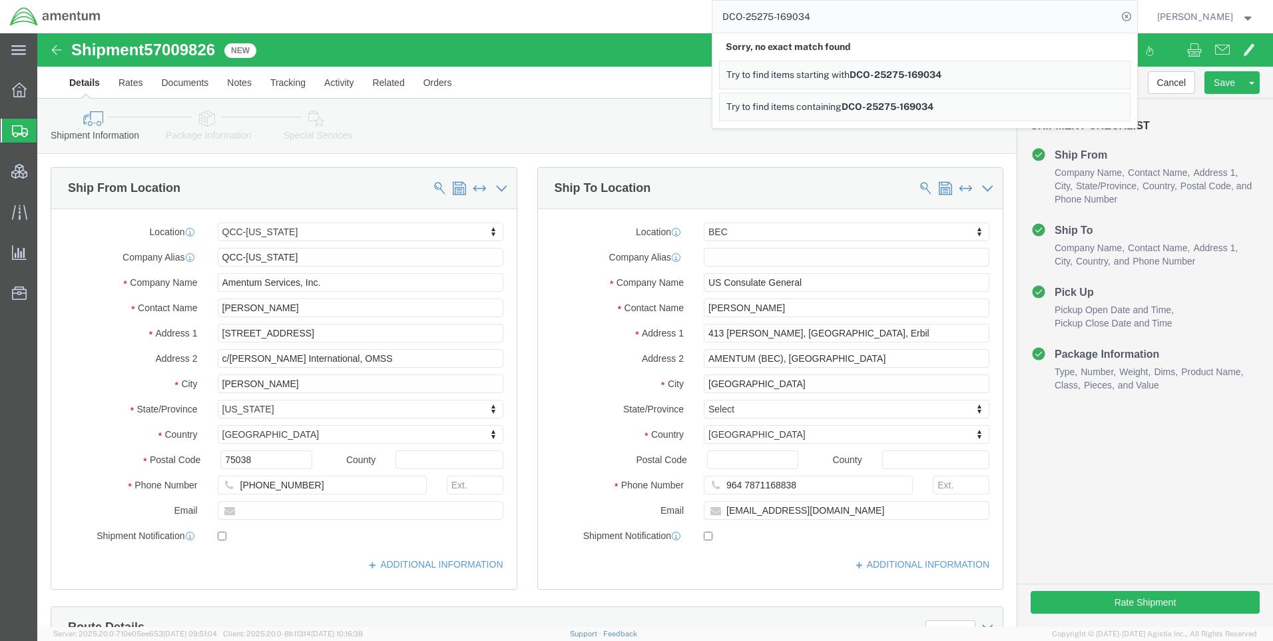
click at [1131, 17] on icon at bounding box center [1126, 16] width 19 height 19
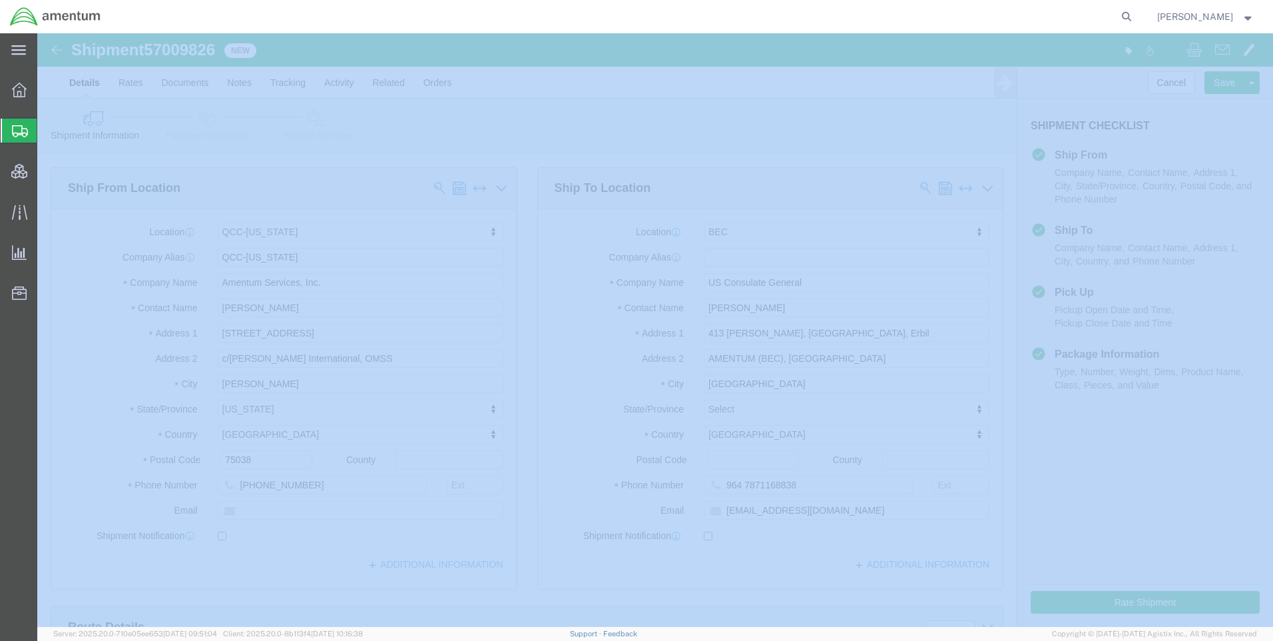
click at [1131, 17] on icon at bounding box center [1126, 16] width 19 height 19
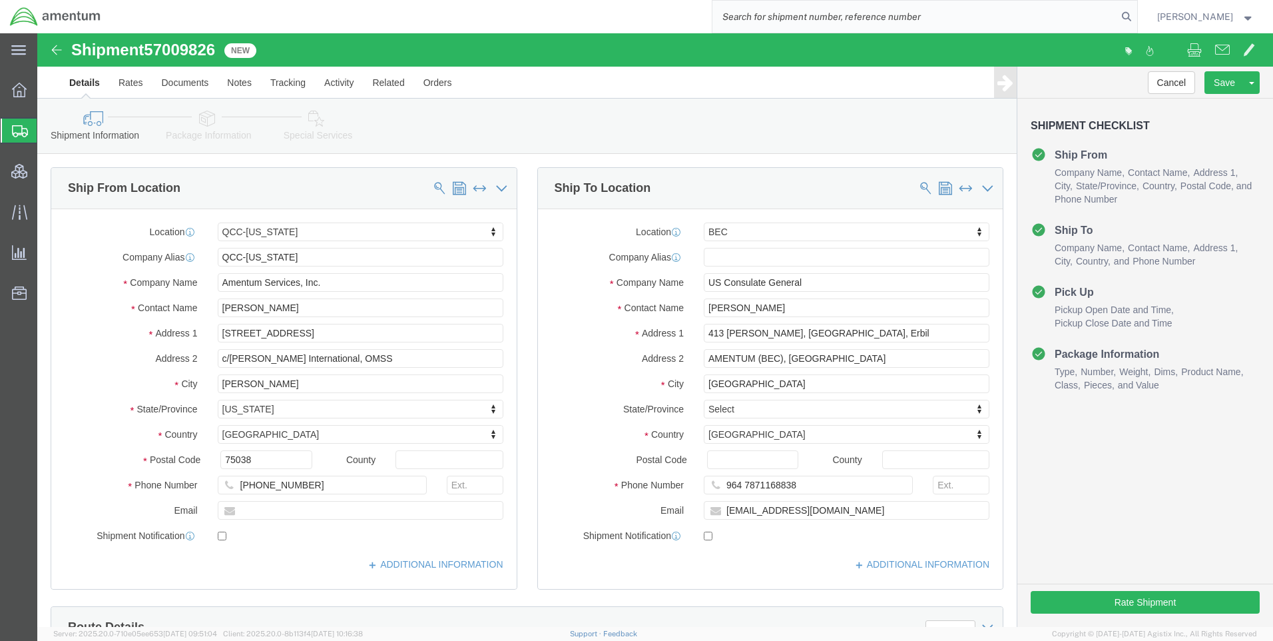
paste input "DCO-25275-169034"
type input "DCO-25275-169034"
click at [1136, 13] on icon at bounding box center [1126, 16] width 19 height 19
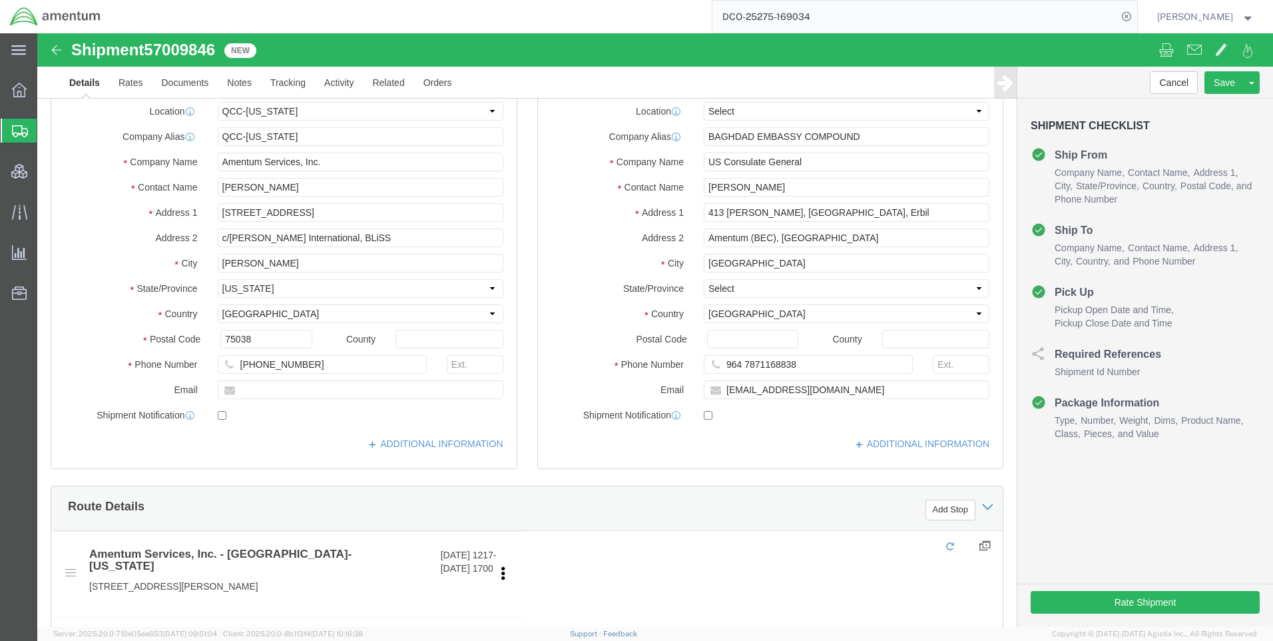
scroll to position [693, 0]
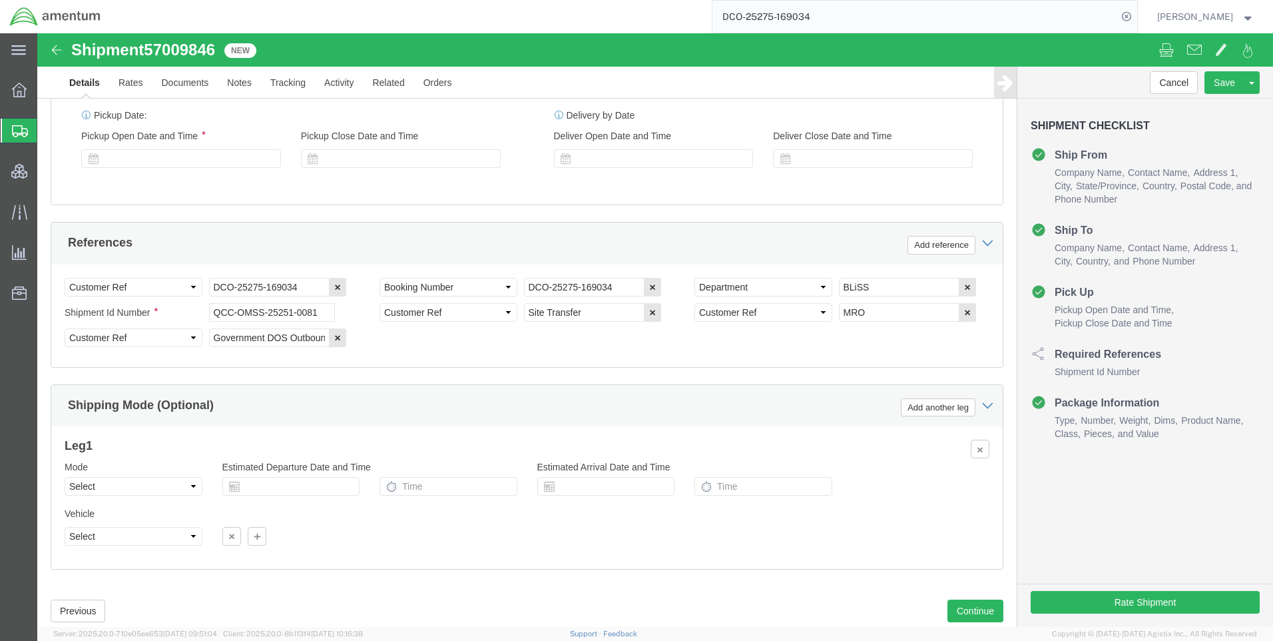
select select "42668"
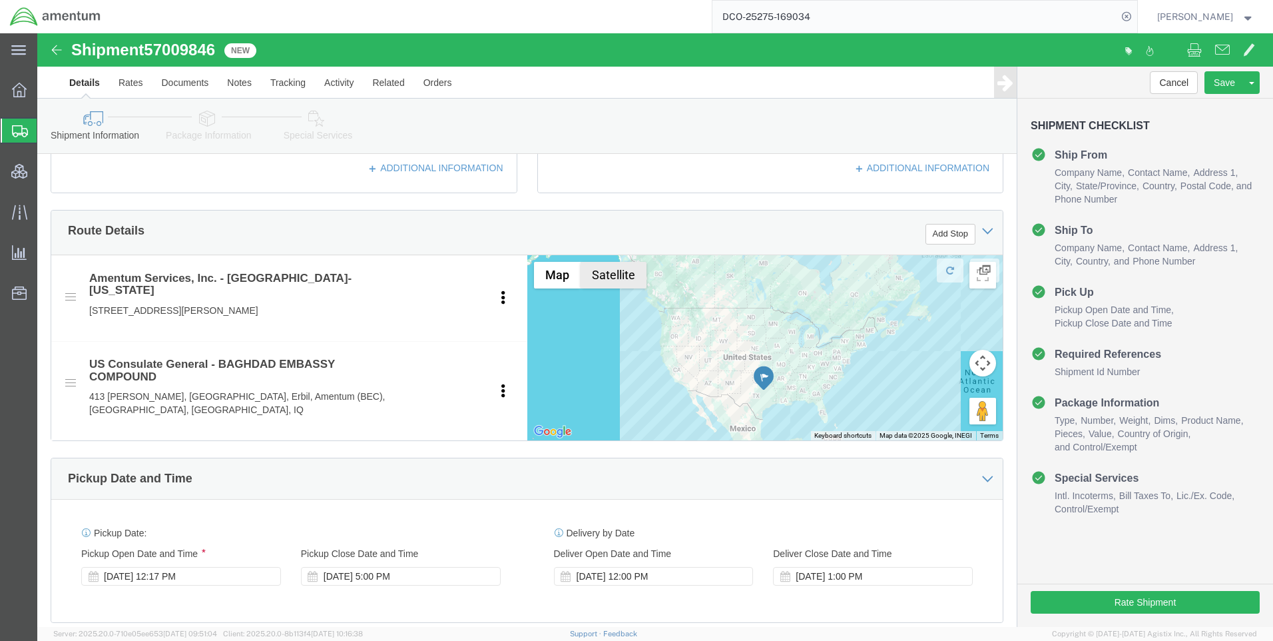
scroll to position [587, 0]
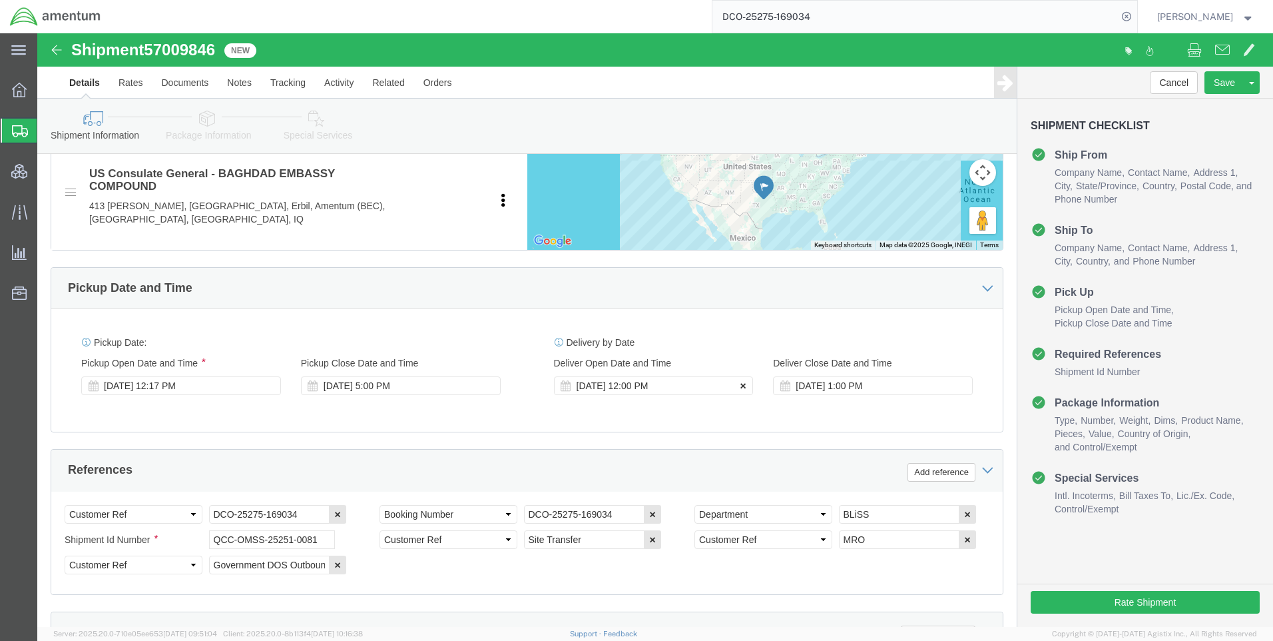
click icon
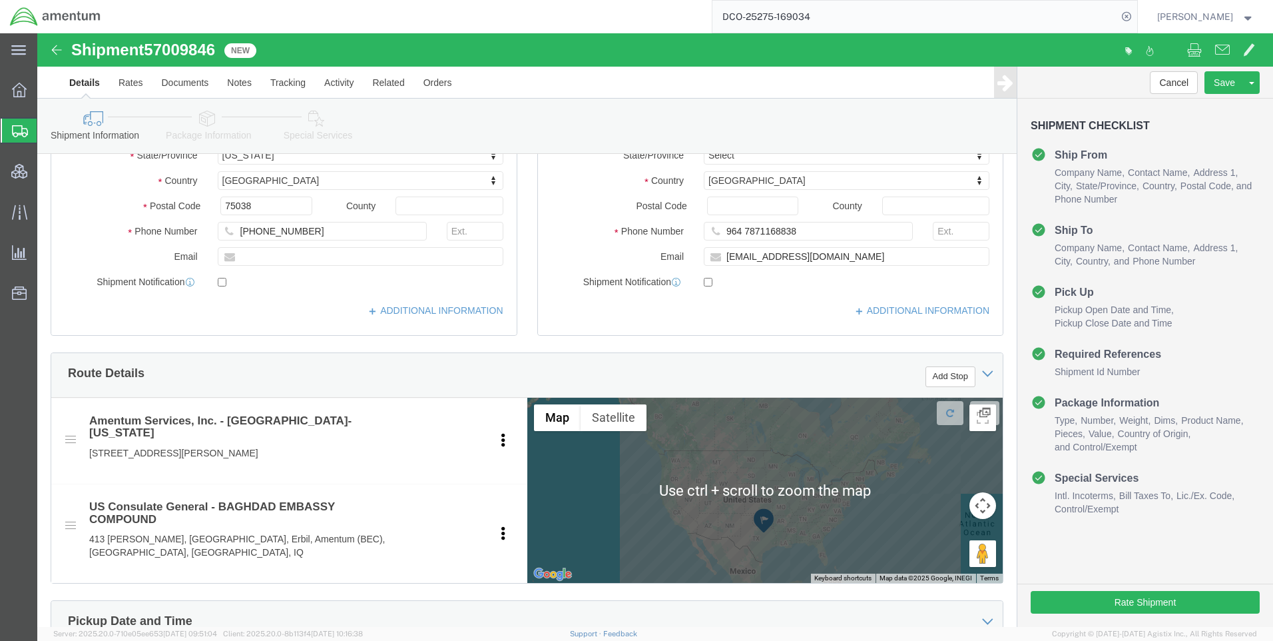
scroll to position [54, 0]
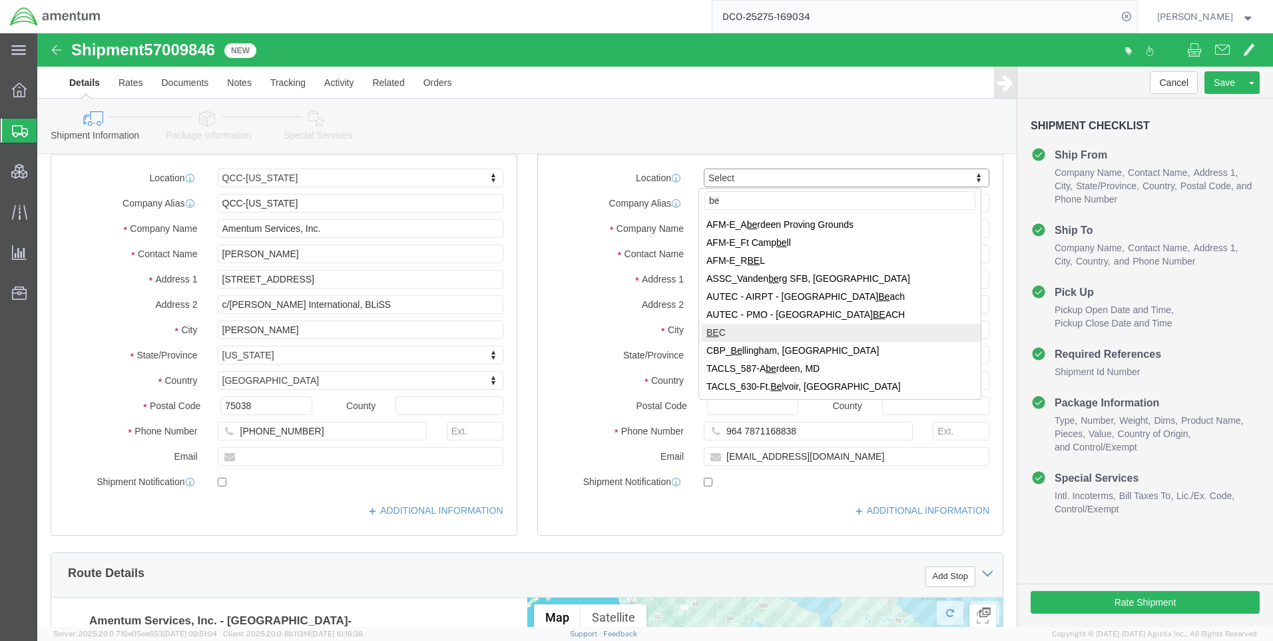
type input "be"
select select "62011"
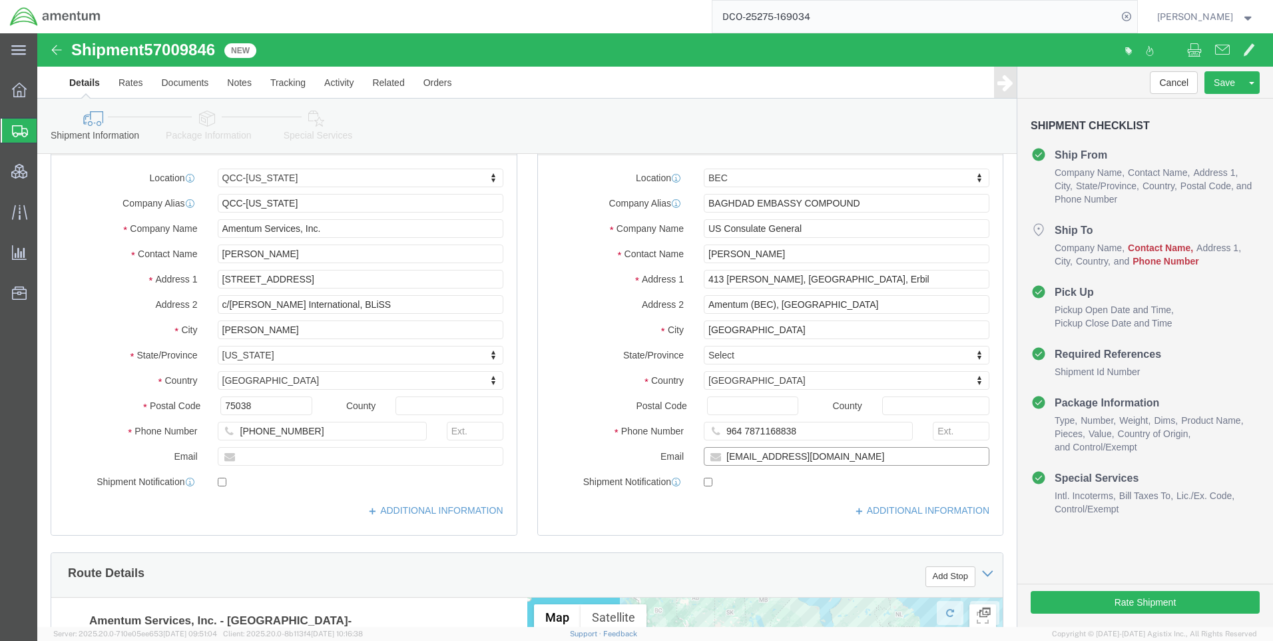
paste input "Annah.G"
type input "[EMAIL_ADDRESS][DOMAIN_NAME]"
click input "[PERSON_NAME]"
drag, startPoint x: 719, startPoint y: 222, endPoint x: 699, endPoint y: 218, distance: 20.5
paste input ".[EMAIL_ADDRESS][DOMAIN_NAME]"
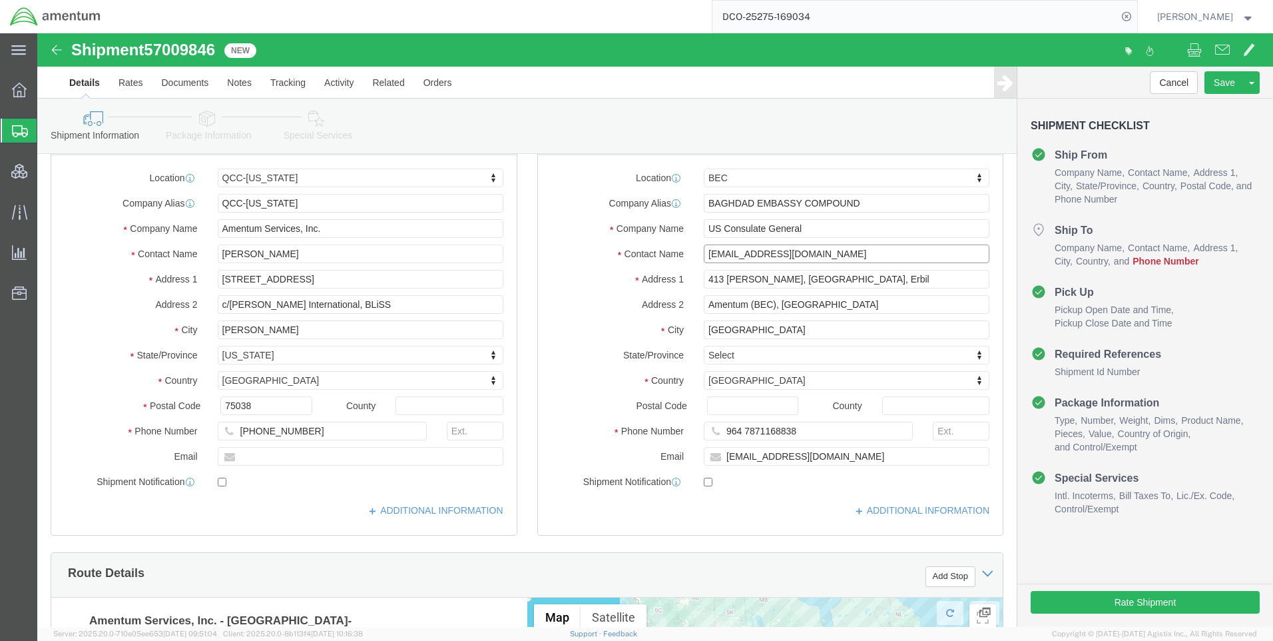
drag, startPoint x: 812, startPoint y: 222, endPoint x: 729, endPoint y: 224, distance: 83.2
click input "[EMAIL_ADDRESS][DOMAIN_NAME]"
click input "Annah.Gichimu"
type input "[PERSON_NAME]"
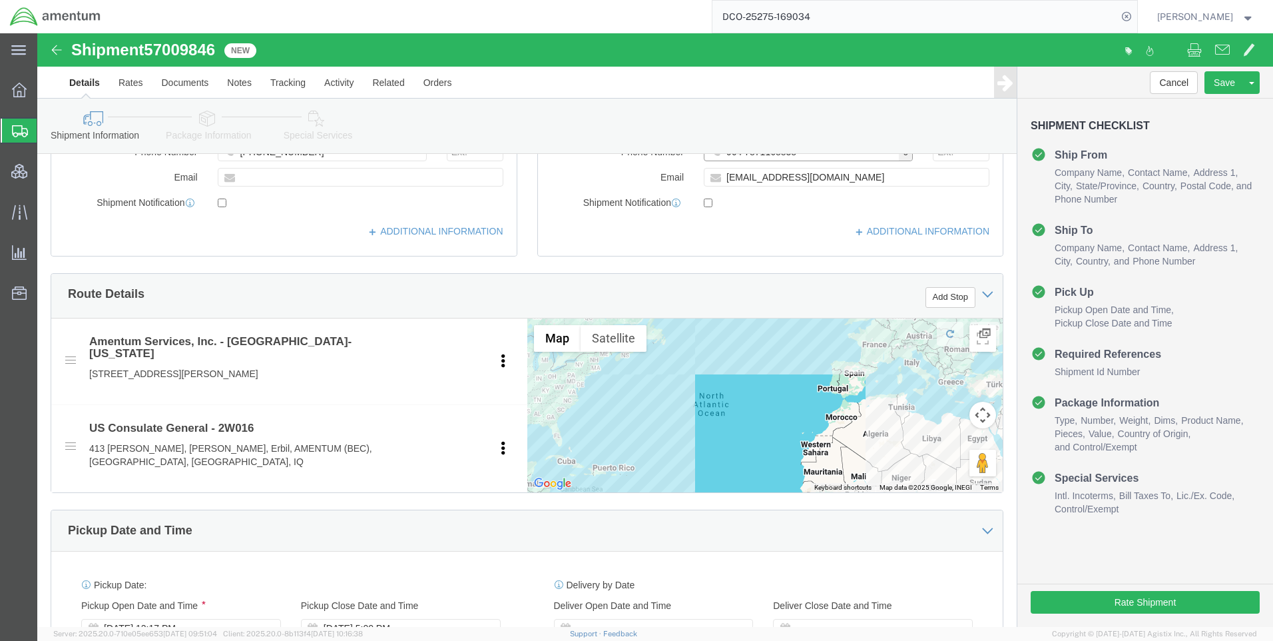
scroll to position [0, 0]
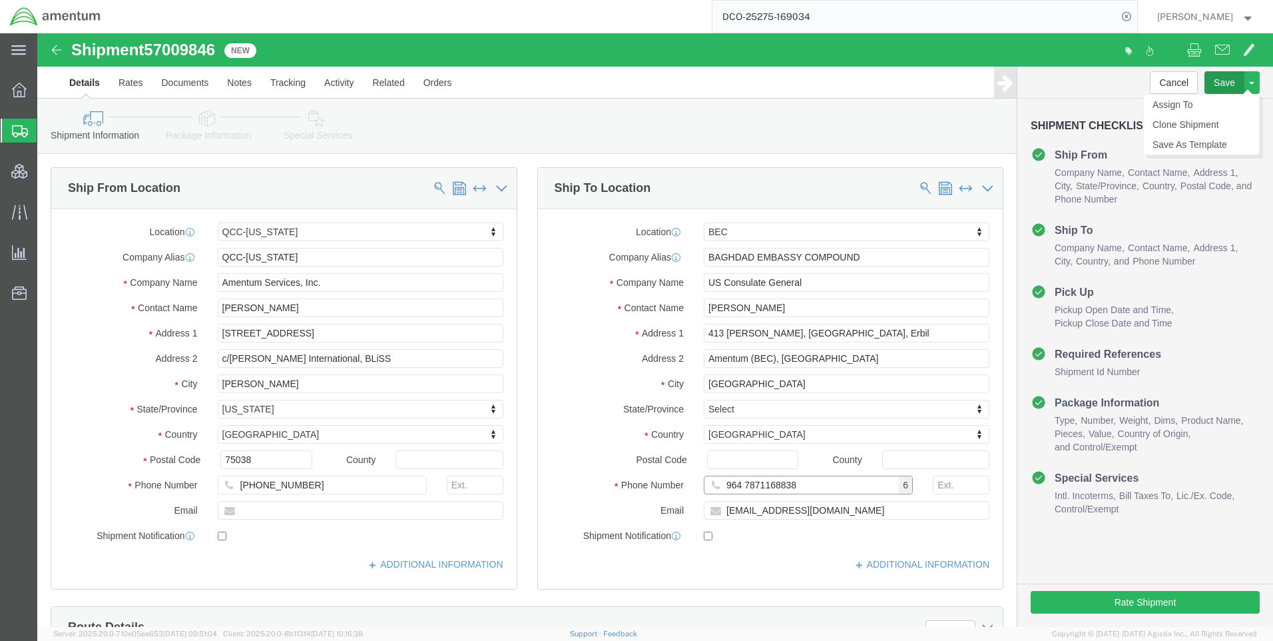
type input "964 7871168838"
click button "Save"
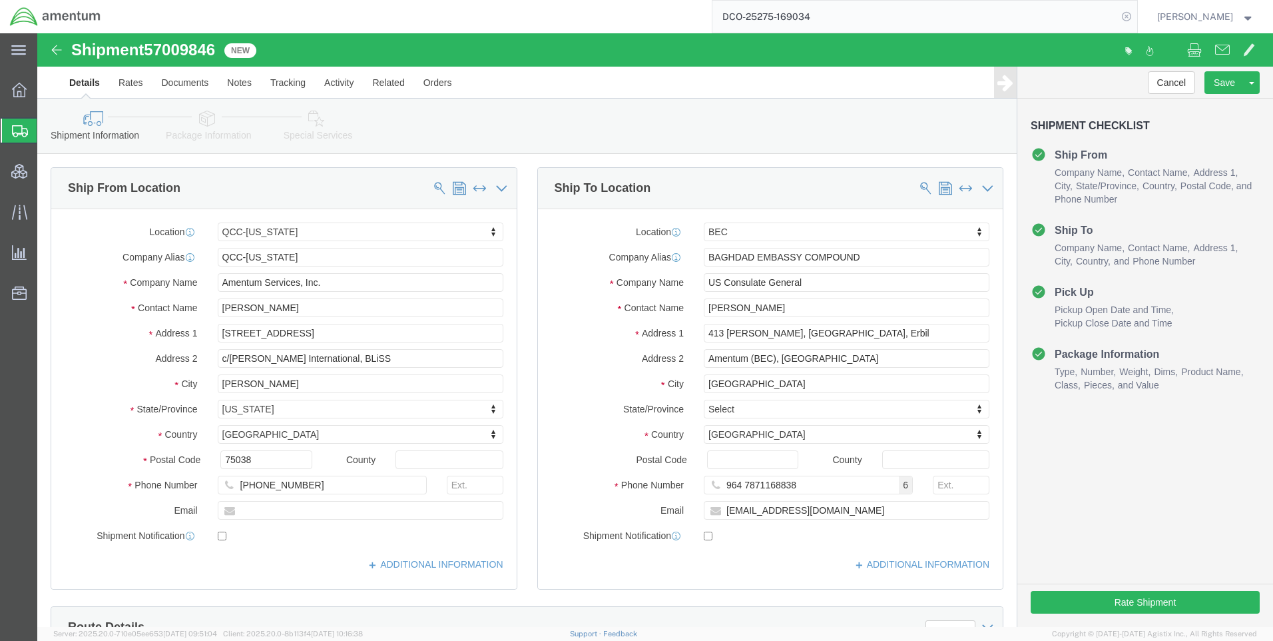
click at [1134, 15] on icon at bounding box center [1126, 16] width 19 height 19
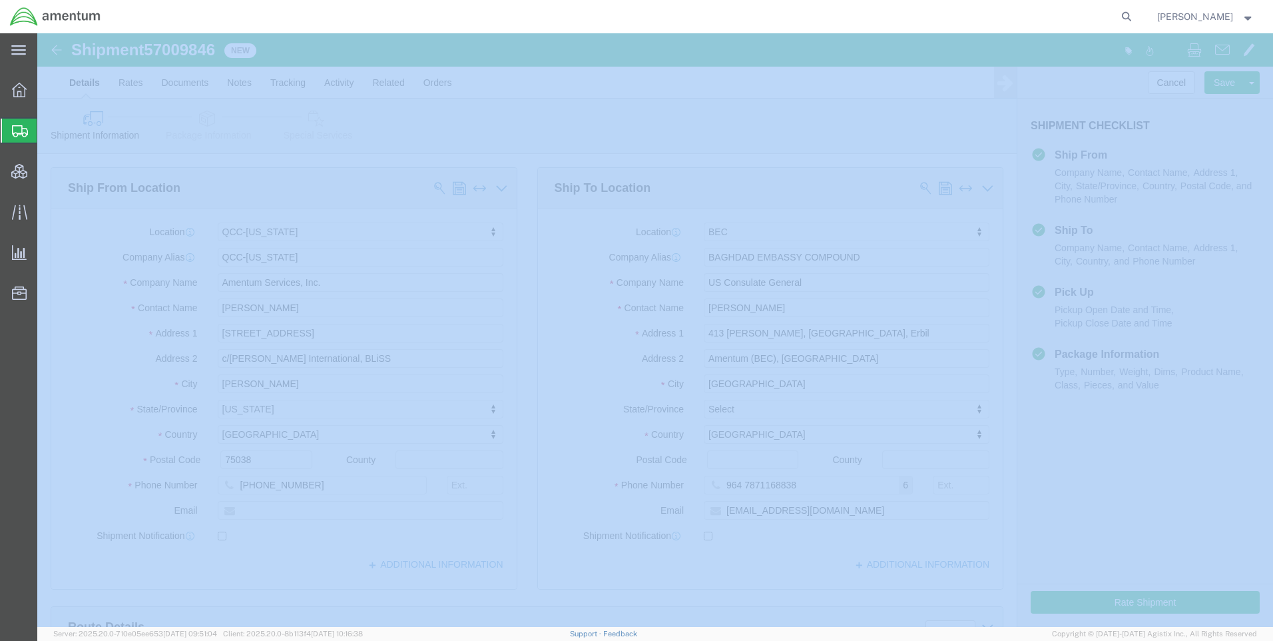
click at [1134, 15] on icon at bounding box center [1126, 16] width 19 height 19
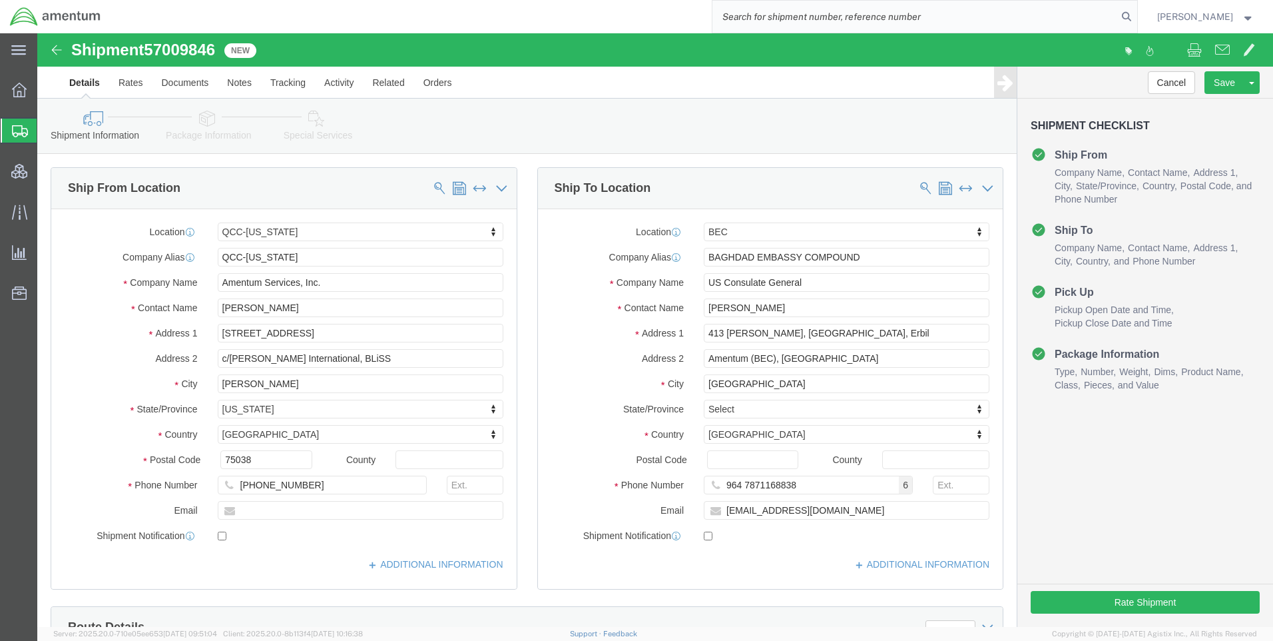
paste input "DCO-25275-169035"
type input "DCO-25275-169035"
click at [1136, 15] on icon at bounding box center [1126, 16] width 19 height 19
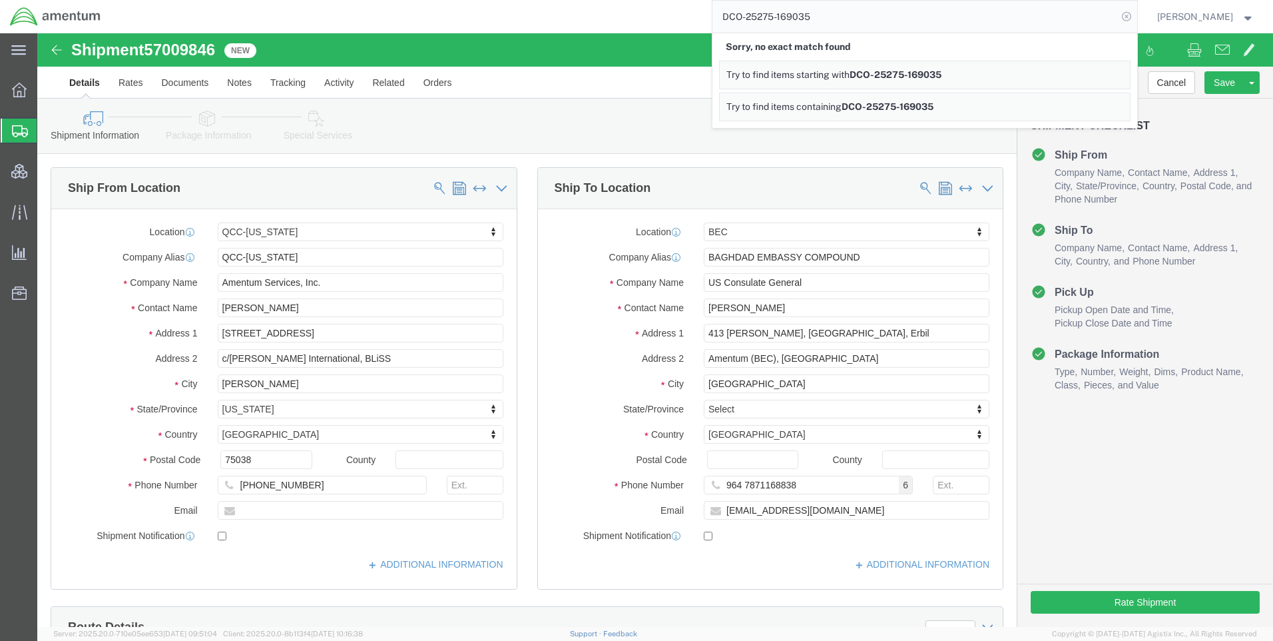
click at [1136, 13] on icon at bounding box center [1126, 16] width 19 height 19
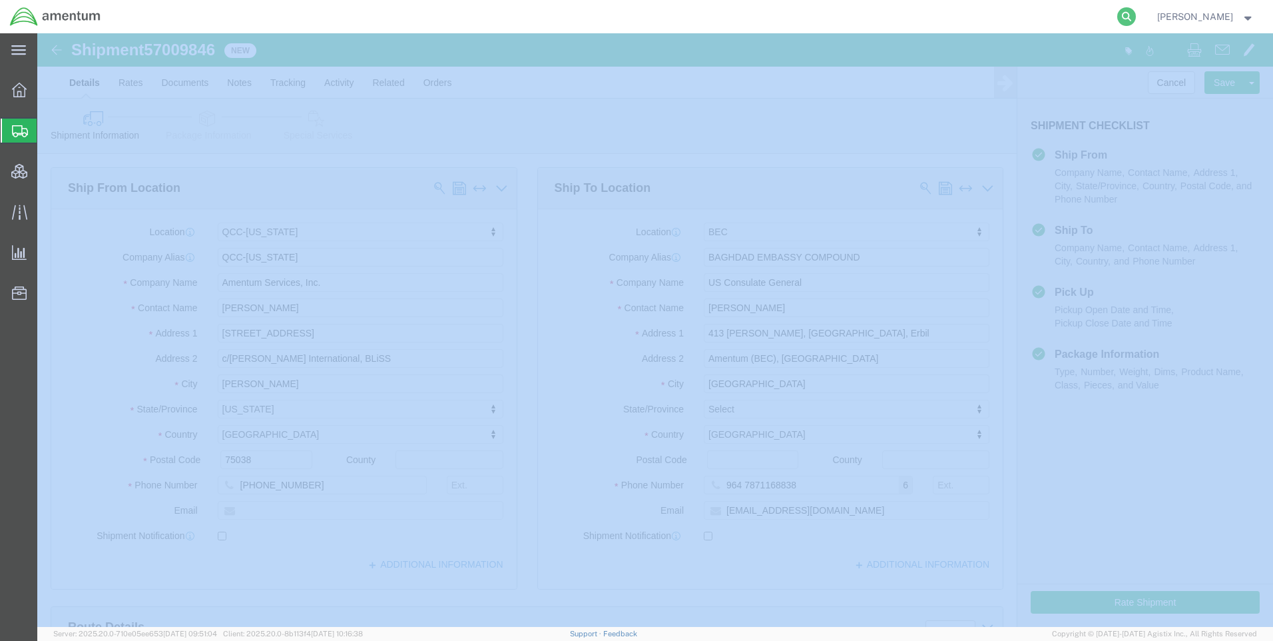
click at [1136, 13] on icon at bounding box center [1126, 16] width 19 height 19
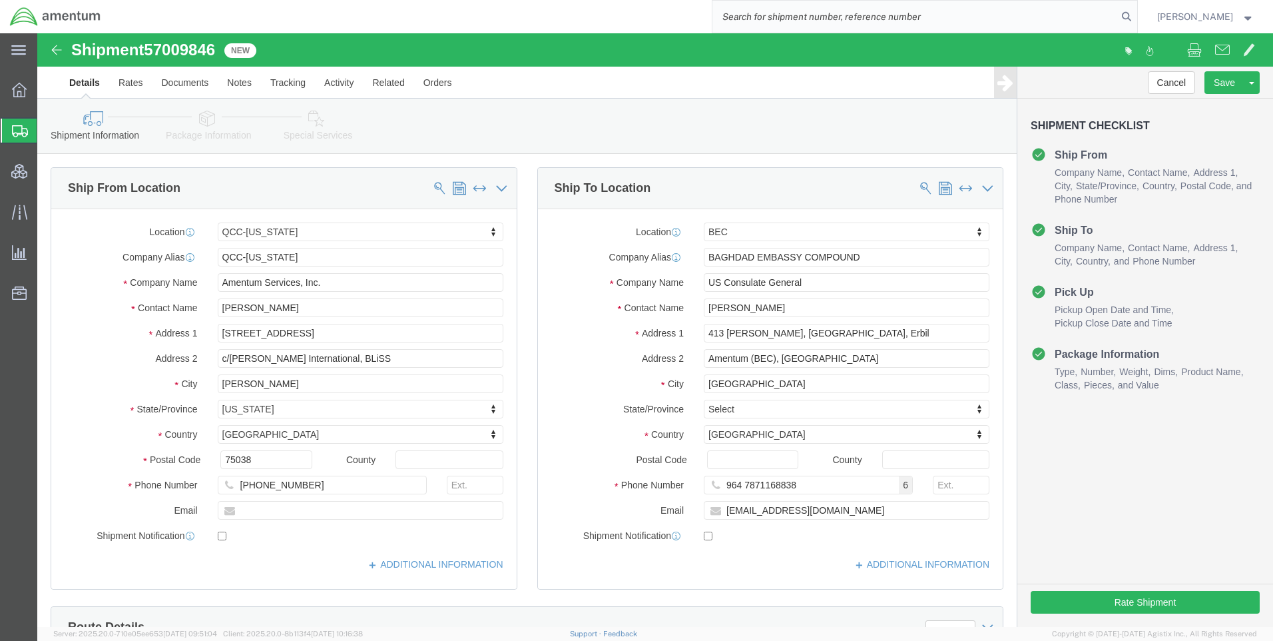
drag, startPoint x: 712, startPoint y: 25, endPoint x: 740, endPoint y: 14, distance: 30.8
paste input "DCO-25275-169035"
type input "DCO-25275-169035"
click at [1136, 15] on icon at bounding box center [1126, 16] width 19 height 19
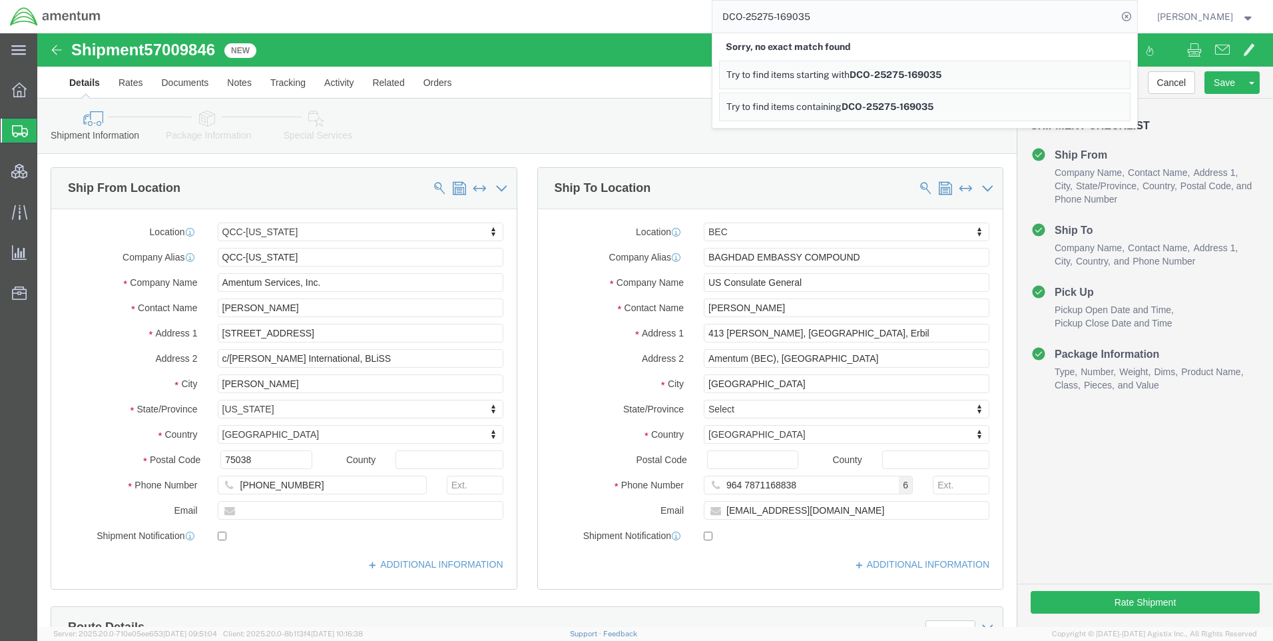
click at [1136, 15] on icon at bounding box center [1126, 16] width 19 height 19
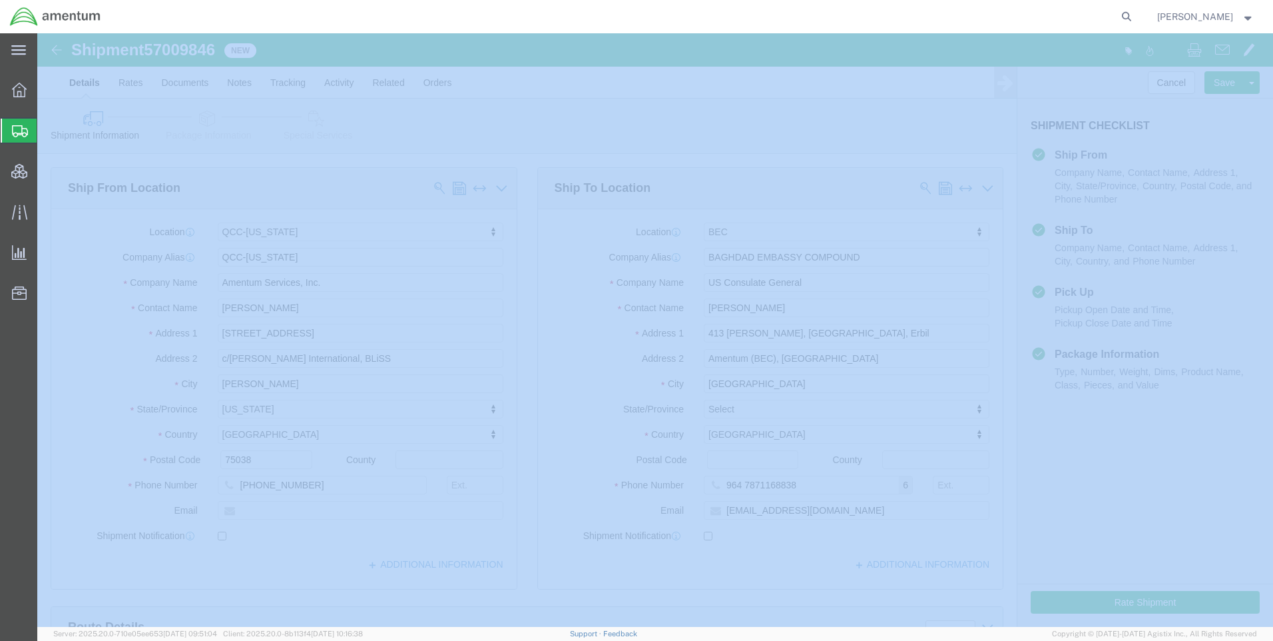
click at [1136, 15] on icon at bounding box center [1126, 16] width 19 height 19
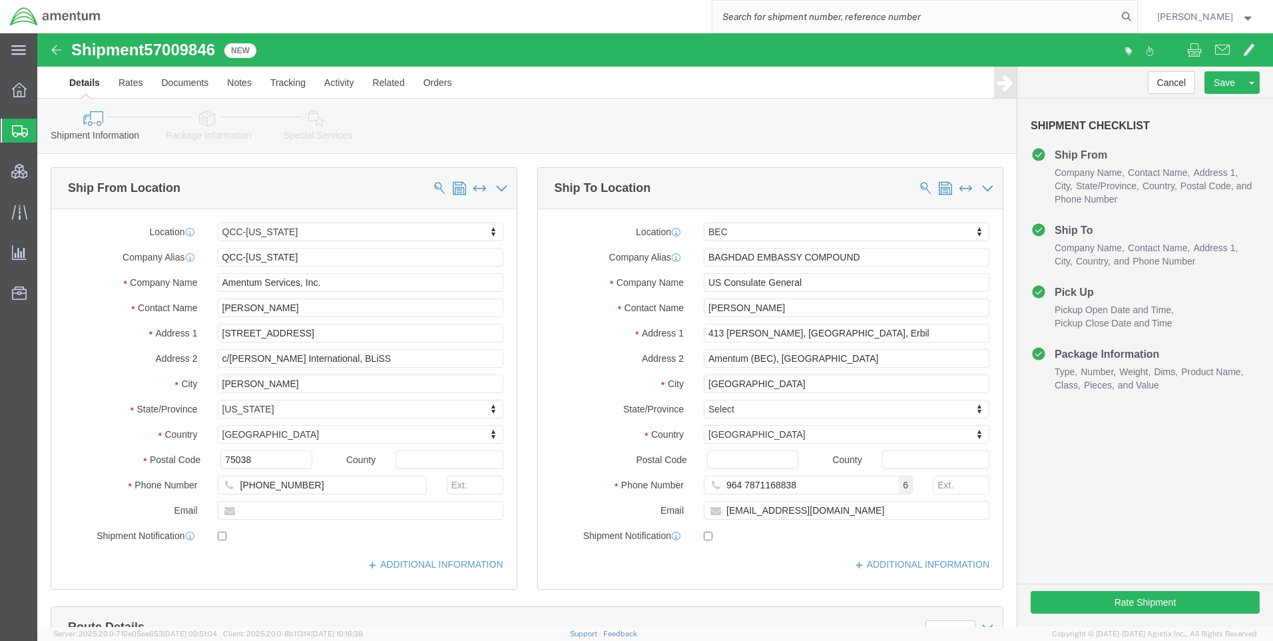
paste input "DCO-25275-169035"
type input "DCO-25275-169035"
click at [1136, 13] on icon at bounding box center [1126, 16] width 19 height 19
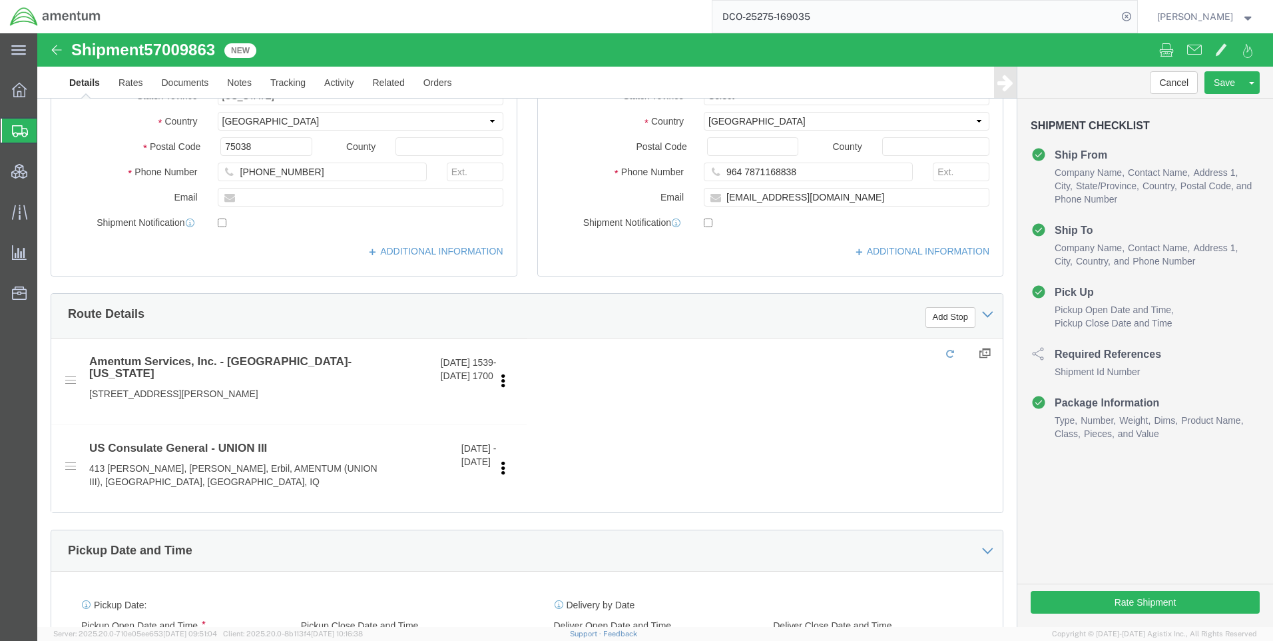
scroll to position [200, 0]
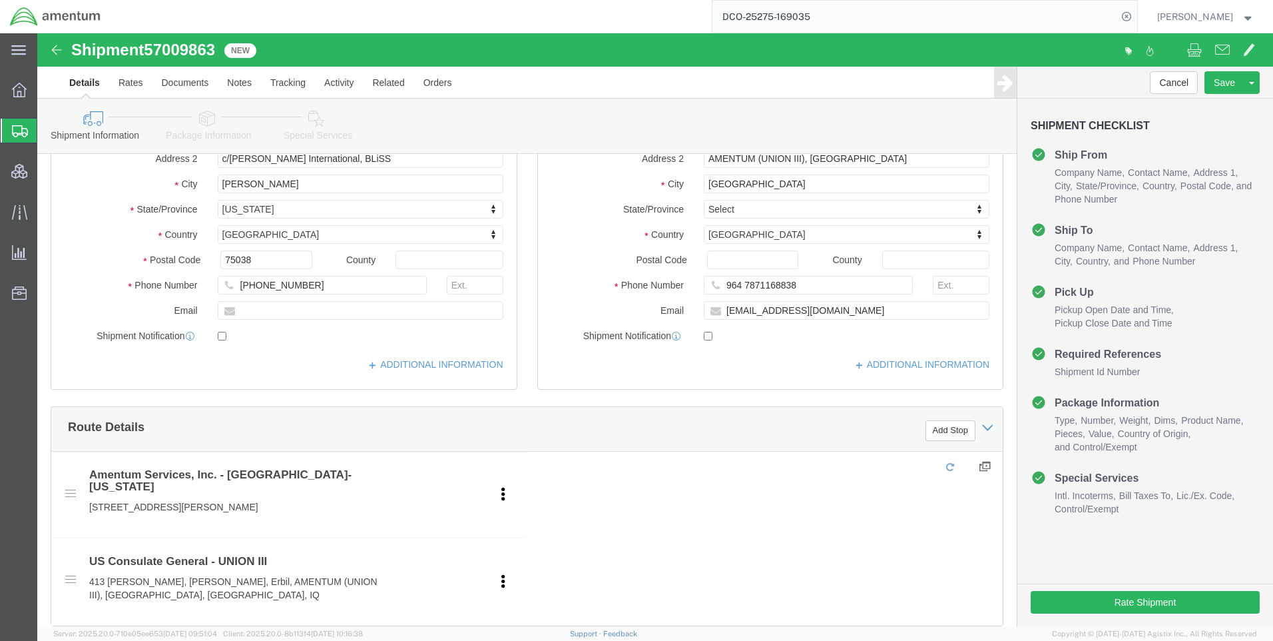
select select "42668"
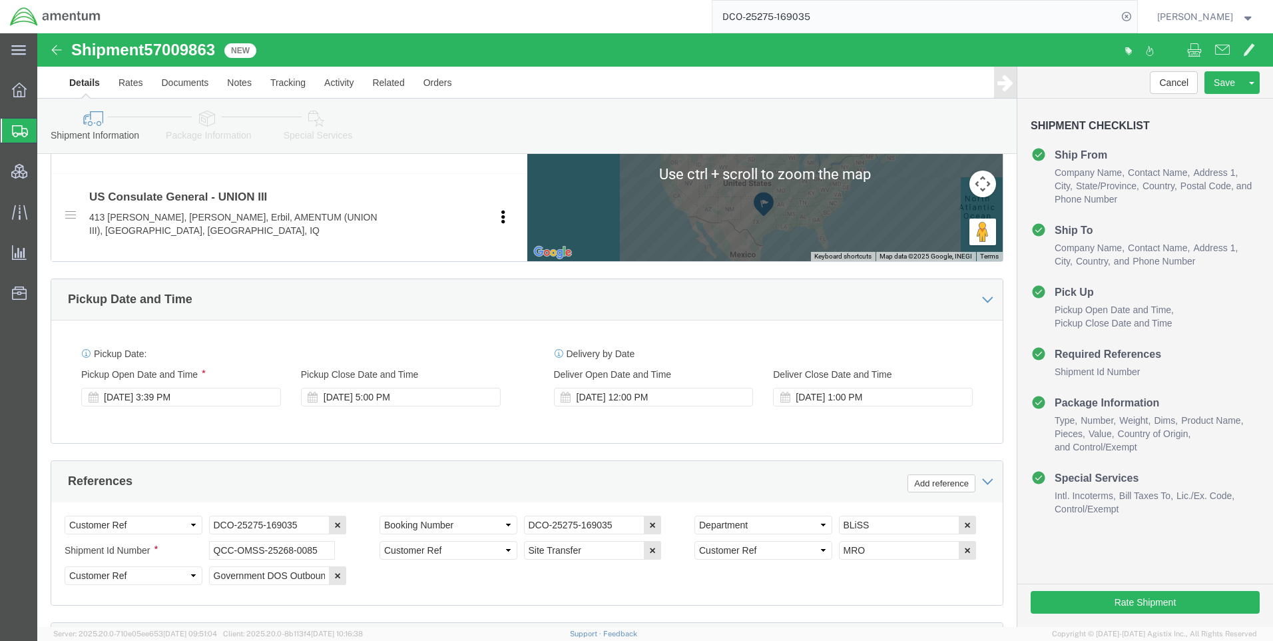
scroll to position [666, 0]
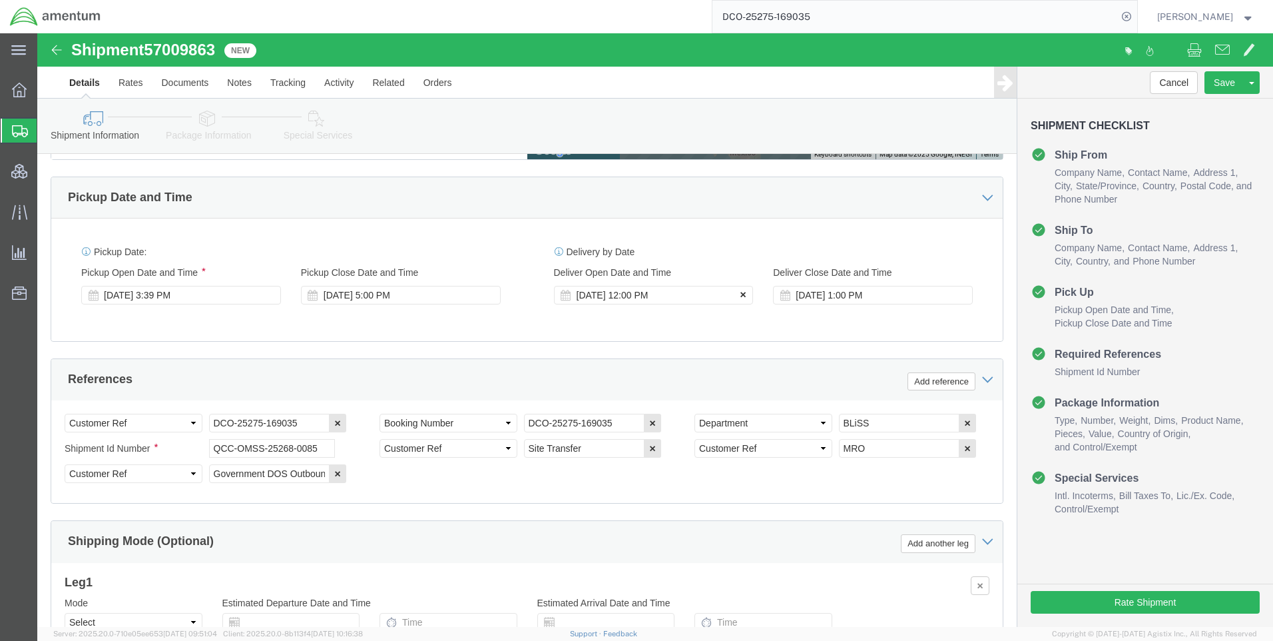
click icon
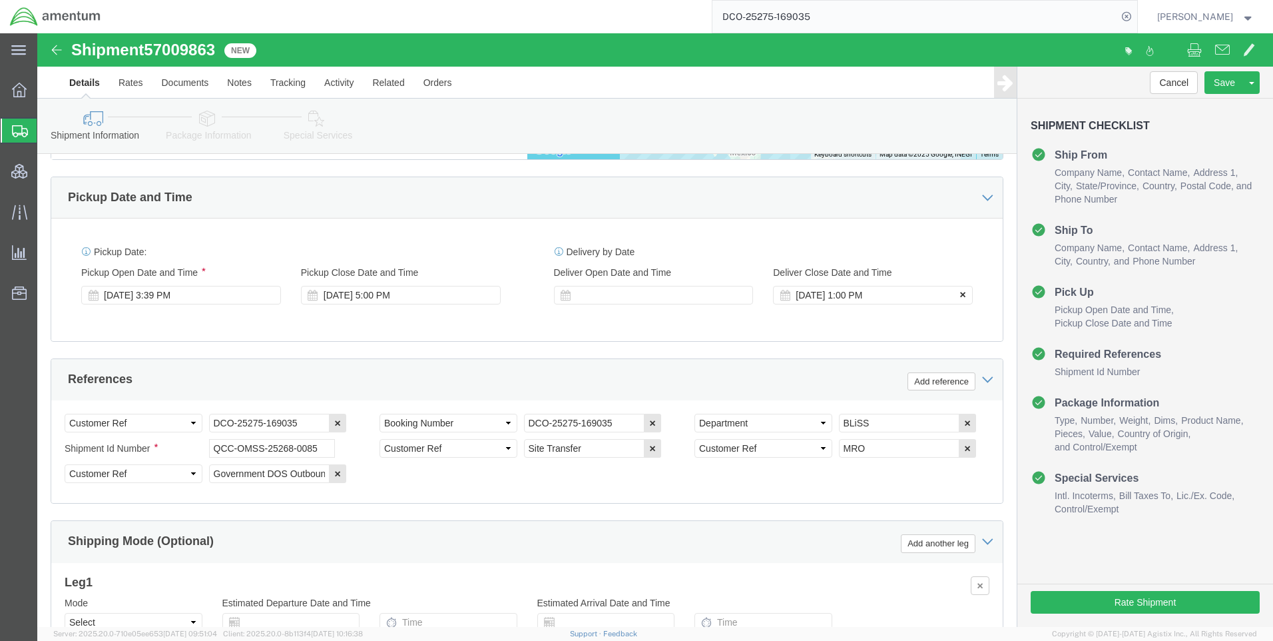
click icon
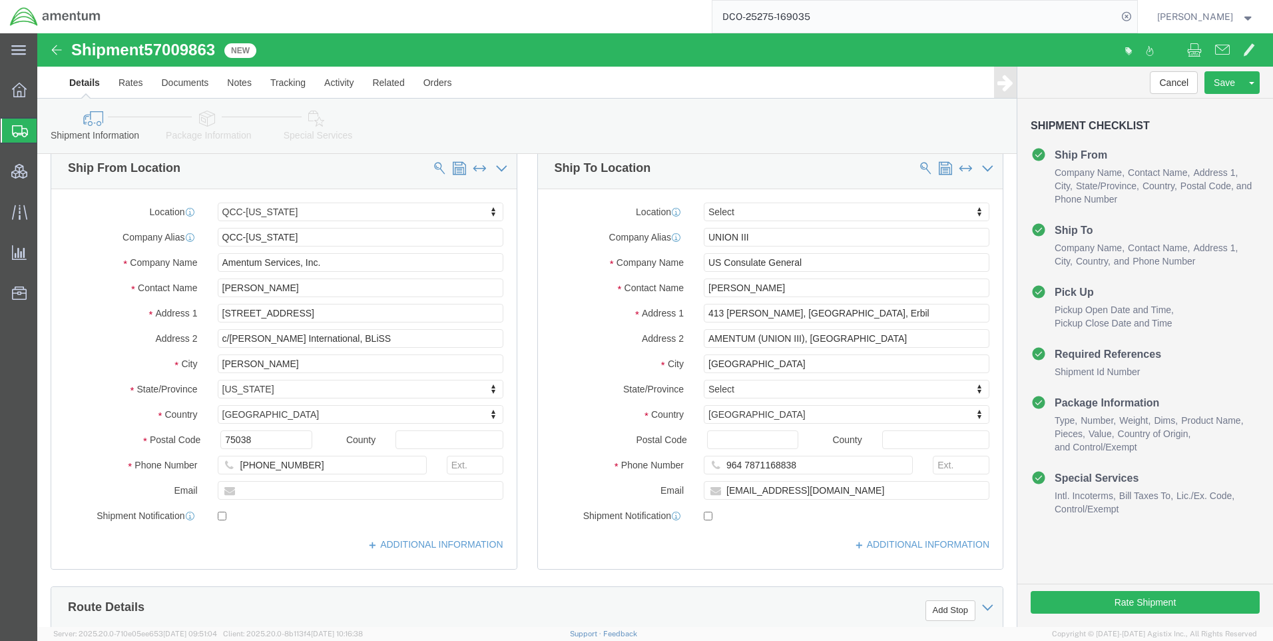
scroll to position [0, 0]
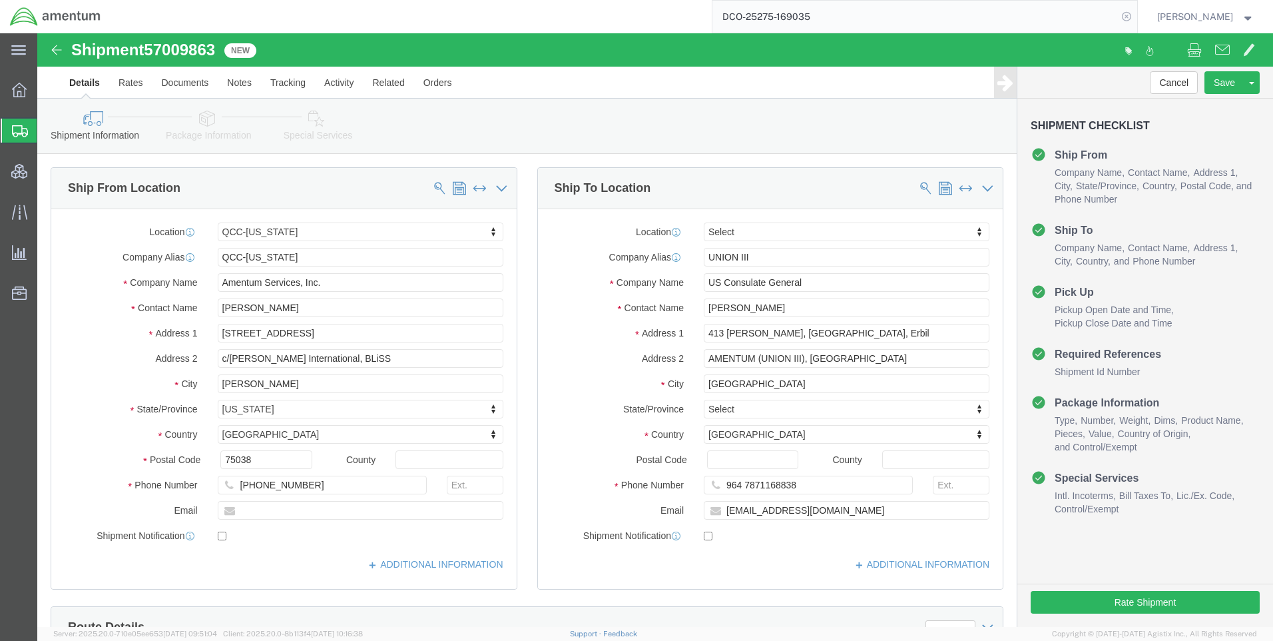
click at [1136, 19] on icon at bounding box center [1126, 16] width 19 height 19
drag, startPoint x: 1137, startPoint y: 19, endPoint x: 1095, endPoint y: 17, distance: 41.4
click at [1134, 17] on icon at bounding box center [1126, 16] width 19 height 19
paste input "DCO-25275-169036"
type input "DCO-25275-169036"
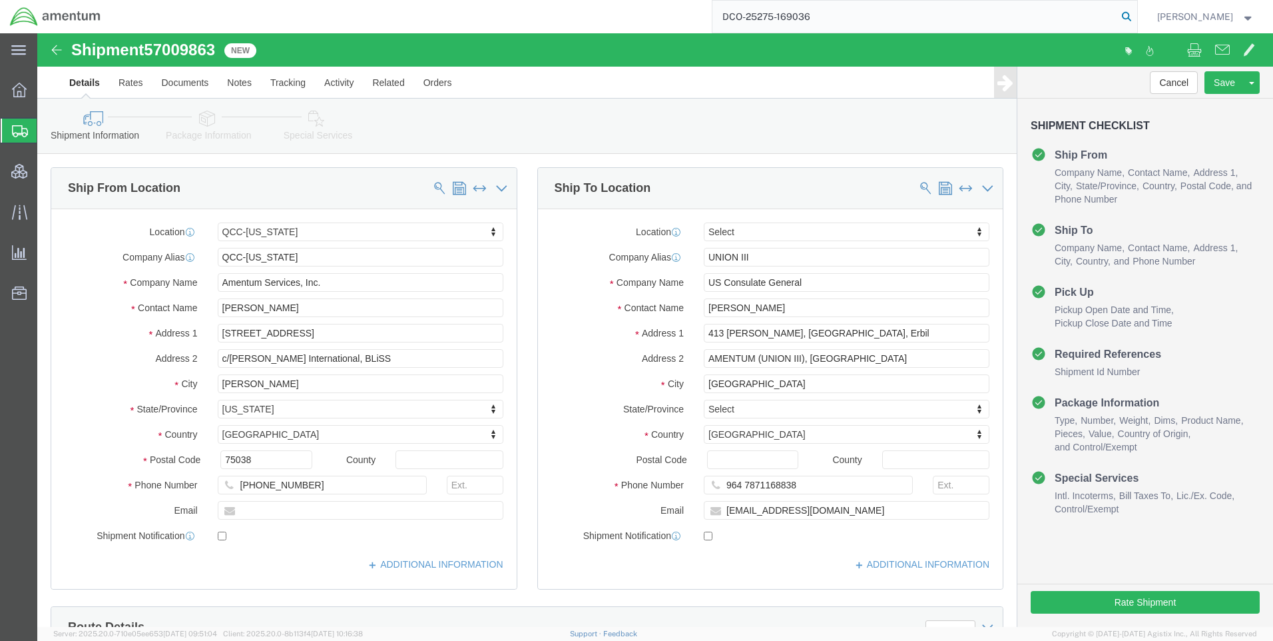
click at [1135, 14] on icon at bounding box center [1126, 16] width 19 height 19
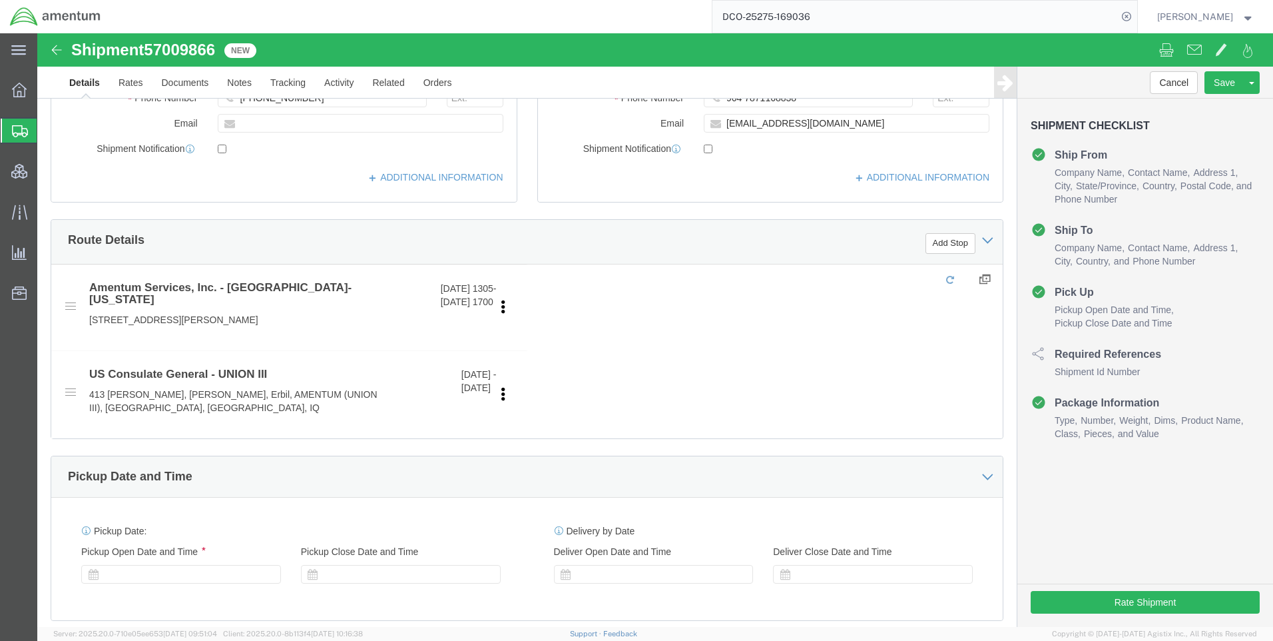
scroll to position [315, 0]
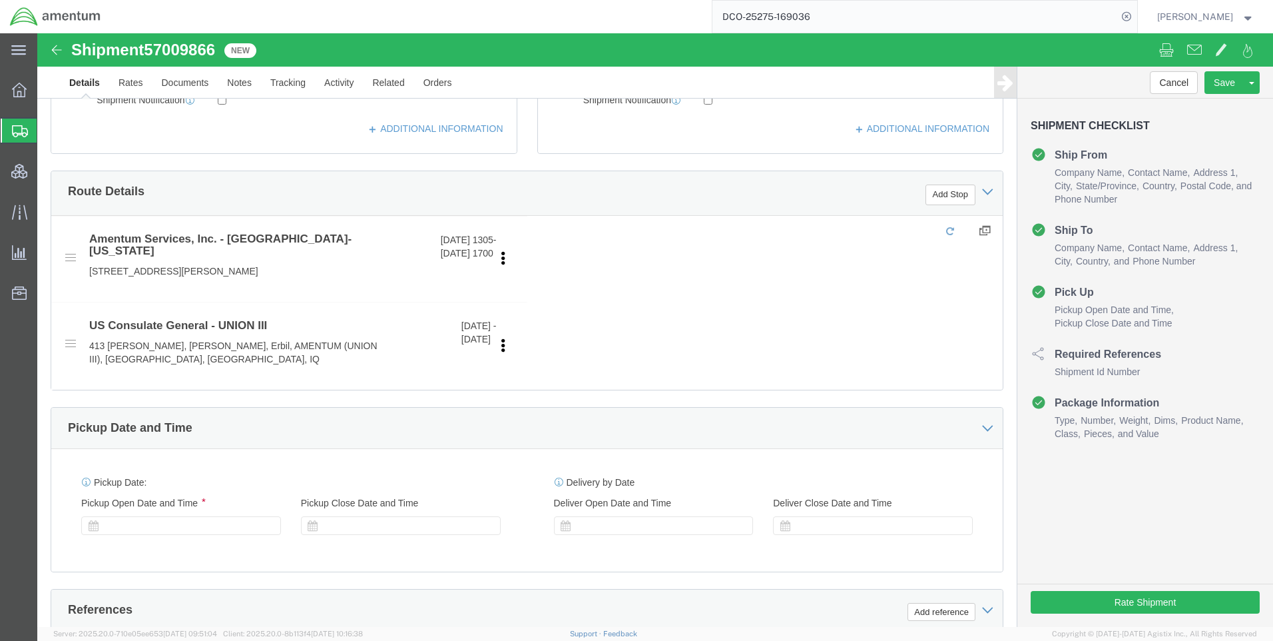
select select "42668"
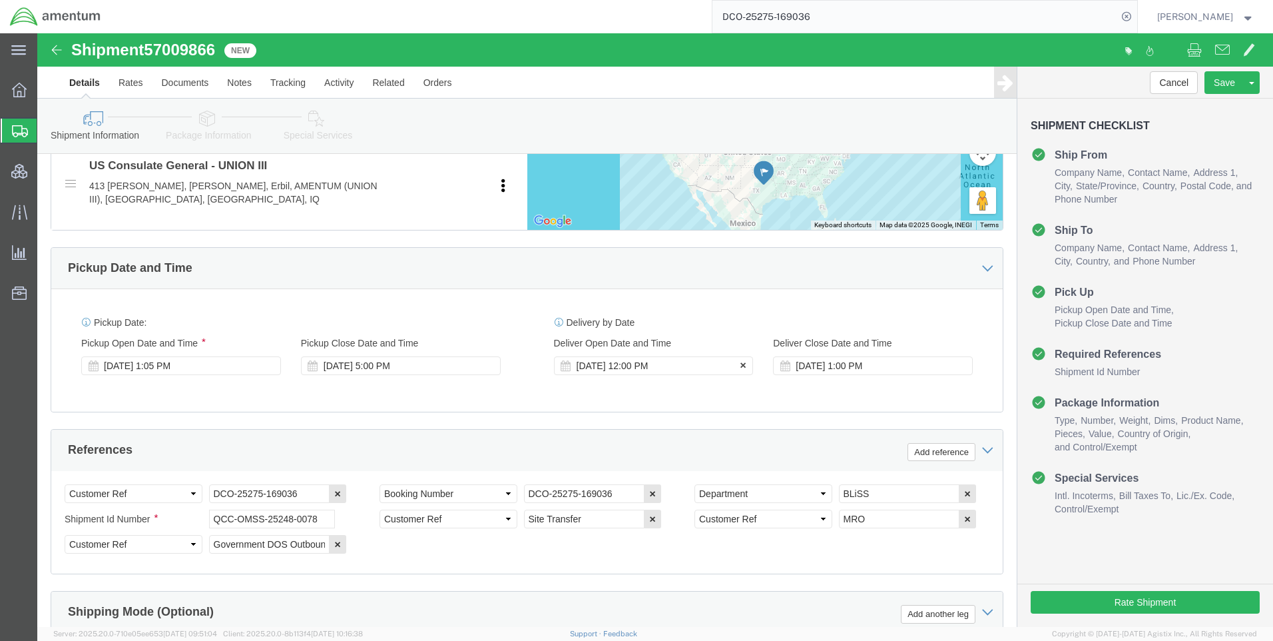
scroll to position [587, 0]
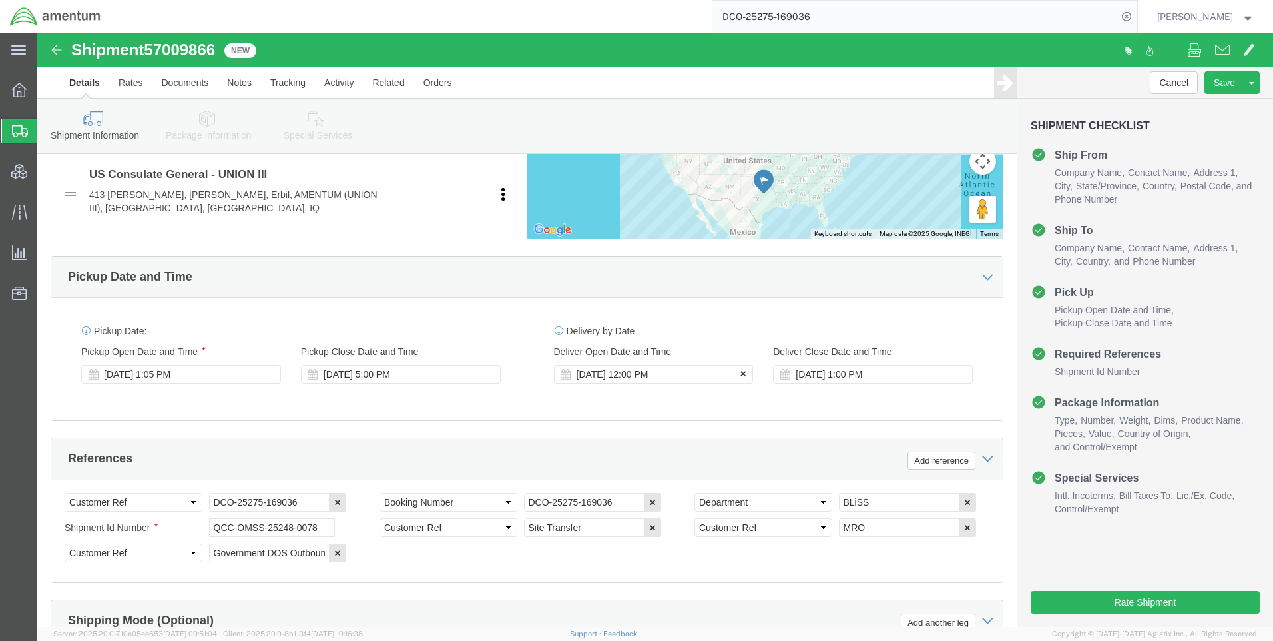
click icon
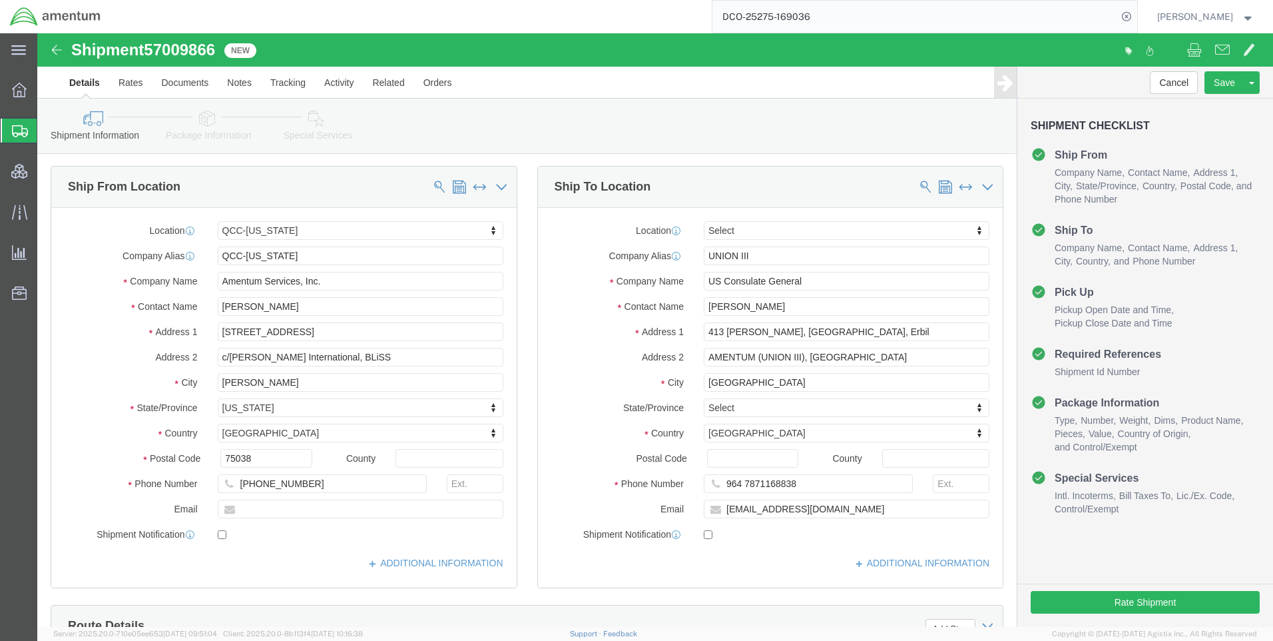
scroll to position [0, 0]
click at [1136, 17] on icon at bounding box center [1126, 16] width 19 height 19
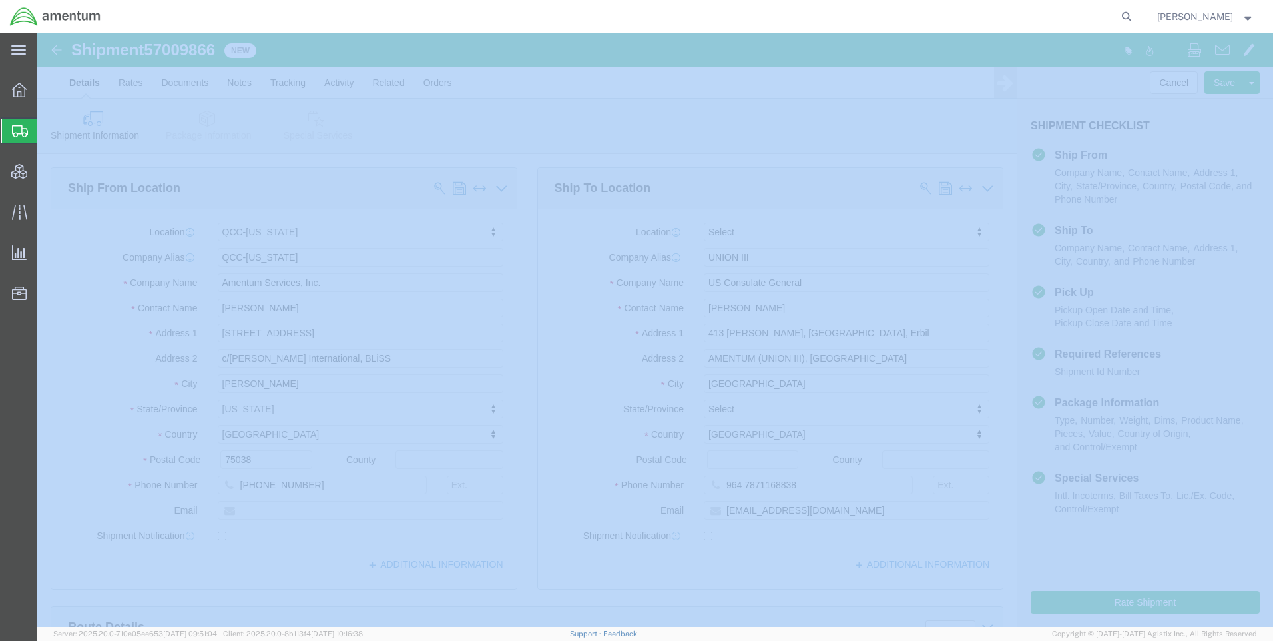
click at [1136, 17] on icon at bounding box center [1126, 16] width 19 height 19
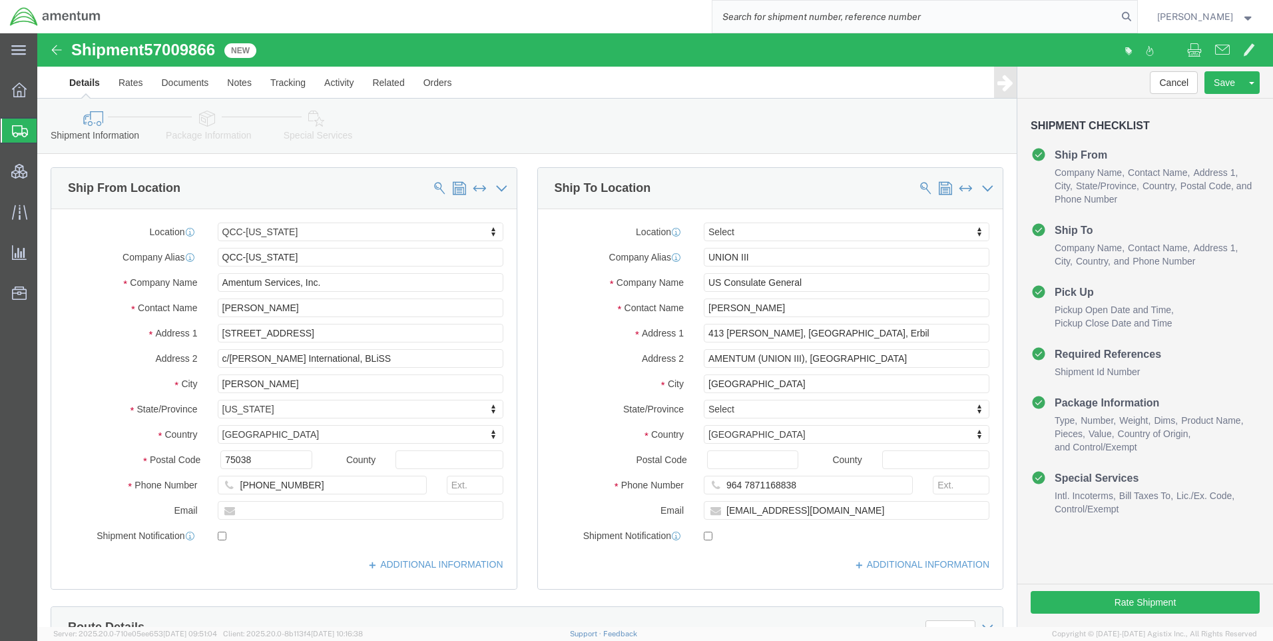
paste input "DCO-25275-169038"
type input "DCO-25275-169038"
click at [1136, 16] on icon at bounding box center [1126, 16] width 19 height 19
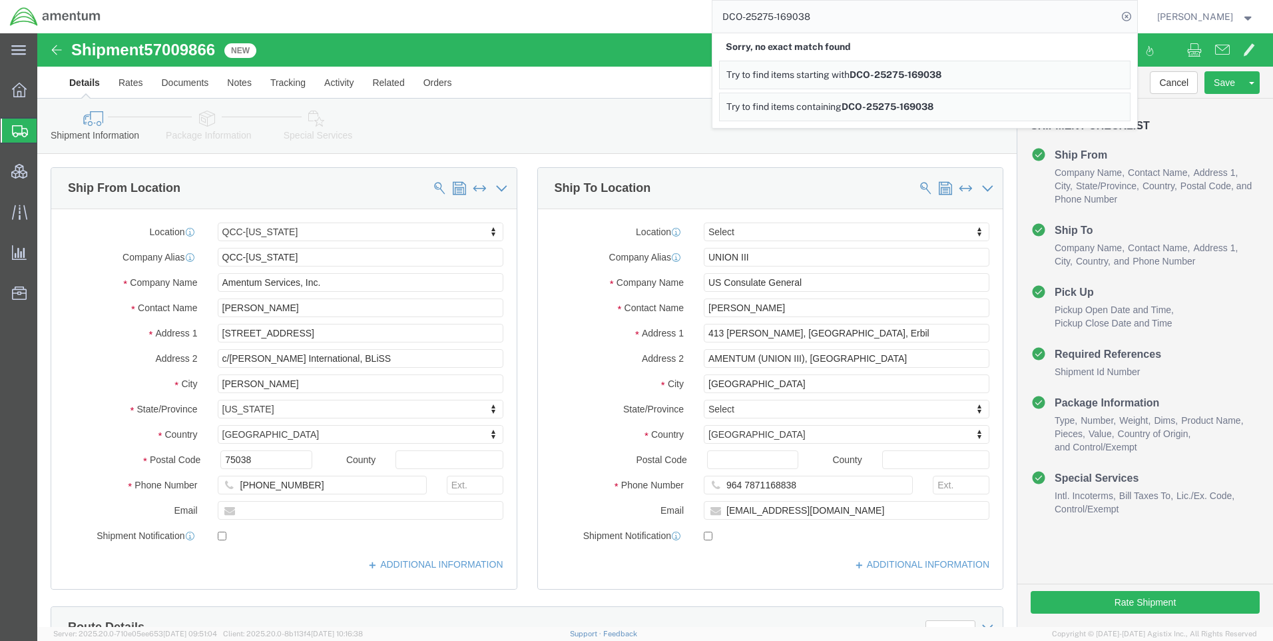
click at [1136, 16] on icon at bounding box center [1126, 16] width 19 height 19
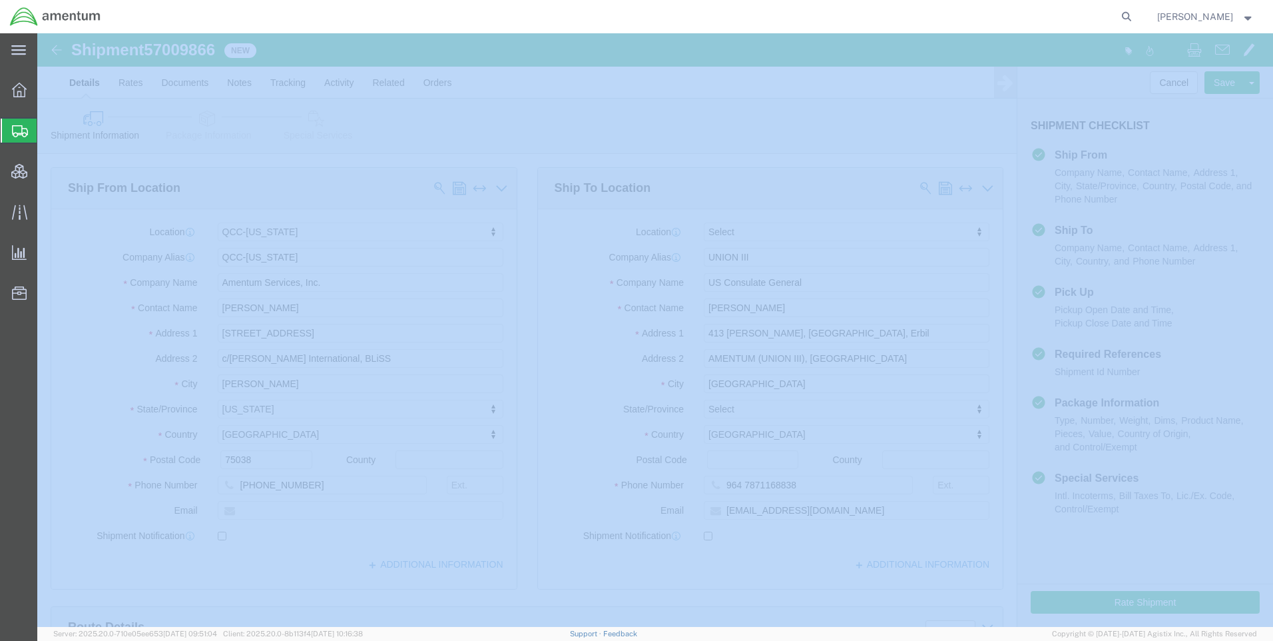
click at [1136, 16] on icon at bounding box center [1126, 16] width 19 height 19
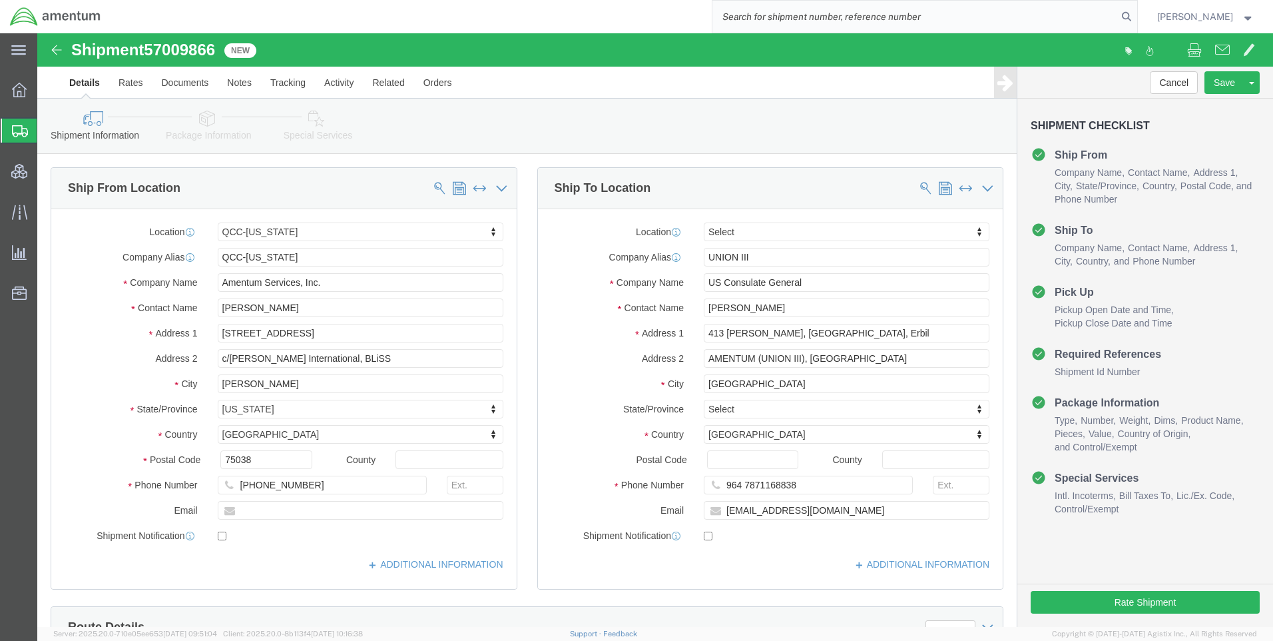
paste input "DCO-25275-169038"
type input "DCO-25275-169038"
click at [1134, 16] on icon at bounding box center [1126, 16] width 19 height 19
select select "42668"
type input "bd"
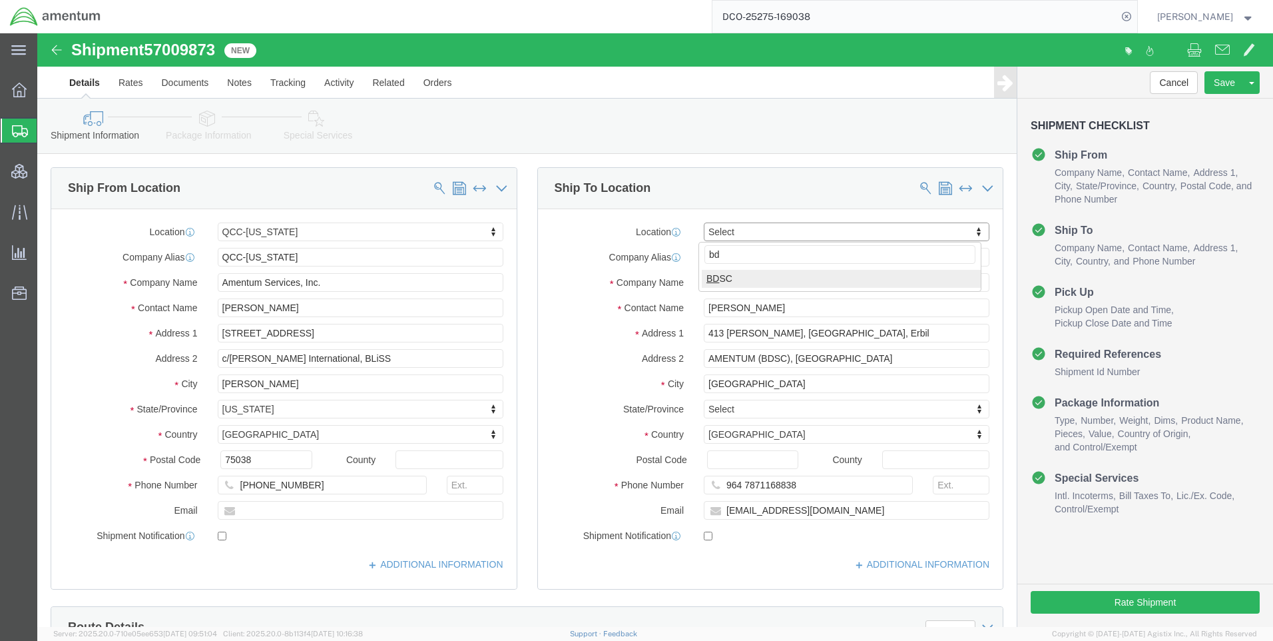
select select "62012"
drag, startPoint x: 707, startPoint y: 222, endPoint x: 637, endPoint y: 222, distance: 70.6
click div "Company Alias BAGHDAD DIPLOMATIC SUPPORT CENTER"
type input "2W020"
paste input "Annah.G"
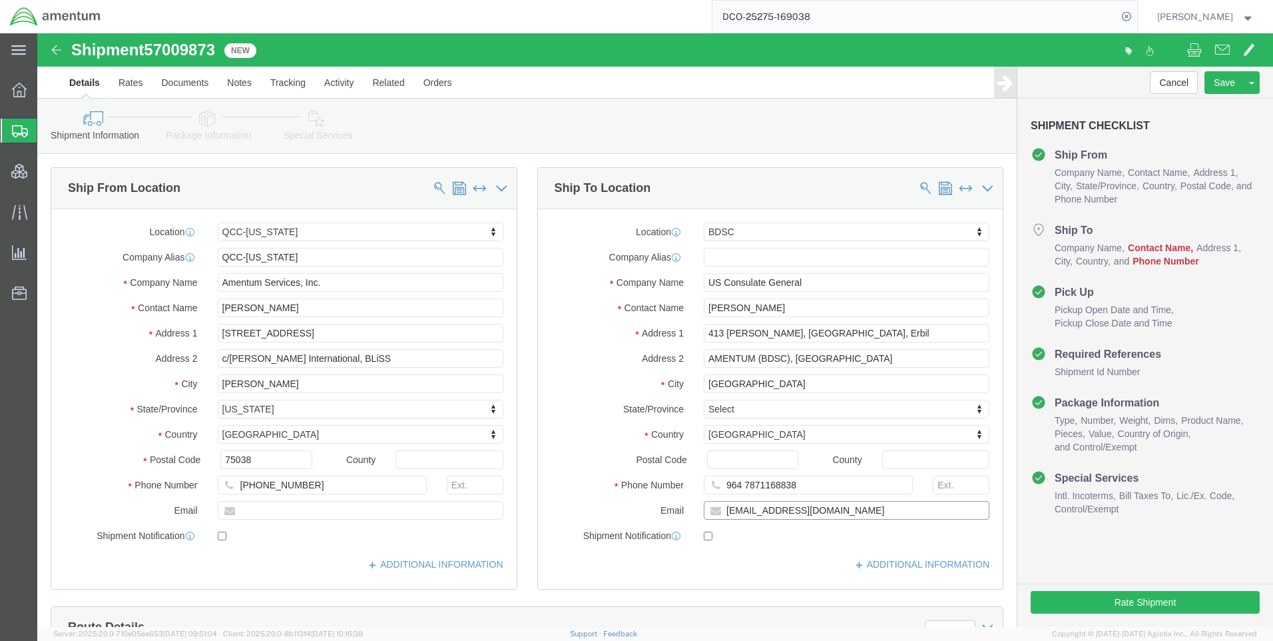
type input "[EMAIL_ADDRESS][DOMAIN_NAME]"
paste input ".[EMAIL_ADDRESS][DOMAIN_NAME]"
drag, startPoint x: 812, startPoint y: 271, endPoint x: 732, endPoint y: 275, distance: 80.0
click input "[EMAIL_ADDRESS][DOMAIN_NAME]"
click input "Annah.Gichimu"
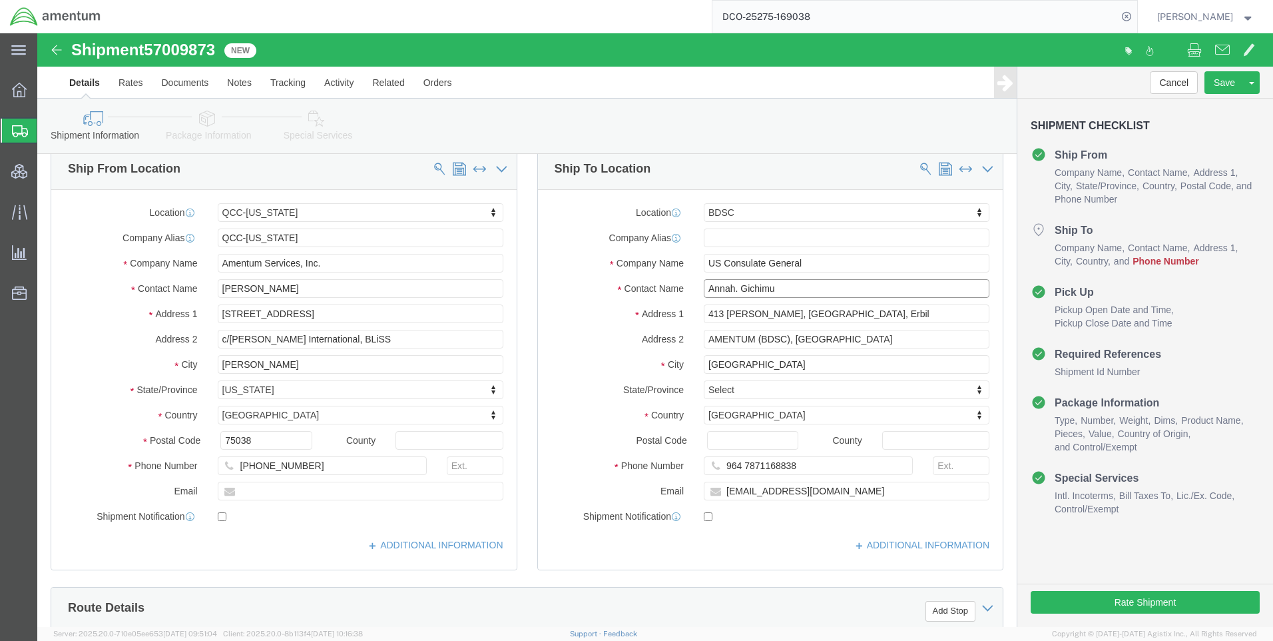
scroll to position [200, 0]
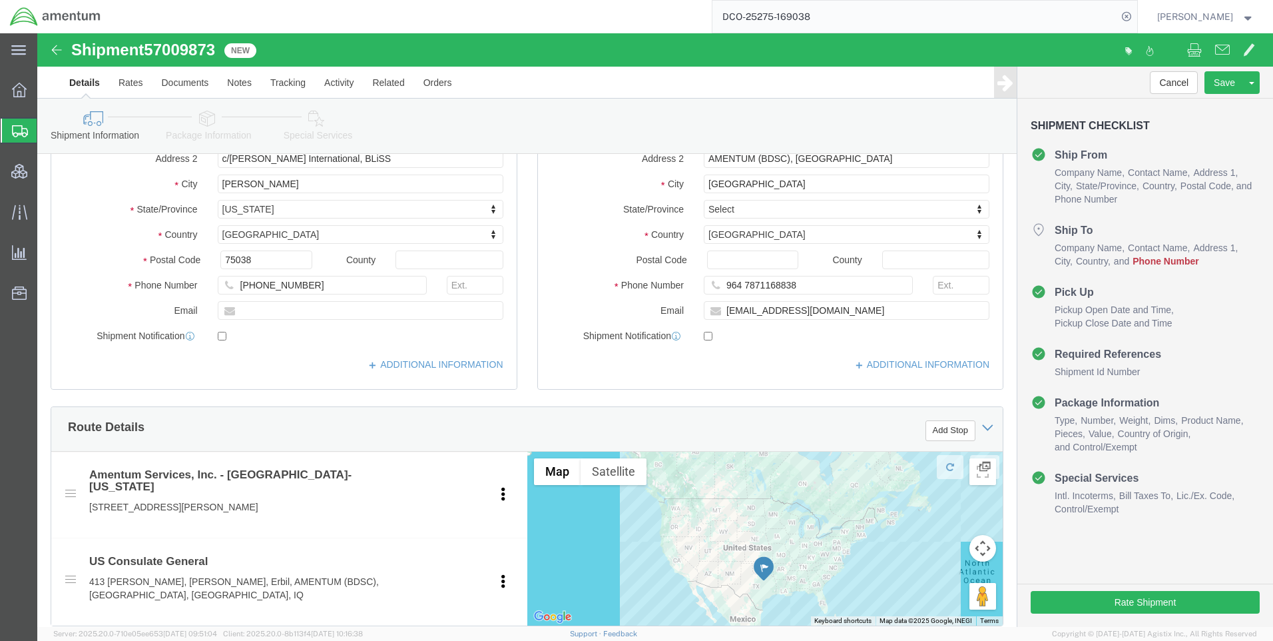
type input "Annah. Gichimu"
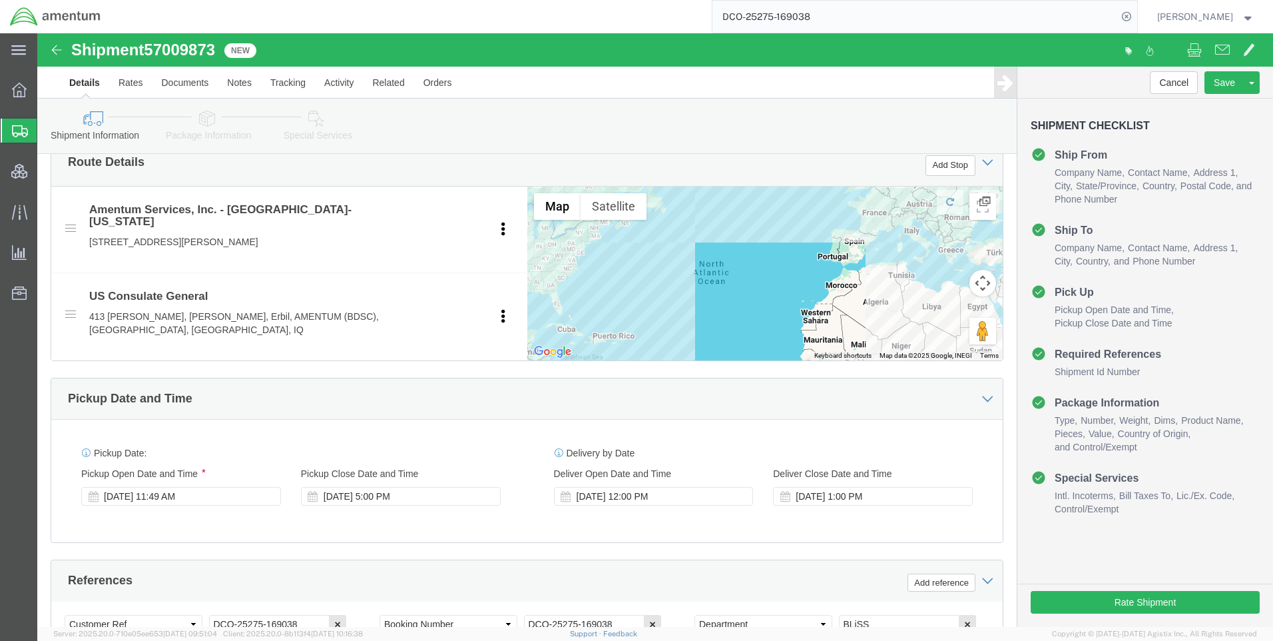
scroll to position [466, 0]
type input "964 7871168838"
click icon
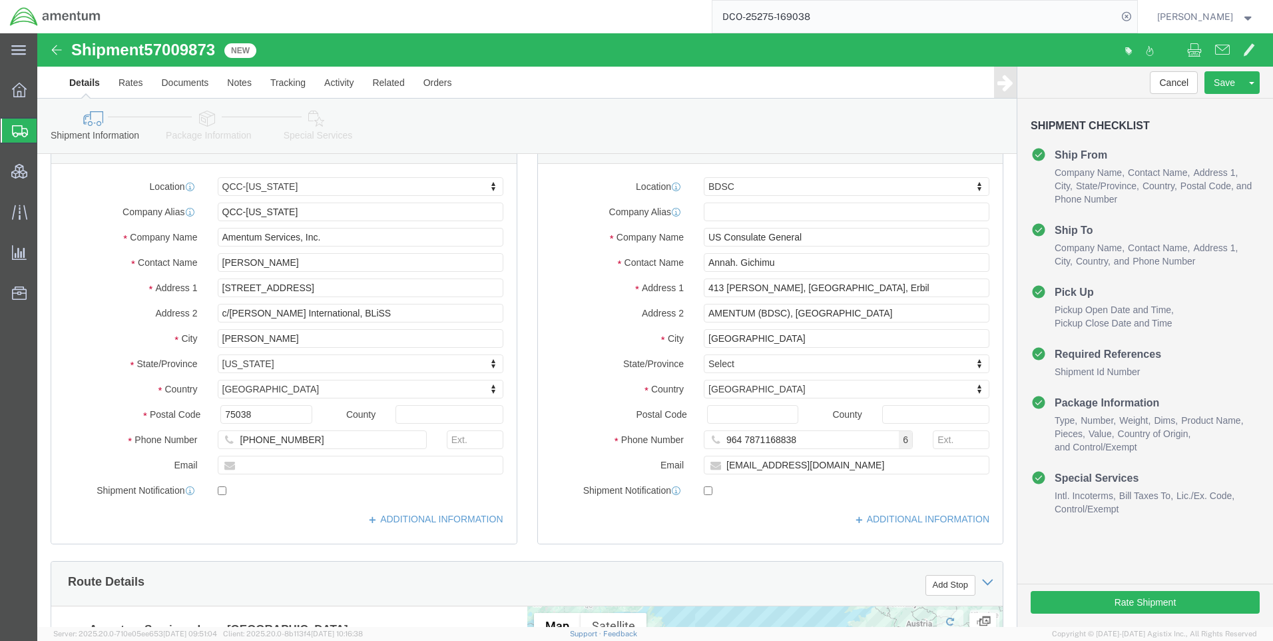
scroll to position [0, 0]
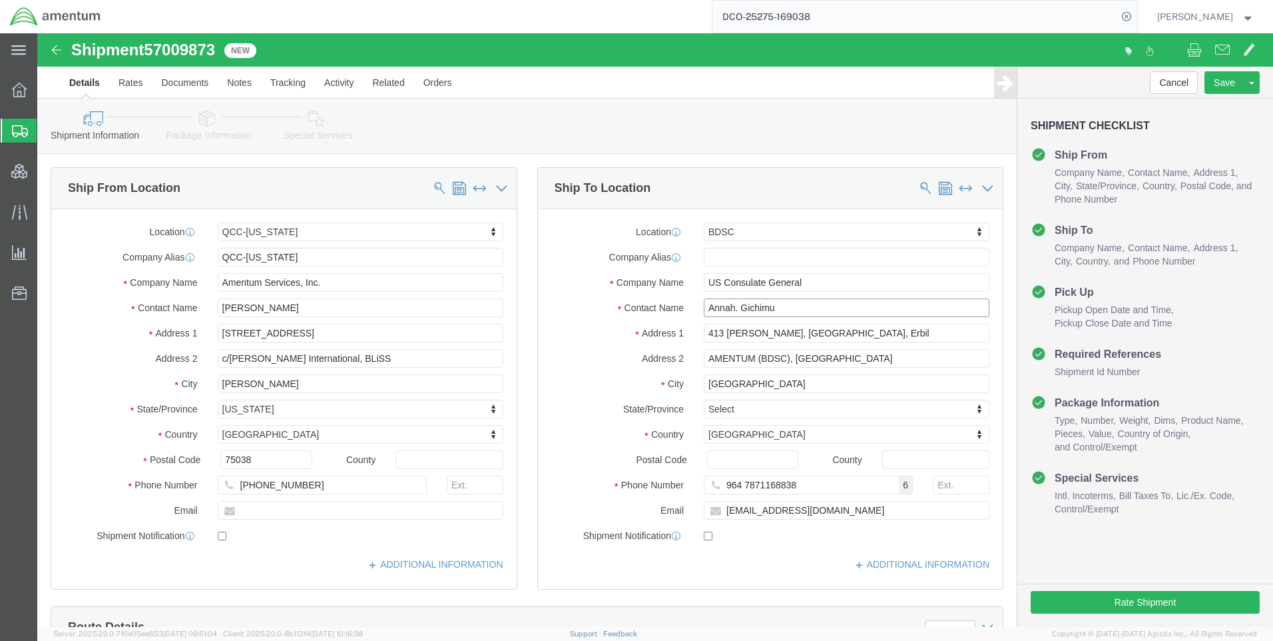
drag, startPoint x: 697, startPoint y: 277, endPoint x: 697, endPoint y: 288, distance: 11.3
click input "Annah. Gichimu"
click input "[PERSON_NAME]"
type input "[PERSON_NAME]"
click at [1136, 13] on icon at bounding box center [1126, 16] width 19 height 19
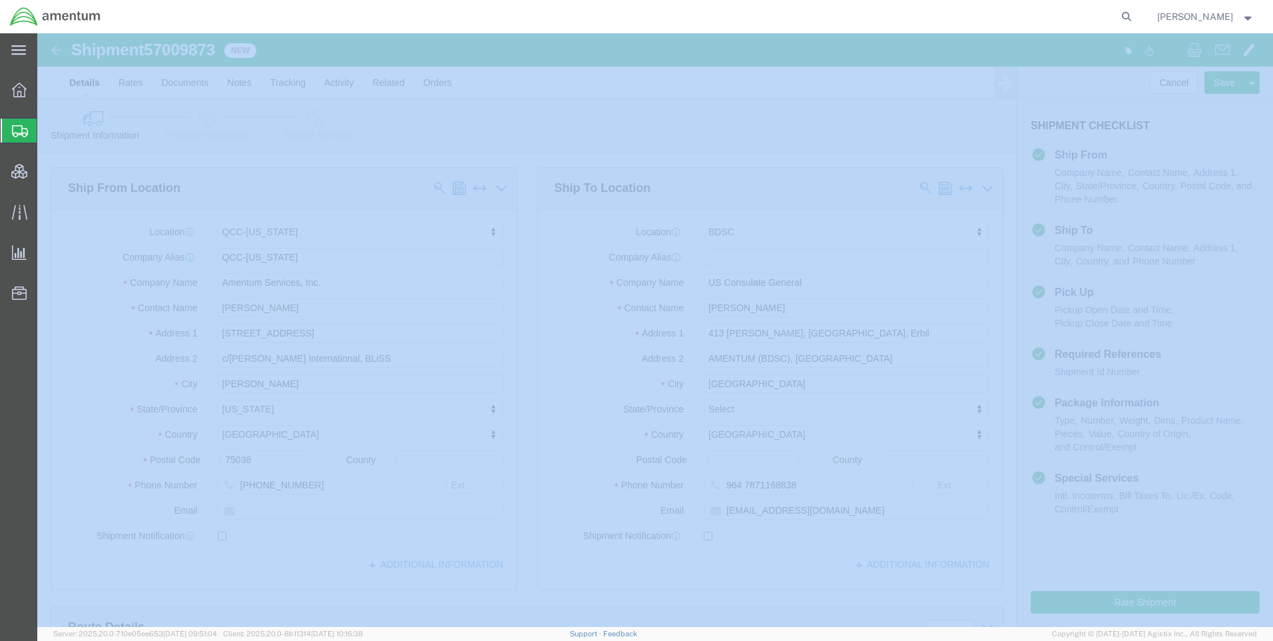
click at [1136, 13] on icon at bounding box center [1126, 16] width 19 height 19
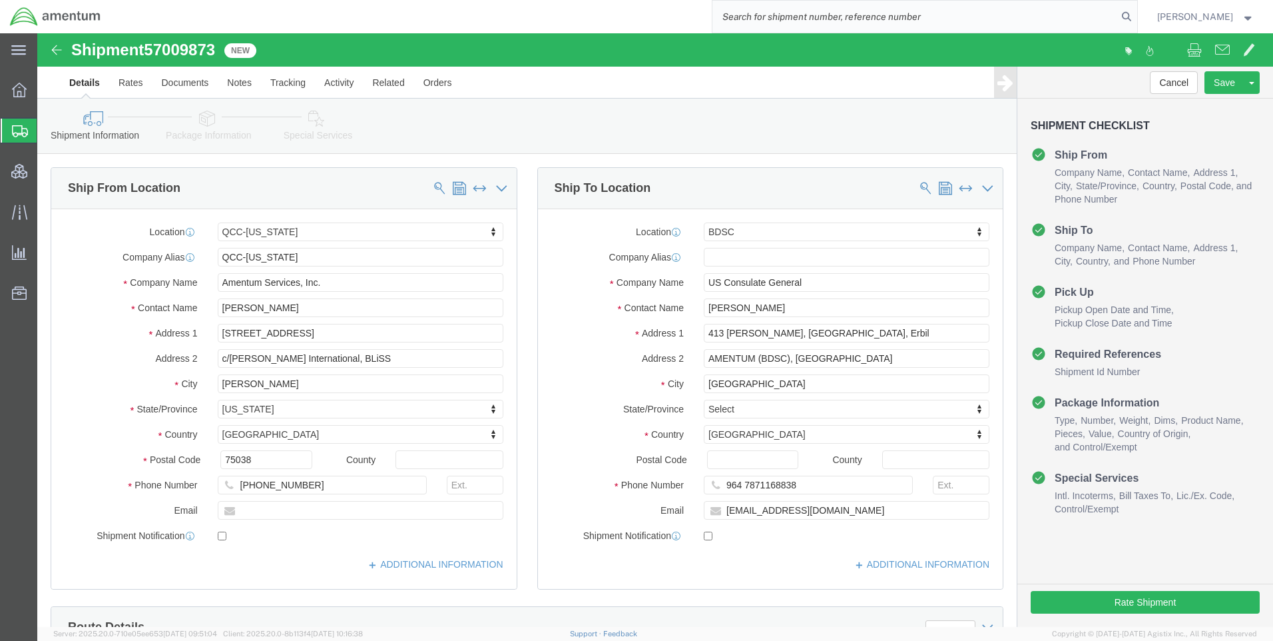
paste input "DCO-25274-168976"
type input "DCO-25274-168976"
click at [1136, 13] on icon at bounding box center [1126, 16] width 19 height 19
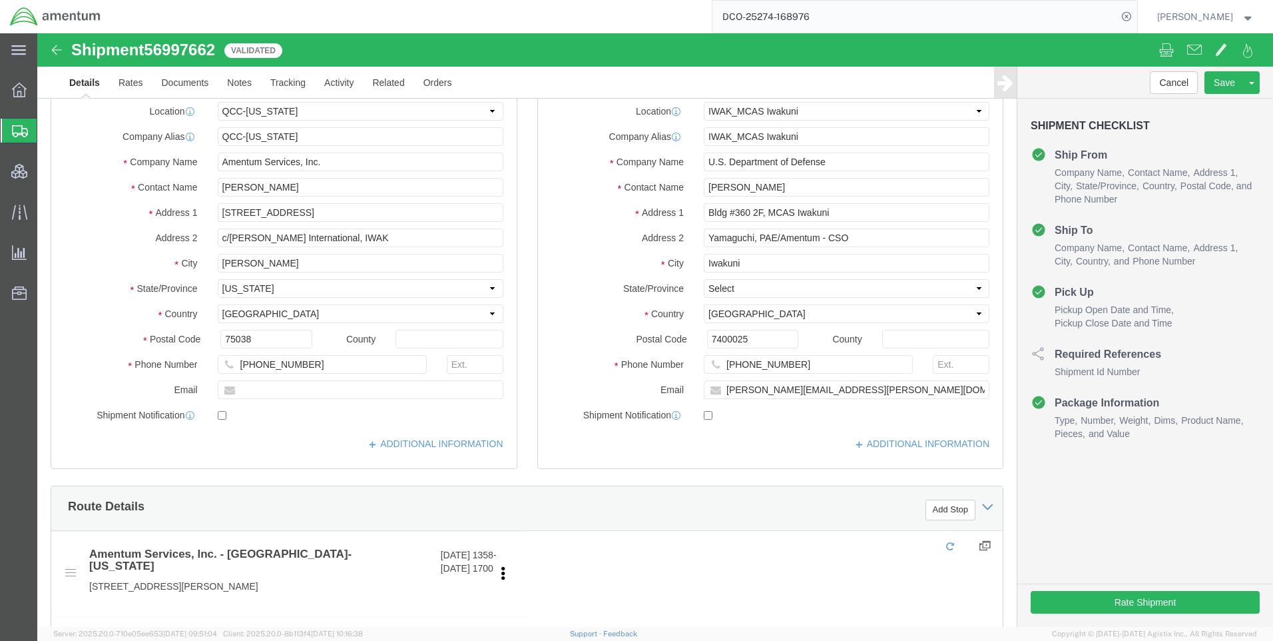
select select "42668"
select select "65691"
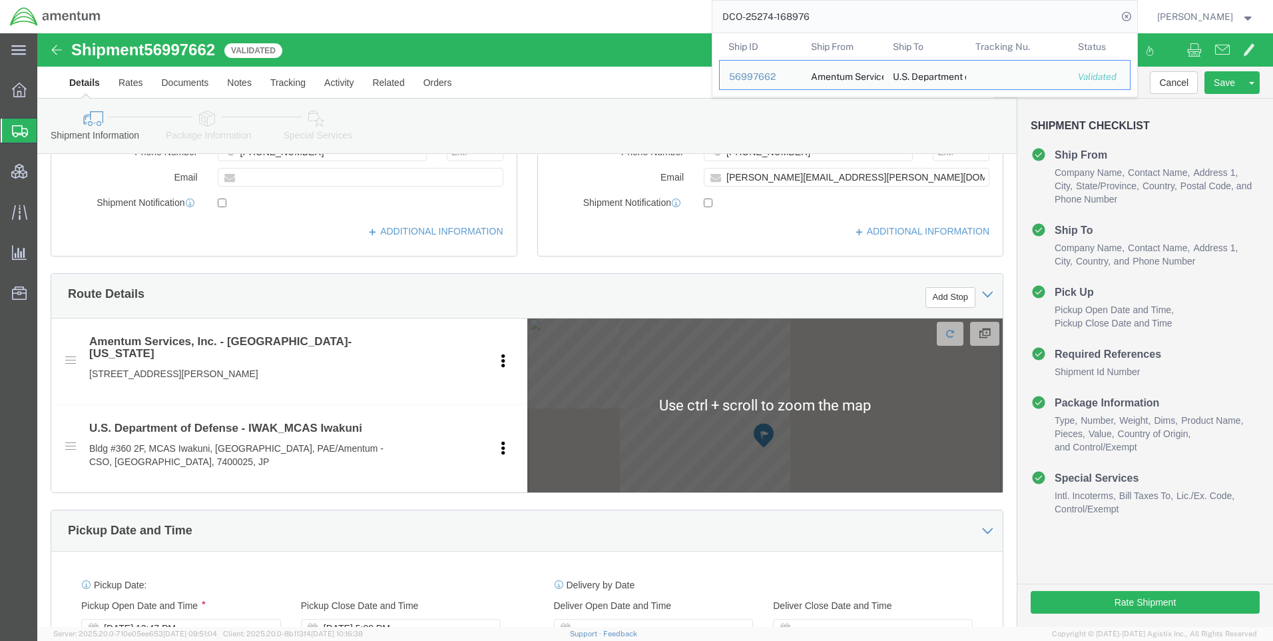
scroll to position [599, 0]
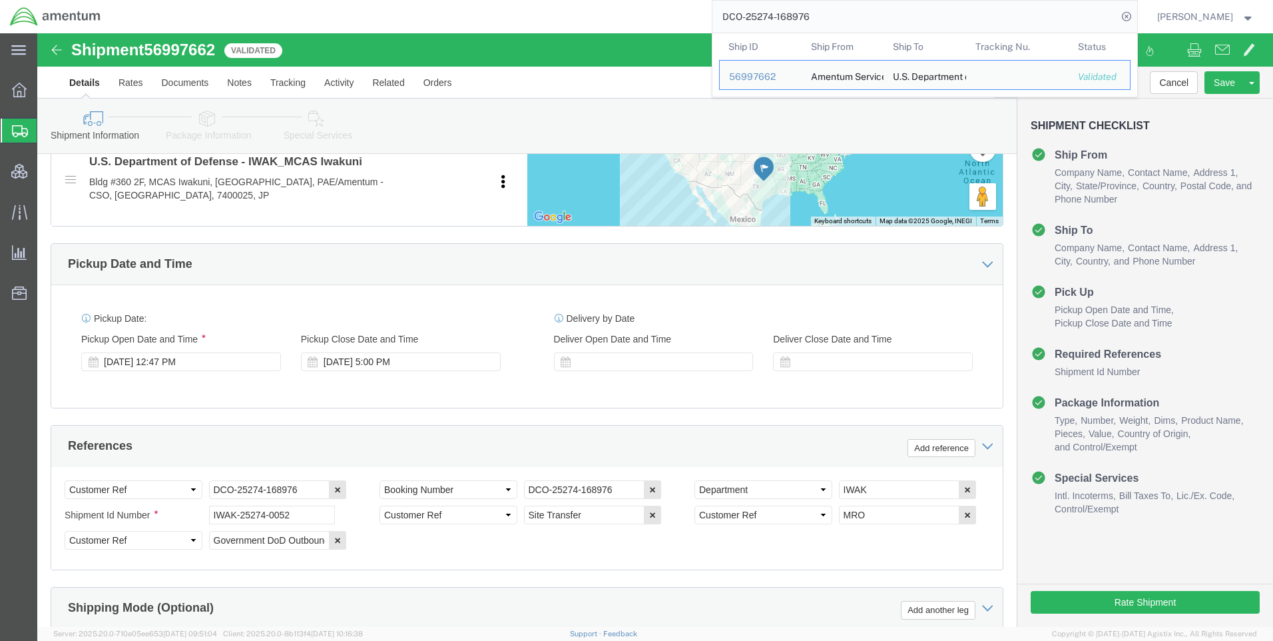
click icon
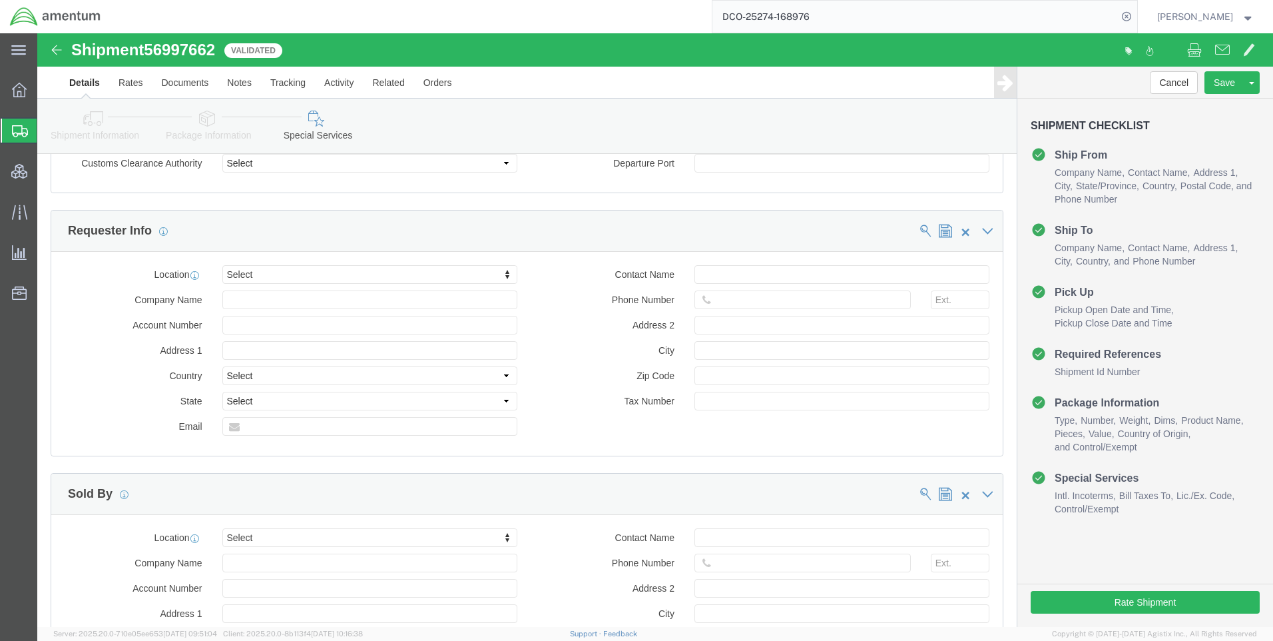
scroll to position [1265, 0]
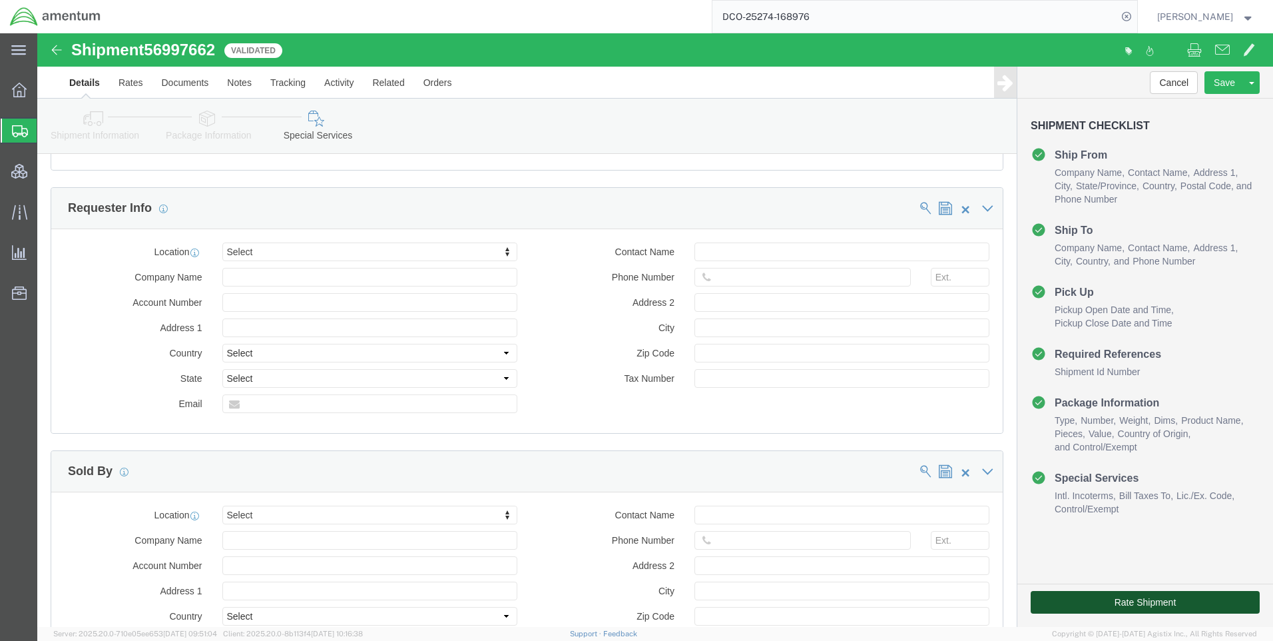
click button "Rate Shipment"
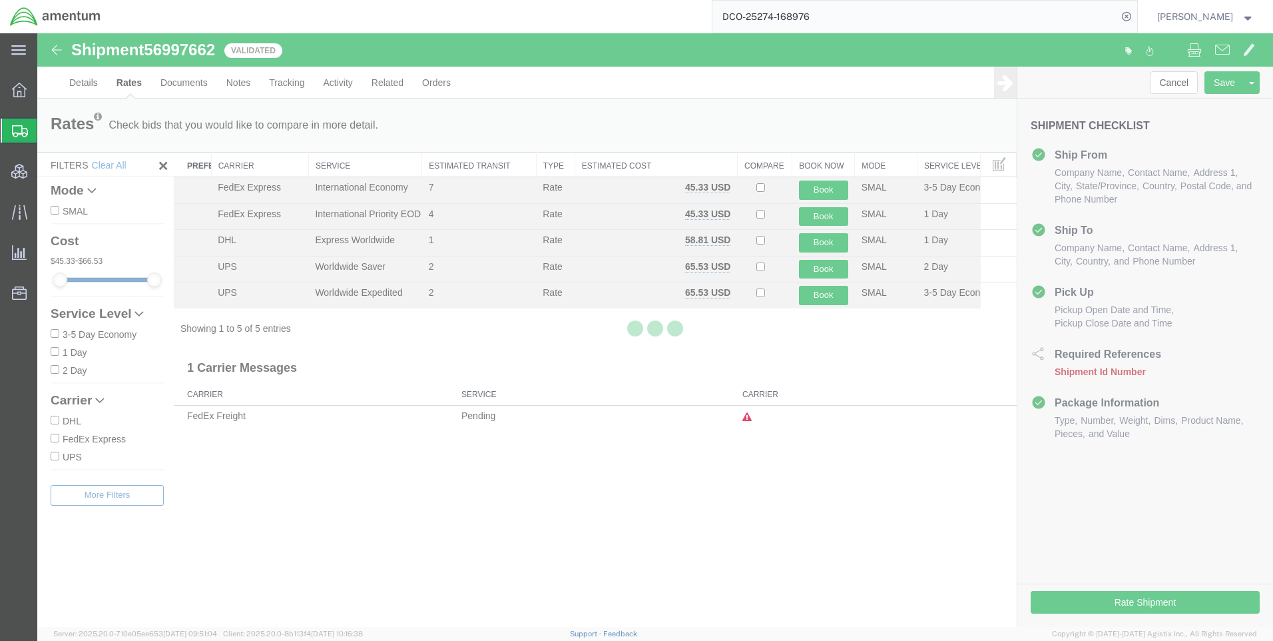
scroll to position [0, 0]
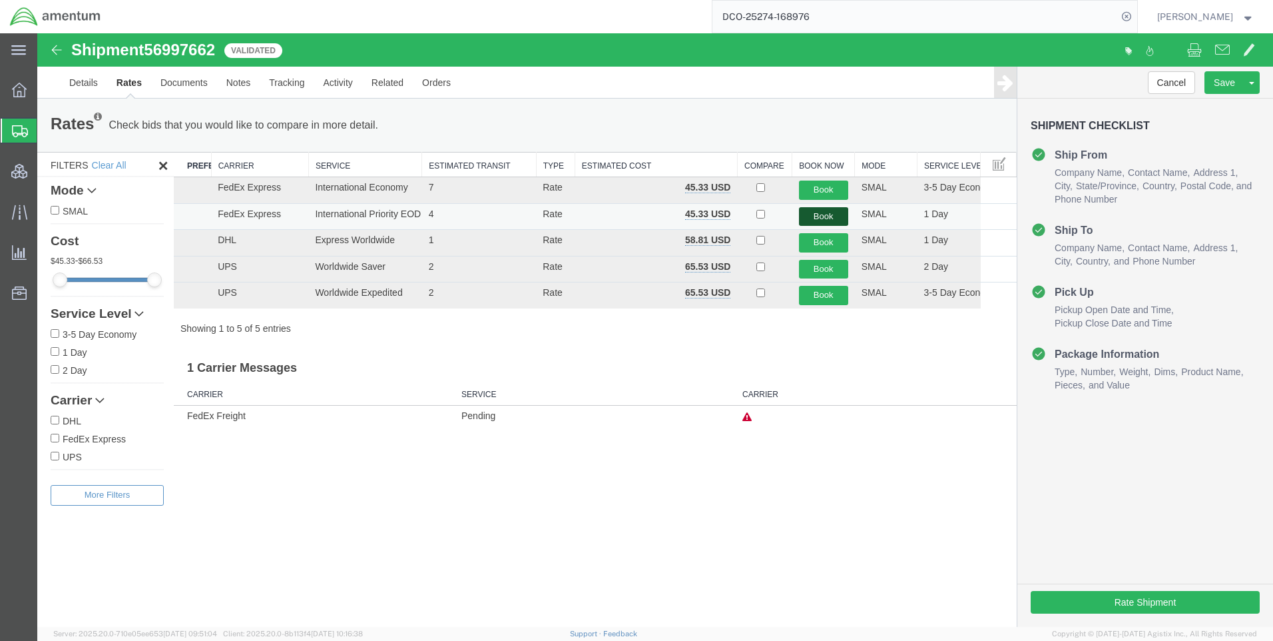
click at [816, 211] on button "Book" at bounding box center [823, 216] width 49 height 19
